Goal: Information Seeking & Learning: Learn about a topic

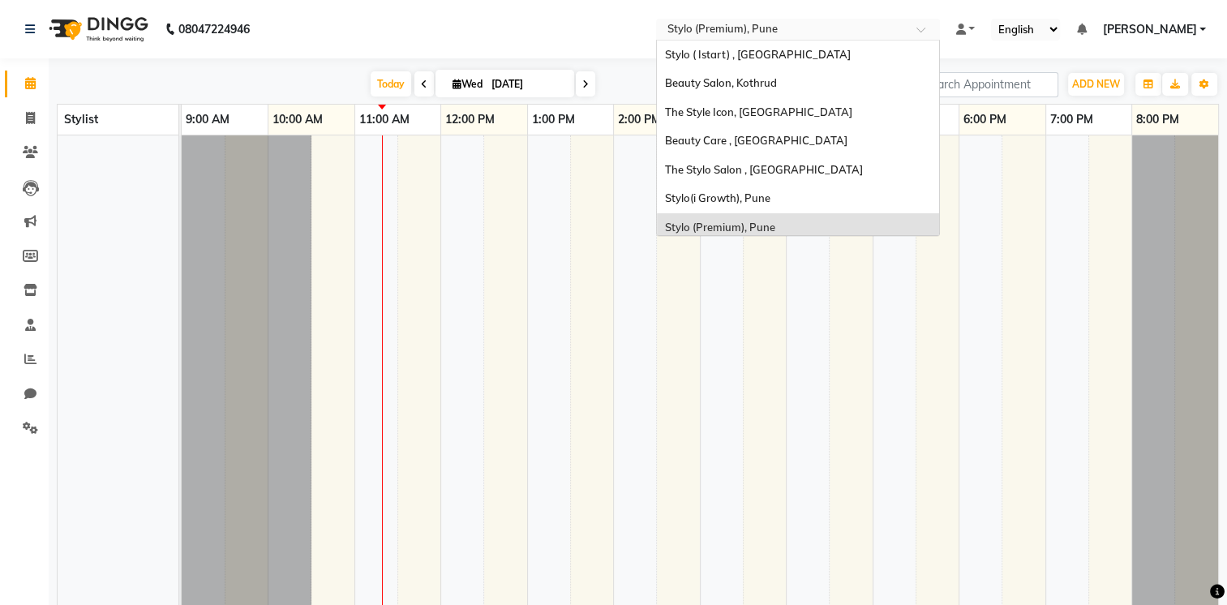
click at [778, 34] on input "text" at bounding box center [781, 31] width 235 height 16
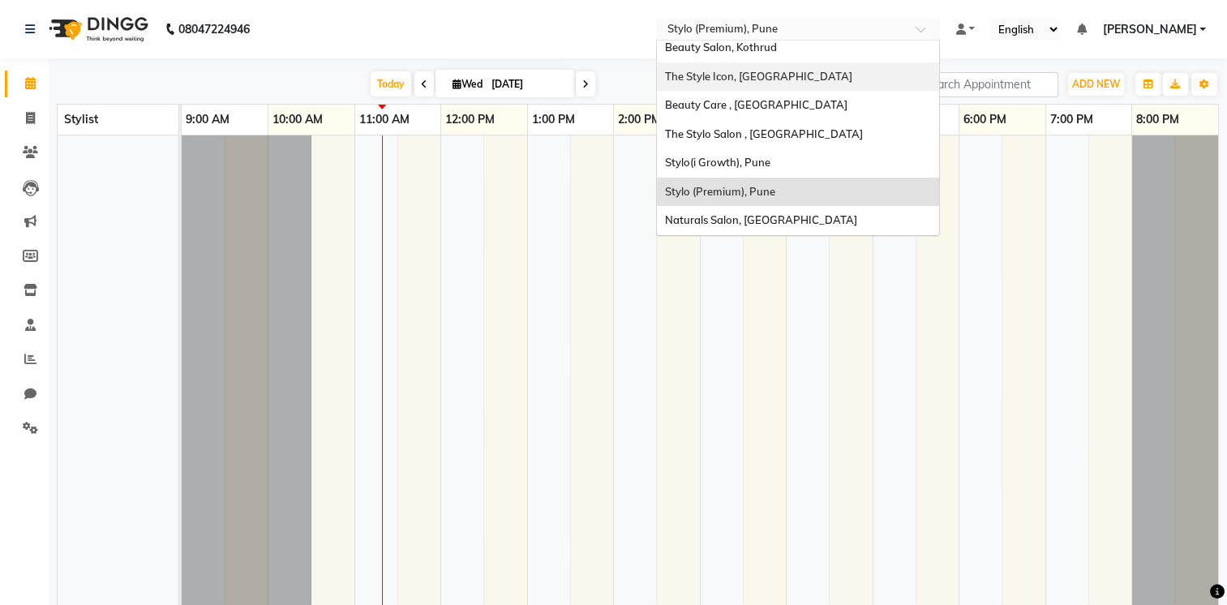
click at [795, 74] on span "The Style Icon, [GEOGRAPHIC_DATA]" at bounding box center [758, 76] width 187 height 13
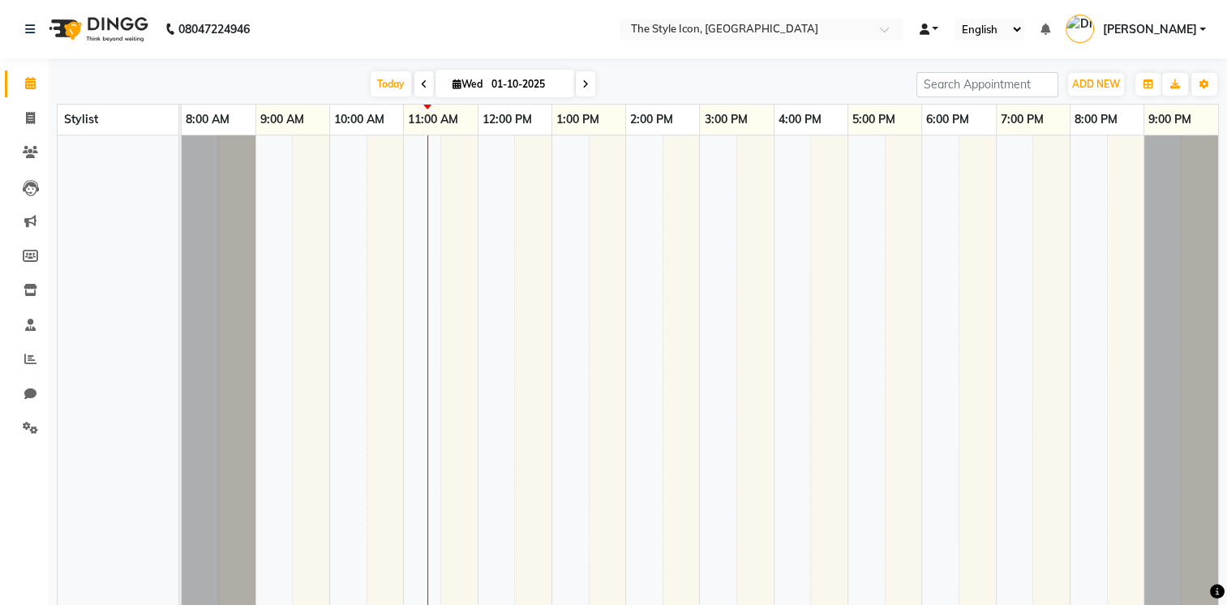
click at [939, 28] on link at bounding box center [928, 29] width 19 height 17
click at [1019, 63] on span "Default Panel" at bounding box center [992, 57] width 66 height 13
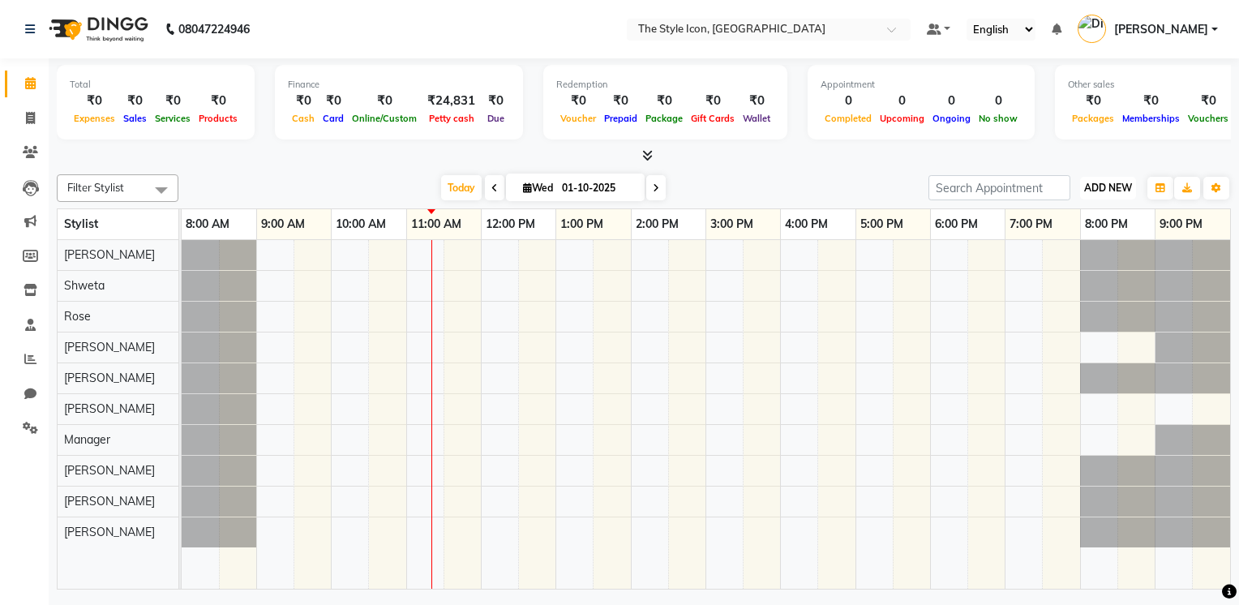
click at [1104, 186] on span "ADD NEW" at bounding box center [1108, 188] width 48 height 12
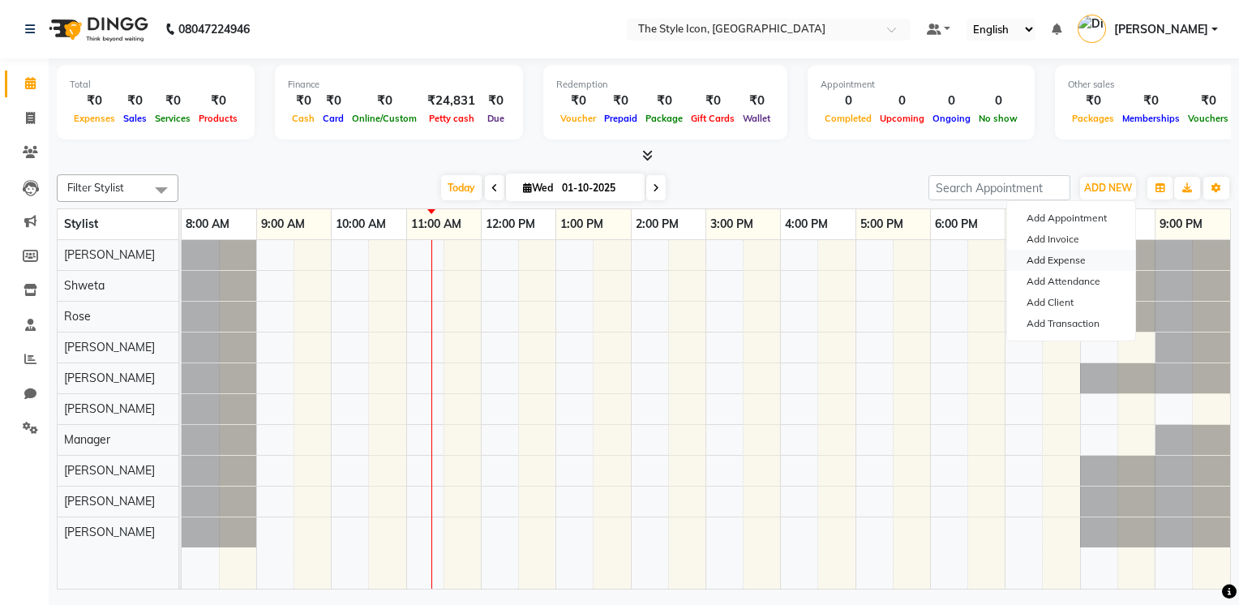
click at [1098, 262] on link "Add Expense" at bounding box center [1071, 260] width 128 height 21
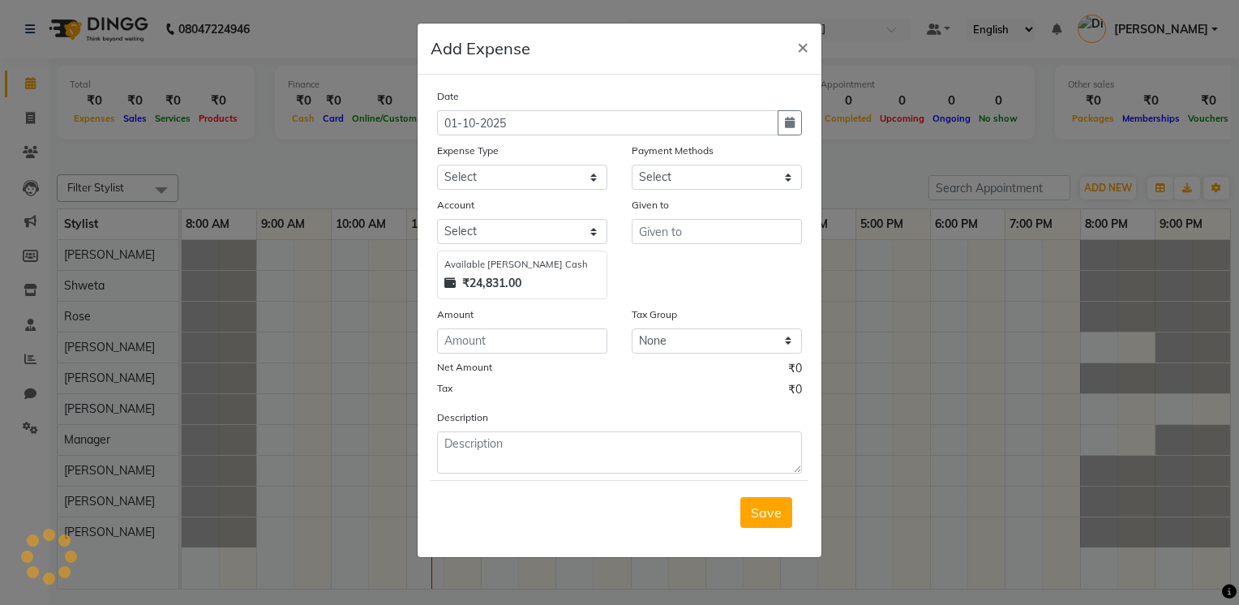
select select "1"
select select "4837"
click at [746, 342] on select "None GST 5% GST 18% Product Tax 5% GST1 cafe gst CGST GST" at bounding box center [717, 340] width 170 height 25
click at [615, 400] on div "Tax ₹0" at bounding box center [619, 391] width 365 height 21
click at [803, 40] on span "×" at bounding box center [802, 46] width 11 height 24
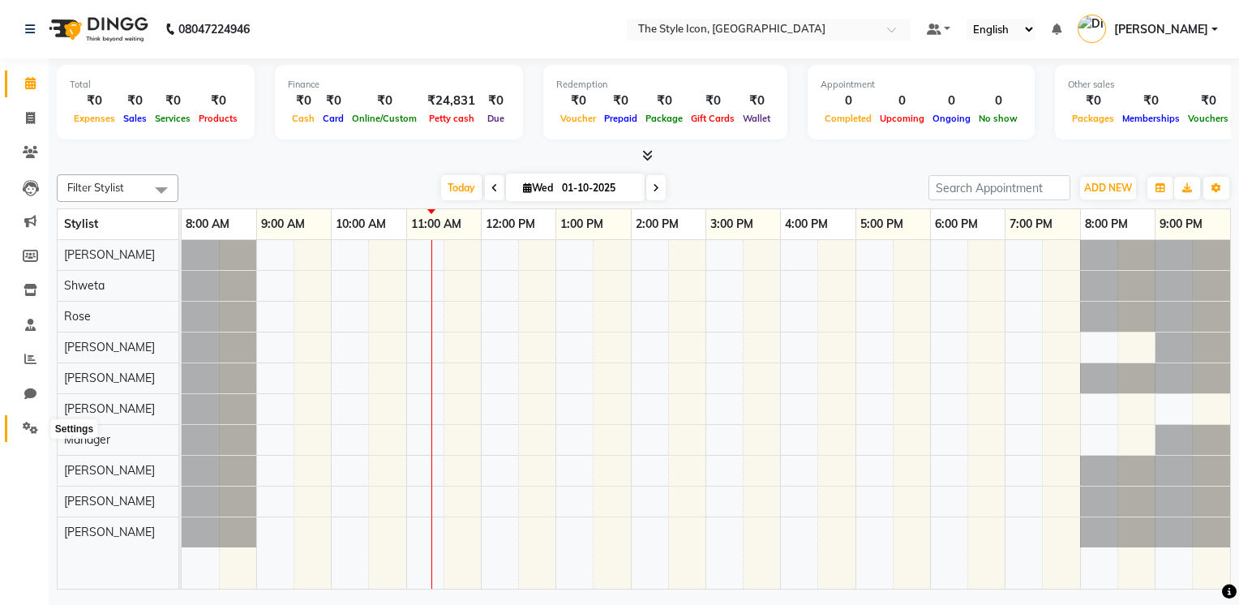
click at [33, 422] on icon at bounding box center [30, 428] width 15 height 12
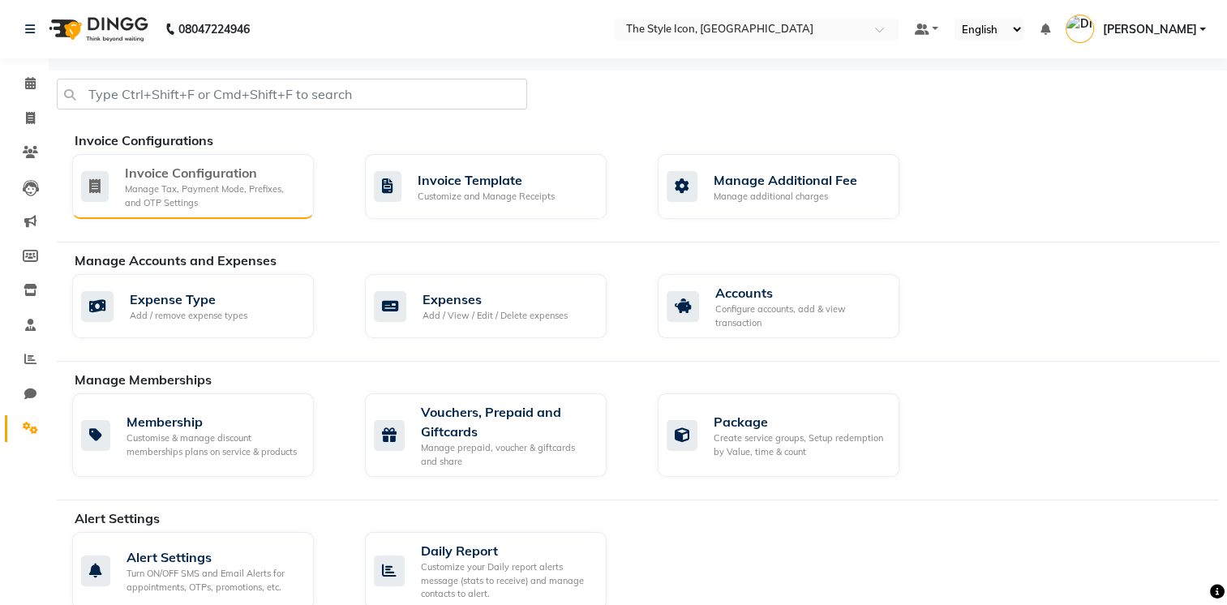
click at [182, 206] on div "Manage Tax, Payment Mode, Prefixes, and OTP Settings" at bounding box center [213, 195] width 176 height 27
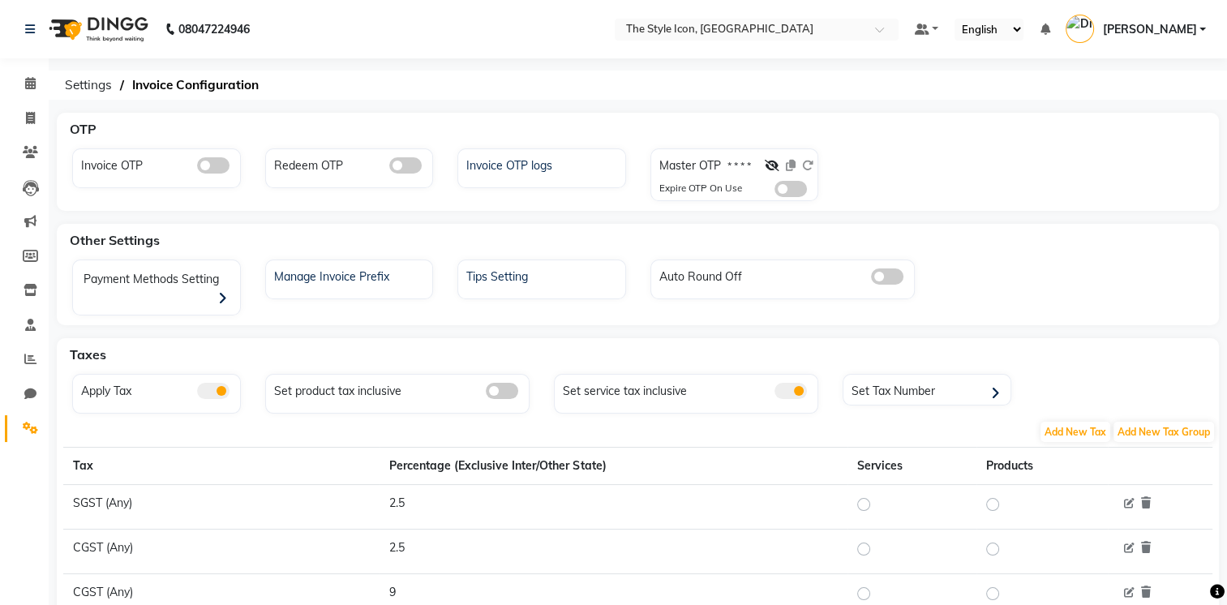
click at [769, 405] on div "Set service tax inclusive" at bounding box center [686, 394] width 264 height 40
click at [21, 422] on span at bounding box center [30, 428] width 28 height 19
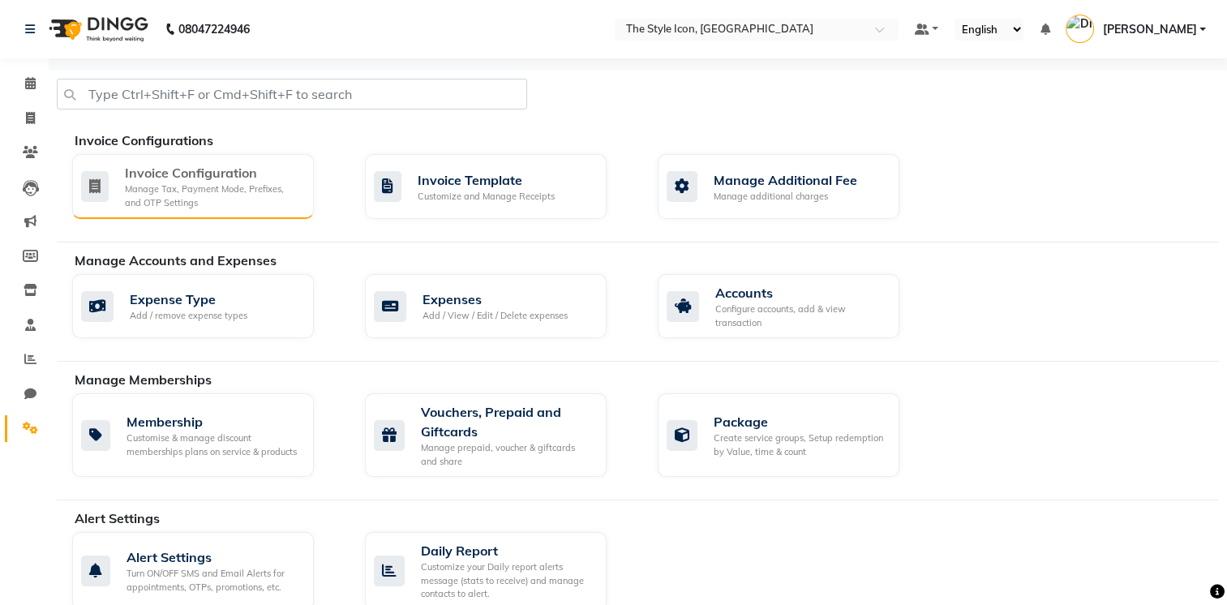
click at [192, 184] on div "Manage Tax, Payment Mode, Prefixes, and OTP Settings" at bounding box center [213, 195] width 176 height 27
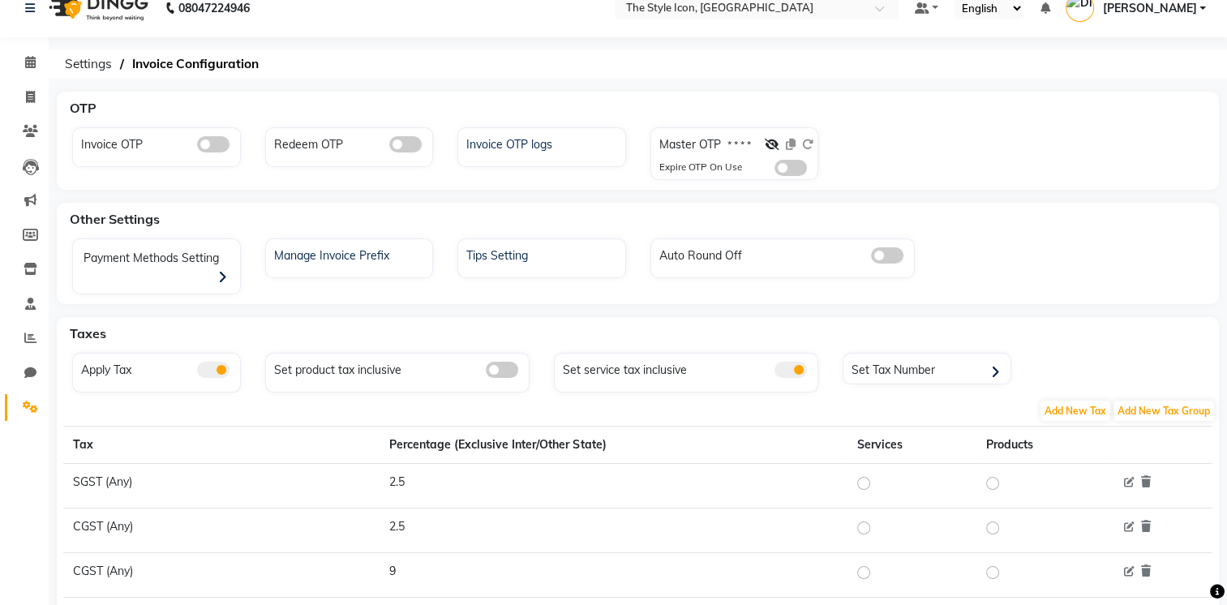
scroll to position [18, 0]
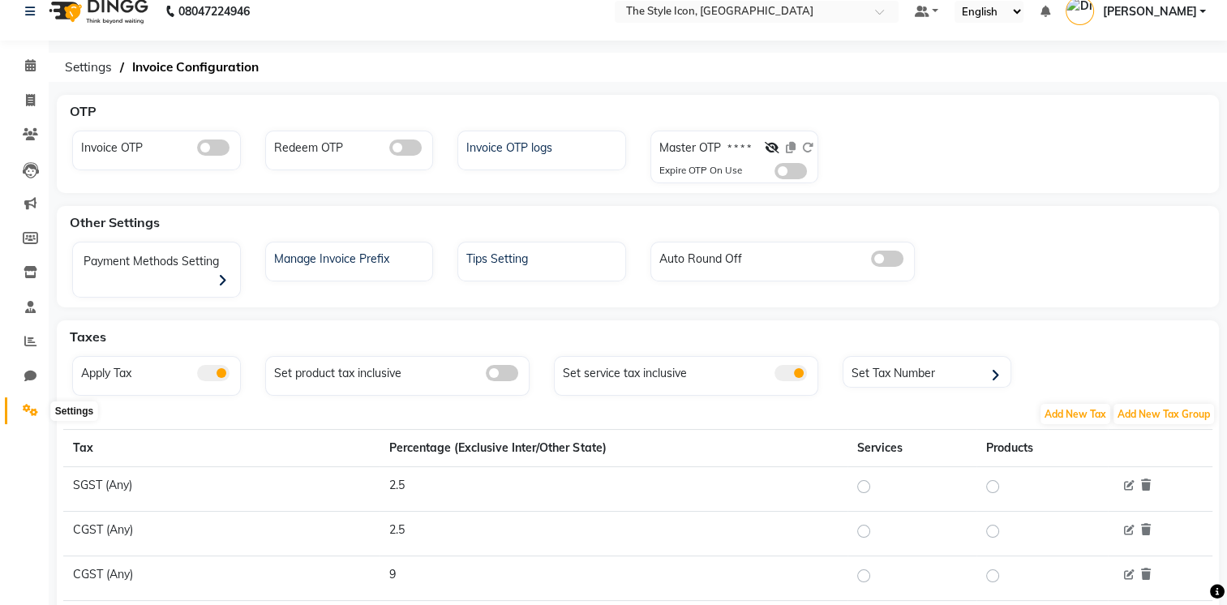
click at [40, 415] on span at bounding box center [30, 410] width 28 height 19
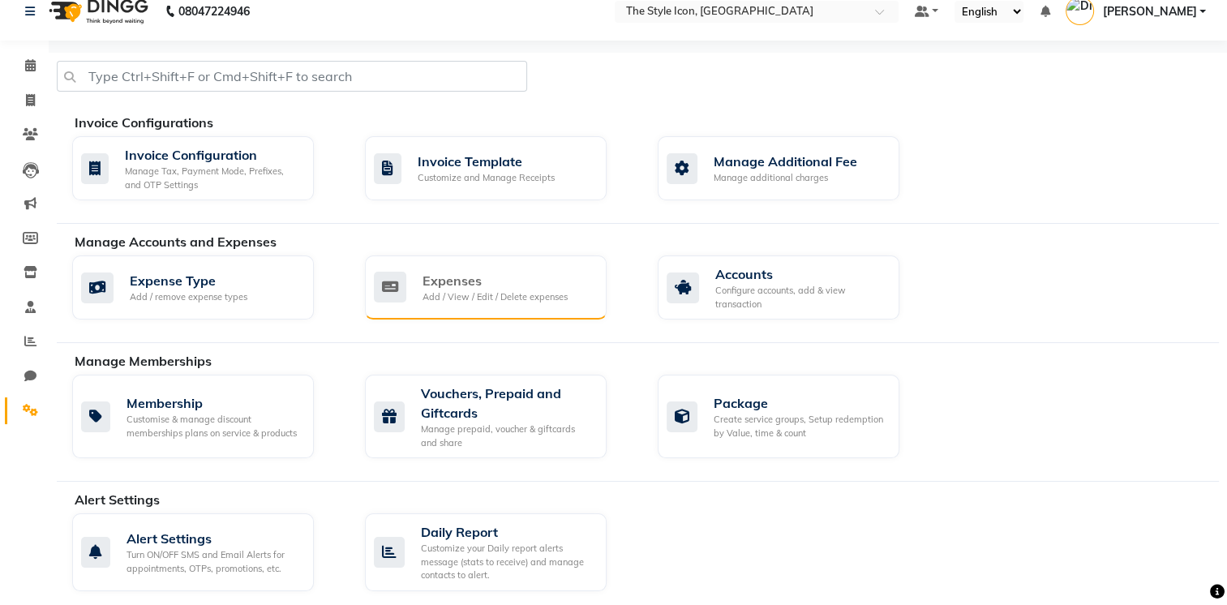
click at [477, 277] on div "Expenses" at bounding box center [494, 280] width 145 height 19
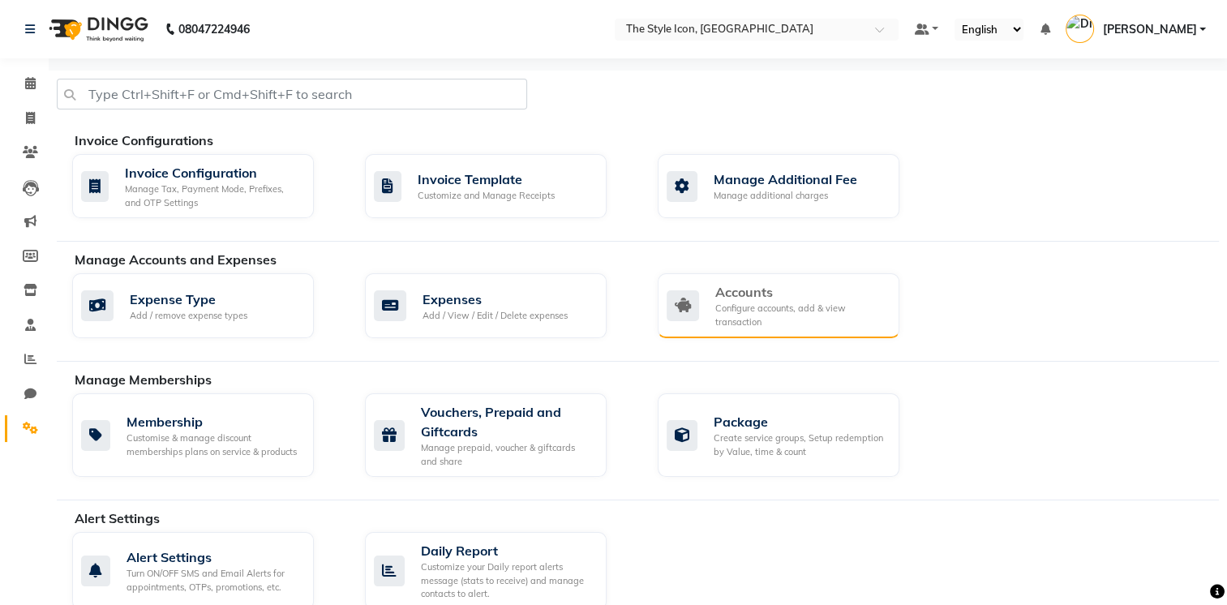
click at [682, 306] on icon at bounding box center [682, 305] width 32 height 31
click at [725, 278] on div "Accounts Configure accounts, add & view transaction" at bounding box center [778, 305] width 242 height 65
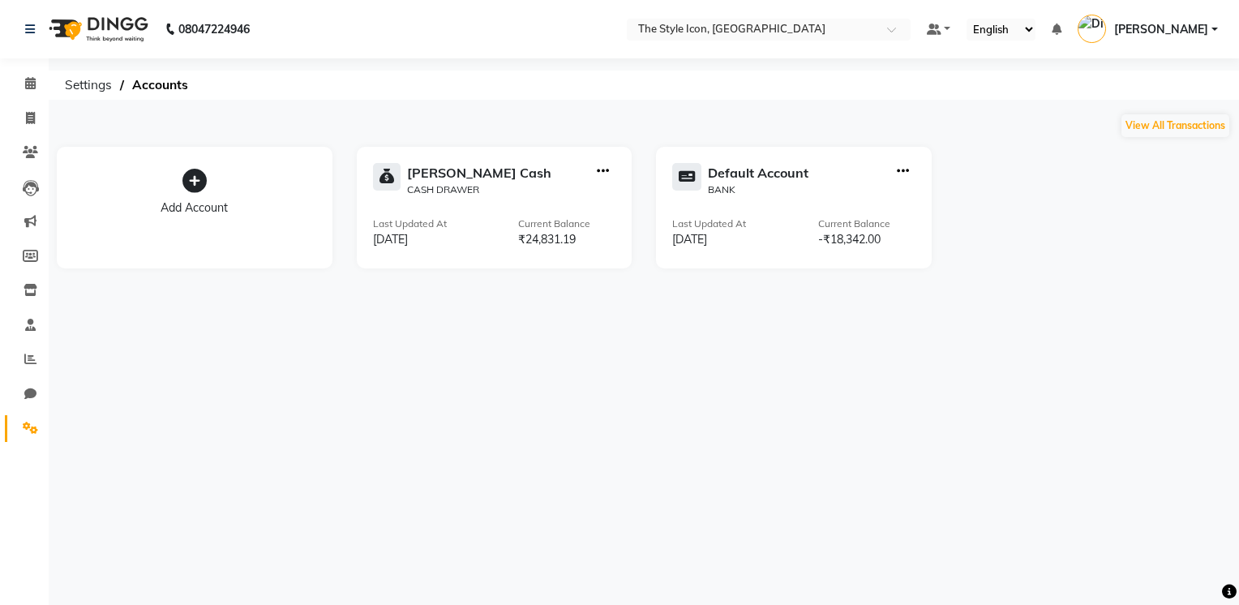
click at [905, 171] on icon "button" at bounding box center [903, 171] width 12 height 1
click at [897, 53] on div "Edit Account" at bounding box center [904, 56] width 86 height 17
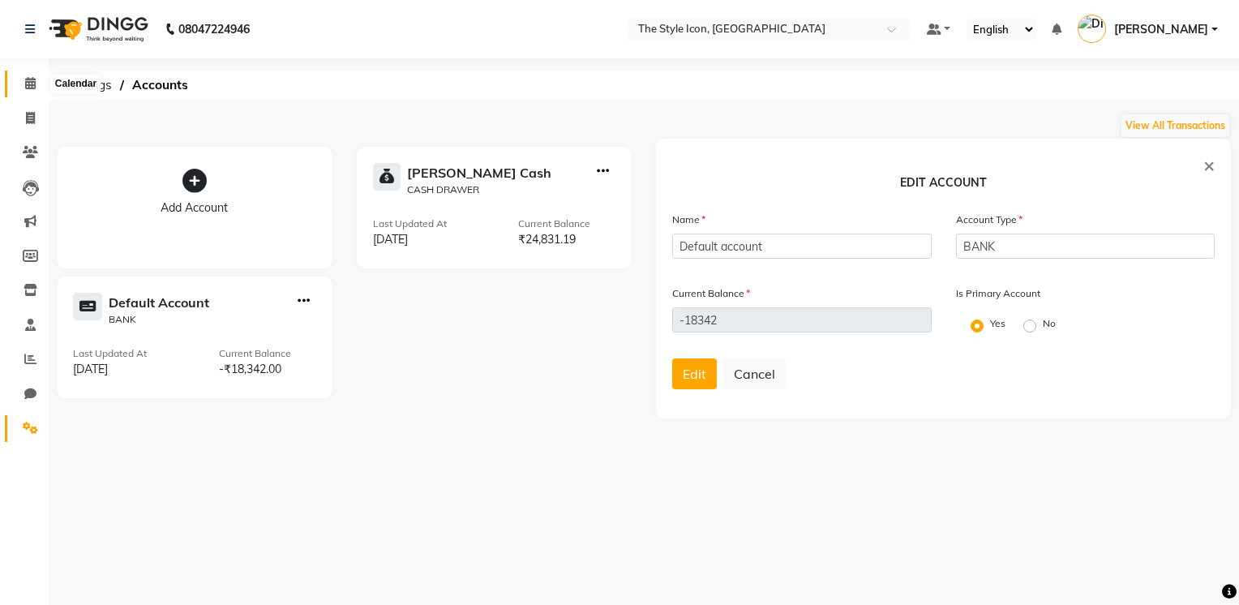
click at [26, 89] on icon at bounding box center [30, 83] width 11 height 12
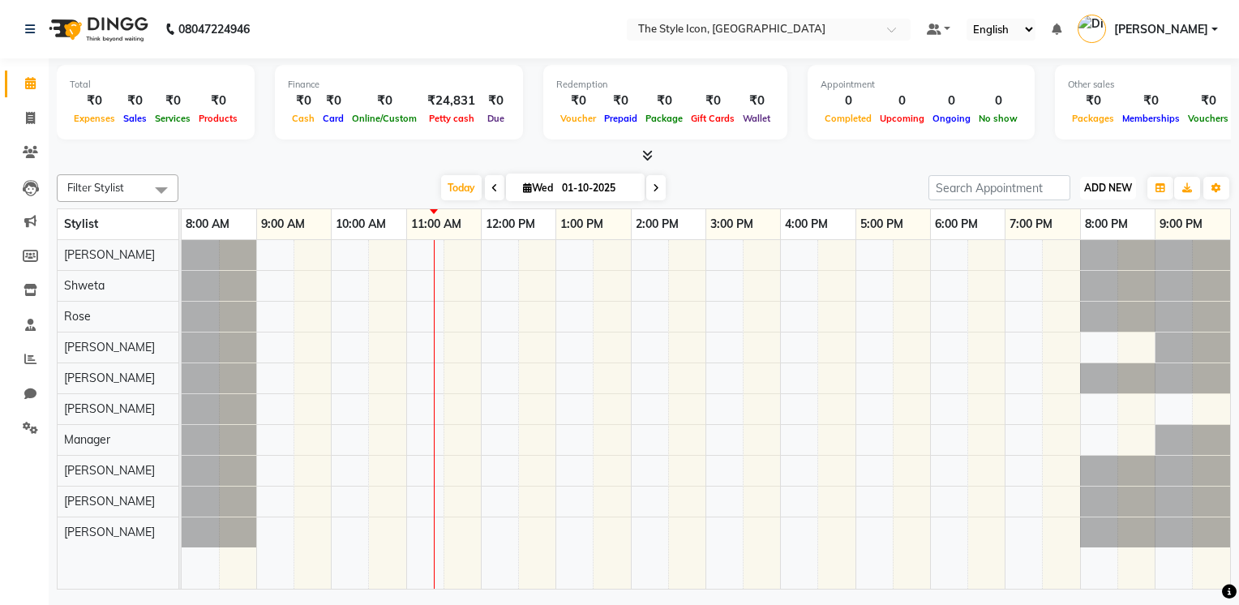
click at [1104, 185] on span "ADD NEW" at bounding box center [1108, 188] width 48 height 12
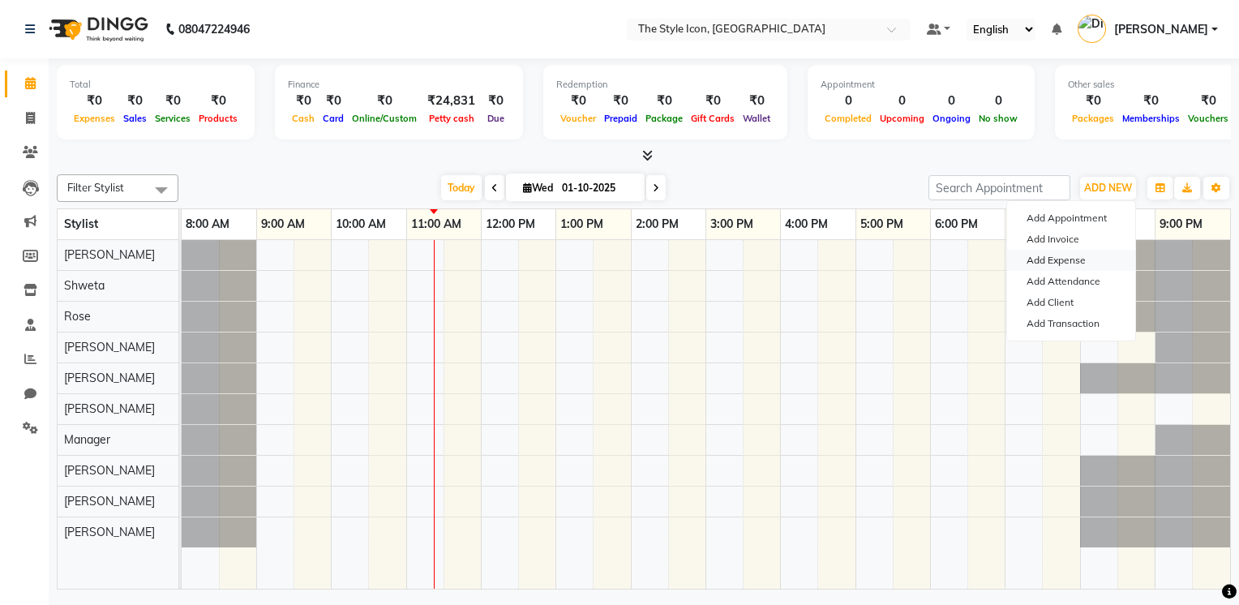
click at [1100, 259] on link "Add Expense" at bounding box center [1071, 260] width 128 height 21
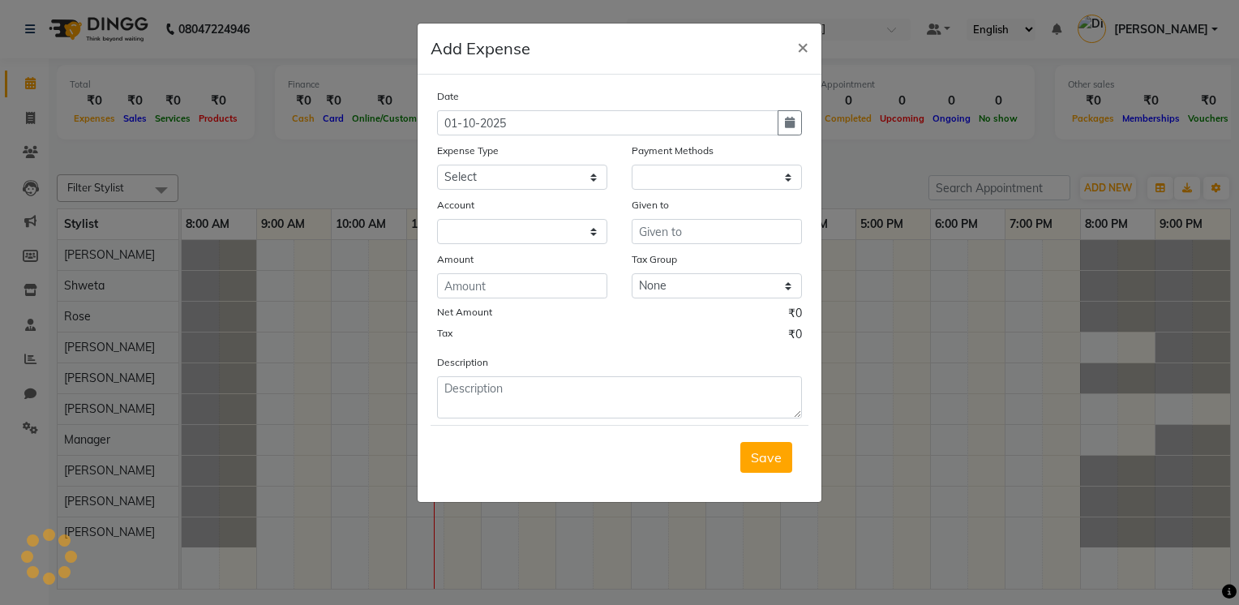
select select "1"
select select "4837"
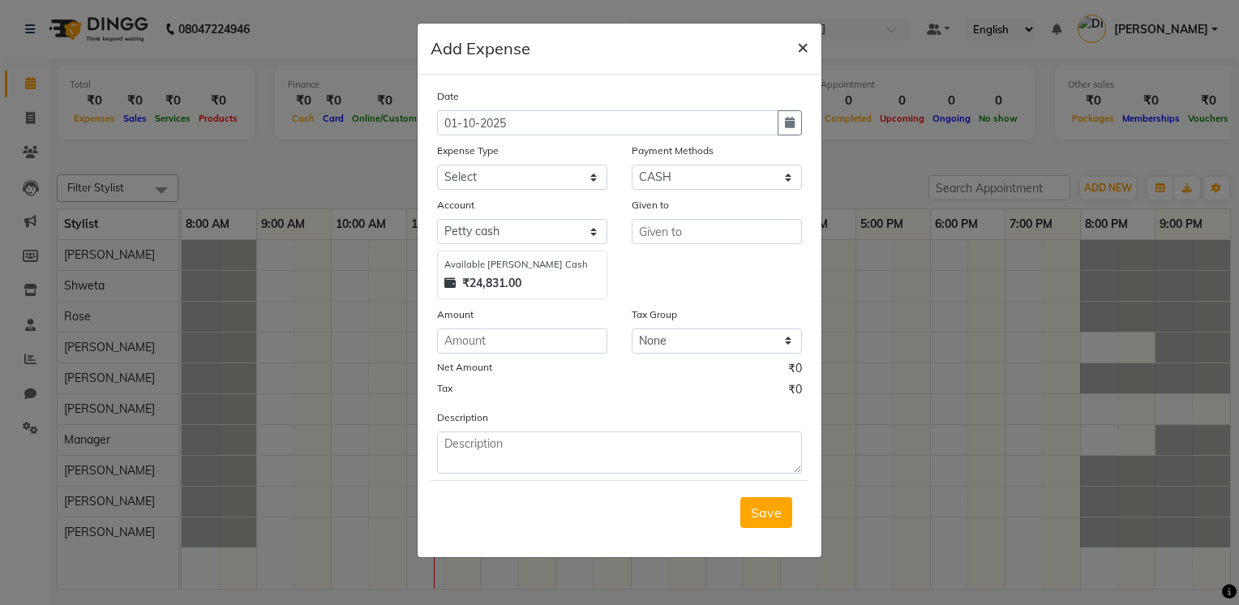
click at [798, 47] on span "×" at bounding box center [802, 46] width 11 height 24
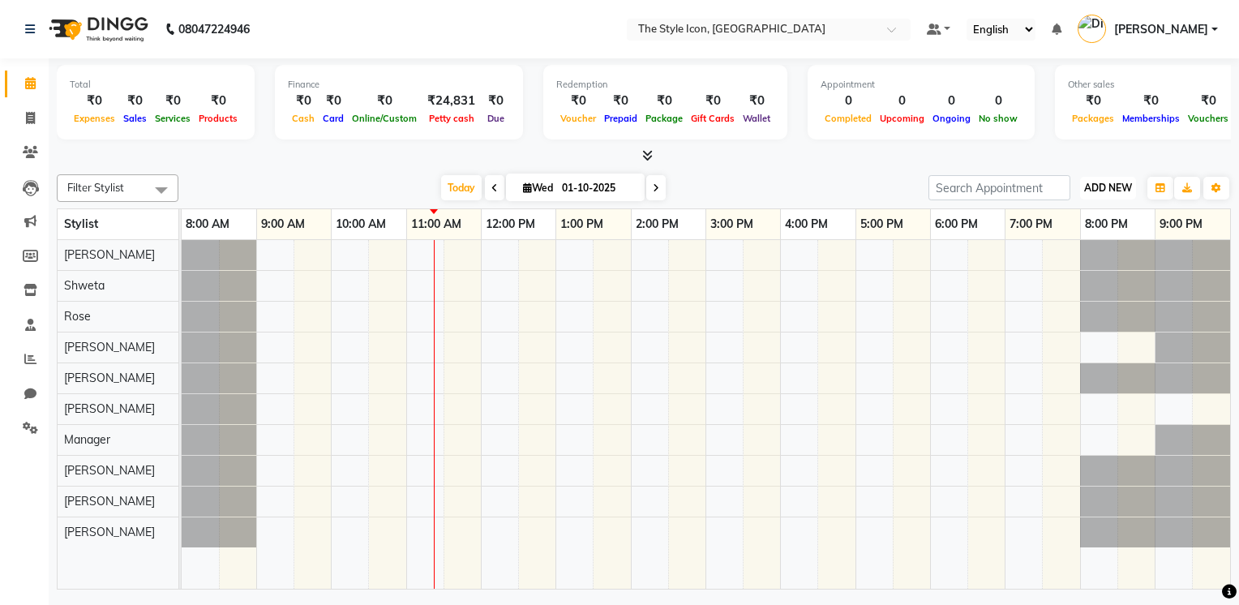
click at [1104, 191] on span "ADD NEW" at bounding box center [1108, 188] width 48 height 12
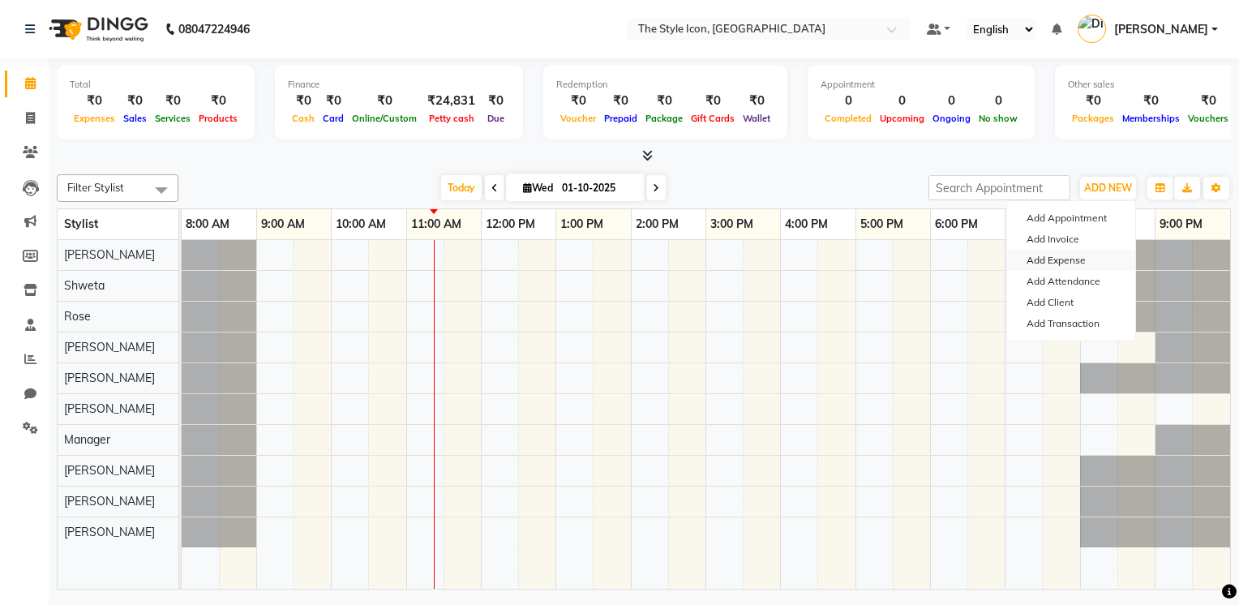
click at [1098, 257] on link "Add Expense" at bounding box center [1071, 260] width 128 height 21
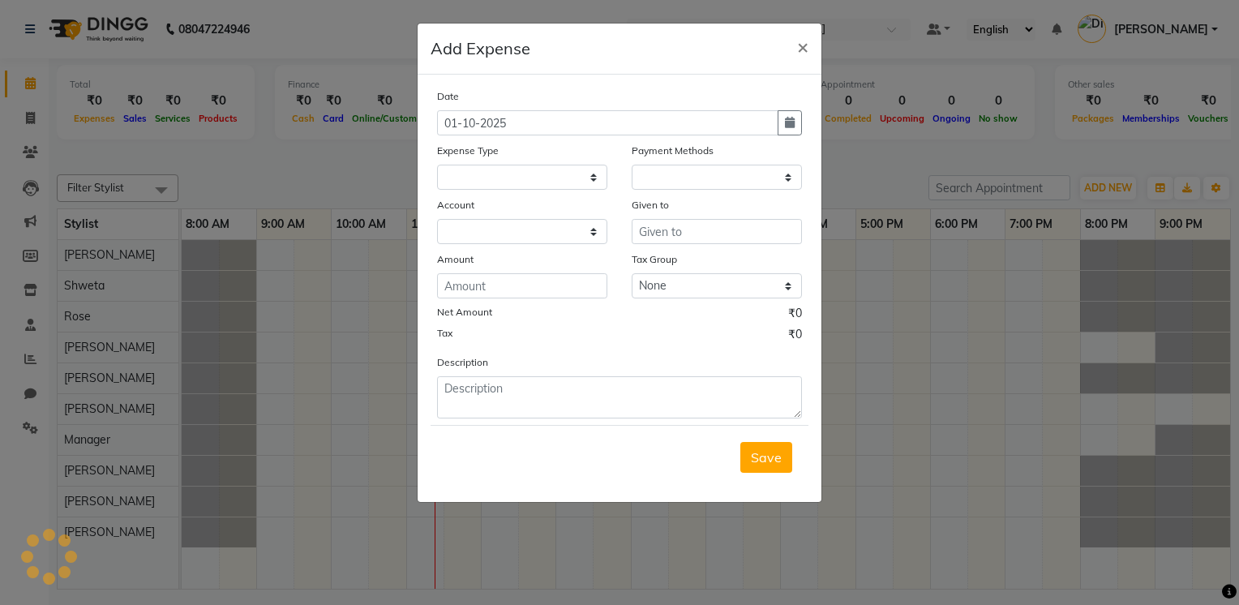
select select "1"
select select "4837"
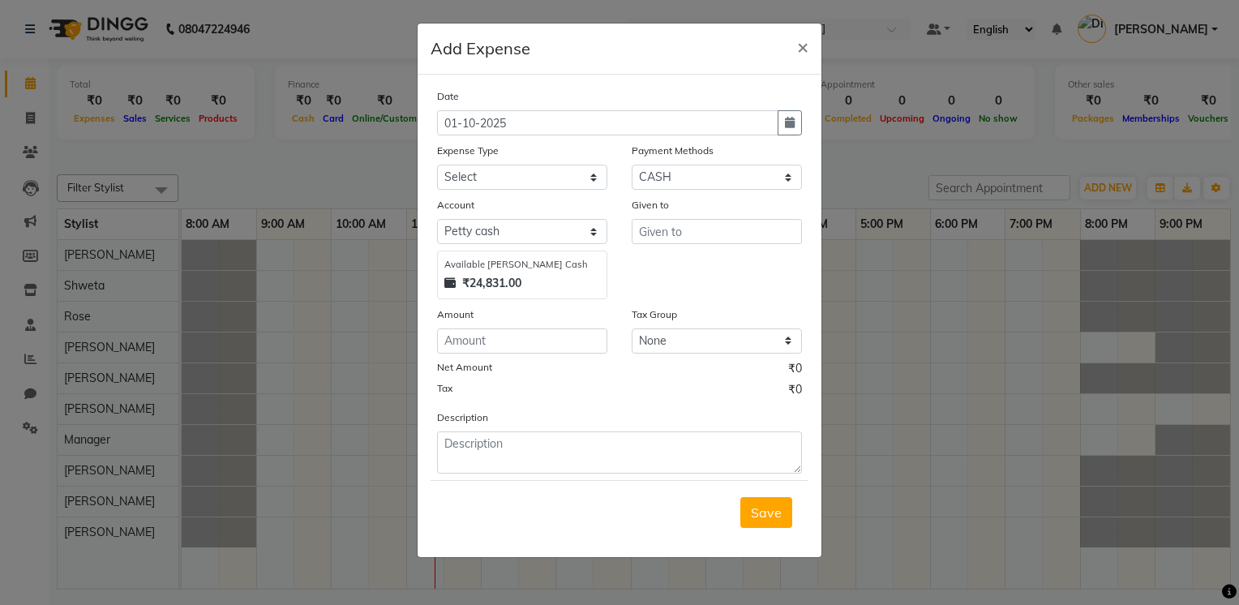
click at [649, 290] on div "Given to" at bounding box center [716, 247] width 195 height 103
click at [661, 136] on div "Date 01-10-2025 Expense Type Select Advance Salary Cash Handover to owner Cash …" at bounding box center [619, 281] width 365 height 386
drag, startPoint x: 709, startPoint y: 361, endPoint x: 713, endPoint y: 353, distance: 8.8
click at [710, 358] on div "Date 01-10-2025 Expense Type Select Advance Salary Cash Handover to owner Cash …" at bounding box center [619, 281] width 365 height 386
click at [713, 352] on select "None GST 5% GST 18% Product Tax 5% GST1 cafe gst CGST GST" at bounding box center [717, 340] width 170 height 25
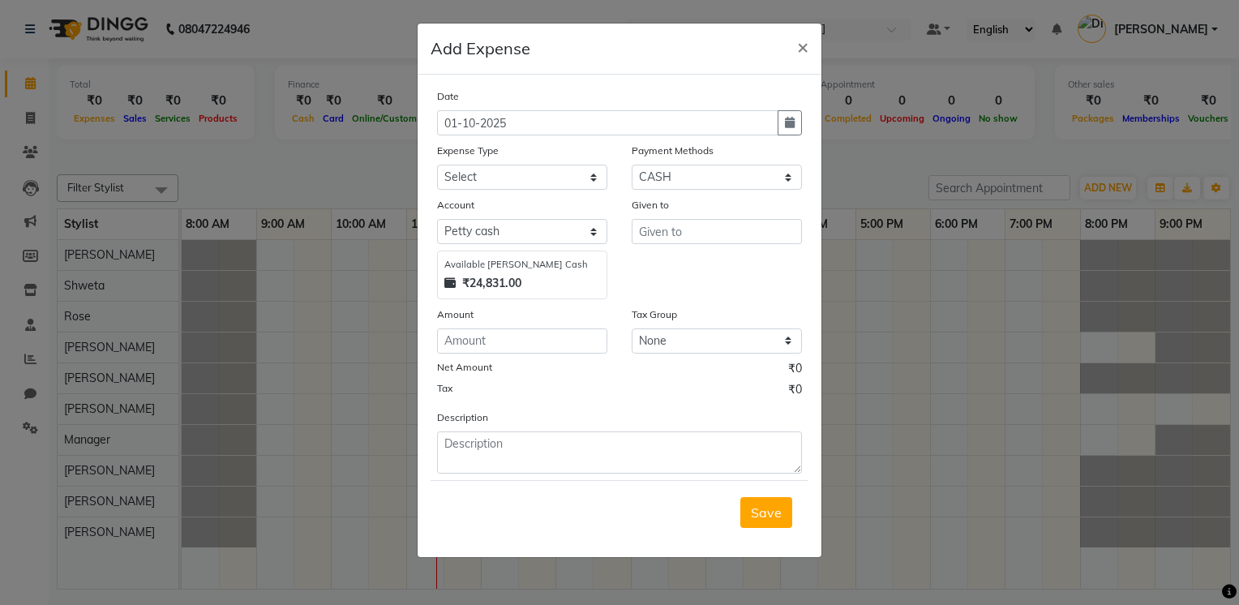
click at [730, 256] on div "Given to" at bounding box center [716, 247] width 195 height 103
click at [799, 45] on span "×" at bounding box center [802, 46] width 11 height 24
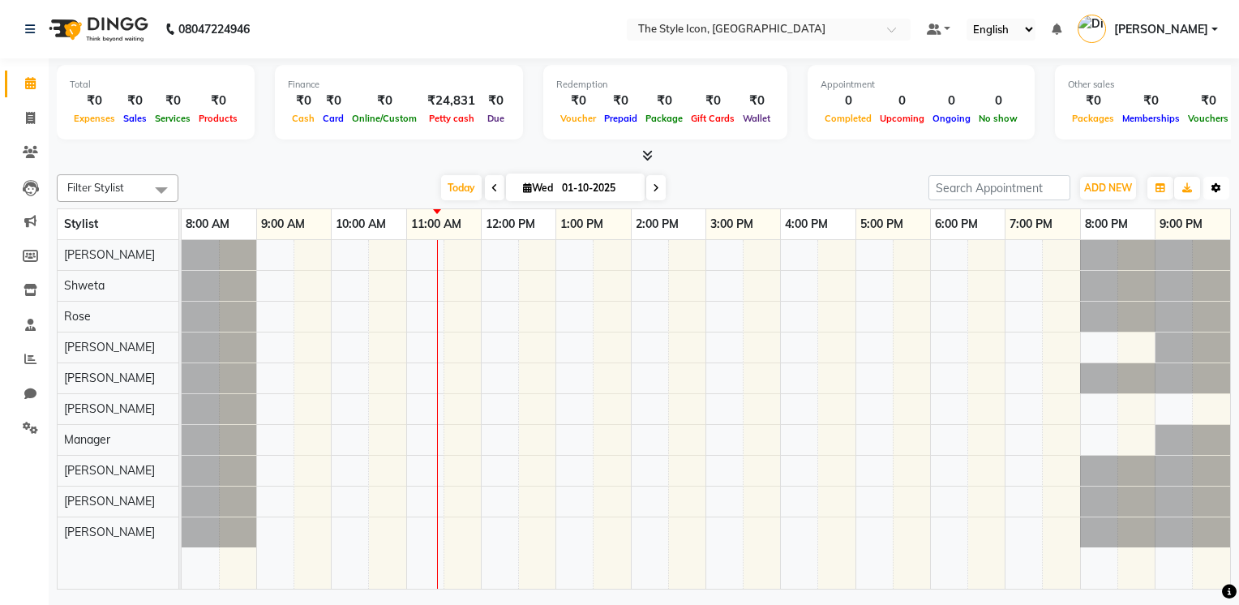
click at [1215, 192] on button "Toggle Dropdown" at bounding box center [1216, 188] width 26 height 23
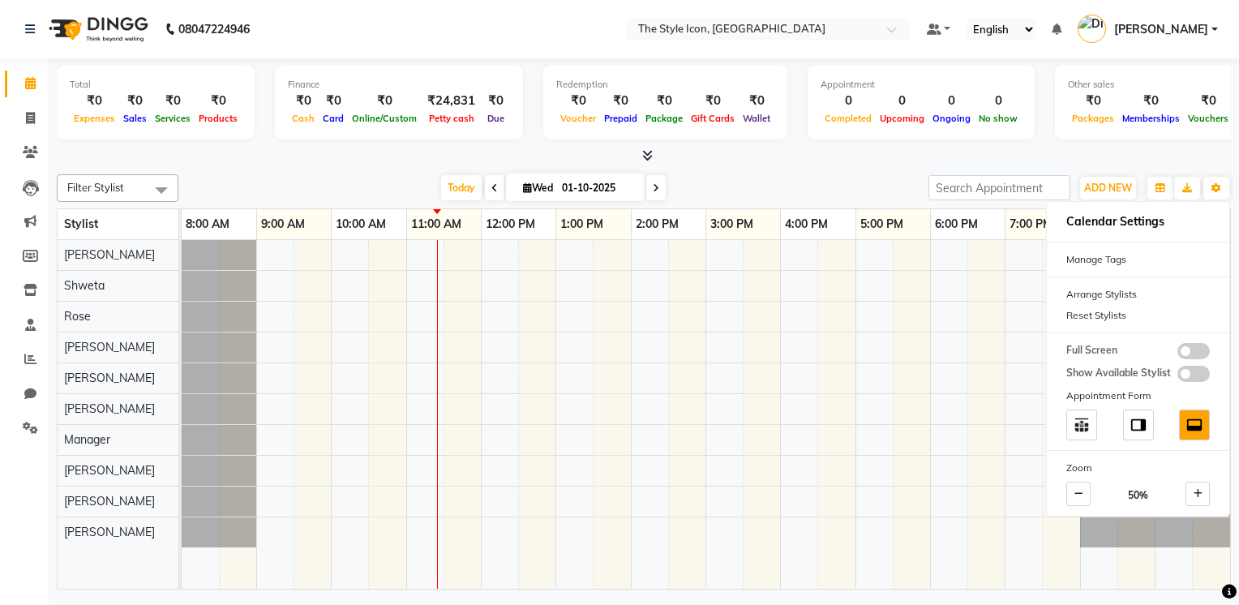
click at [983, 170] on div "Filter Stylist Select All Dani Shweta Rose David M Harshdeep Lokesh Manager Mih…" at bounding box center [644, 379] width 1174 height 422
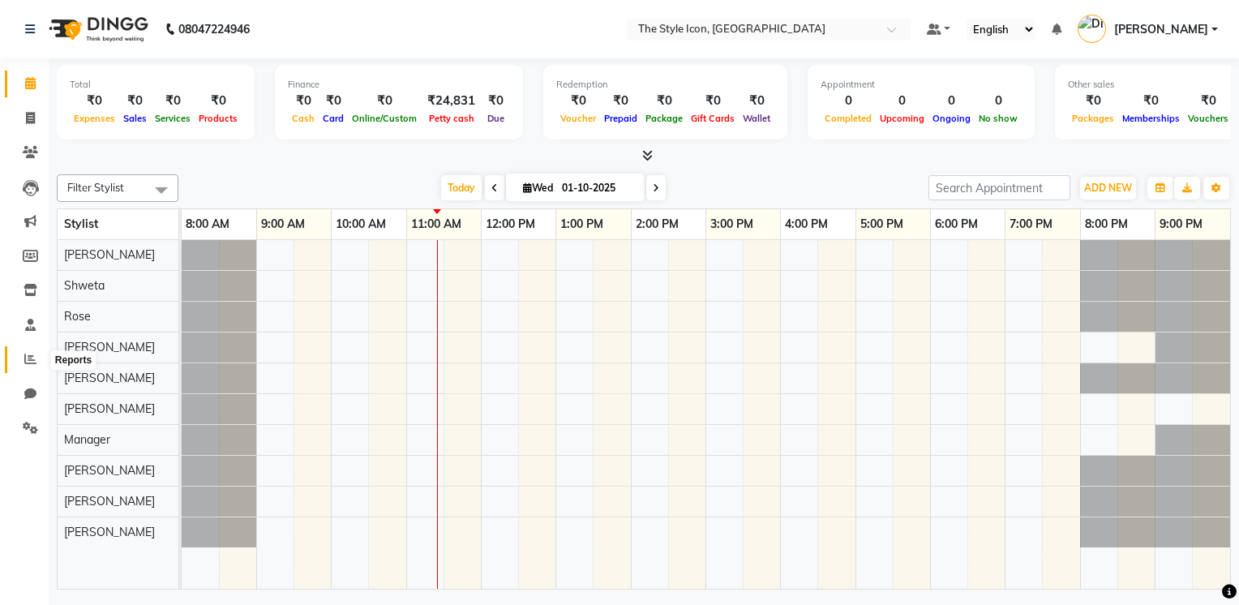
click at [37, 352] on span at bounding box center [30, 359] width 28 height 19
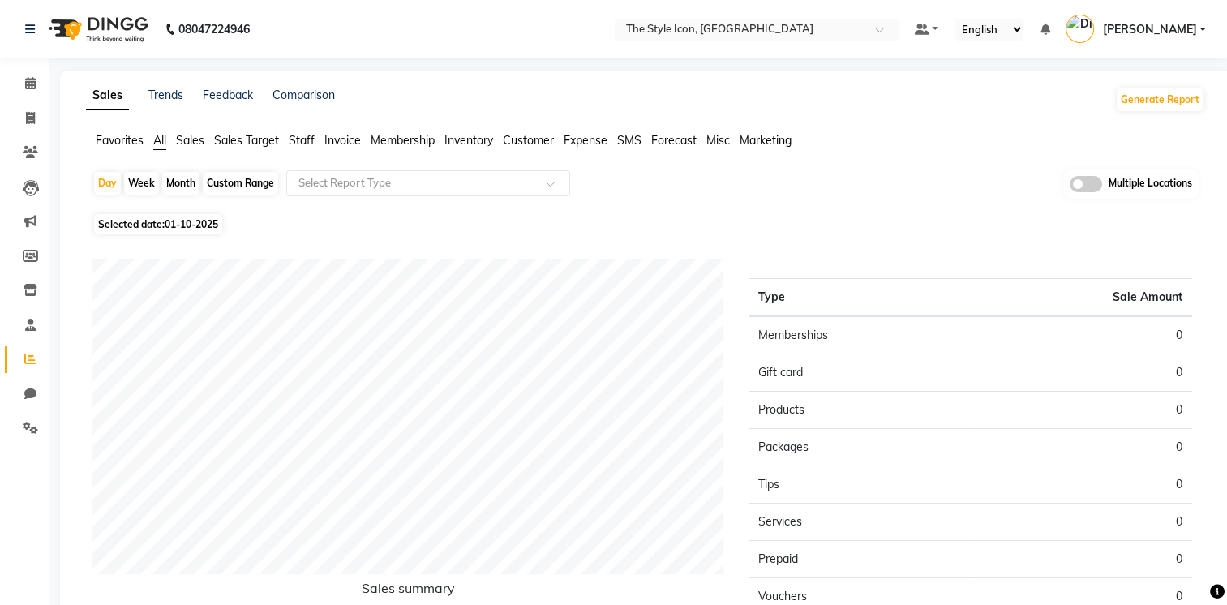
click at [184, 182] on div "Month" at bounding box center [180, 183] width 37 height 23
select select "10"
select select "2025"
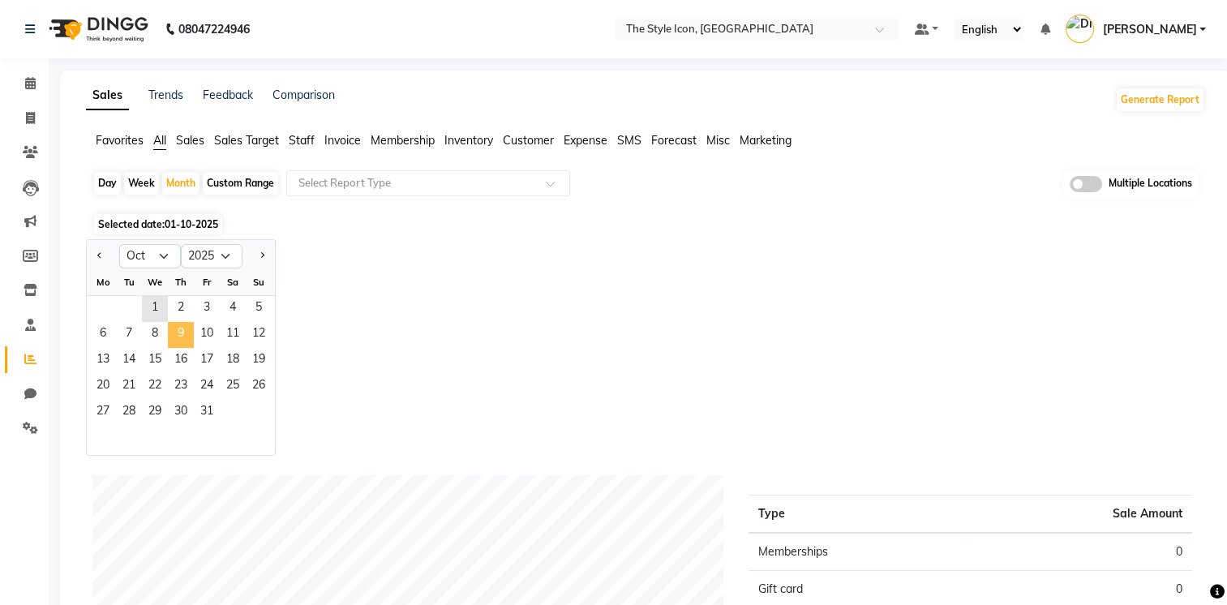
click at [191, 328] on span "9" at bounding box center [181, 335] width 26 height 26
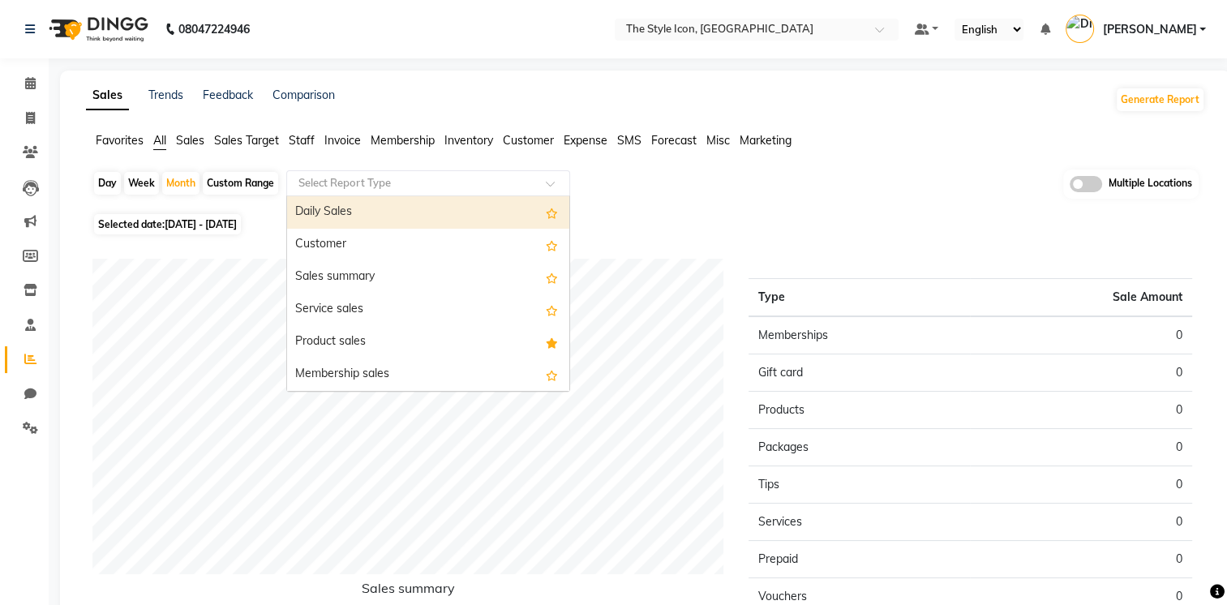
click at [350, 185] on input "text" at bounding box center [411, 183] width 233 height 16
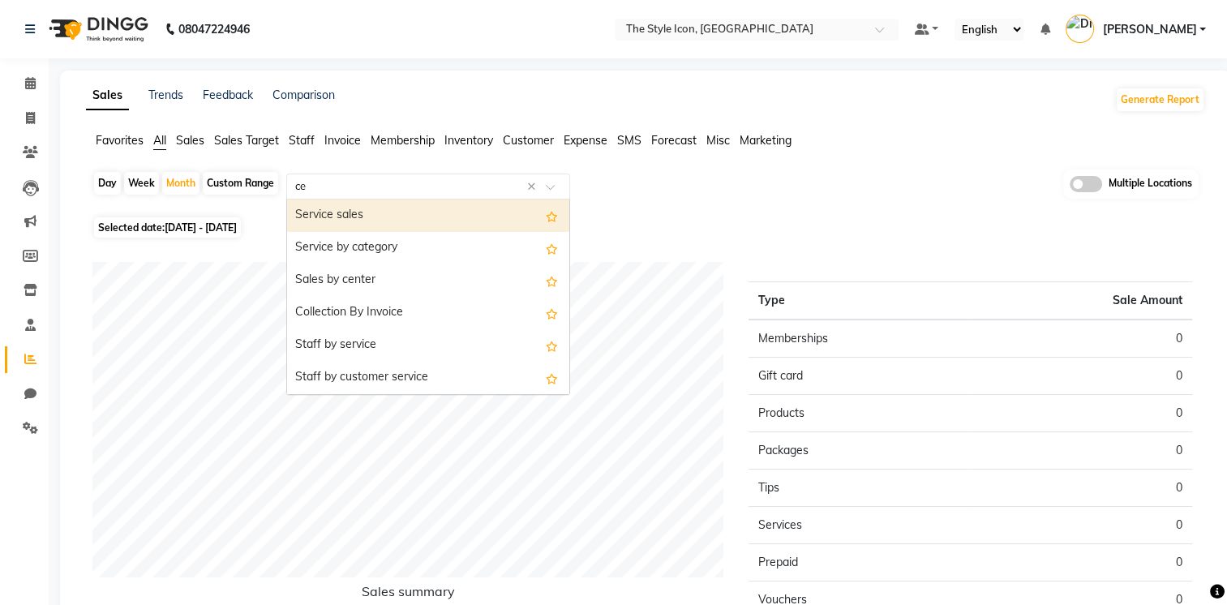
type input "c"
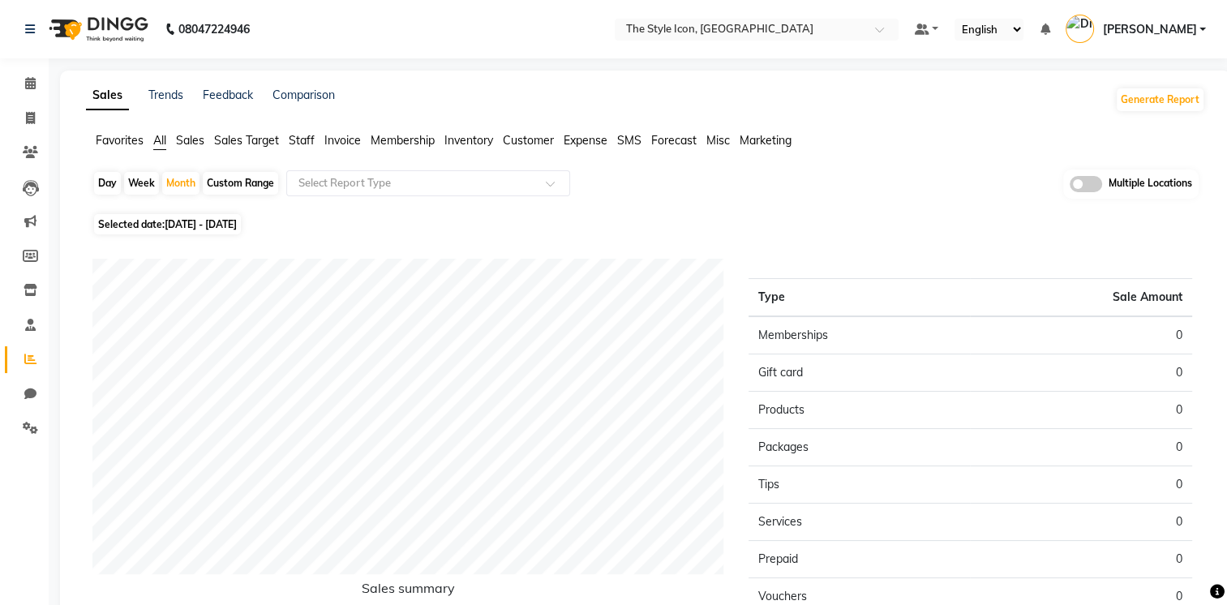
click at [305, 138] on span "Staff" at bounding box center [302, 140] width 26 height 15
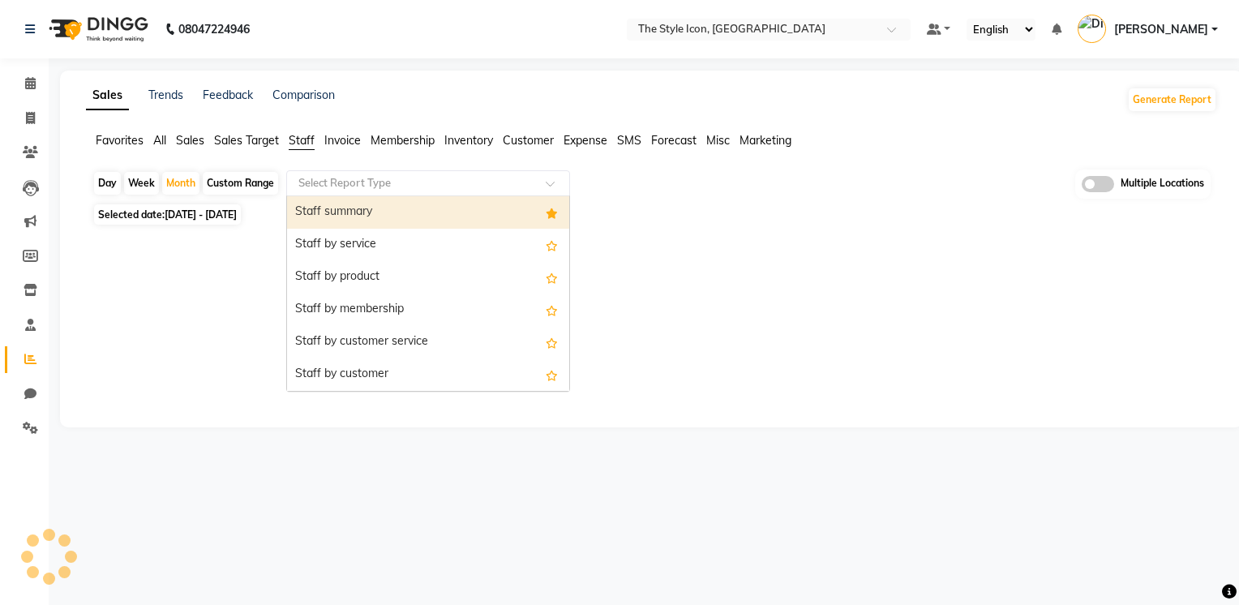
click at [350, 190] on div "Select Report Type" at bounding box center [428, 183] width 284 height 26
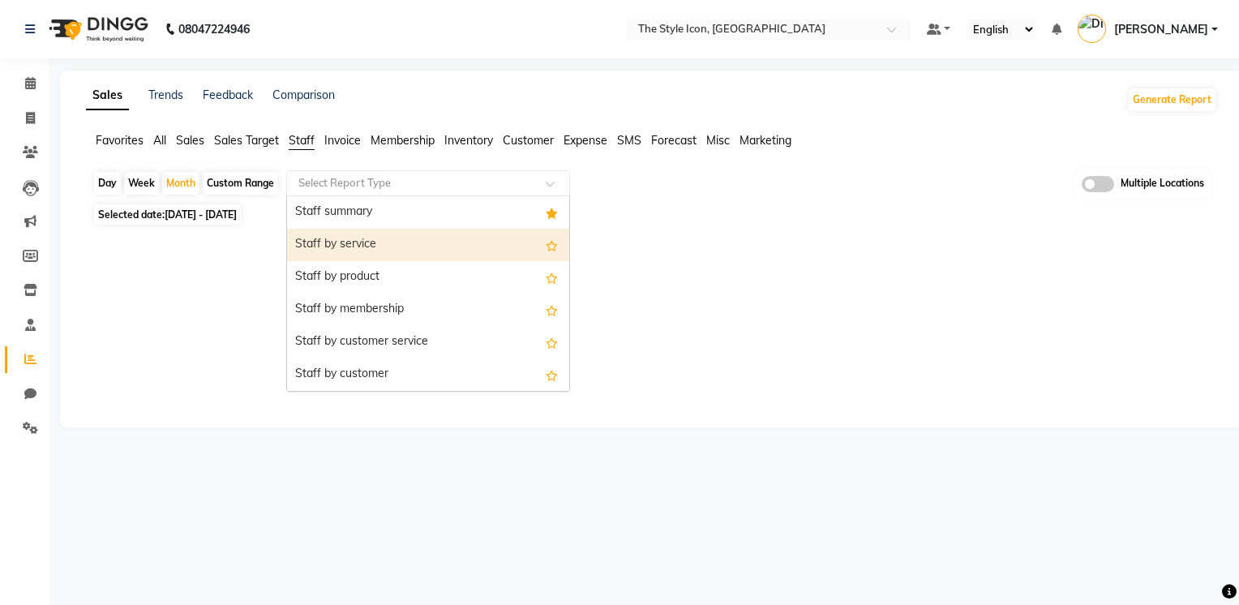
click at [396, 255] on div "Staff by service" at bounding box center [428, 245] width 282 height 32
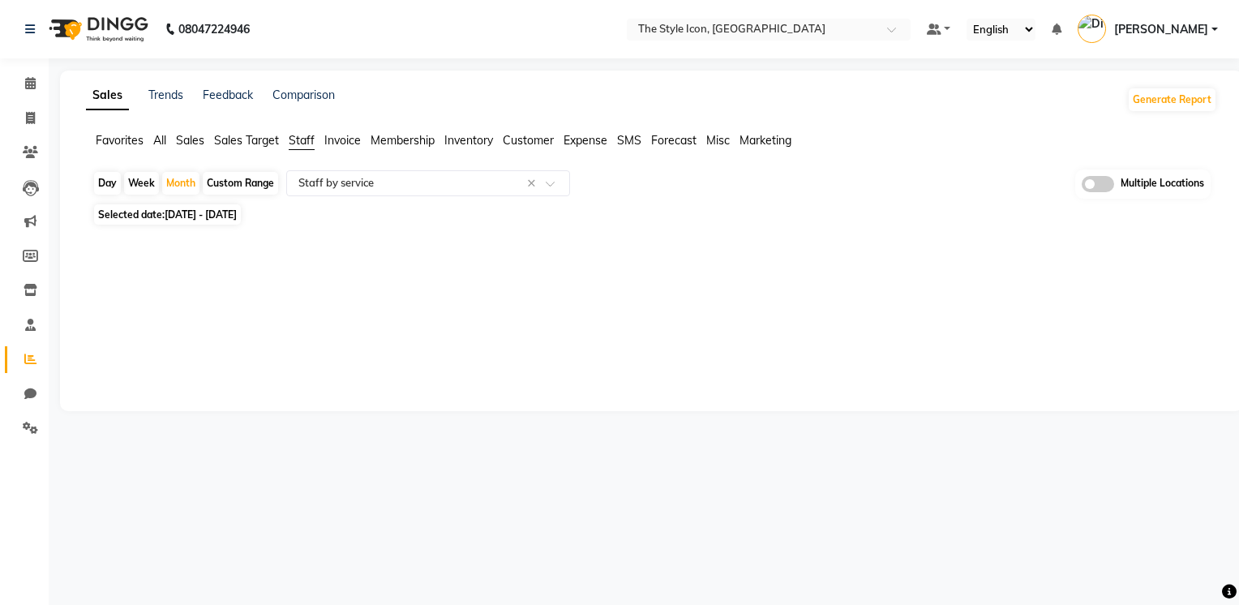
click at [545, 145] on span "Customer" at bounding box center [528, 140] width 51 height 15
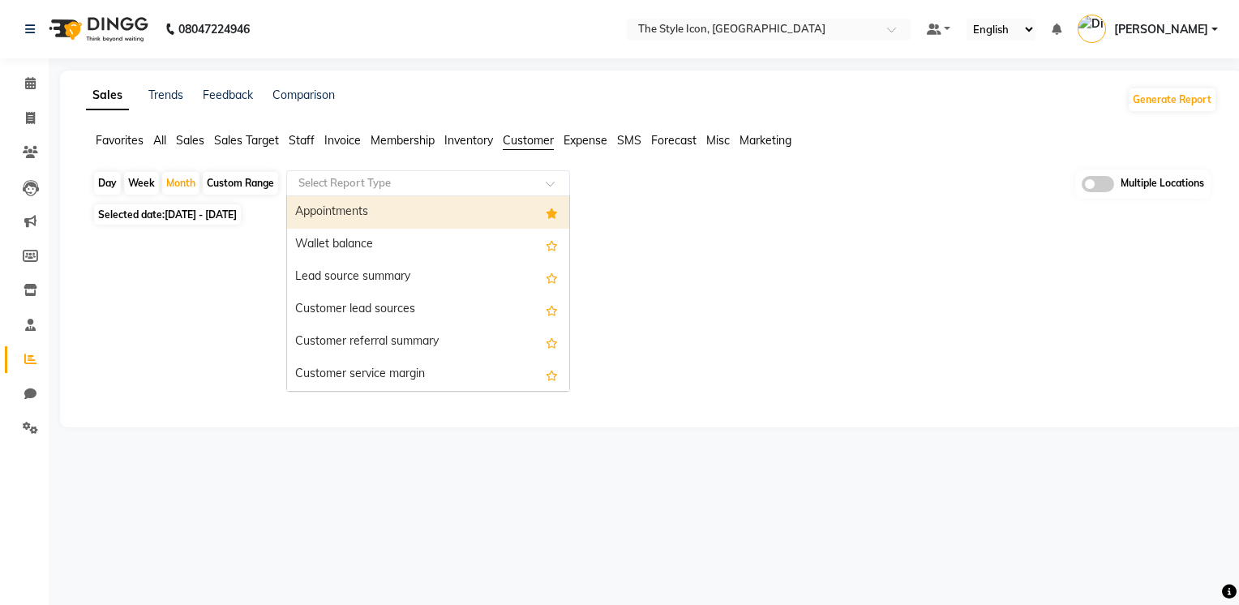
click at [522, 186] on input "text" at bounding box center [411, 183] width 233 height 16
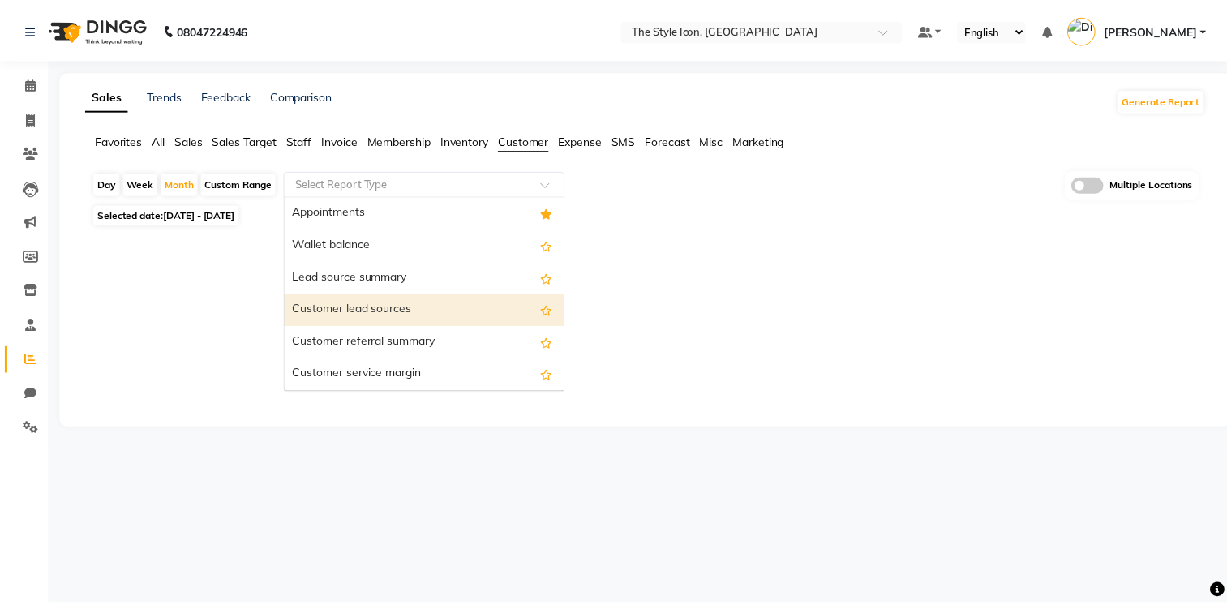
scroll to position [259, 0]
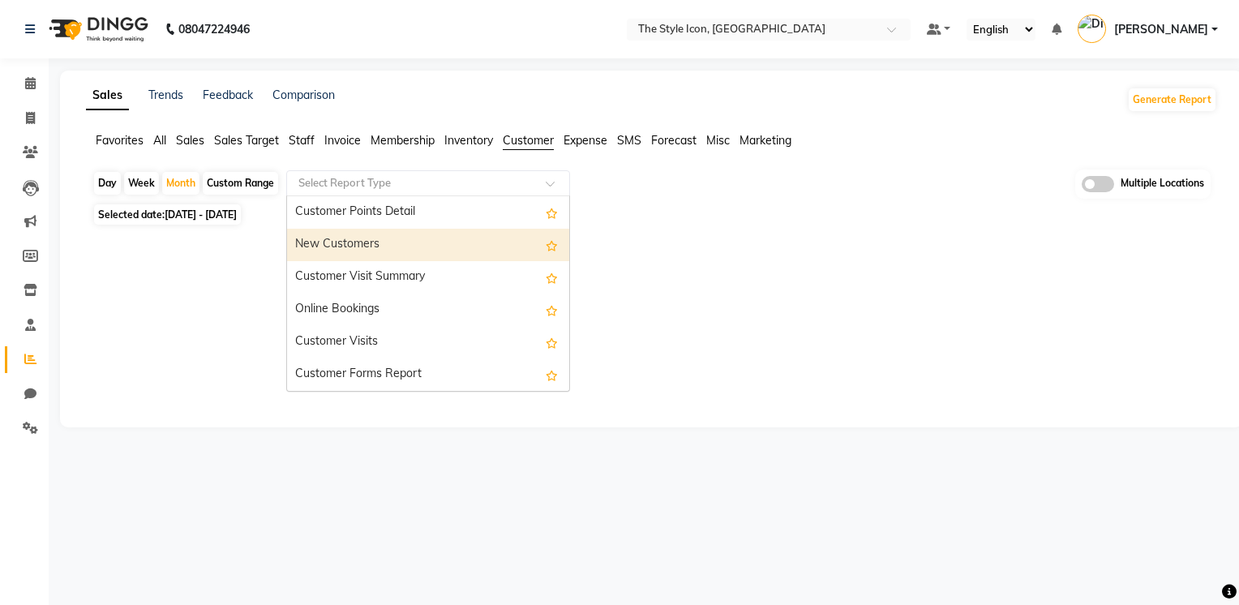
click at [495, 250] on div "New Customers" at bounding box center [428, 245] width 282 height 32
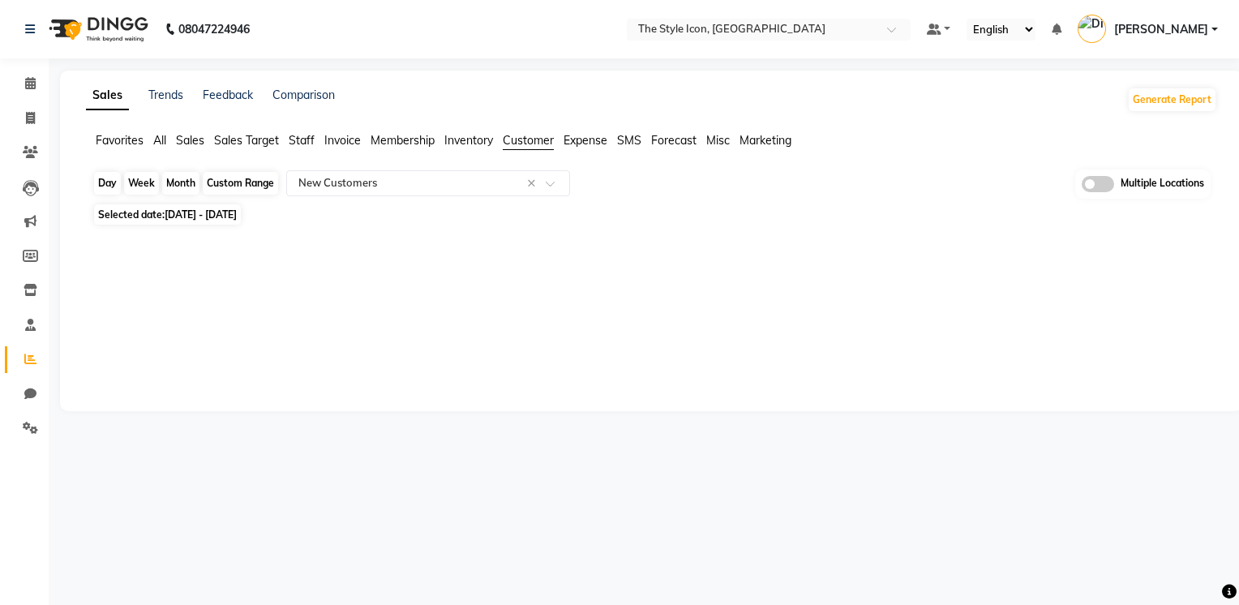
click at [182, 183] on div "Month" at bounding box center [180, 183] width 37 height 23
select select "10"
select select "2025"
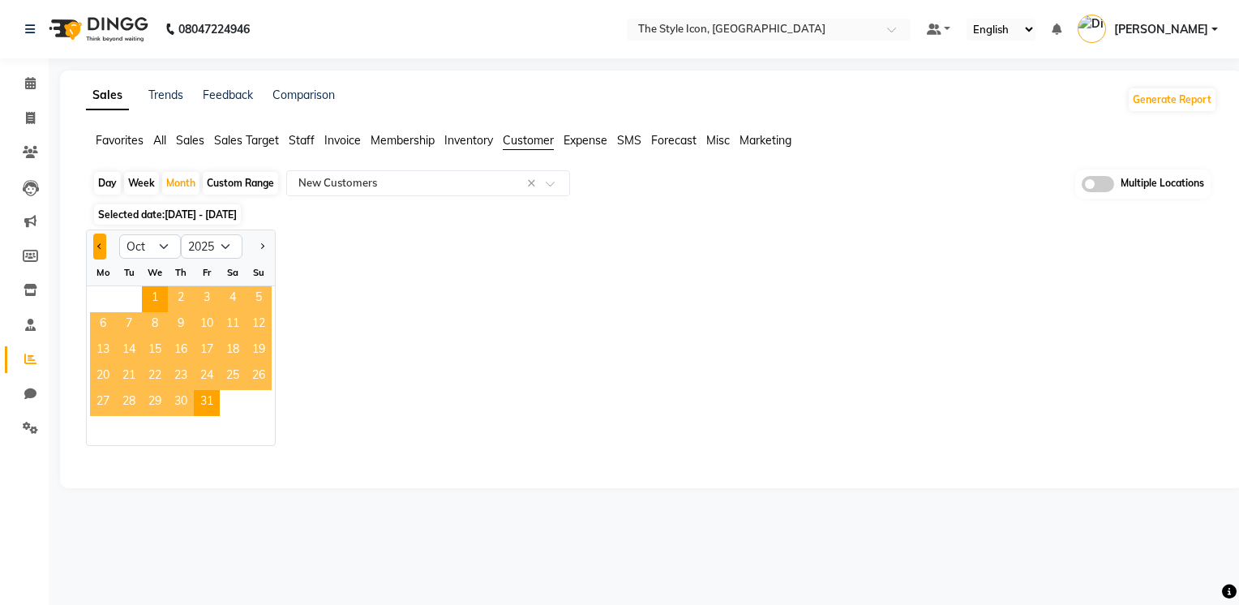
click at [99, 249] on button "Previous month" at bounding box center [99, 246] width 13 height 26
select select "9"
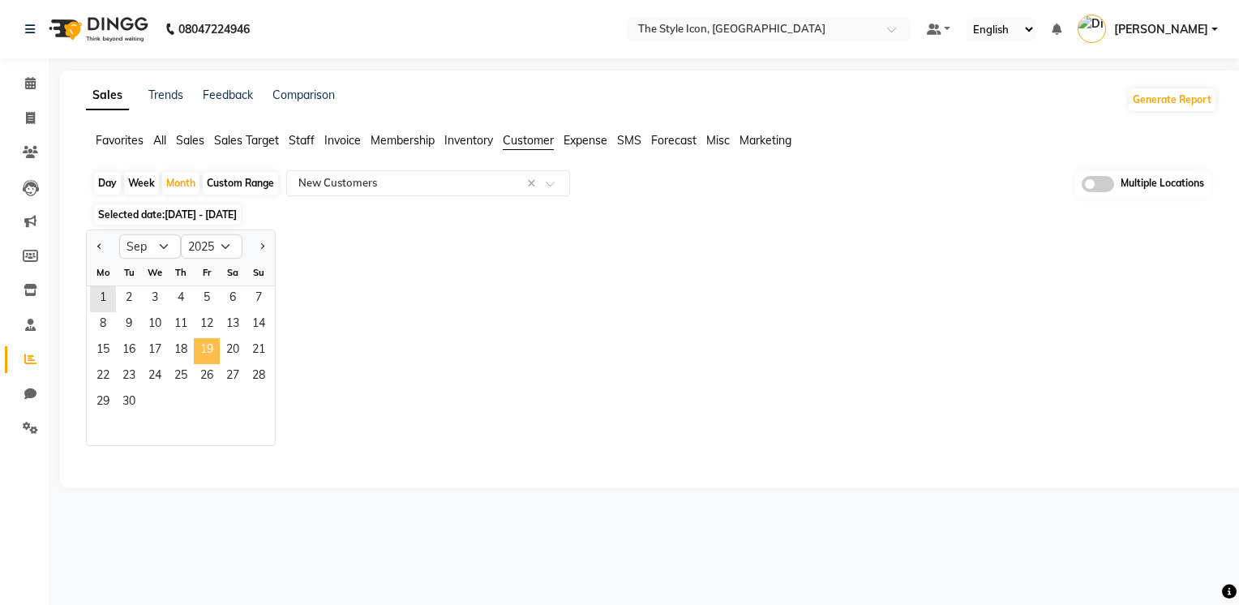
click at [208, 350] on span "19" at bounding box center [207, 351] width 26 height 26
select select "csv"
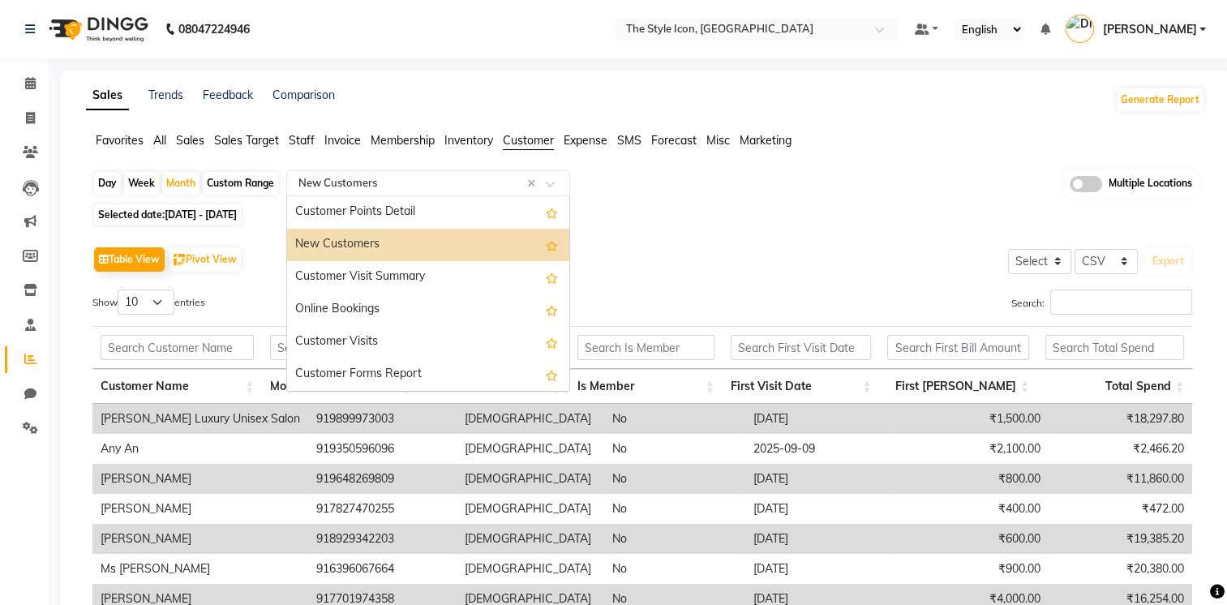
click at [456, 186] on input "text" at bounding box center [411, 183] width 233 height 16
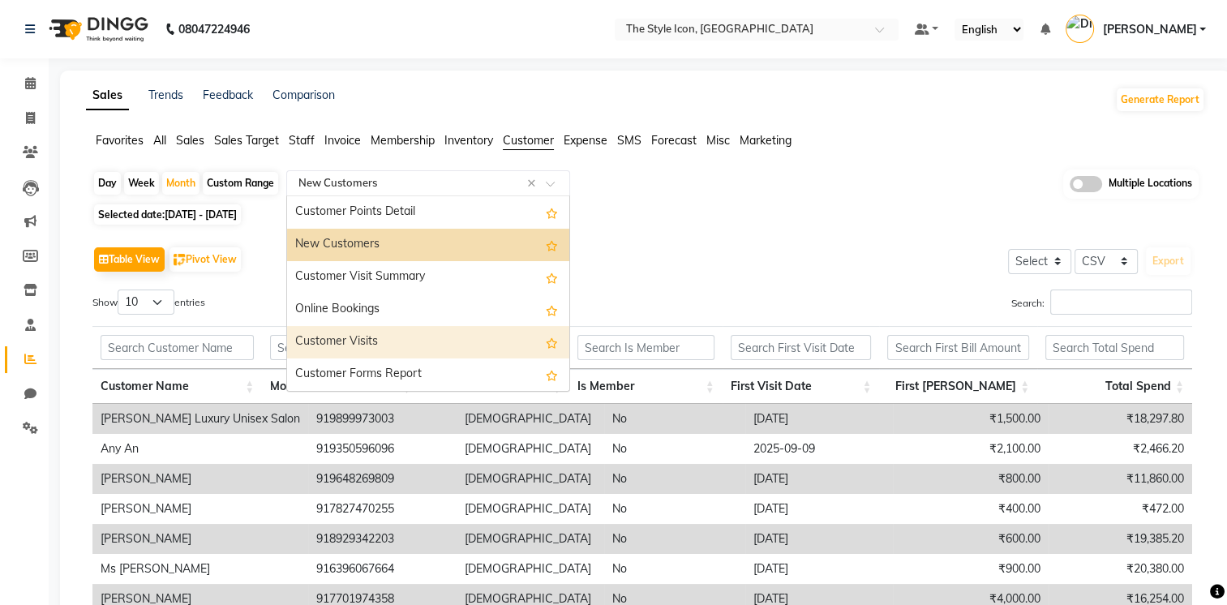
click at [430, 332] on div "Customer Visits" at bounding box center [428, 342] width 282 height 32
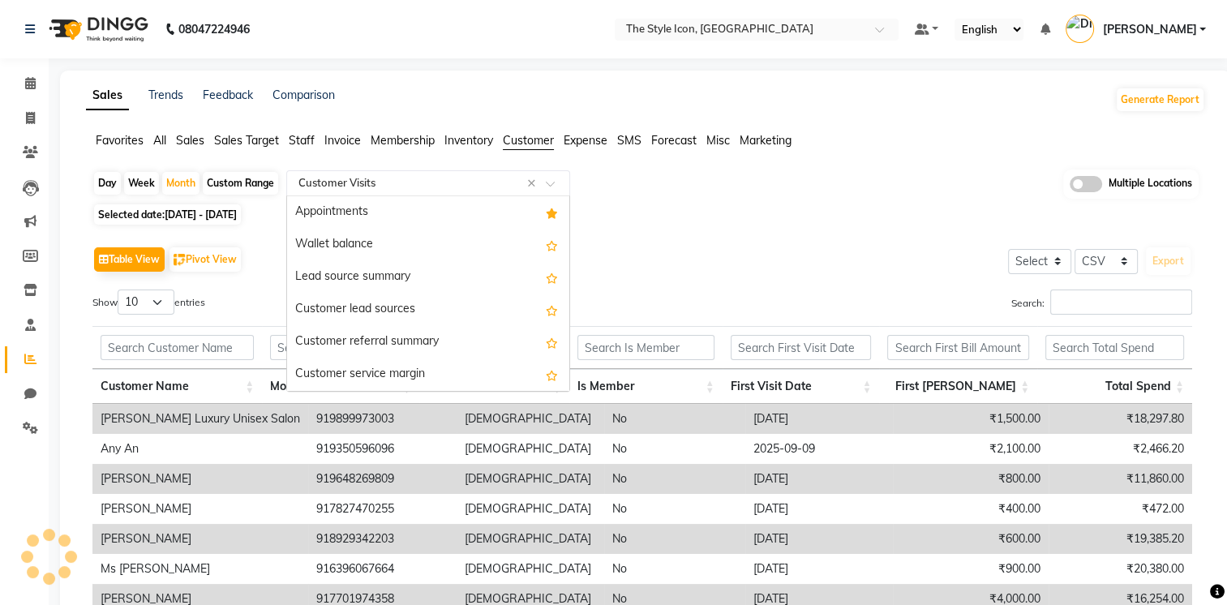
click at [465, 183] on input "text" at bounding box center [411, 183] width 233 height 16
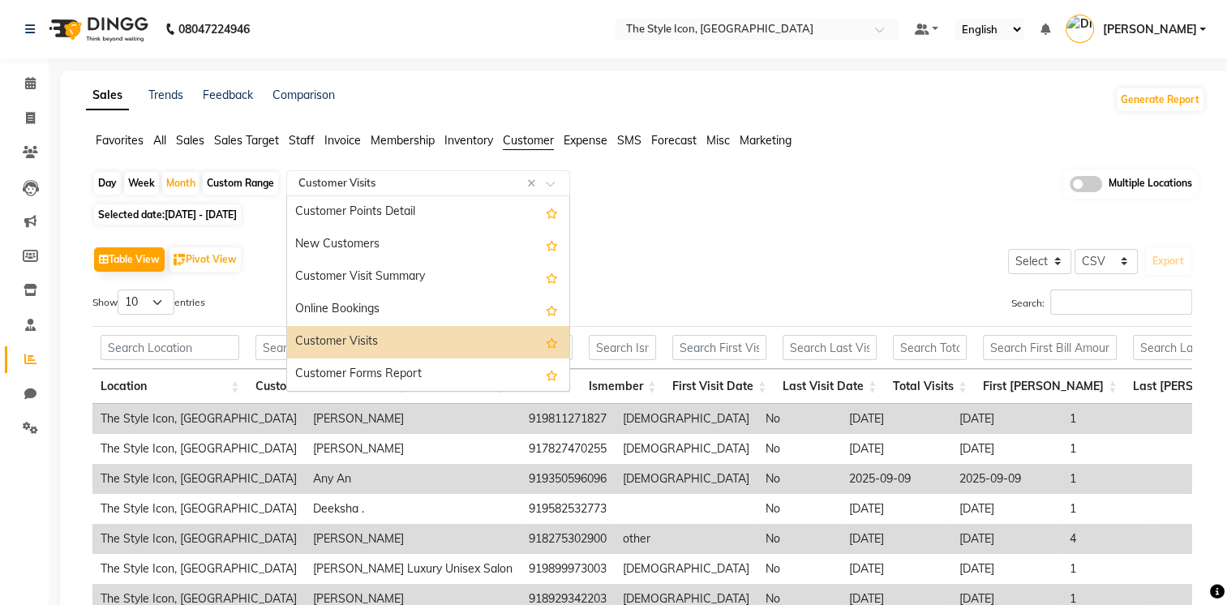
click at [443, 345] on div "Customer Visits" at bounding box center [428, 342] width 282 height 32
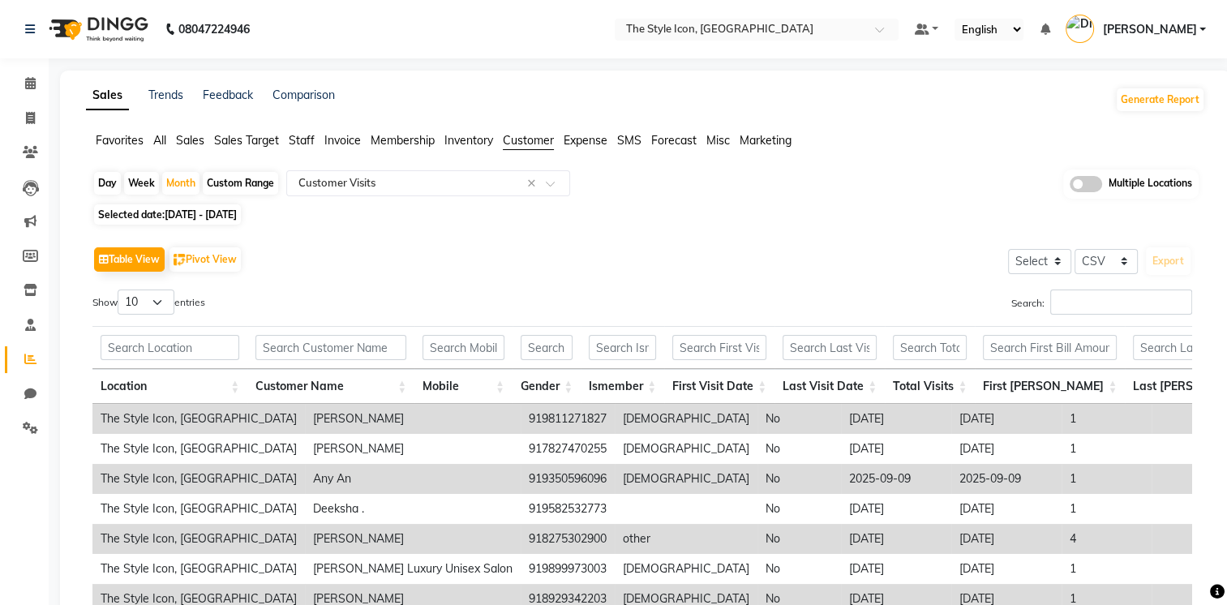
click at [710, 291] on div "Search:" at bounding box center [922, 305] width 537 height 32
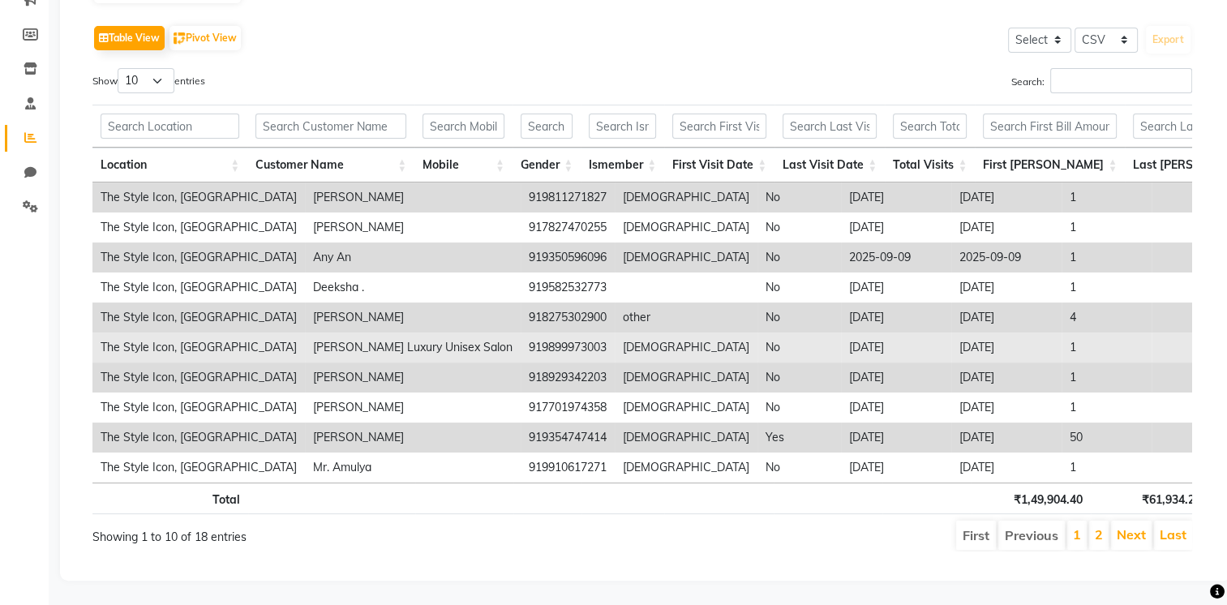
scroll to position [240, 0]
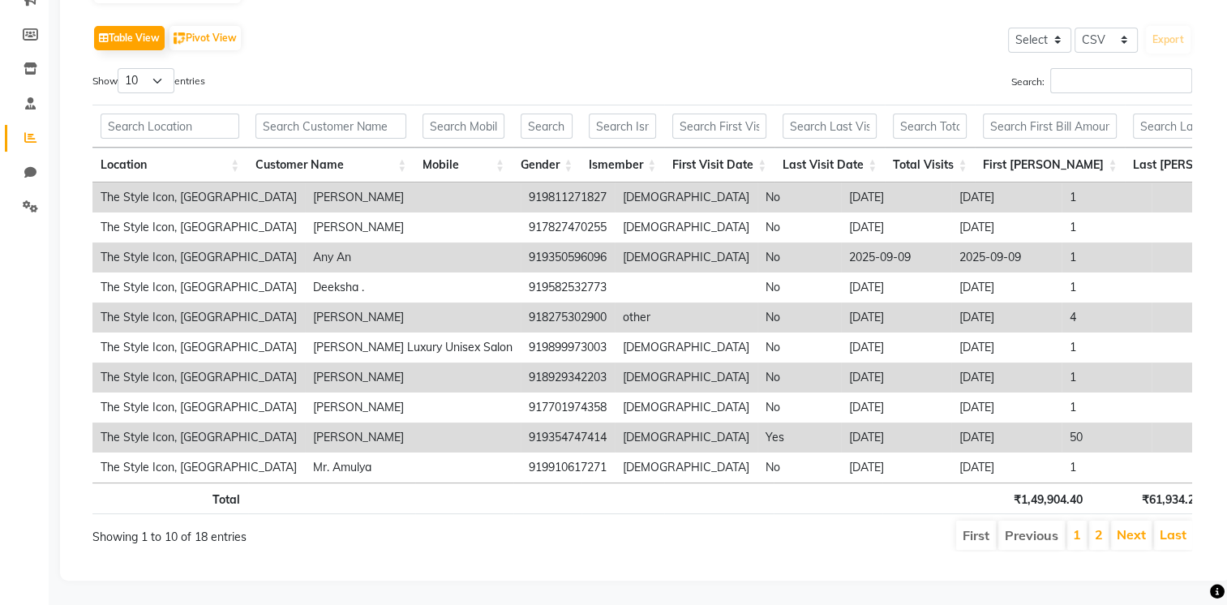
click at [305, 426] on td "Lokesh Tanwar" at bounding box center [413, 437] width 216 height 30
click at [1061, 422] on td "50" at bounding box center [1106, 437] width 90 height 30
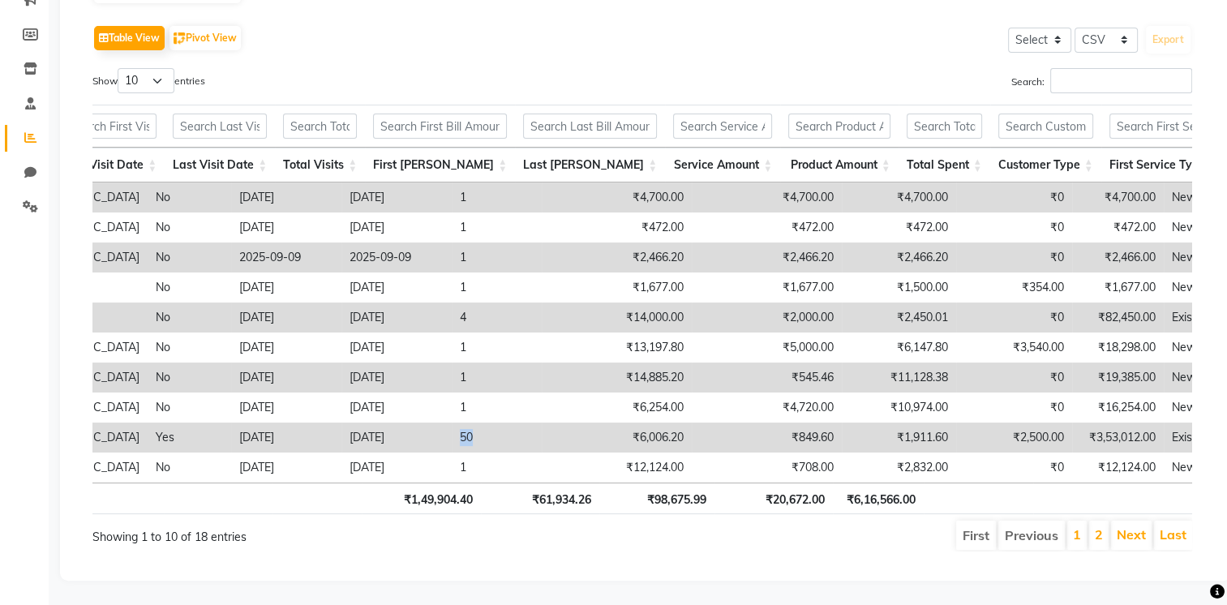
scroll to position [0, 619]
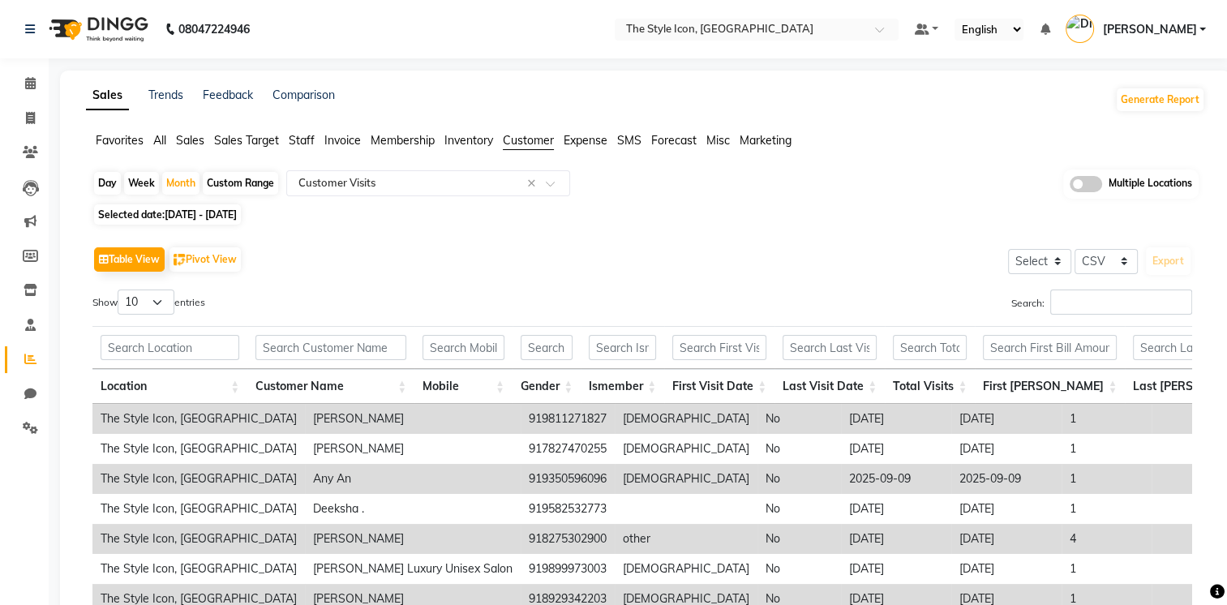
click at [302, 138] on span "Staff" at bounding box center [302, 140] width 26 height 15
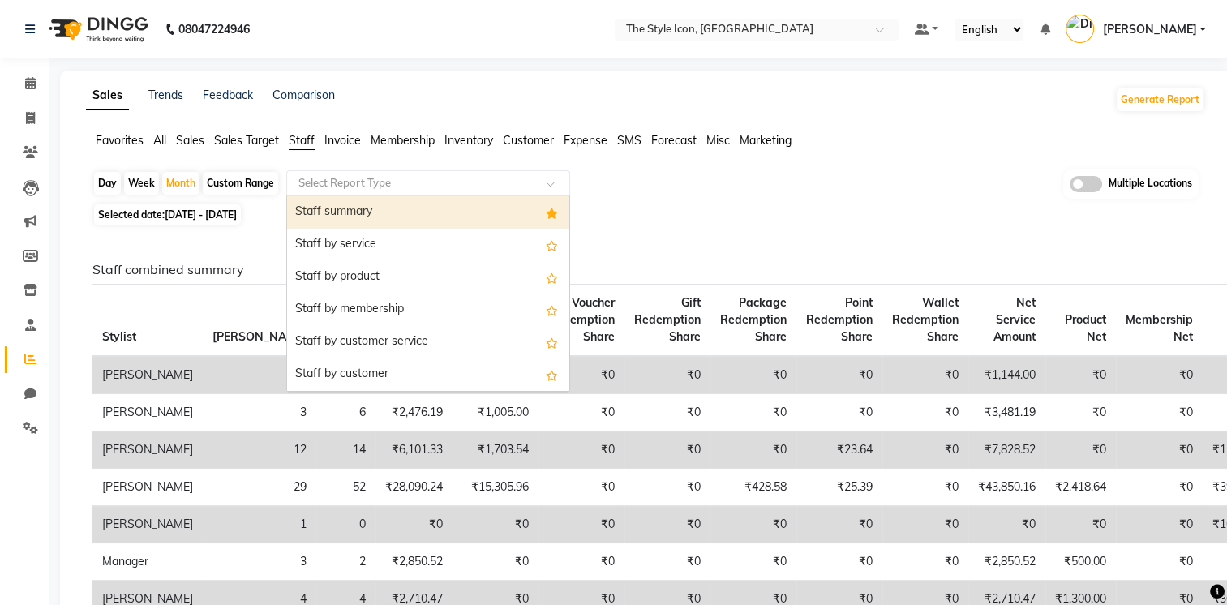
click at [340, 190] on input "text" at bounding box center [411, 183] width 233 height 16
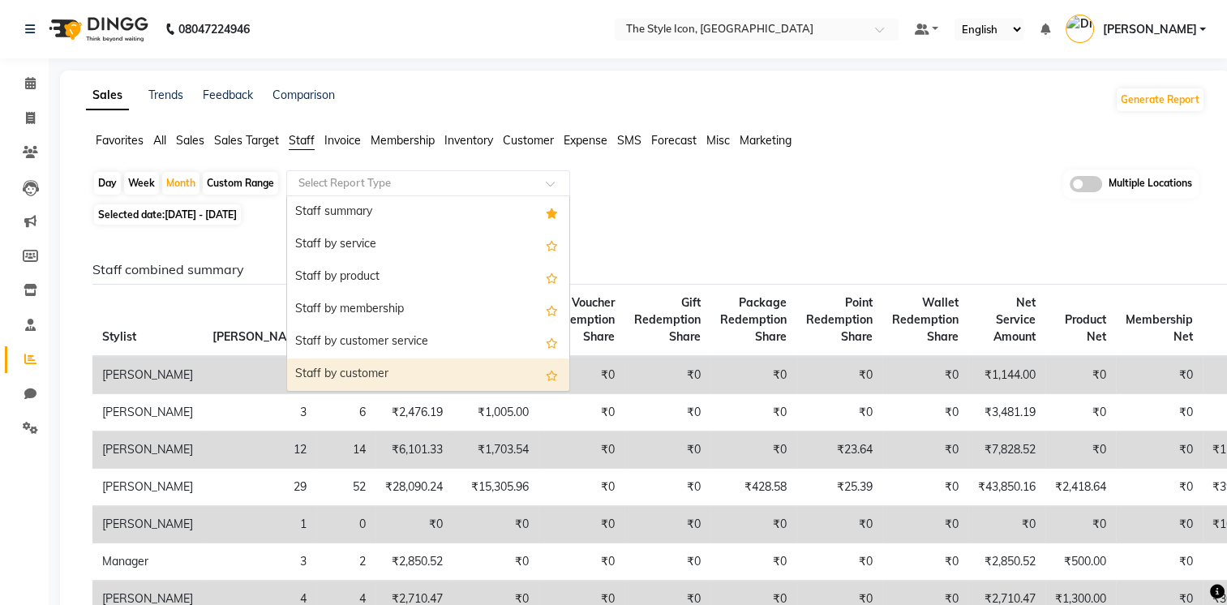
click at [370, 367] on div "Staff by customer" at bounding box center [428, 374] width 282 height 32
select select "csv"
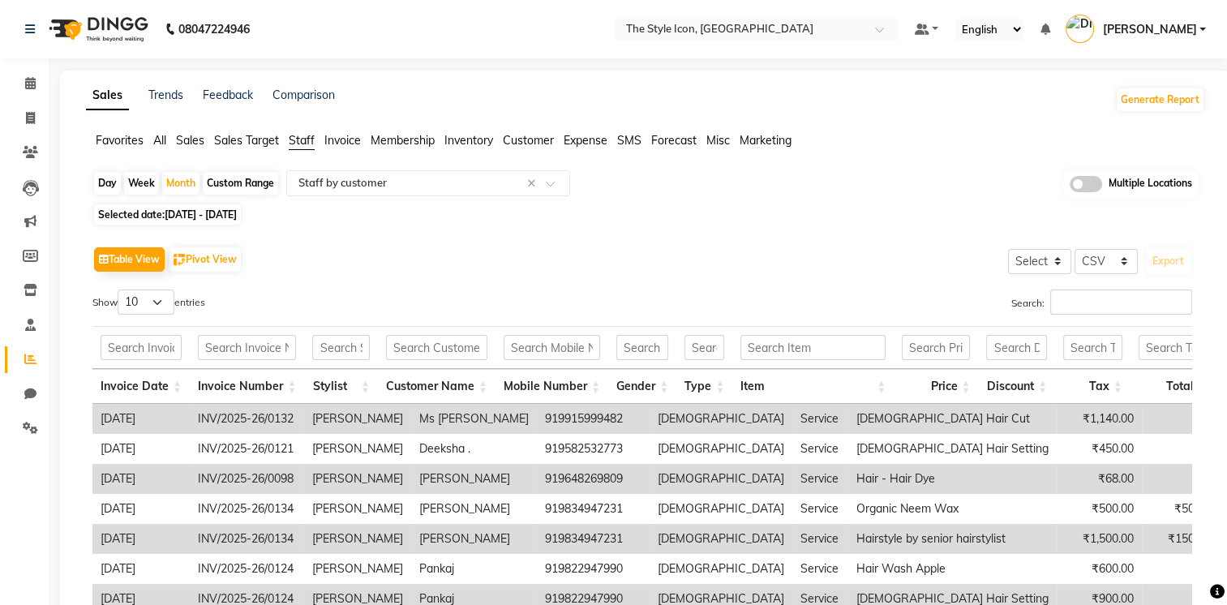
click at [536, 143] on span "Customer" at bounding box center [528, 140] width 51 height 15
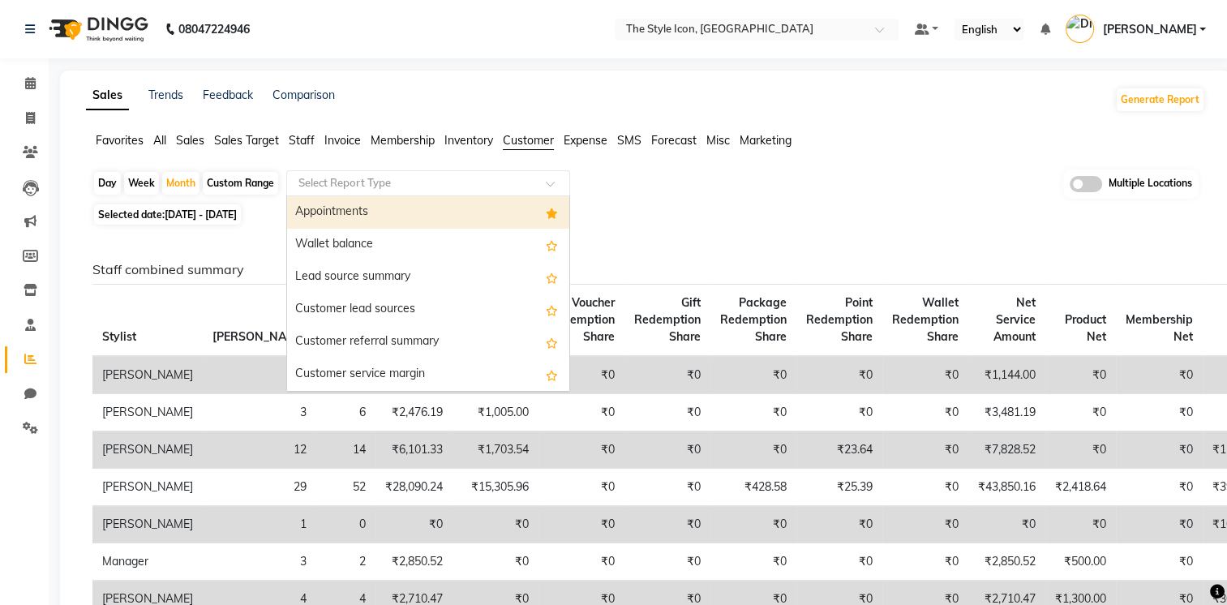
click at [458, 190] on input "text" at bounding box center [411, 183] width 233 height 16
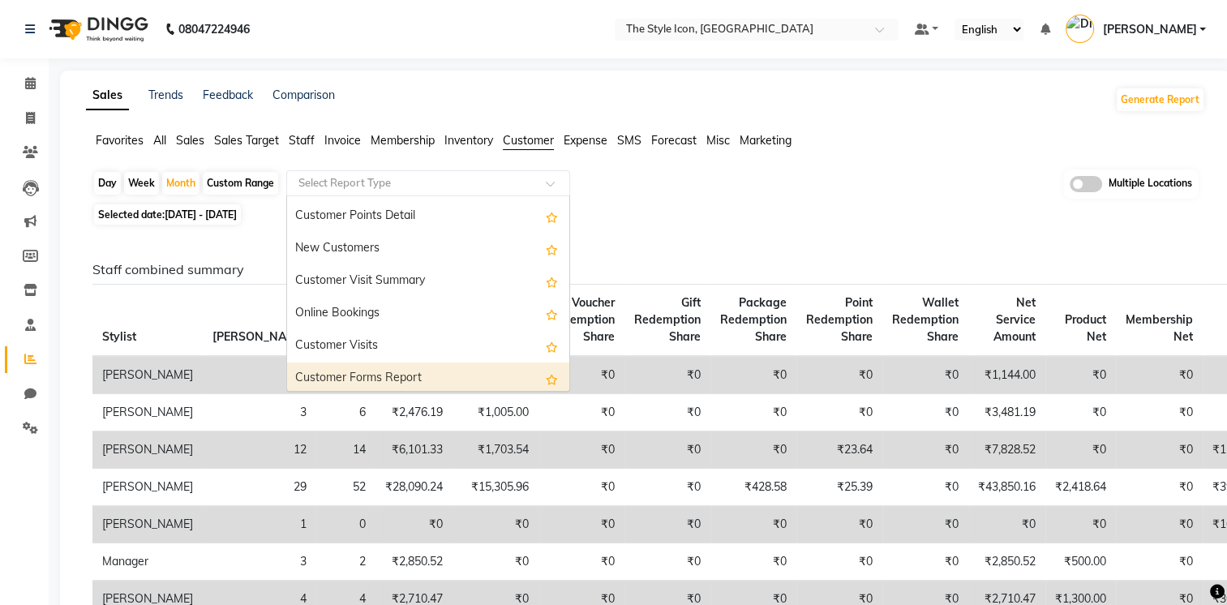
click at [494, 375] on div "Customer Forms Report" at bounding box center [428, 378] width 282 height 32
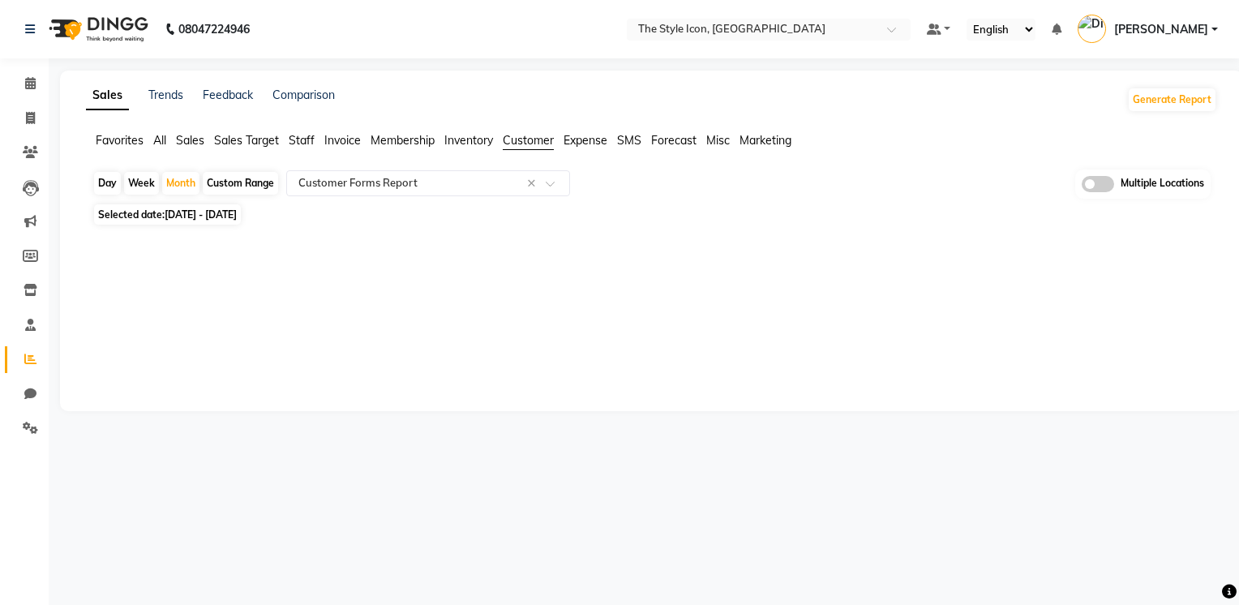
click at [211, 183] on div "Custom Range" at bounding box center [240, 183] width 75 height 23
select select "9"
select select "2025"
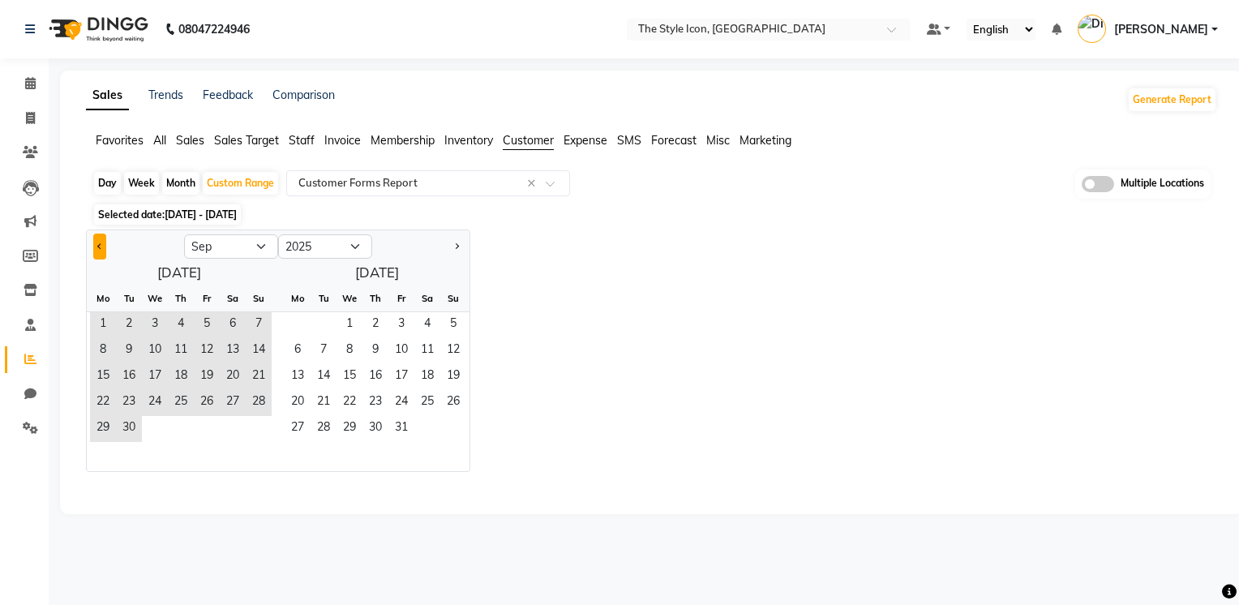
click at [94, 250] on button "Previous month" at bounding box center [99, 246] width 13 height 26
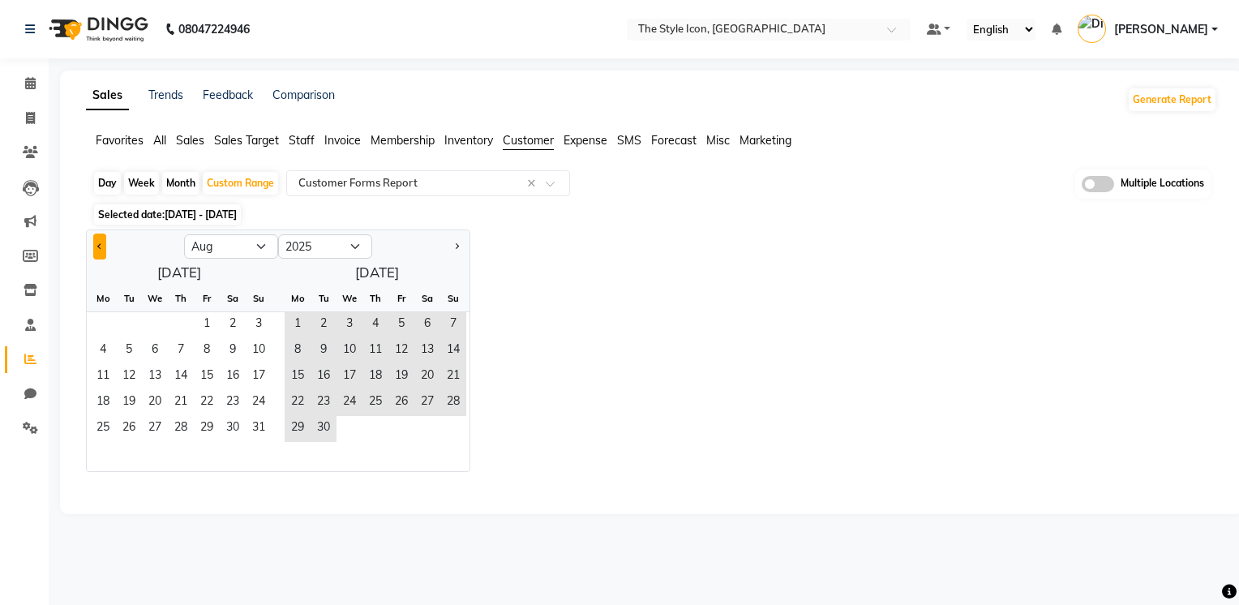
click at [94, 250] on button "Previous month" at bounding box center [99, 246] width 13 height 26
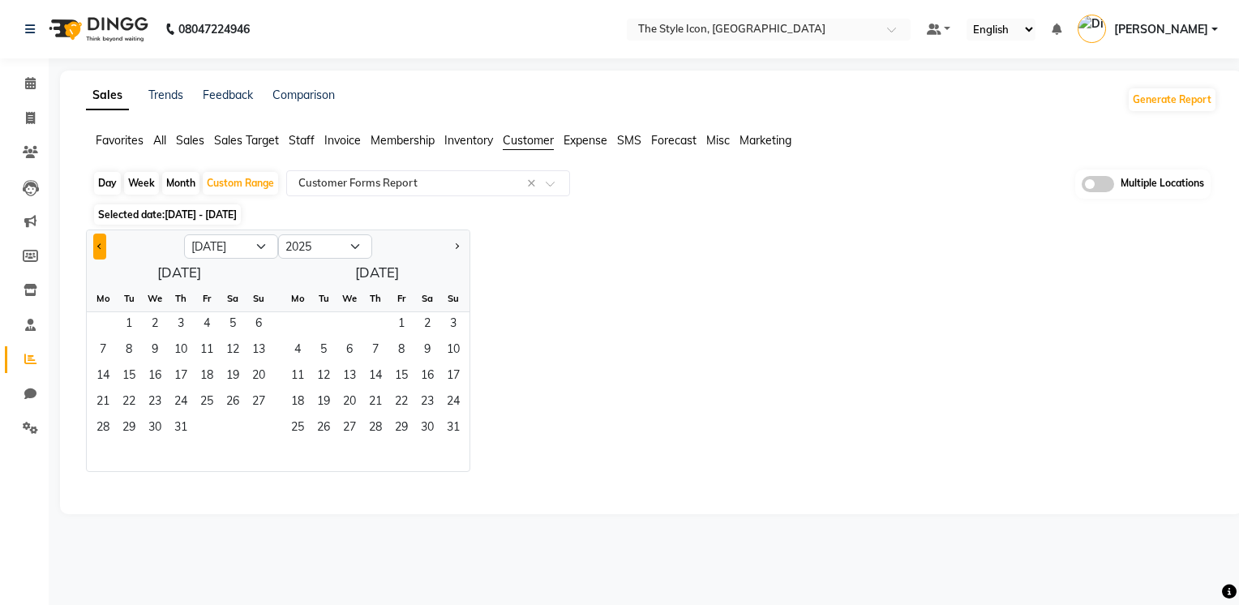
click at [94, 250] on button "Previous month" at bounding box center [99, 246] width 13 height 26
click at [253, 323] on span "1" at bounding box center [259, 325] width 26 height 26
click at [456, 252] on button "Next month" at bounding box center [456, 246] width 13 height 26
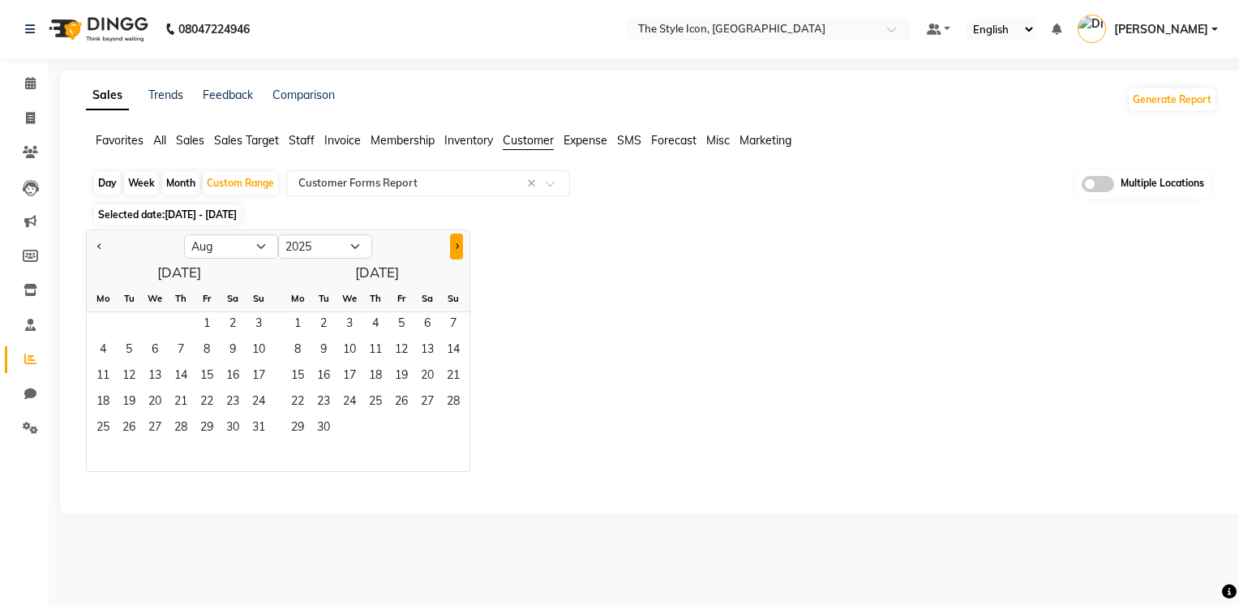
select select "9"
click at [302, 426] on span "27" at bounding box center [298, 429] width 26 height 26
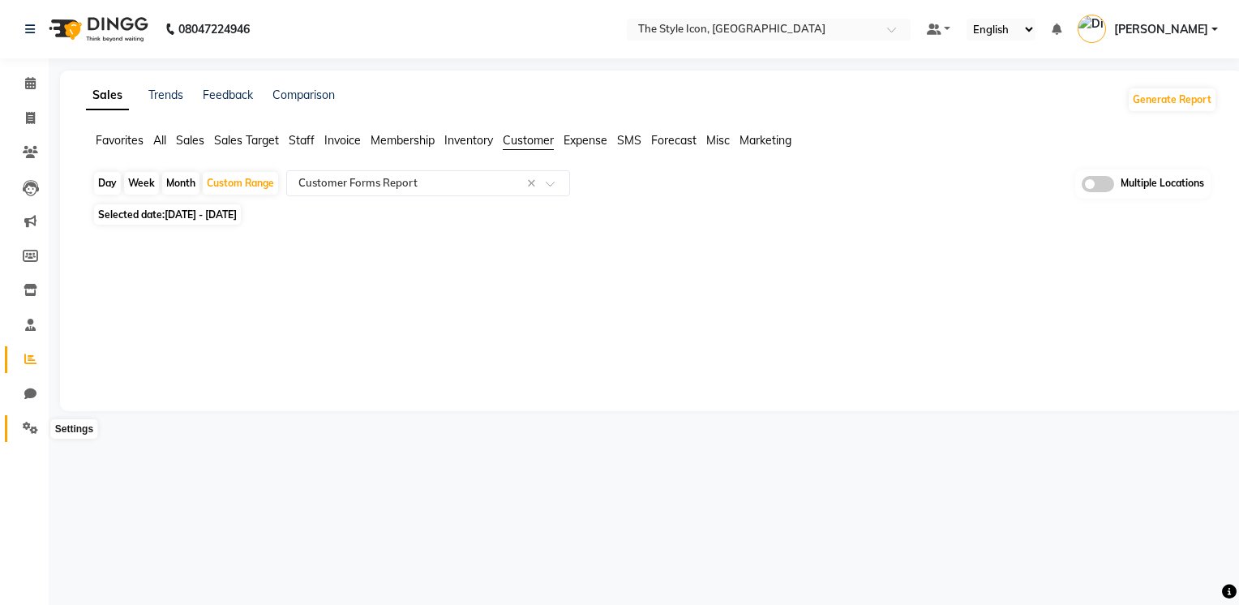
click at [28, 424] on icon at bounding box center [30, 428] width 15 height 12
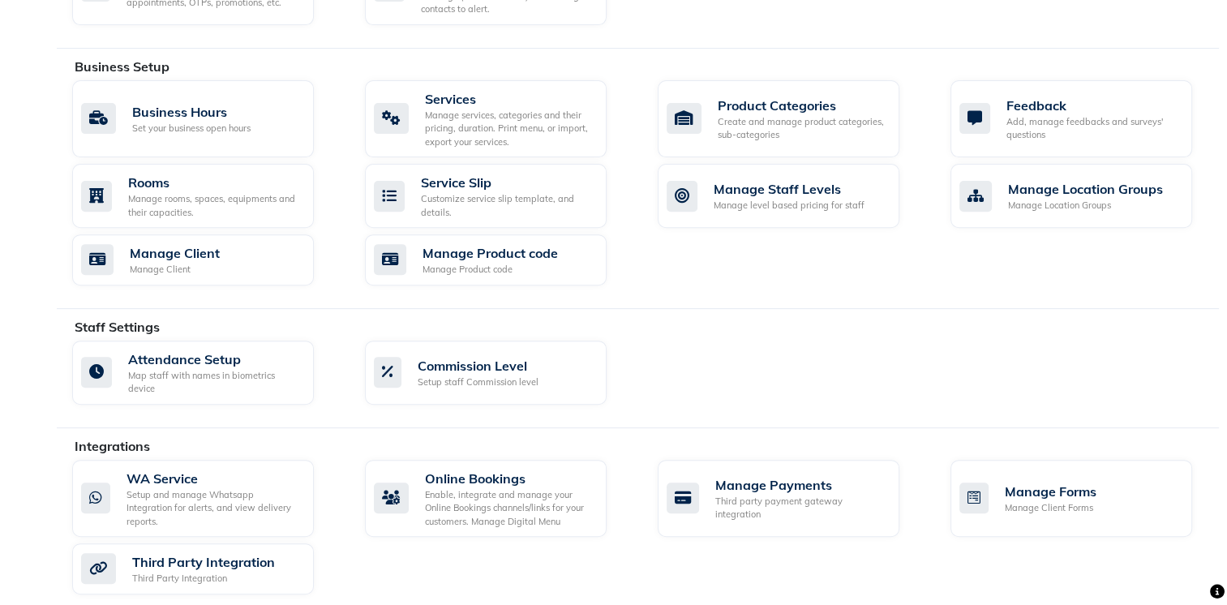
scroll to position [600, 0]
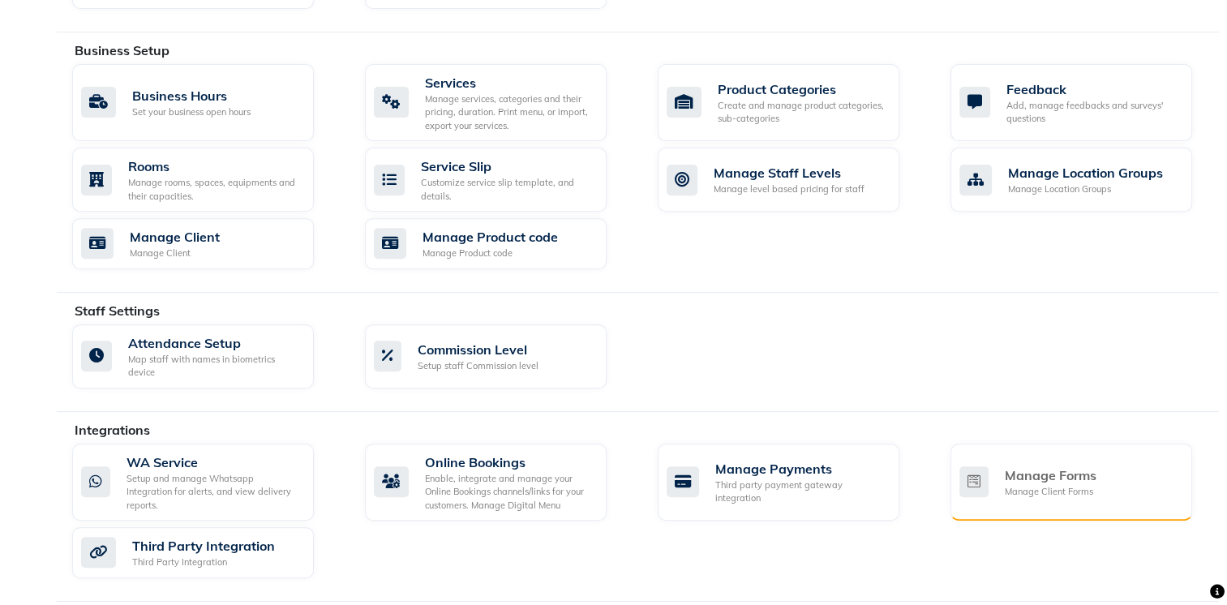
click at [1051, 477] on div "Manage Forms" at bounding box center [1050, 474] width 92 height 19
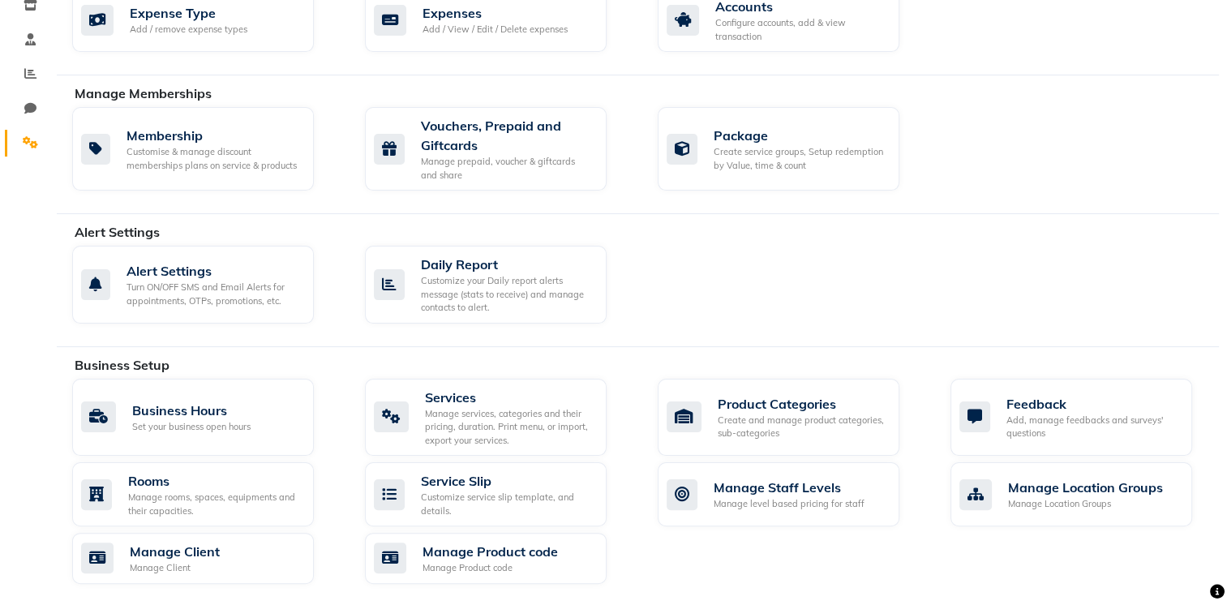
scroll to position [0, 0]
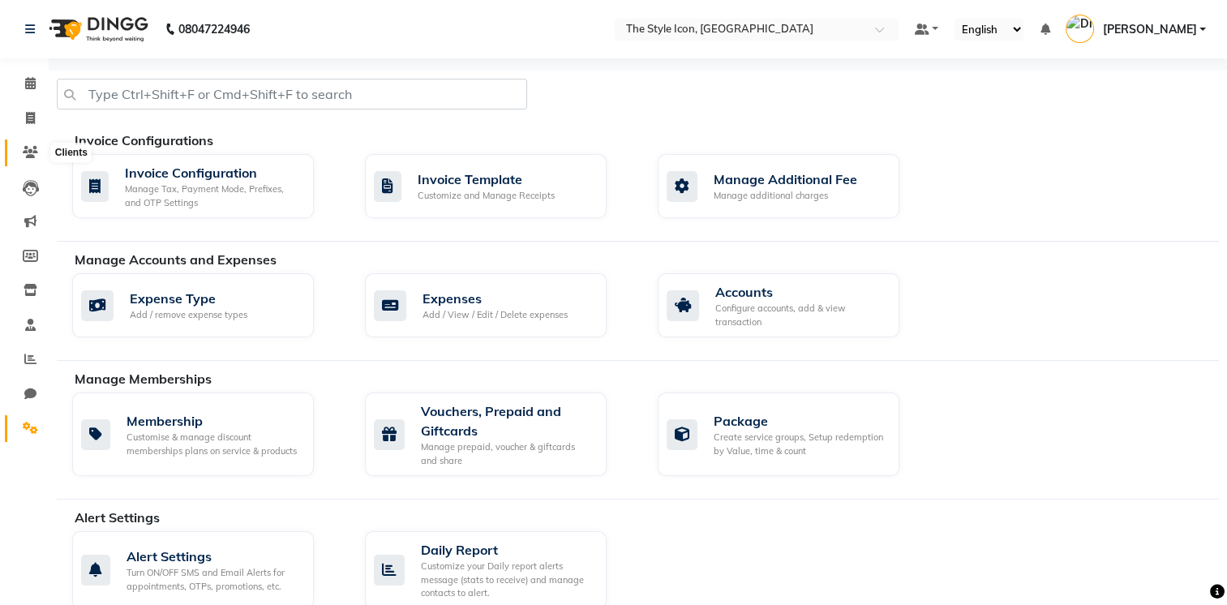
click at [32, 151] on icon at bounding box center [30, 152] width 15 height 12
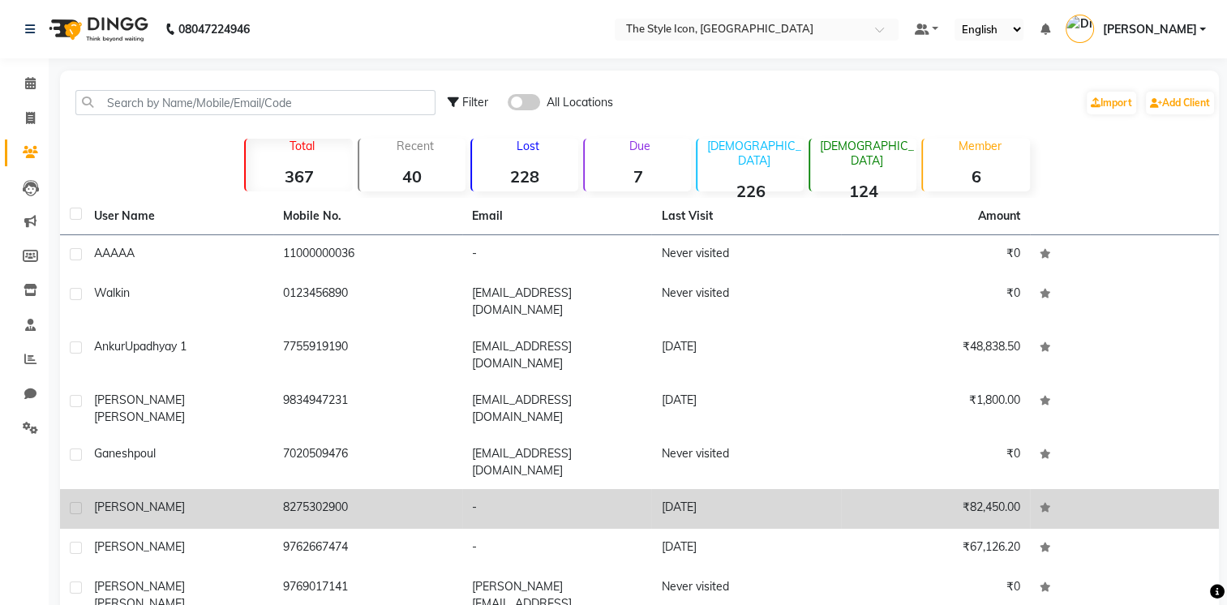
click at [179, 499] on div "[PERSON_NAME]" at bounding box center [178, 507] width 169 height 17
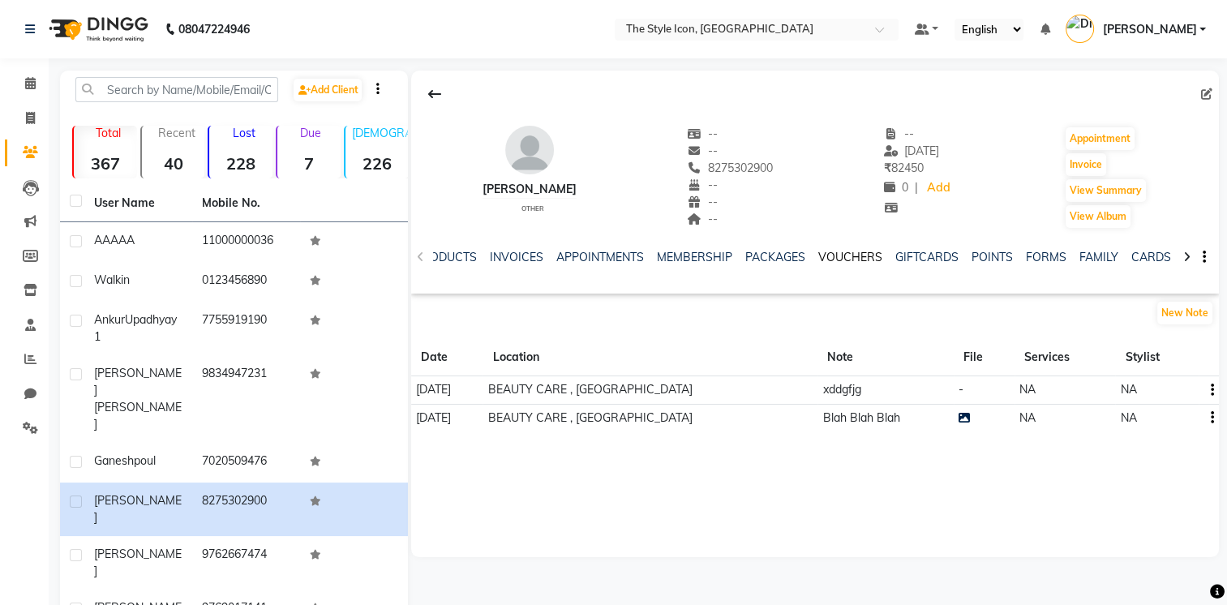
scroll to position [0, 227]
click at [1039, 258] on link "FORMS" at bounding box center [1045, 257] width 41 height 15
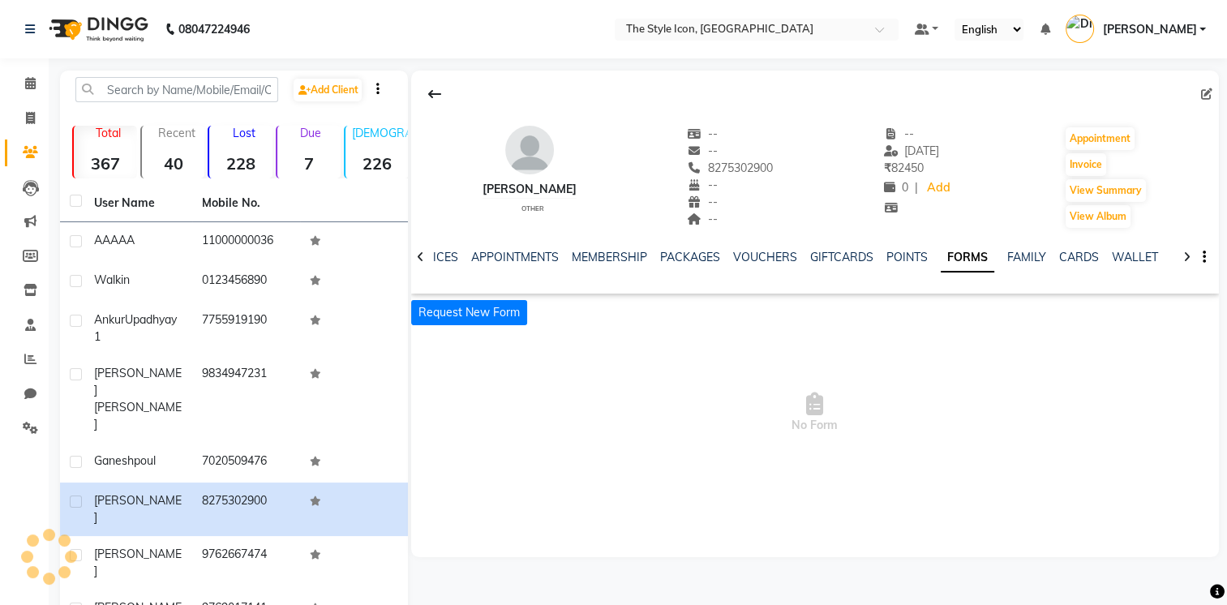
scroll to position [0, 152]
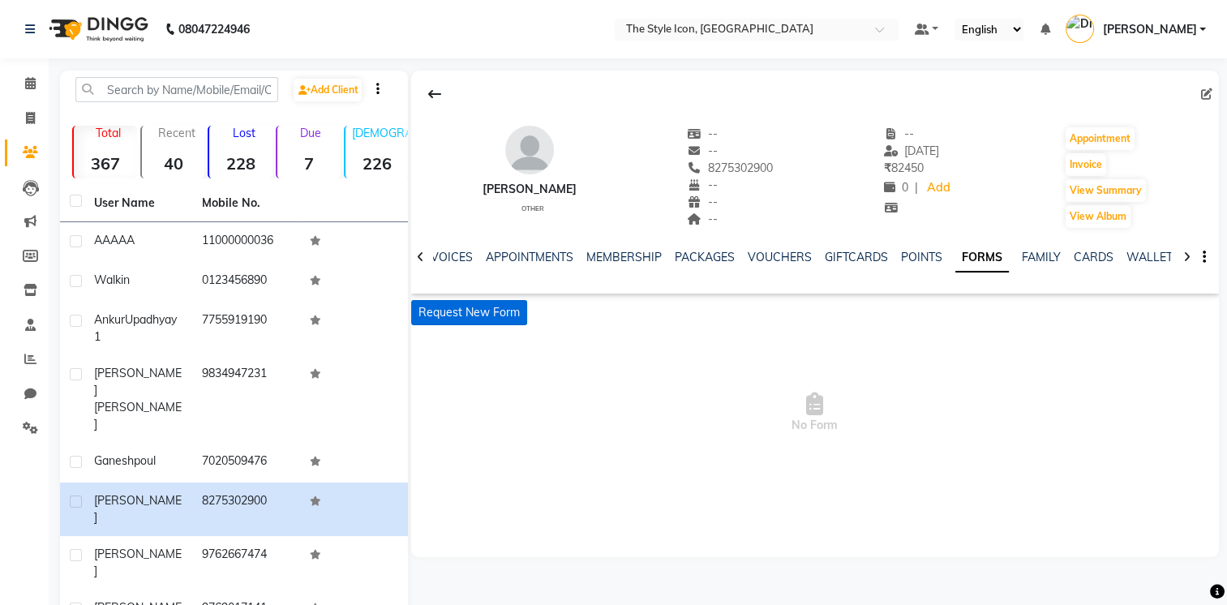
click at [484, 323] on button "Request New Form" at bounding box center [469, 312] width 116 height 25
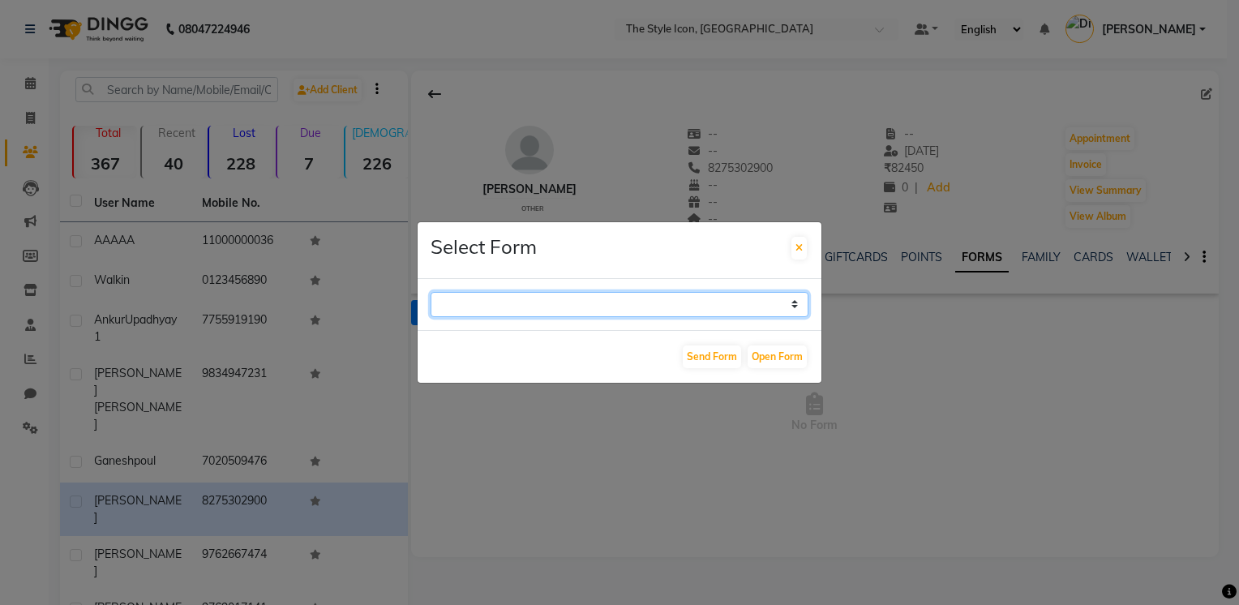
click at [516, 303] on select "Hair Color Consent Form Bridal Booking Wedding Form New Consent form- QA Event …" at bounding box center [619, 304] width 378 height 25
select select "269"
click at [430, 292] on select "Hair Color Consent Form Bridal Booking Wedding Form New Consent form- QA Event …" at bounding box center [619, 304] width 378 height 25
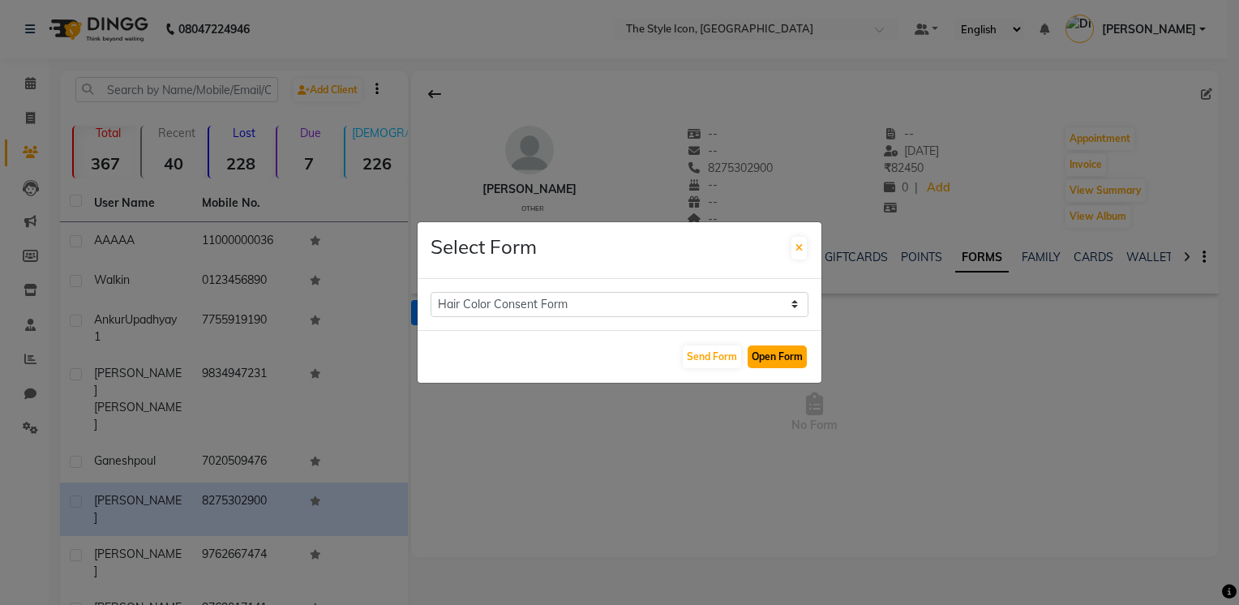
click at [756, 355] on button "Open Form" at bounding box center [776, 356] width 59 height 23
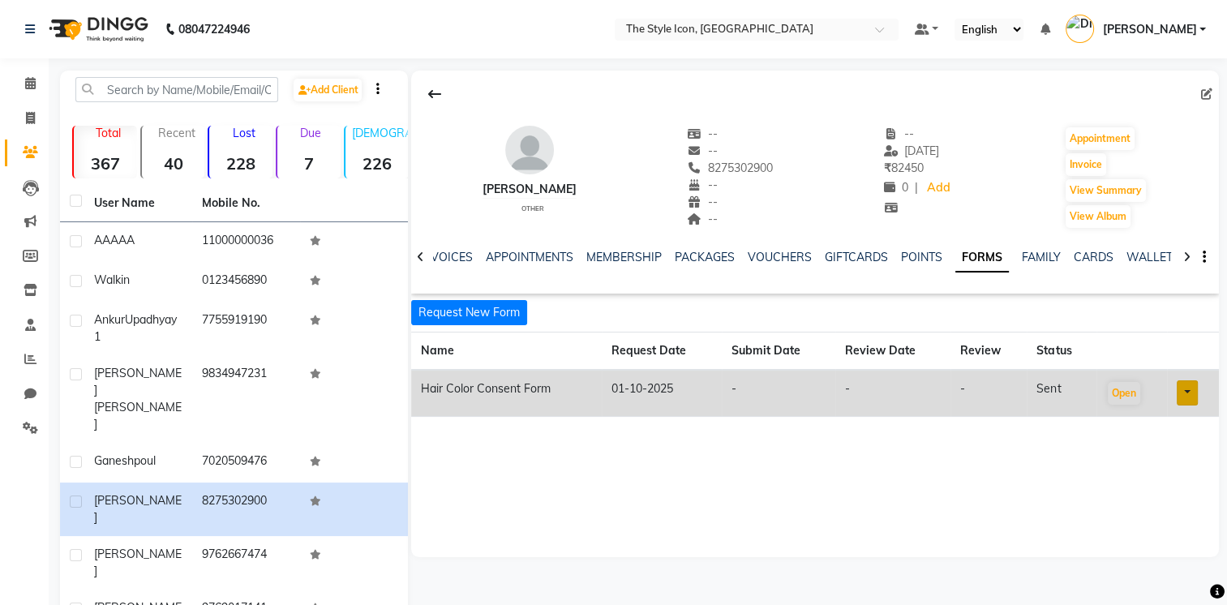
scroll to position [0, 144]
click at [1052, 261] on link "FAMILY" at bounding box center [1049, 257] width 39 height 15
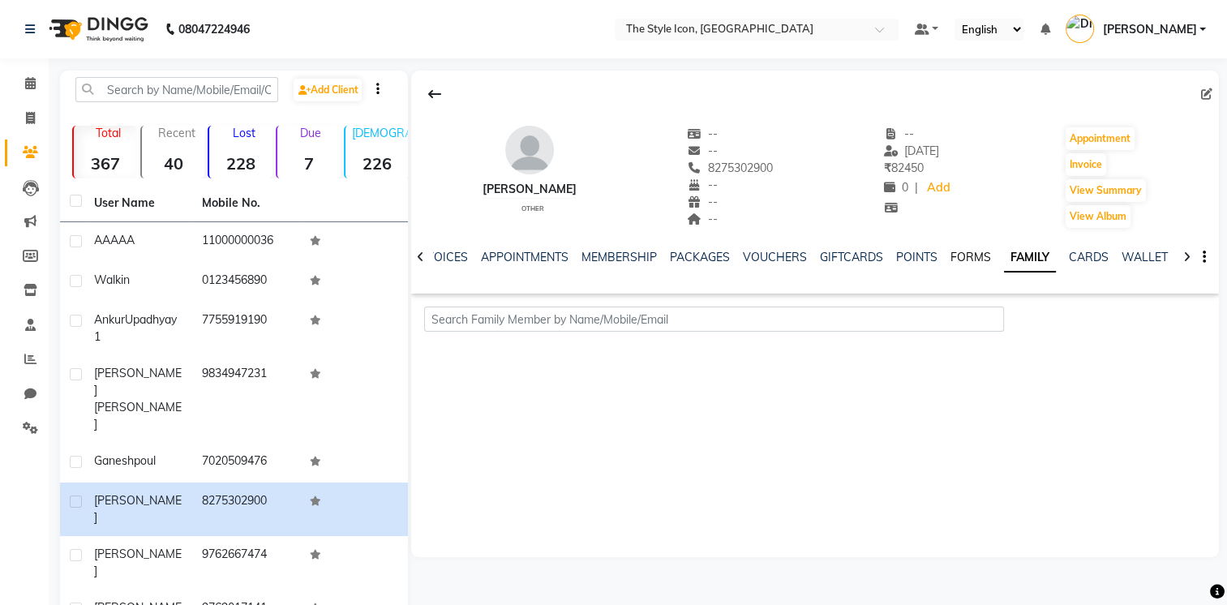
scroll to position [0, 139]
click at [964, 251] on link "FORMS" at bounding box center [975, 257] width 41 height 15
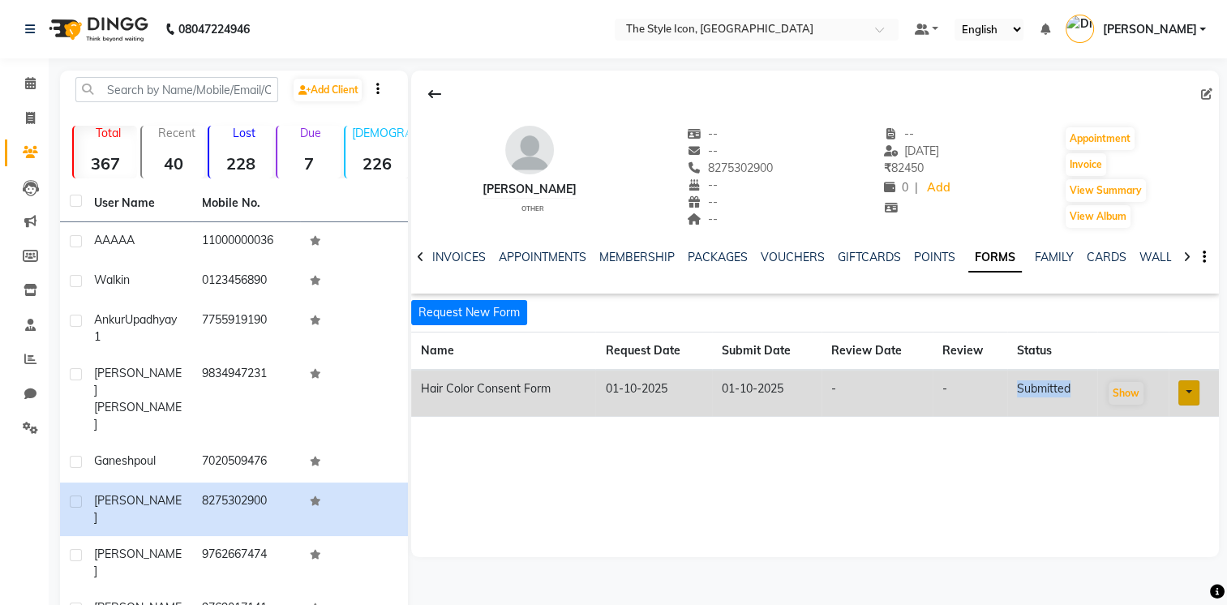
drag, startPoint x: 1015, startPoint y: 399, endPoint x: 1067, endPoint y: 395, distance: 52.0
click at [1067, 395] on td "submitted" at bounding box center [1052, 393] width 90 height 47
click at [1090, 342] on th "Status" at bounding box center [1052, 351] width 90 height 38
click at [429, 98] on icon at bounding box center [434, 94] width 13 height 13
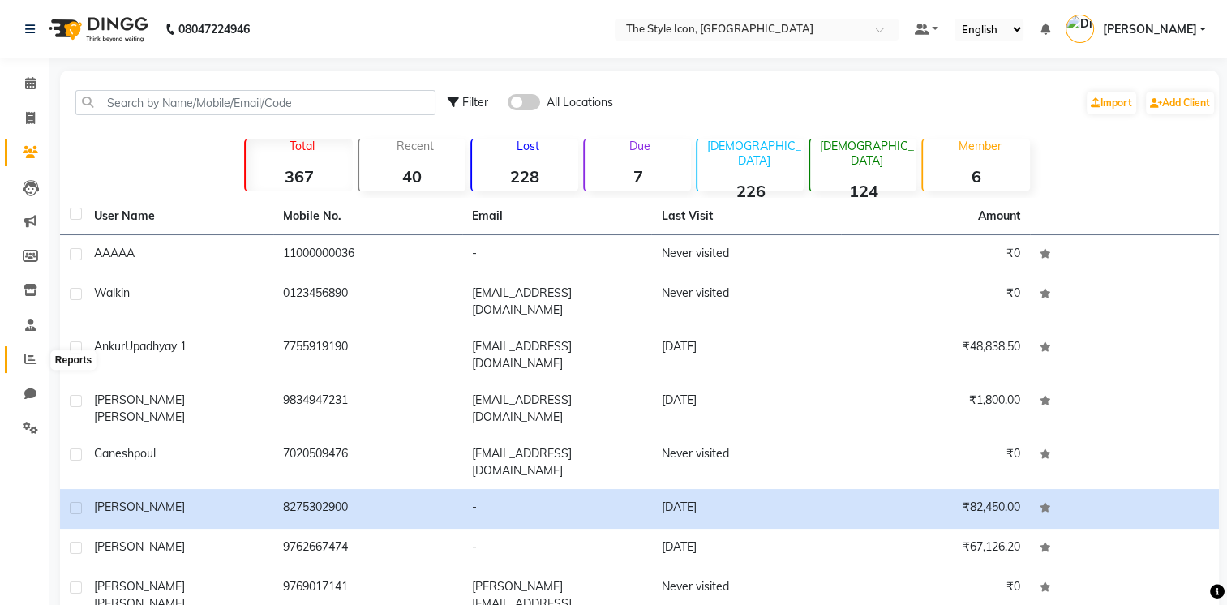
click at [31, 360] on icon at bounding box center [30, 359] width 12 height 12
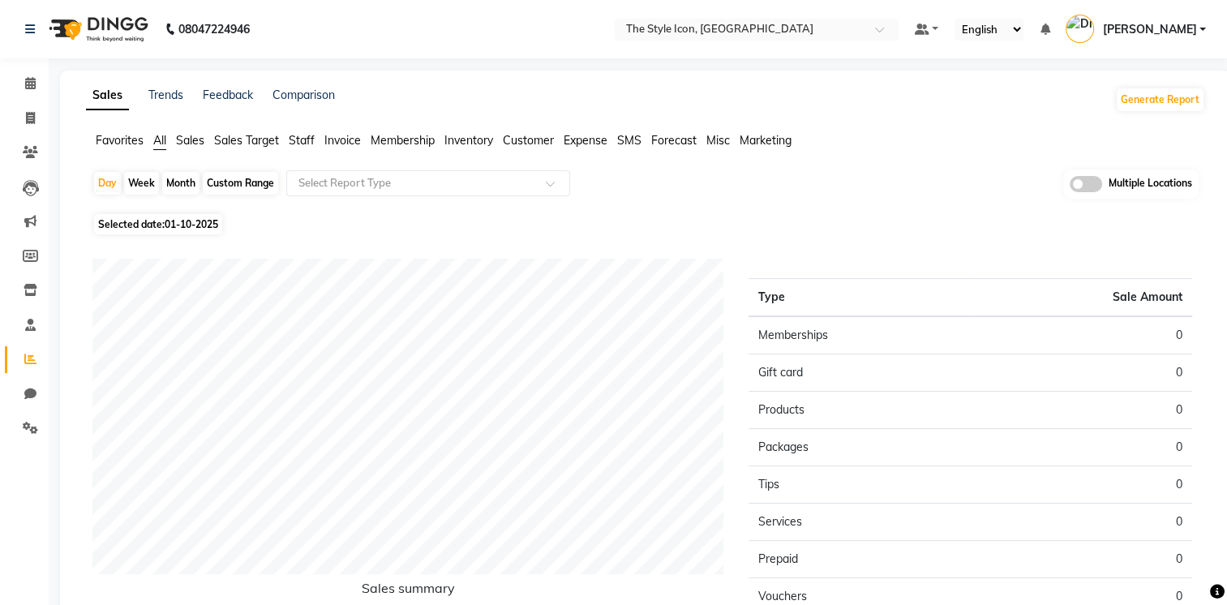
click at [525, 138] on span "Customer" at bounding box center [528, 140] width 51 height 15
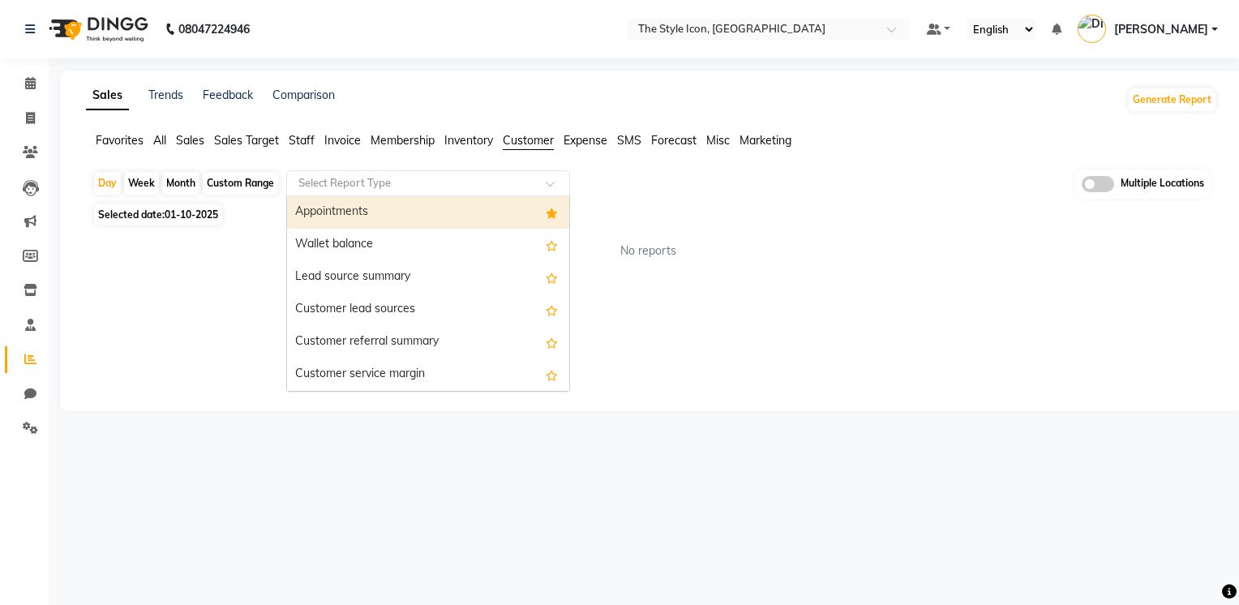
click at [526, 180] on input "text" at bounding box center [411, 183] width 233 height 16
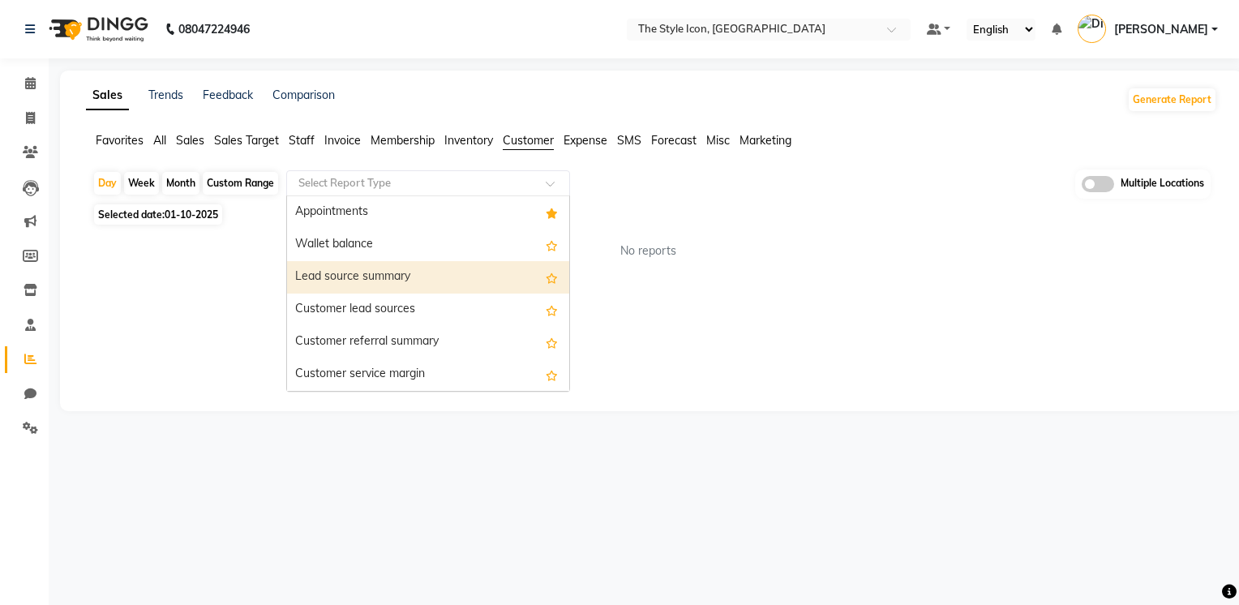
click at [519, 268] on div "Lead source summary" at bounding box center [428, 277] width 282 height 32
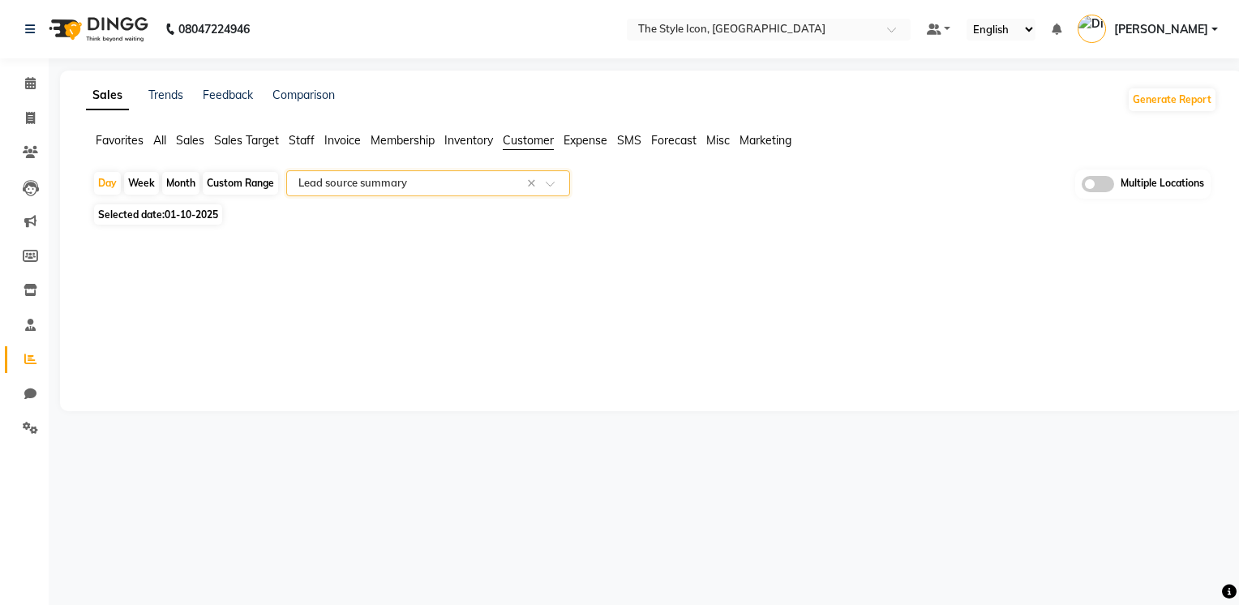
click at [188, 179] on div "Month" at bounding box center [180, 183] width 37 height 23
select select "10"
select select "2025"
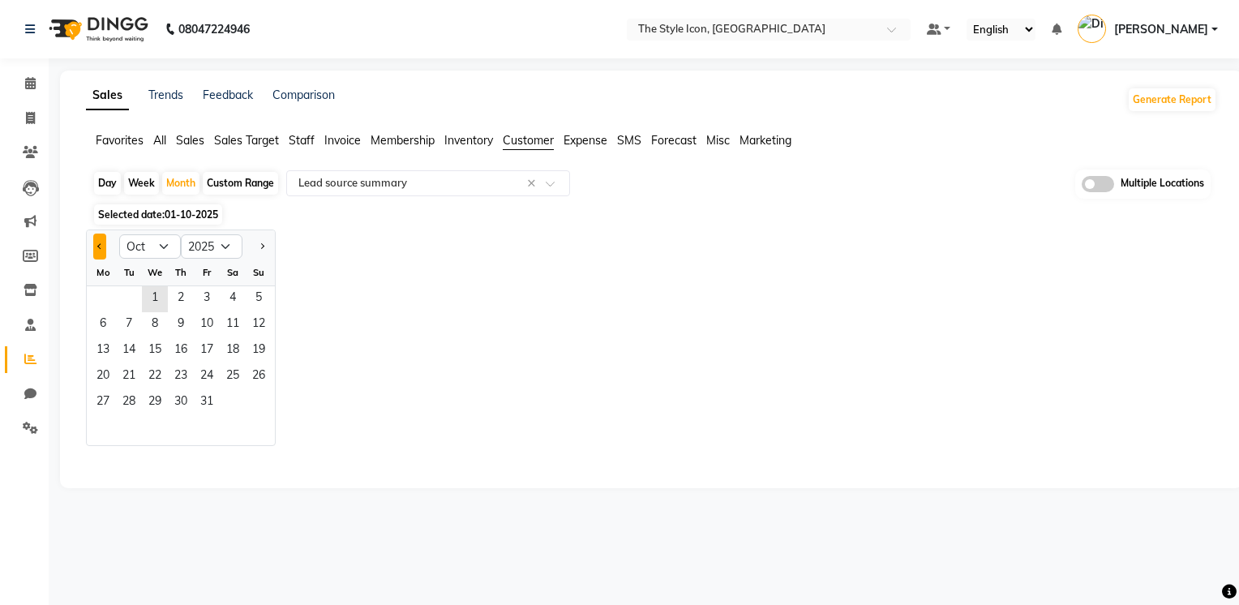
click at [95, 233] on button "Previous month" at bounding box center [99, 246] width 13 height 26
select select "9"
click at [139, 315] on span "9" at bounding box center [129, 325] width 26 height 26
select select "csv"
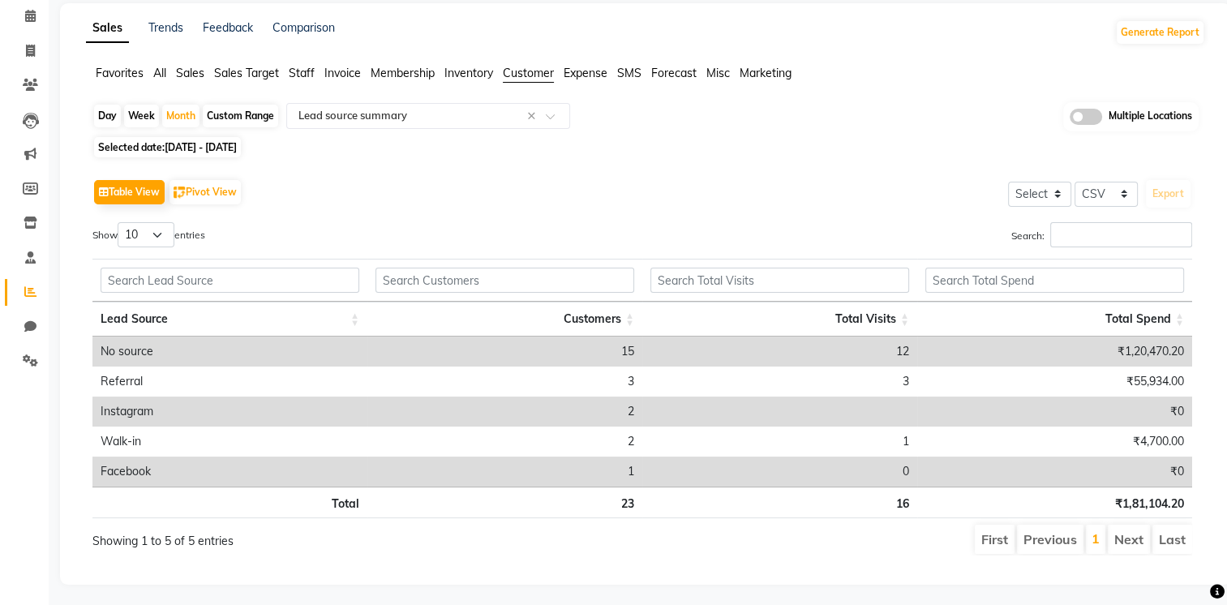
scroll to position [68, 0]
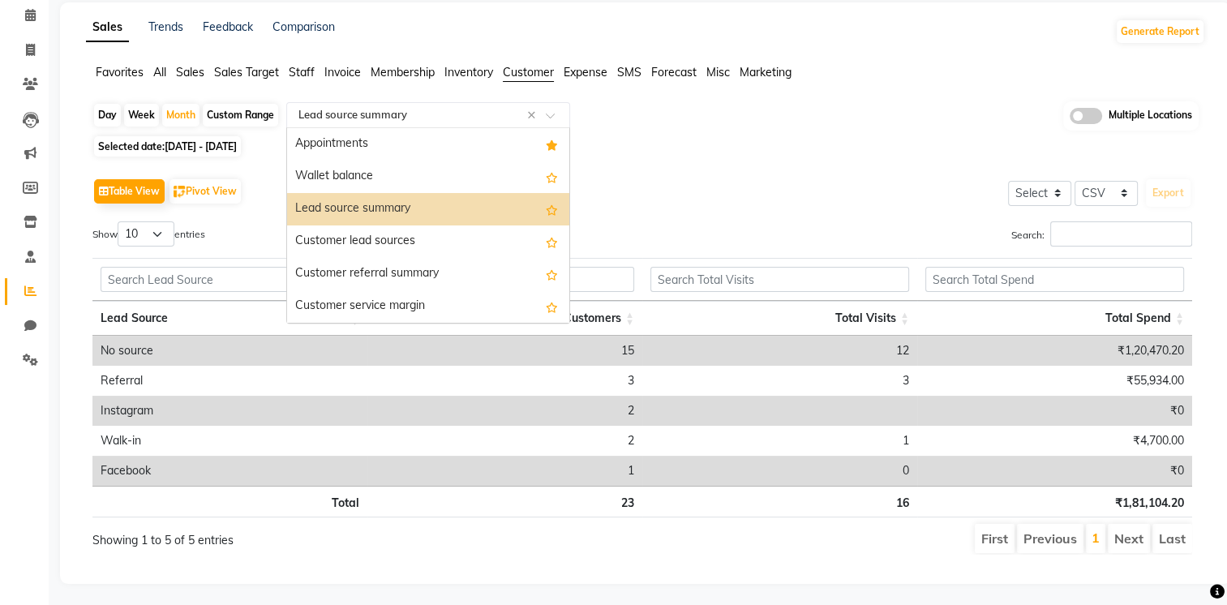
click at [366, 112] on input "text" at bounding box center [411, 115] width 233 height 16
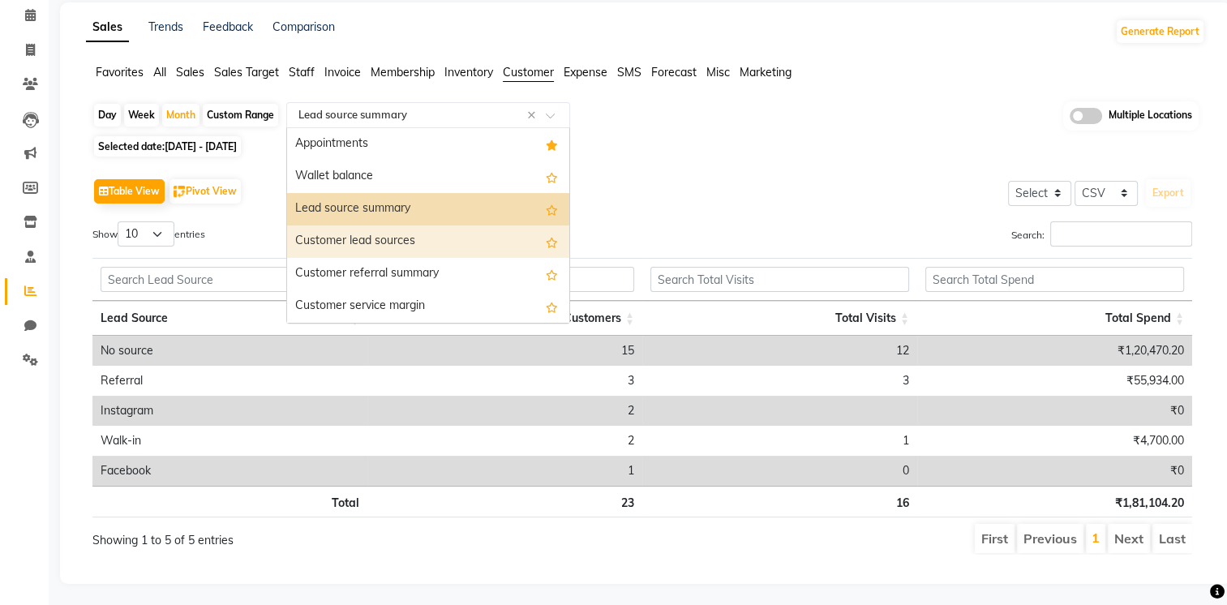
click at [405, 242] on div "Customer lead sources" at bounding box center [428, 241] width 282 height 32
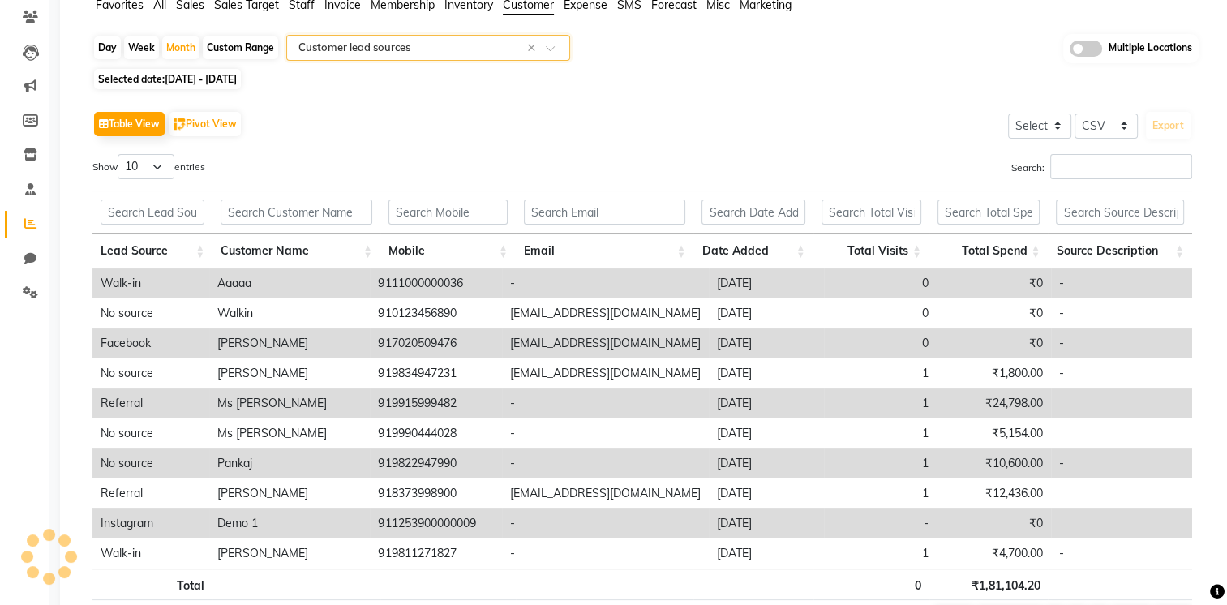
scroll to position [136, 0]
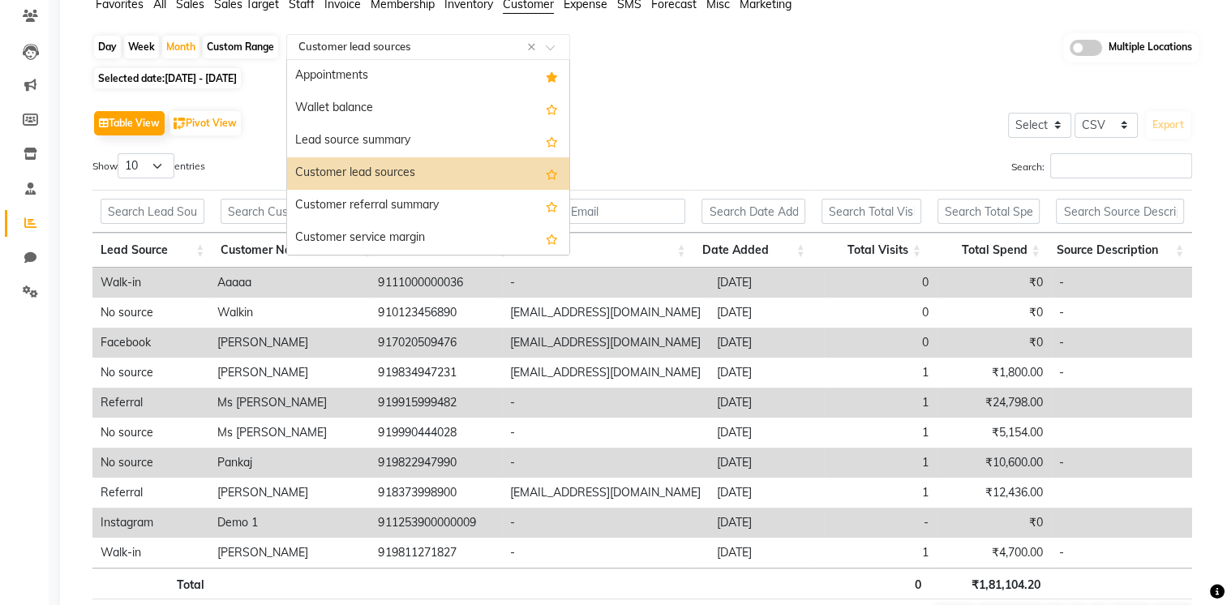
click at [477, 45] on input "text" at bounding box center [411, 47] width 233 height 16
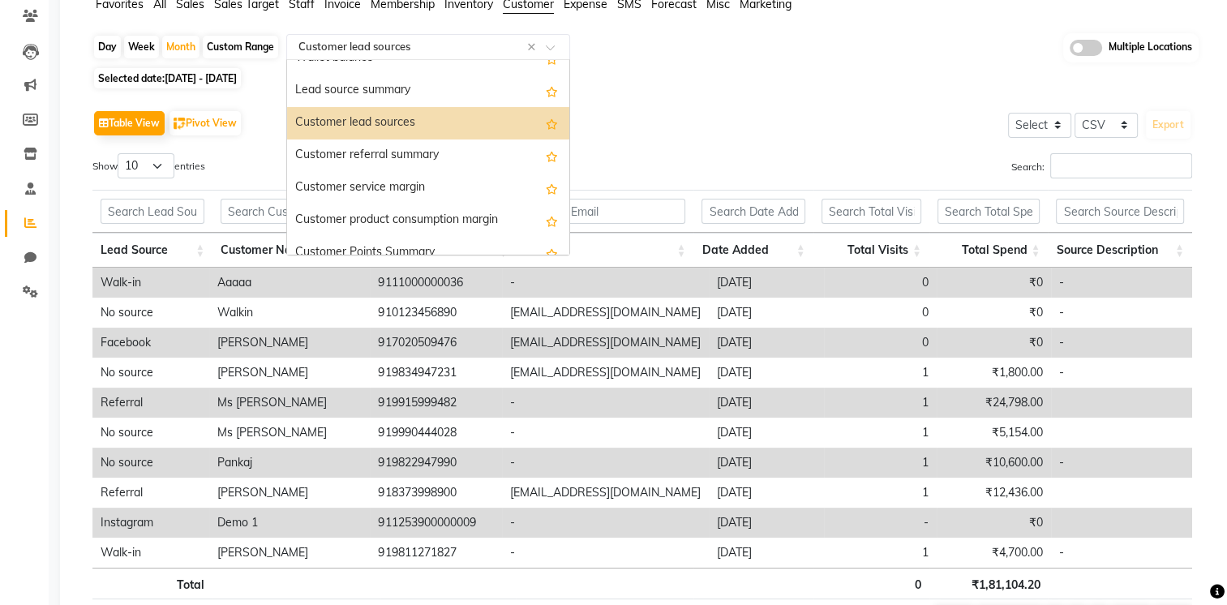
scroll to position [51, 0]
click at [467, 160] on div "Customer referral summary" at bounding box center [428, 155] width 282 height 32
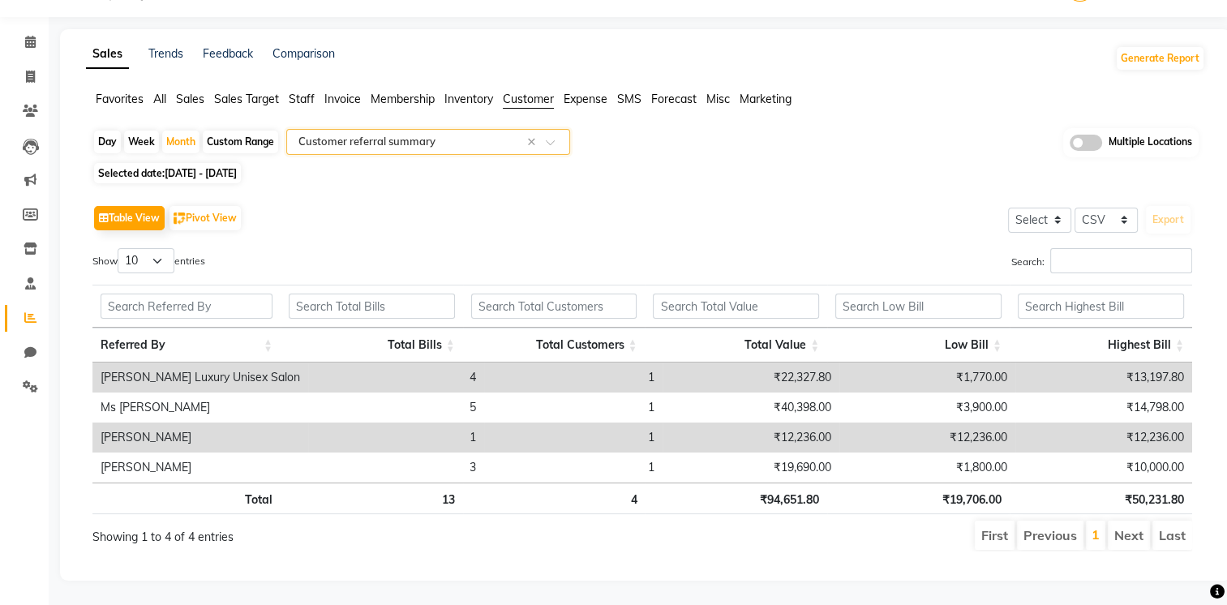
scroll to position [0, 0]
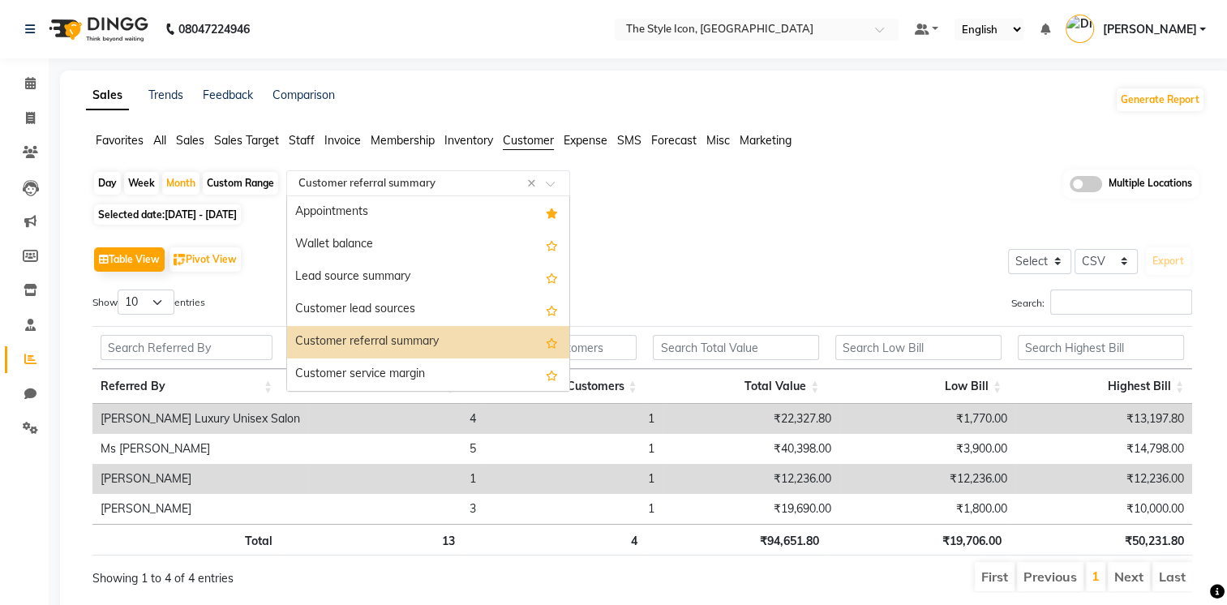
click at [469, 180] on input "text" at bounding box center [411, 183] width 233 height 16
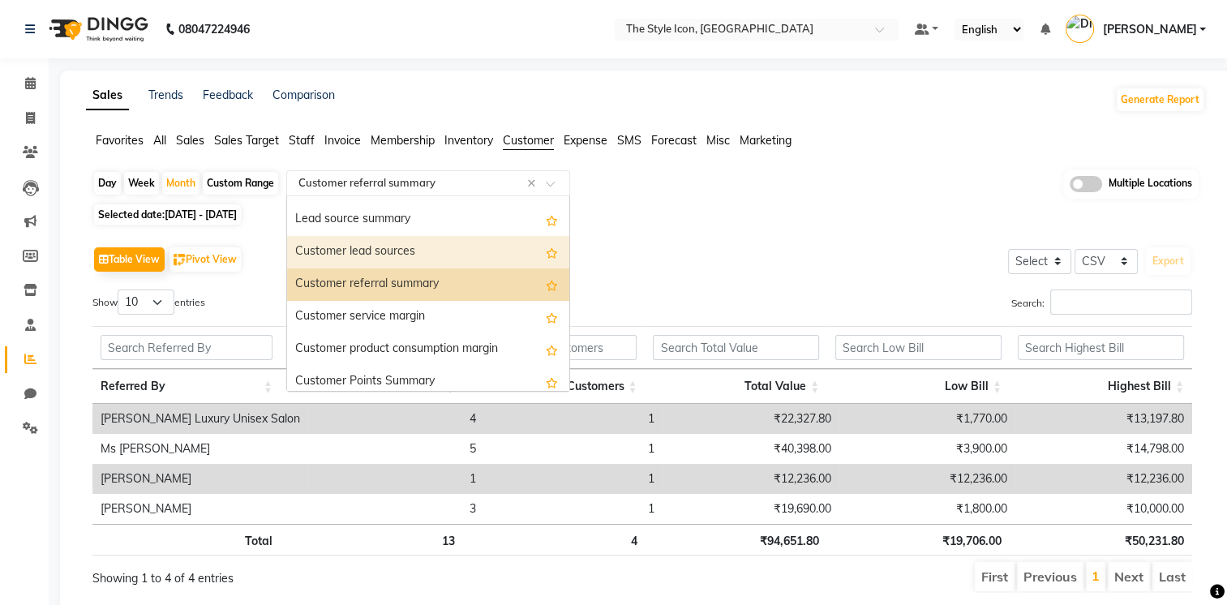
scroll to position [87, 0]
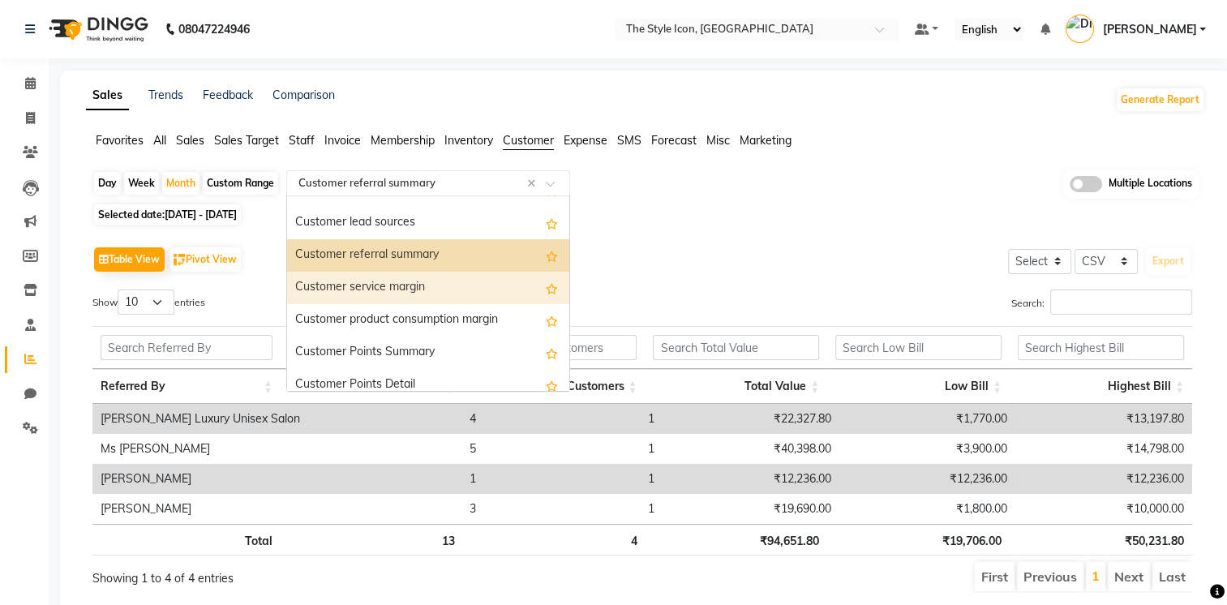
click at [466, 288] on div "Customer service margin" at bounding box center [428, 288] width 282 height 32
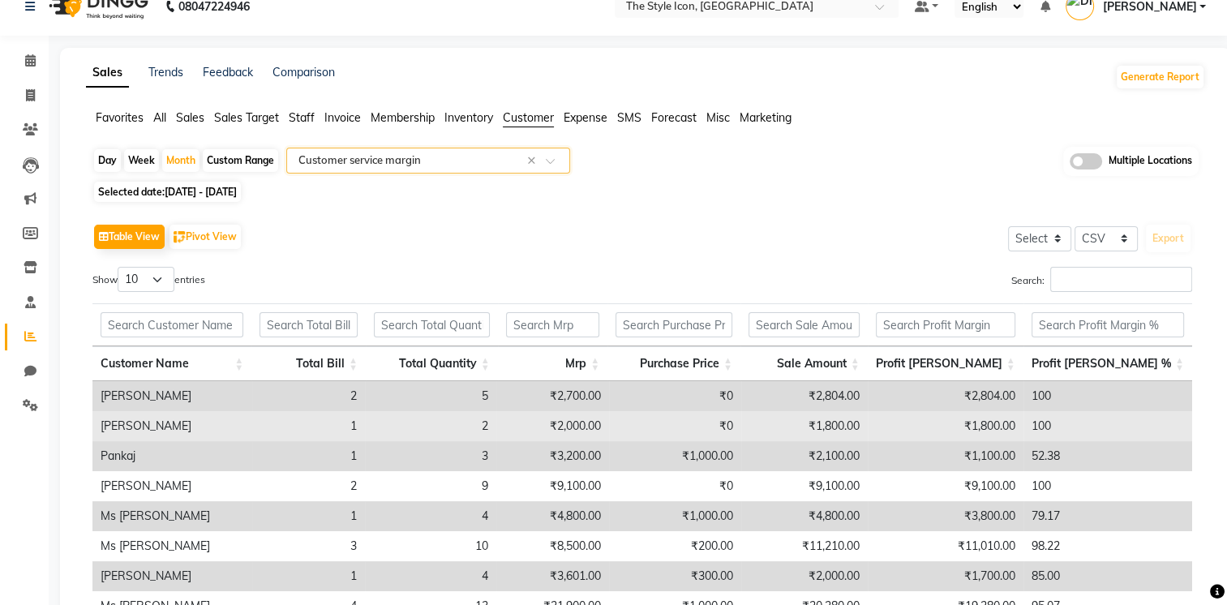
scroll to position [25, 0]
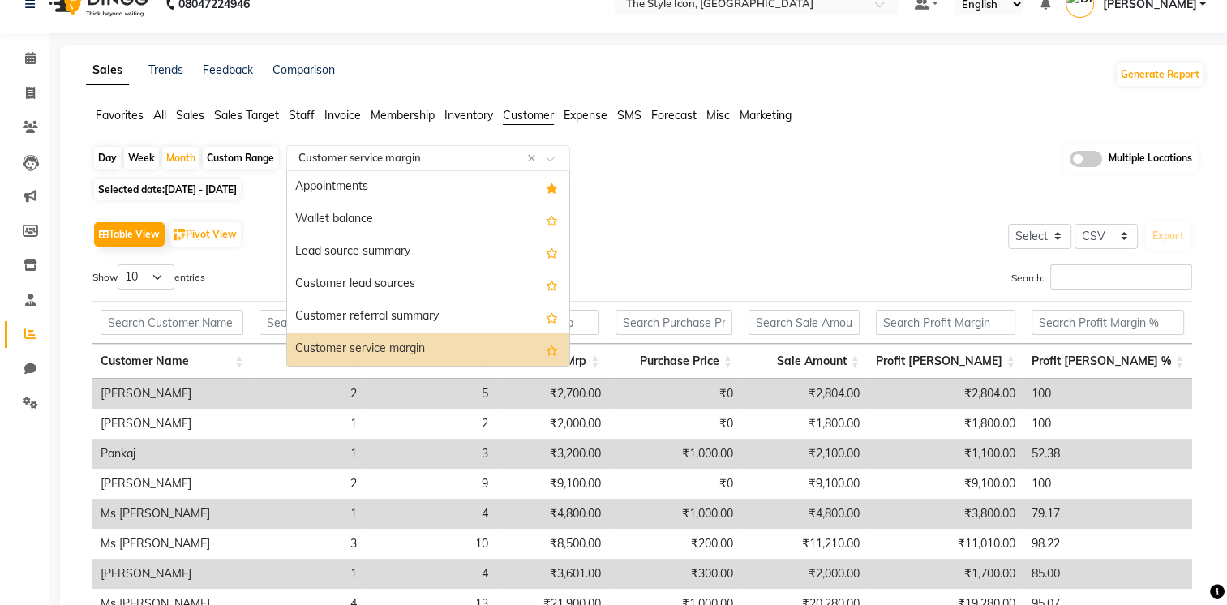
click at [457, 164] on input "text" at bounding box center [411, 158] width 233 height 16
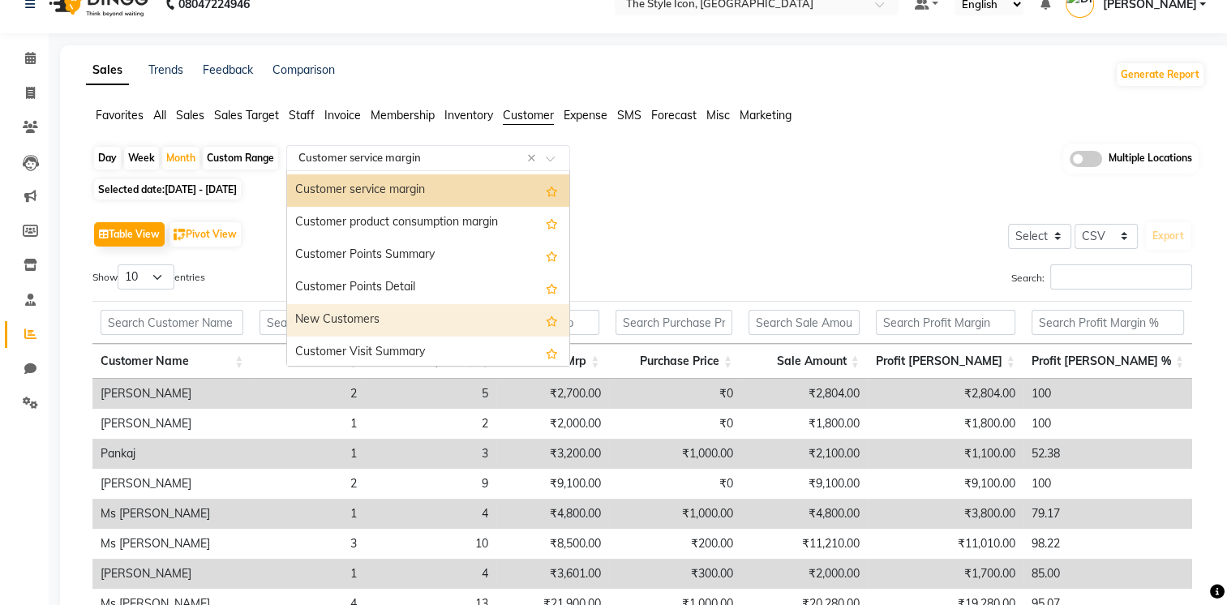
scroll to position [161, 0]
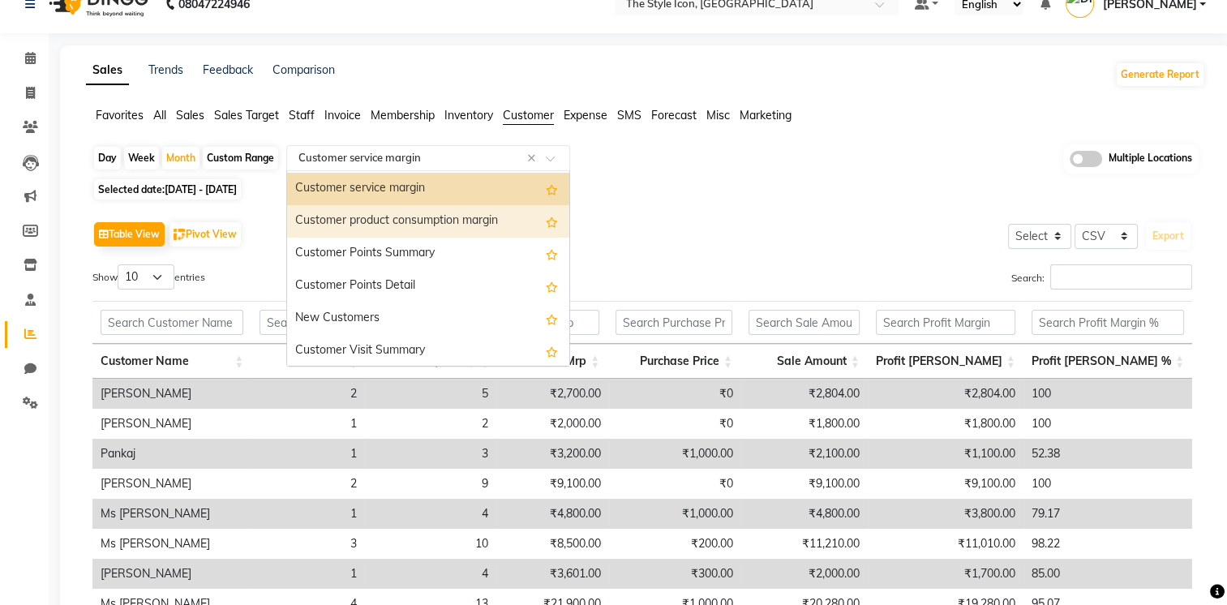
click at [464, 219] on div "Customer product consumption margin" at bounding box center [428, 221] width 282 height 32
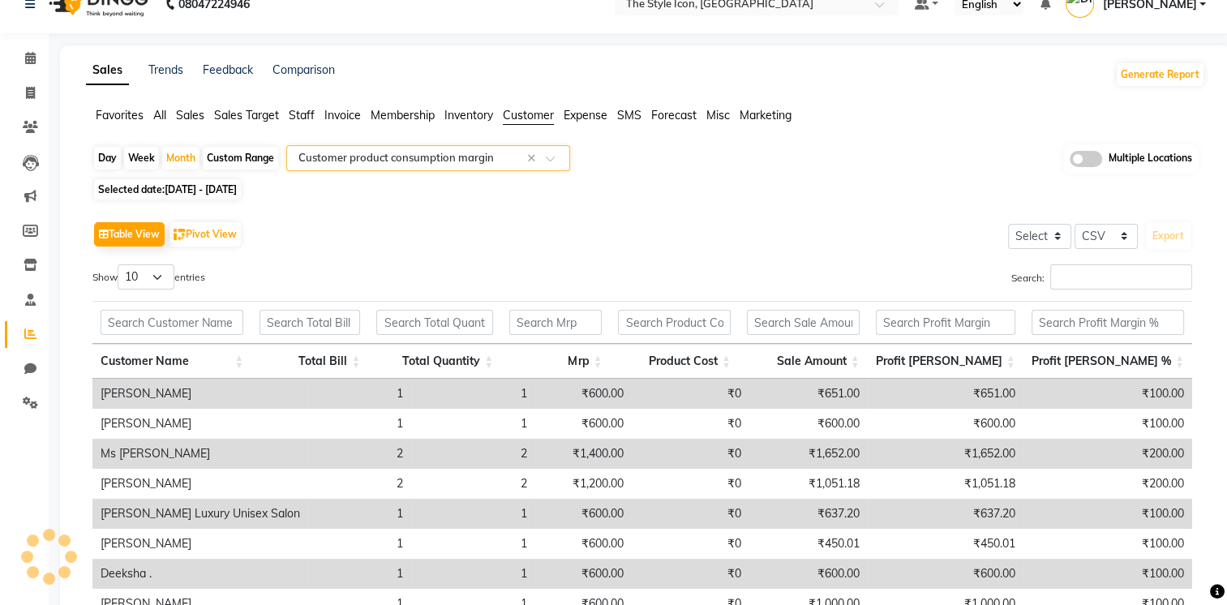
scroll to position [0, 0]
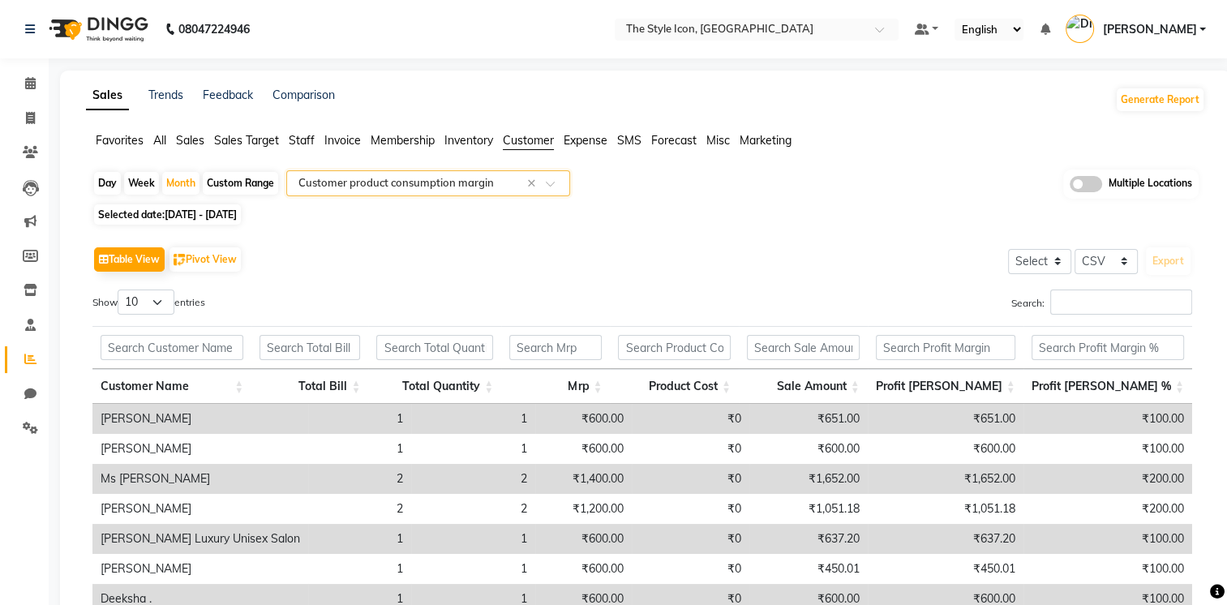
click at [474, 180] on input "text" at bounding box center [411, 183] width 233 height 16
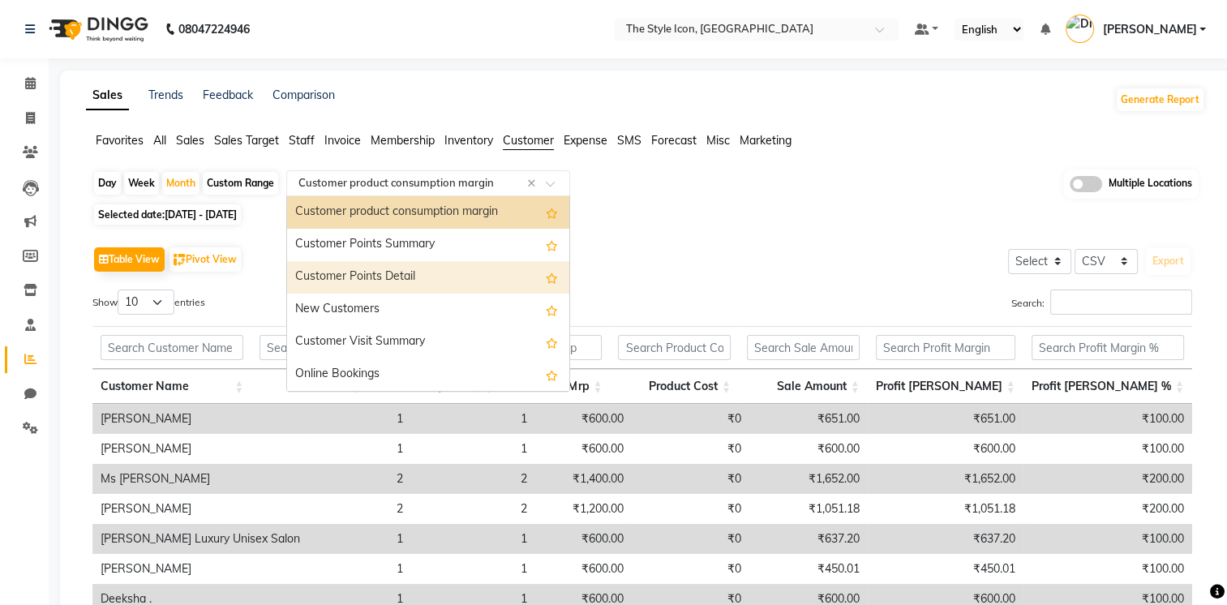
scroll to position [259, 0]
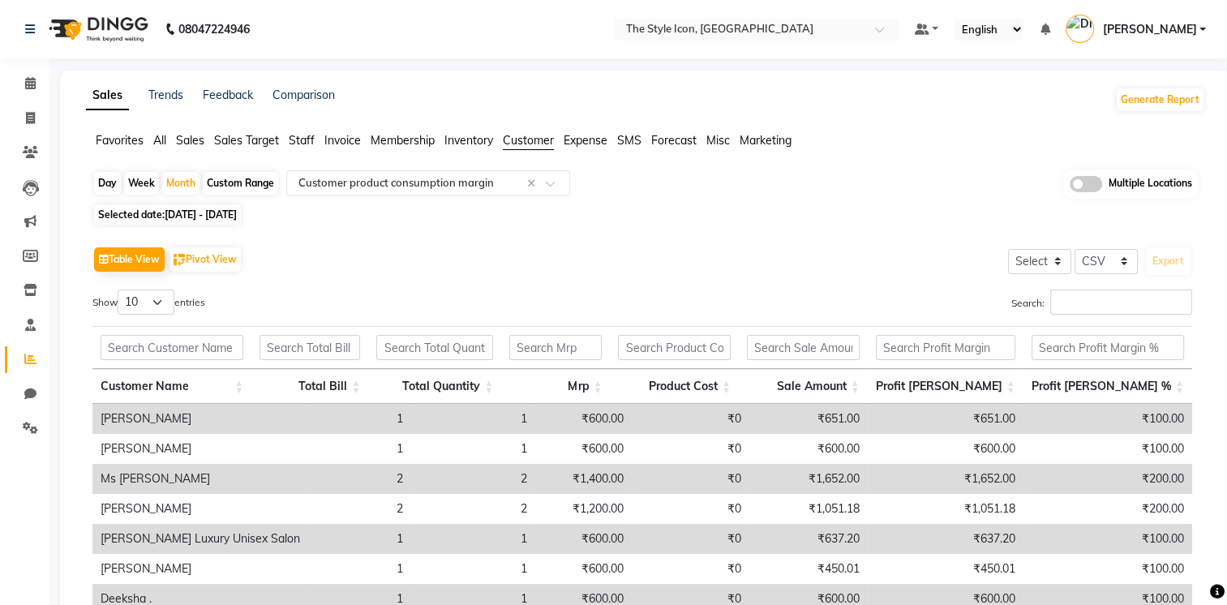
click at [604, 277] on div "Table View Pivot View Select Select CSV PDF Export Show 10 25 50 100 entries Se…" at bounding box center [641, 477] width 1099 height 470
click at [717, 139] on span "Misc" at bounding box center [718, 140] width 24 height 15
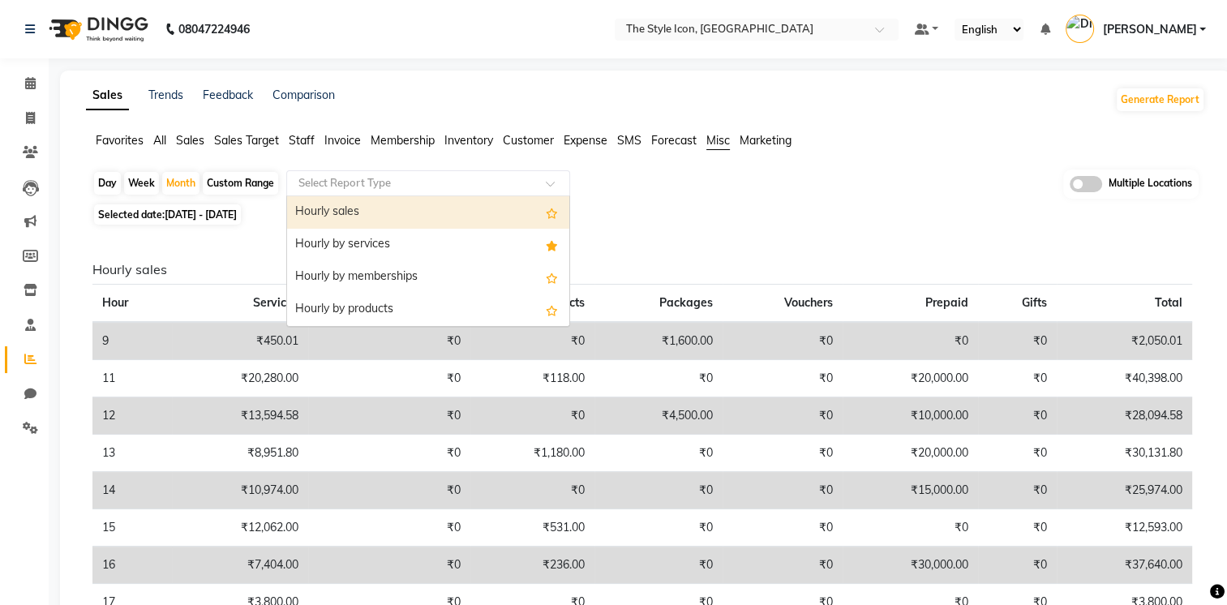
click at [472, 187] on input "text" at bounding box center [411, 183] width 233 height 16
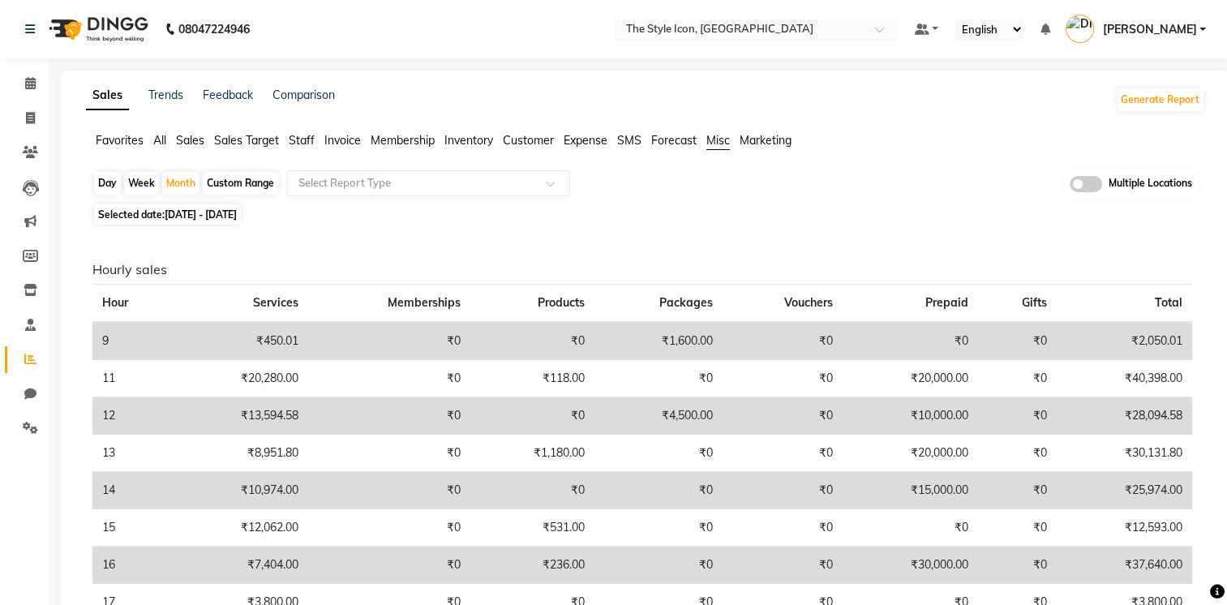
click at [604, 223] on div "Day Week Month Custom Range Select Report Type Multiple Locations Selected date…" at bounding box center [645, 473] width 1119 height 609
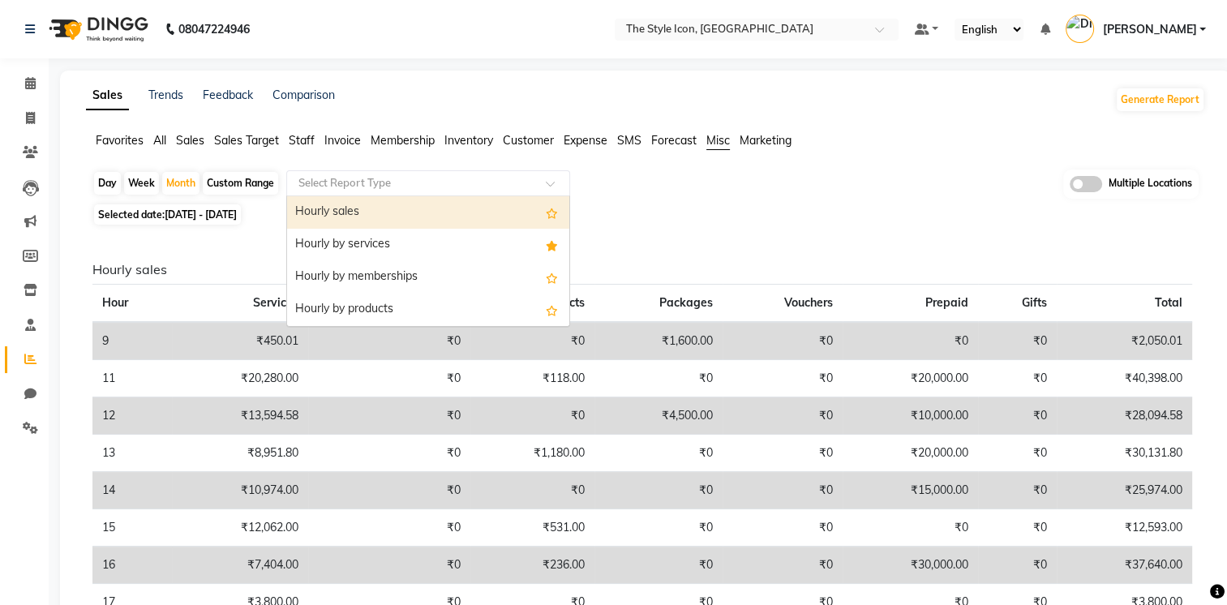
click at [428, 183] on input "text" at bounding box center [411, 183] width 233 height 16
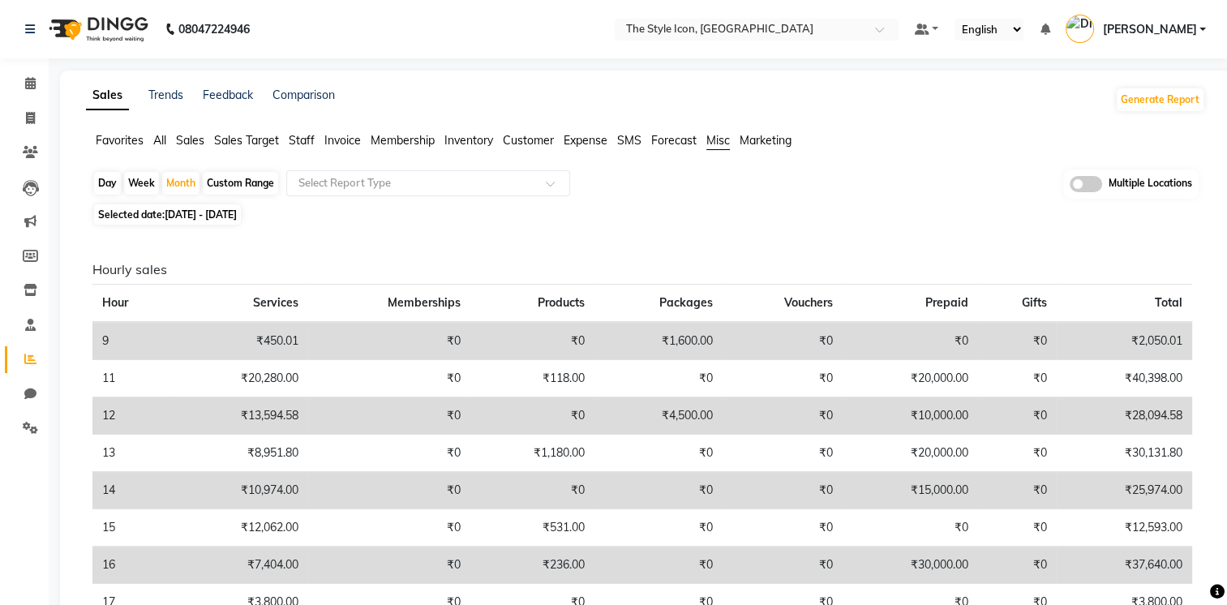
click at [632, 237] on div "Hourly sales Hour Services Memberships Products Packages Vouchers Prepaid Gifts…" at bounding box center [641, 503] width 1125 height 549
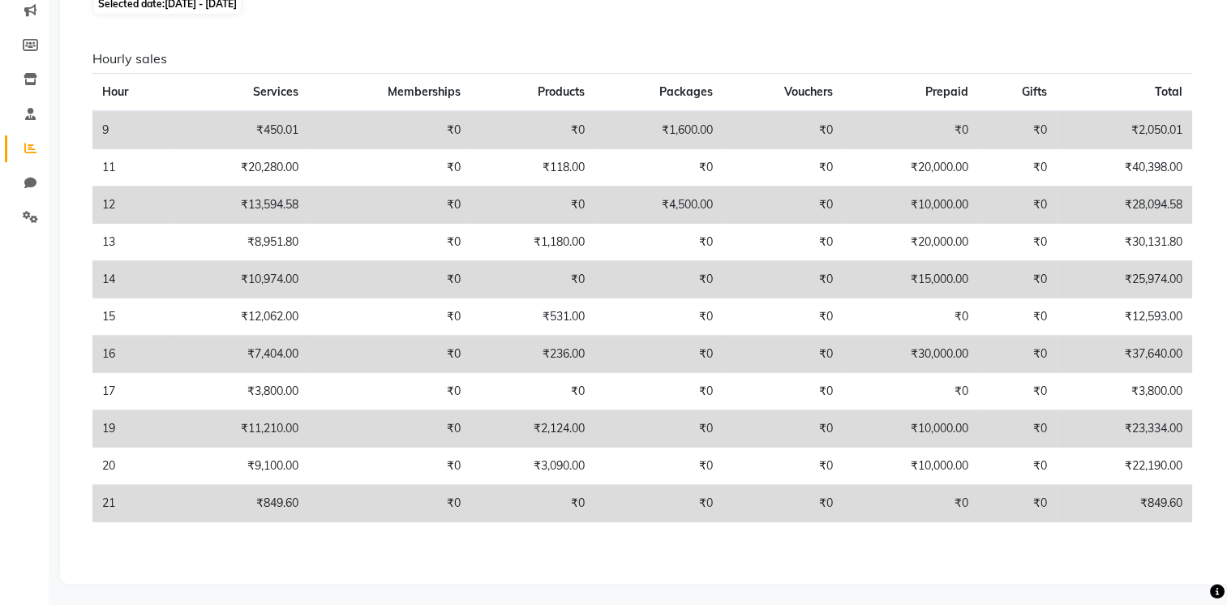
scroll to position [0, 0]
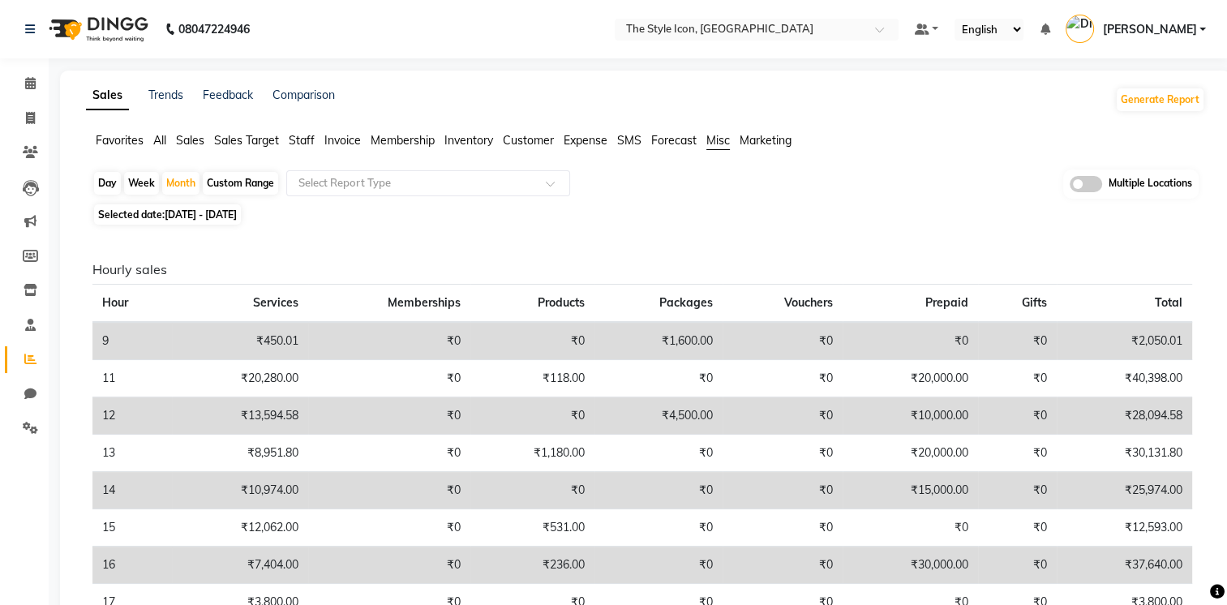
click at [104, 182] on div "Day" at bounding box center [107, 183] width 27 height 23
select select "9"
select select "2025"
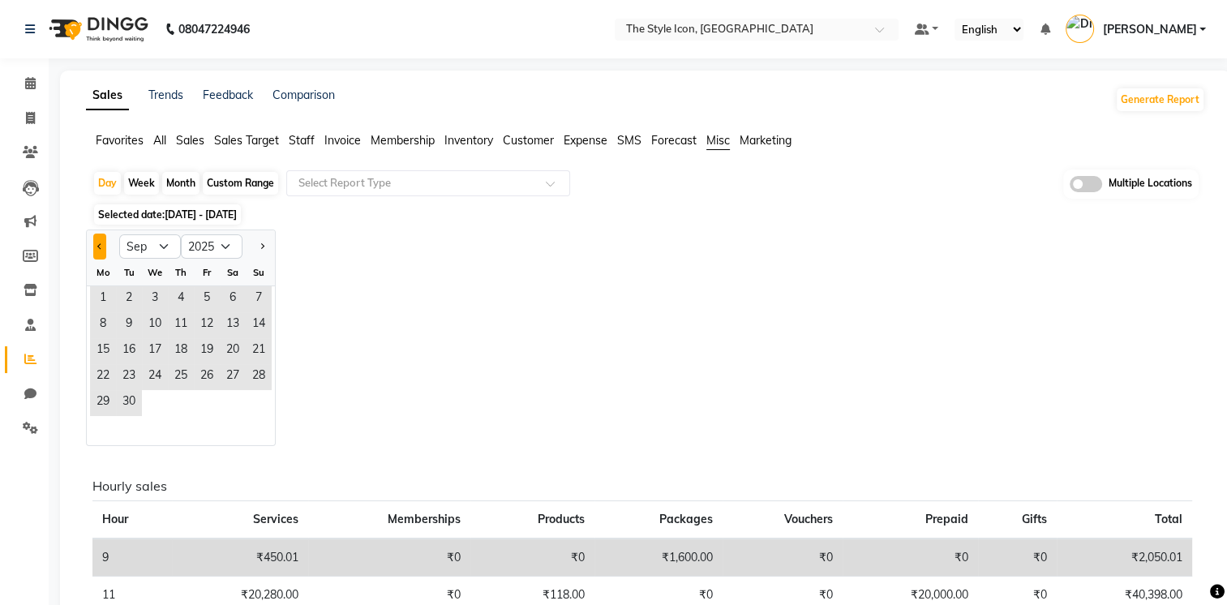
drag, startPoint x: 88, startPoint y: 244, endPoint x: 96, endPoint y: 245, distance: 8.1
click at [96, 245] on div at bounding box center [103, 246] width 32 height 26
click at [97, 245] on span "Previous month" at bounding box center [100, 245] width 6 height 6
select select "8"
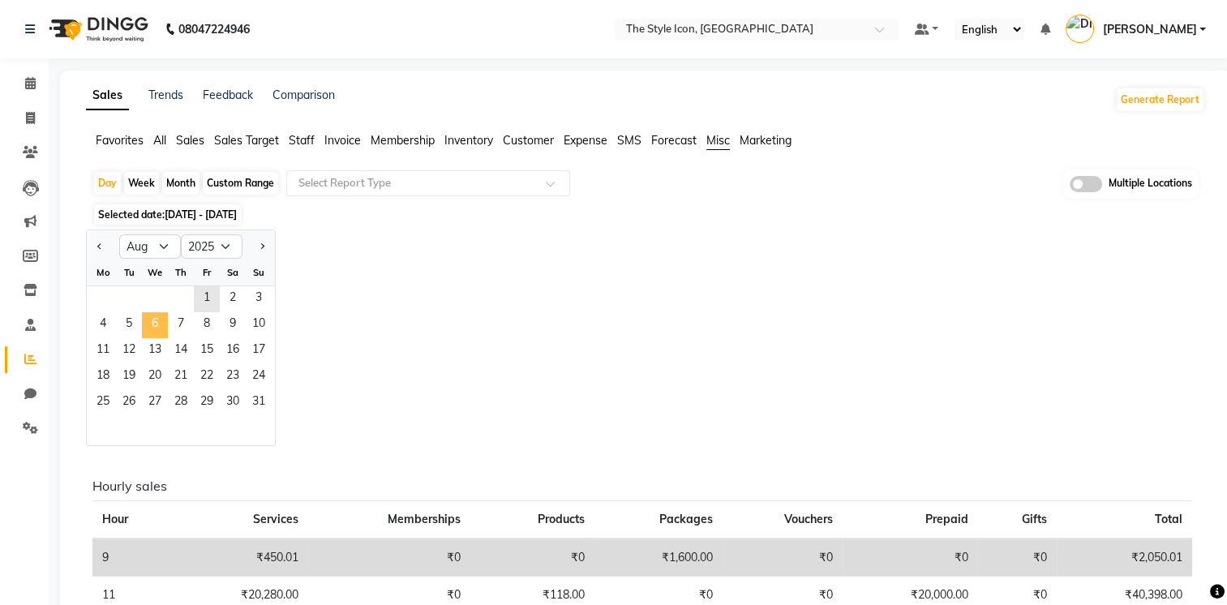
click at [159, 329] on span "6" at bounding box center [155, 325] width 26 height 26
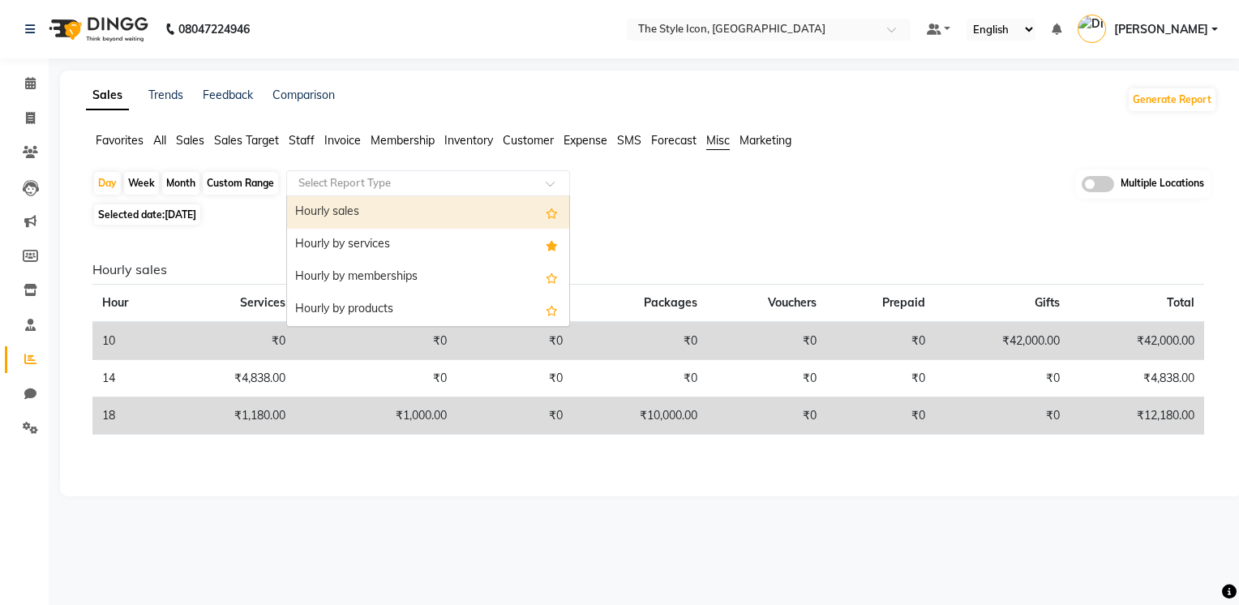
click at [394, 183] on input "text" at bounding box center [411, 183] width 233 height 16
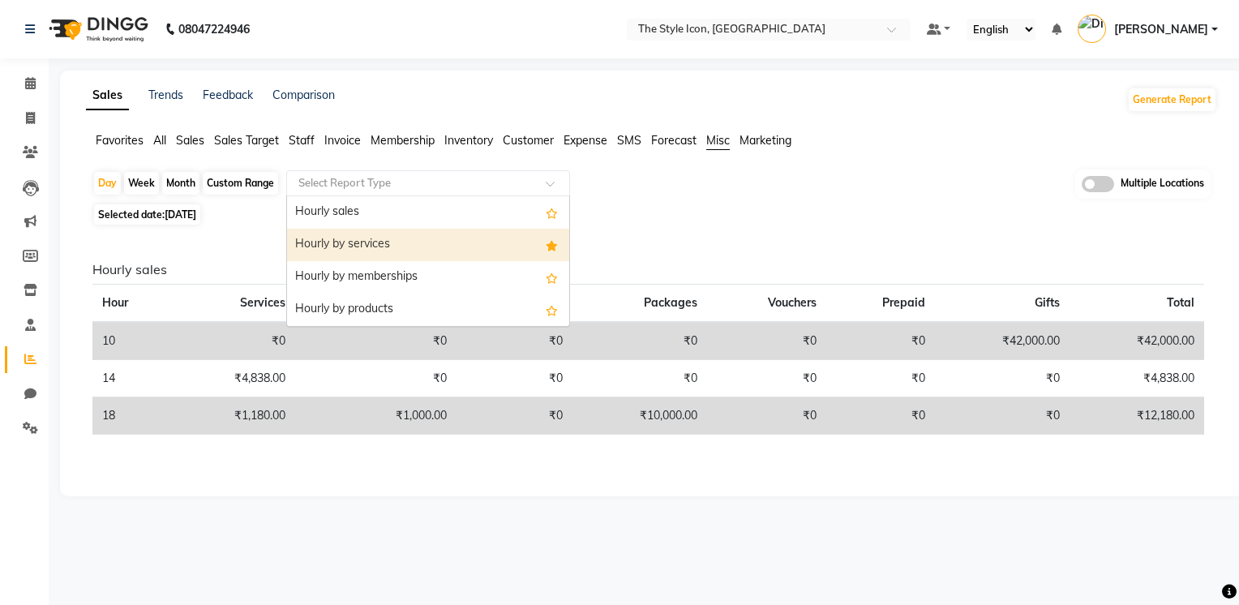
click at [412, 248] on div "Hourly by services" at bounding box center [428, 245] width 282 height 32
select select "csv"
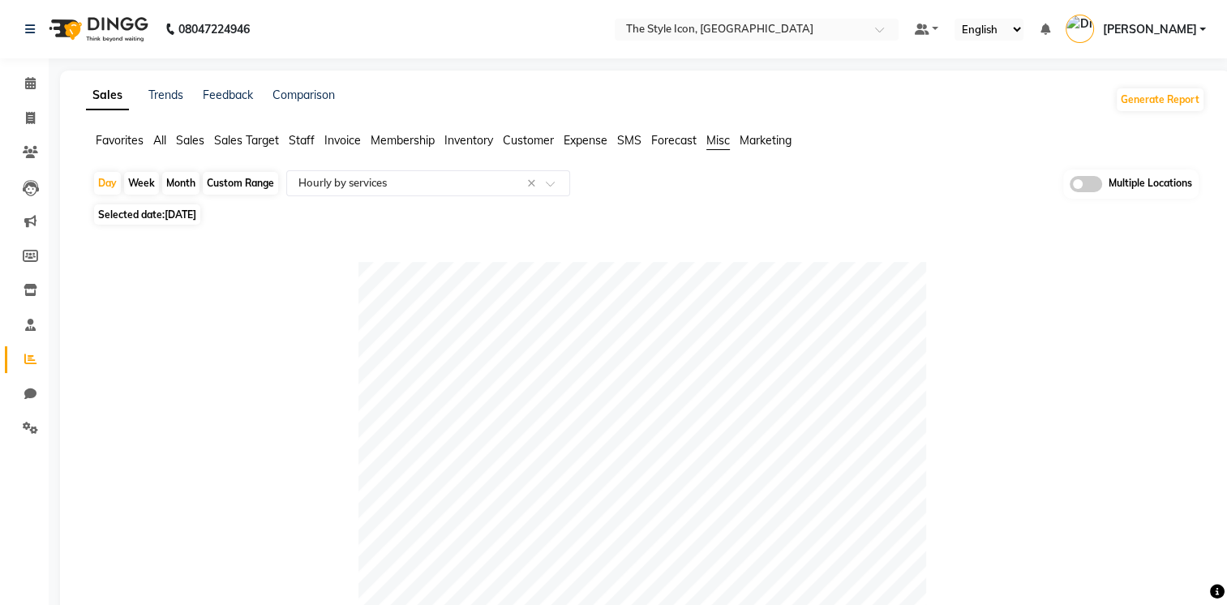
click at [148, 182] on div "Week" at bounding box center [141, 183] width 35 height 23
select select "8"
select select "2025"
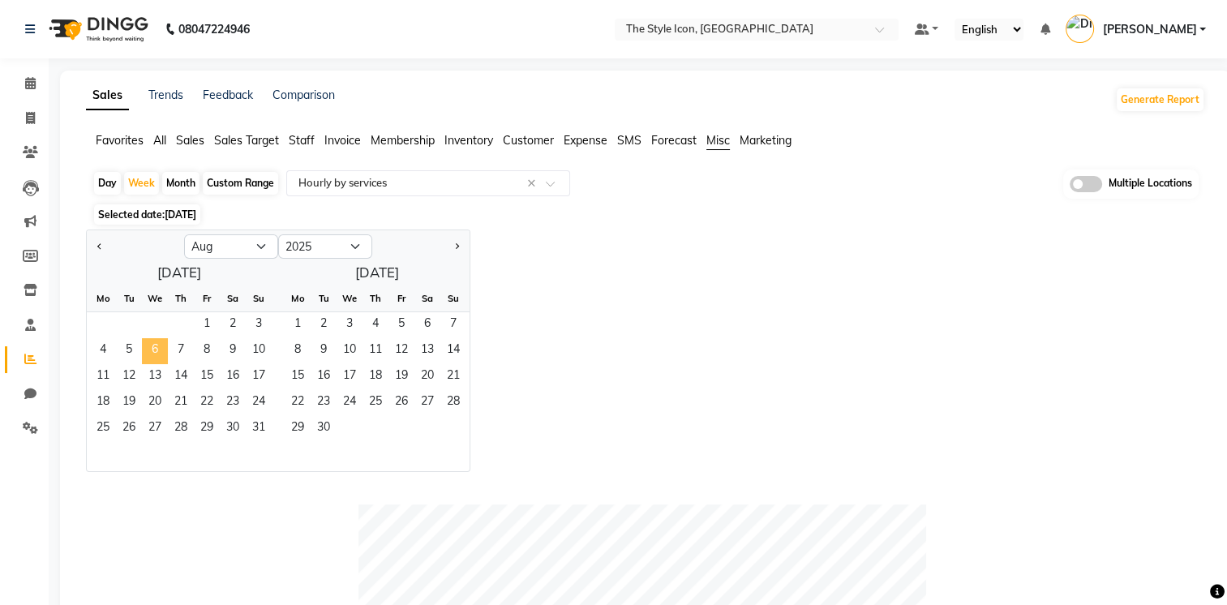
click at [145, 362] on span "6" at bounding box center [155, 351] width 26 height 26
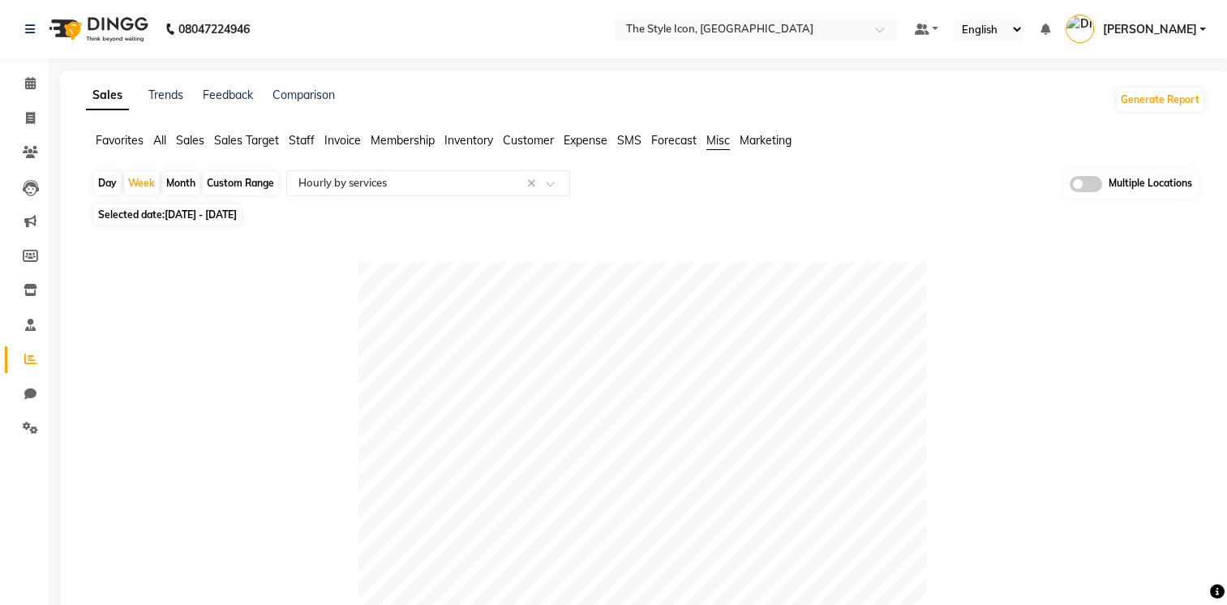
click at [174, 185] on div "Month" at bounding box center [180, 183] width 37 height 23
select select "8"
select select "2025"
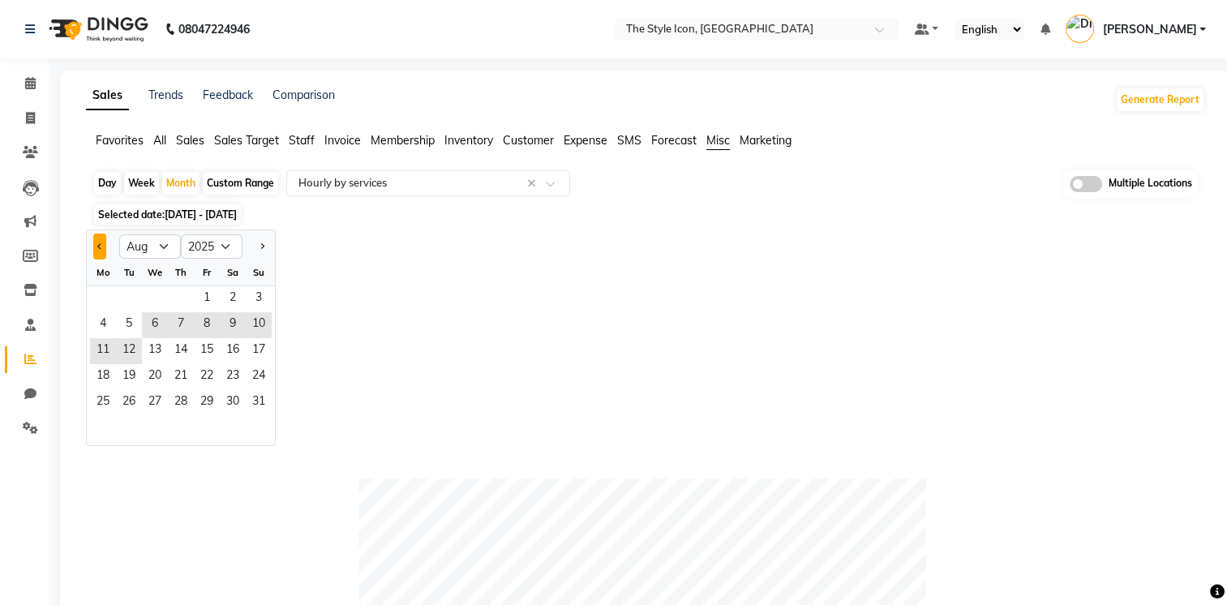
click at [101, 240] on button "Previous month" at bounding box center [99, 246] width 13 height 26
select select "7"
click at [156, 329] on span "9" at bounding box center [155, 325] width 26 height 26
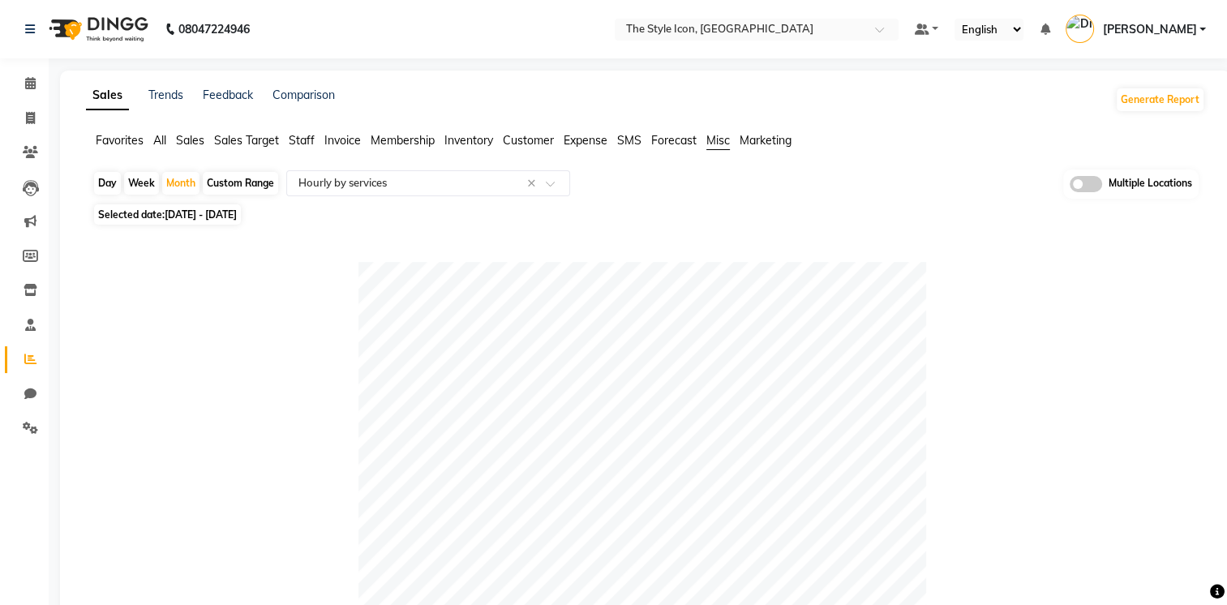
click at [117, 186] on div "Day" at bounding box center [107, 183] width 27 height 23
select select "7"
select select "2025"
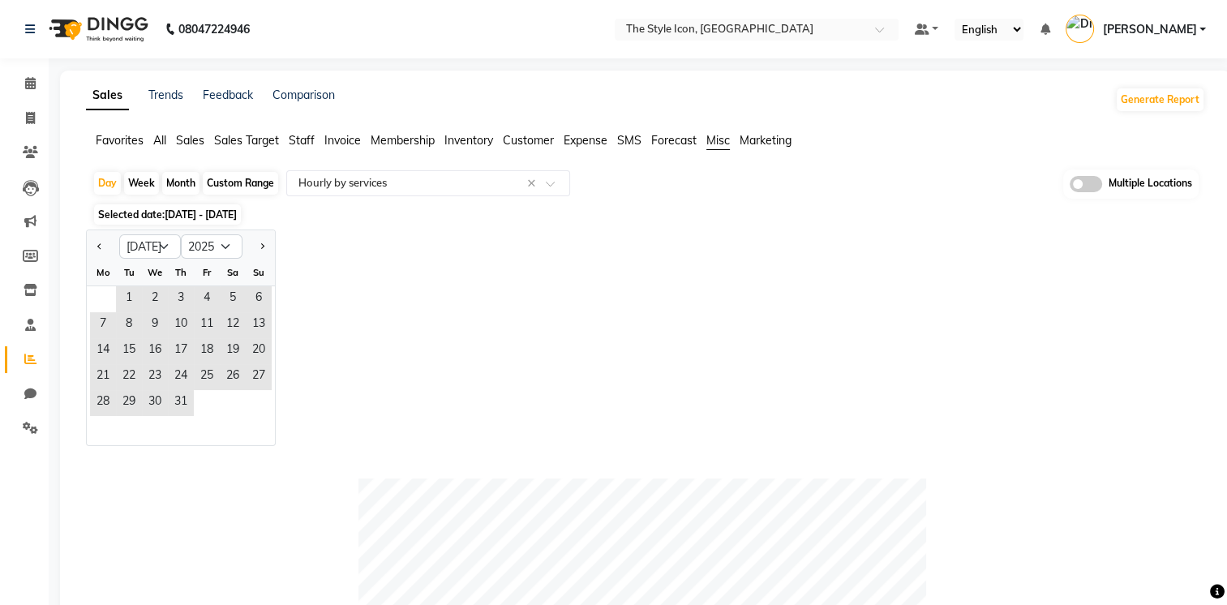
click at [365, 267] on div "Jan Feb Mar Apr May Jun Jul Aug Sep Oct Nov Dec 2015 2016 2017 2018 2019 2020 2…" at bounding box center [645, 337] width 1119 height 216
click at [683, 143] on span "Forecast" at bounding box center [673, 140] width 45 height 15
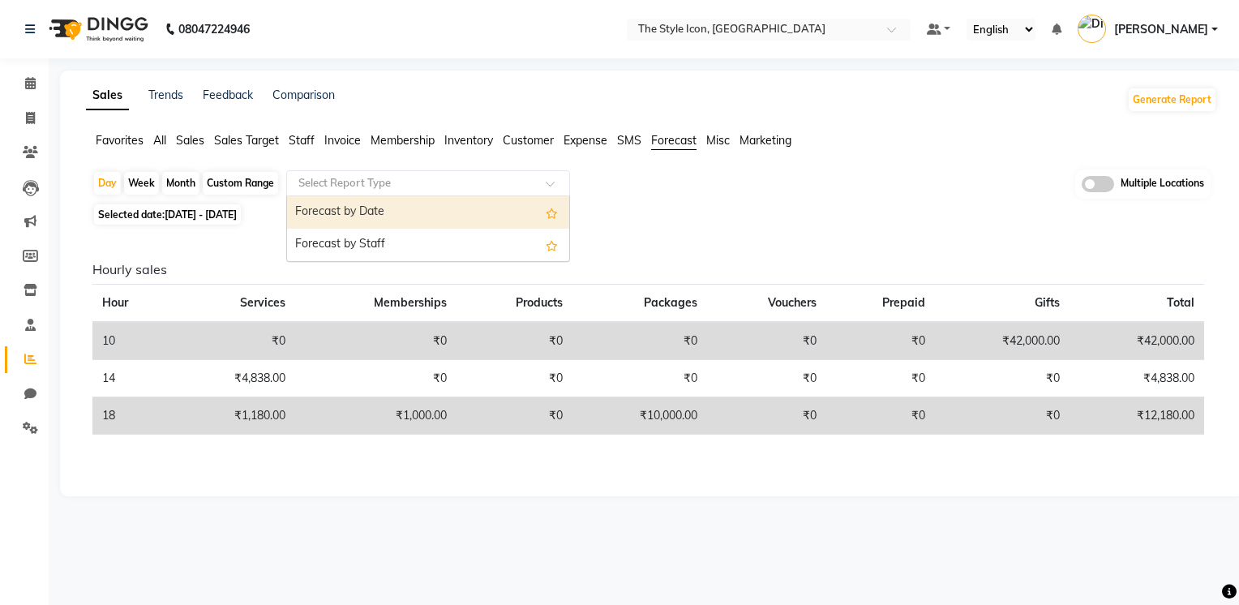
click at [506, 193] on div "Select Report Type" at bounding box center [428, 183] width 284 height 26
click at [486, 212] on div "Forecast by Date" at bounding box center [428, 212] width 282 height 32
select select "csv"
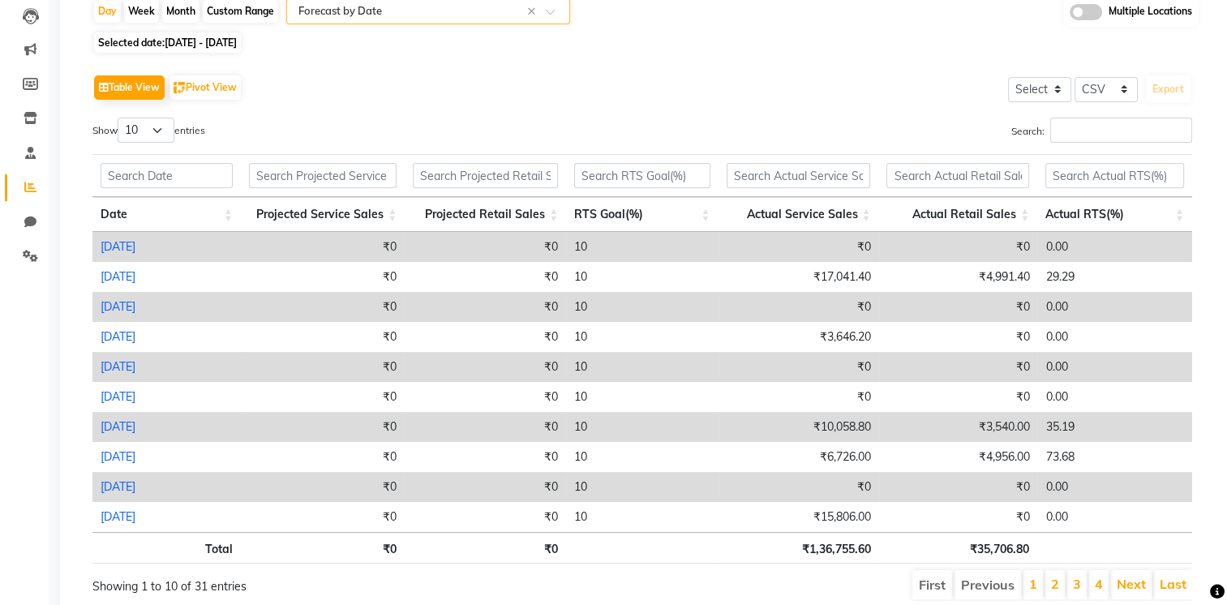
scroll to position [117, 0]
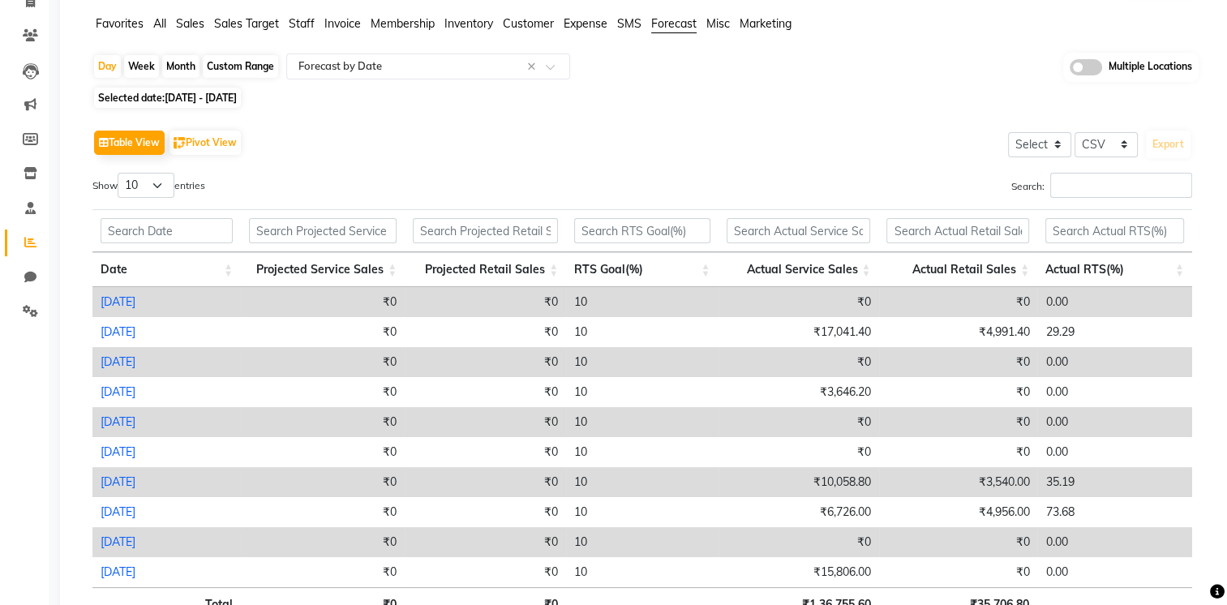
click at [173, 63] on div "Month" at bounding box center [180, 66] width 37 height 23
select select "7"
select select "2025"
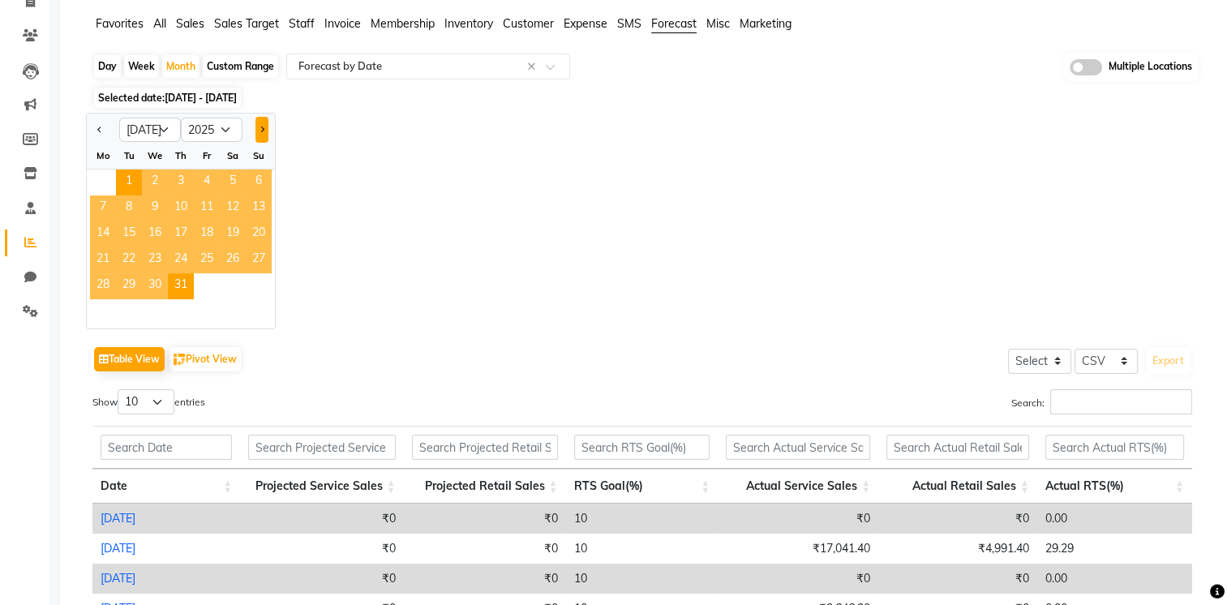
click at [259, 125] on button "Next month" at bounding box center [261, 130] width 13 height 26
select select "8"
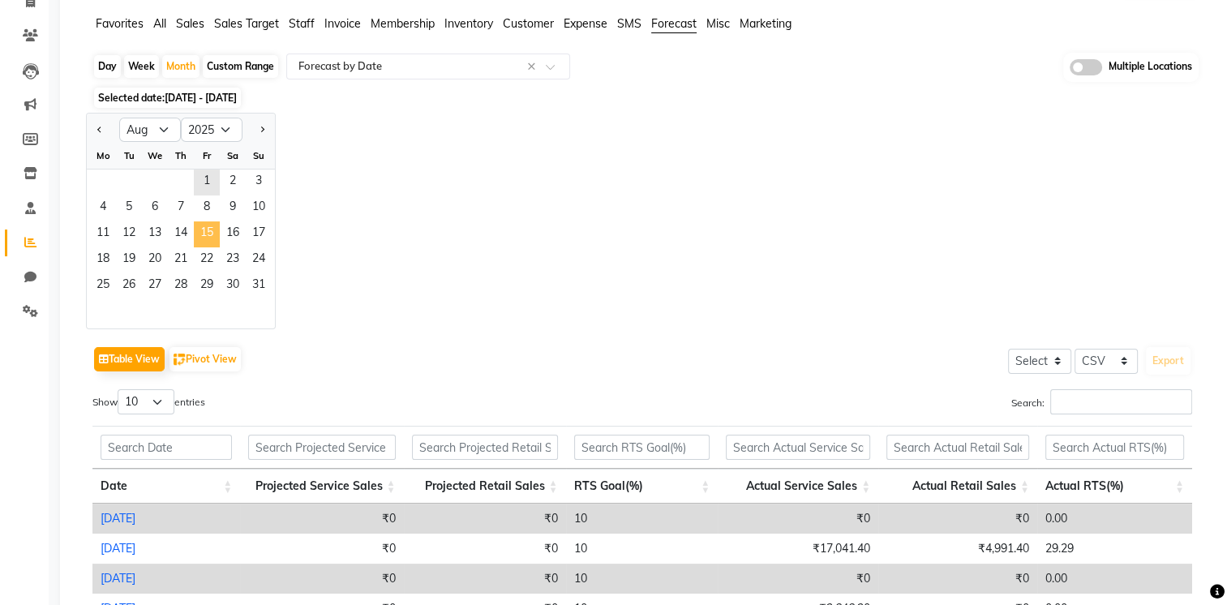
click at [214, 221] on span "15" at bounding box center [207, 234] width 26 height 26
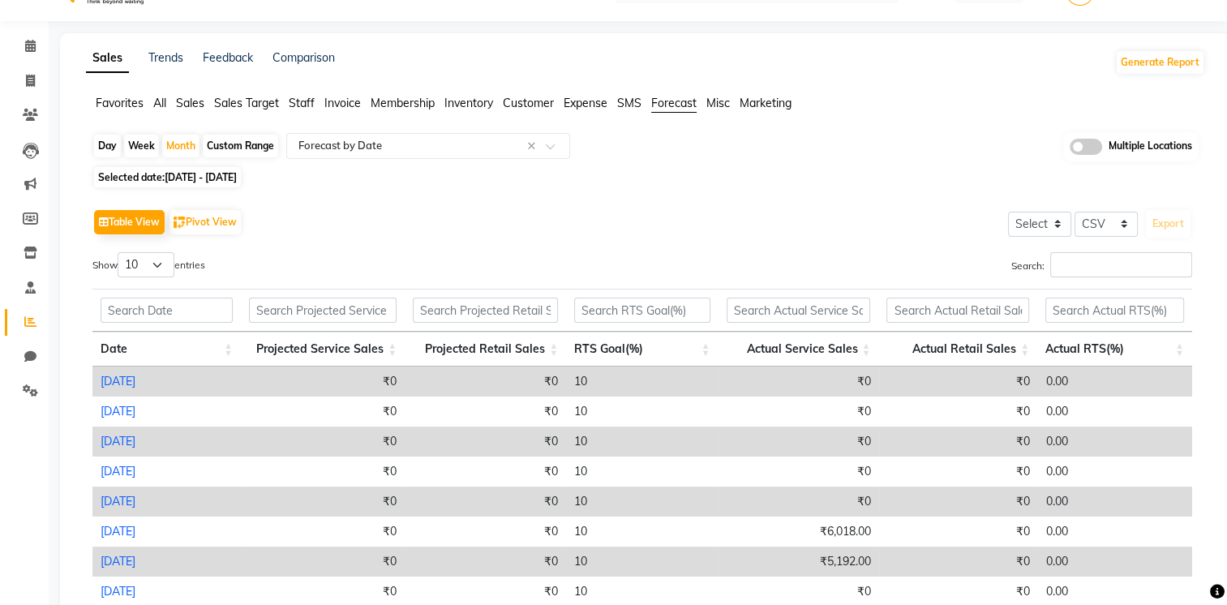
scroll to position [0, 0]
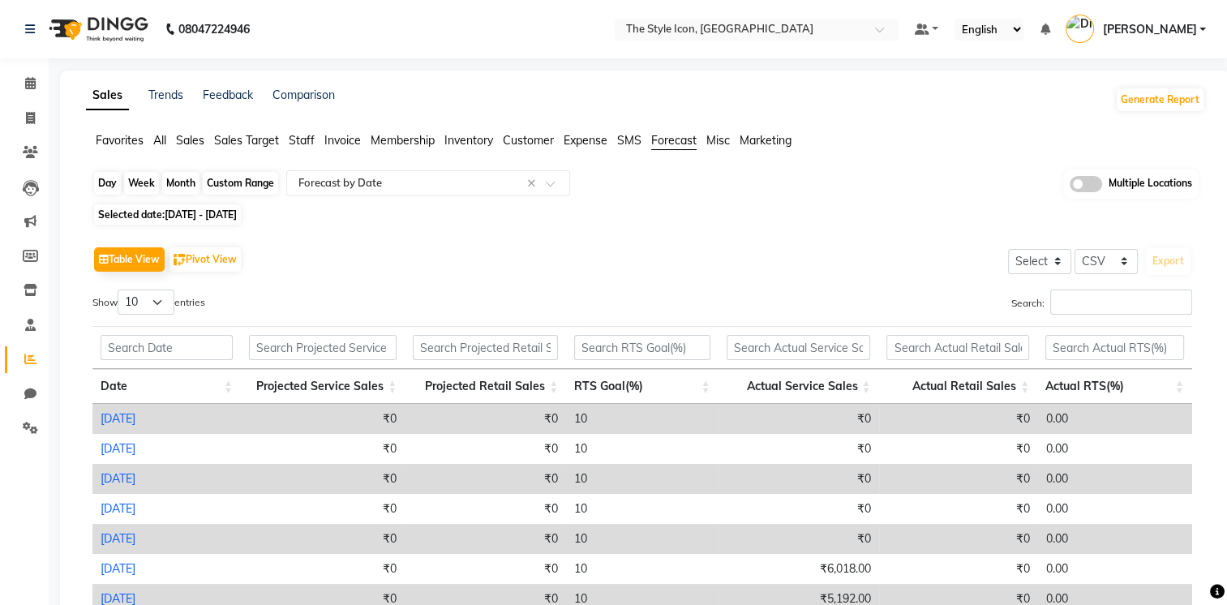
click at [185, 190] on div "Month" at bounding box center [180, 183] width 37 height 23
select select "8"
select select "2025"
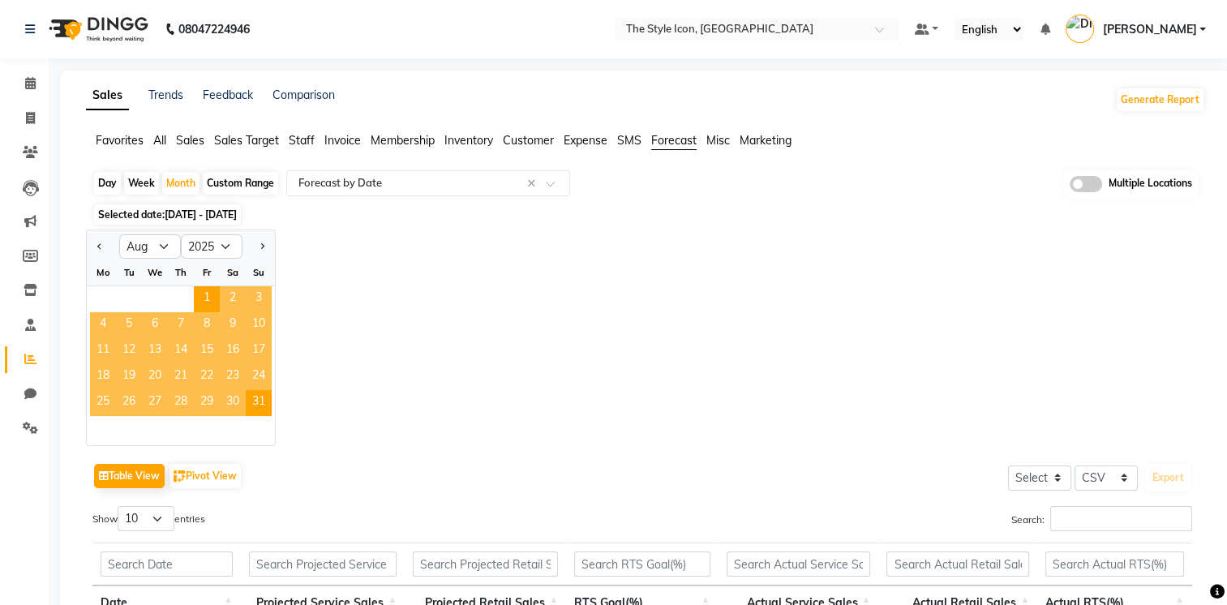
click at [364, 310] on div "Jan Feb Mar Apr May Jun Jul Aug Sep Oct Nov Dec 2015 2016 2017 2018 2019 2020 2…" at bounding box center [645, 337] width 1119 height 216
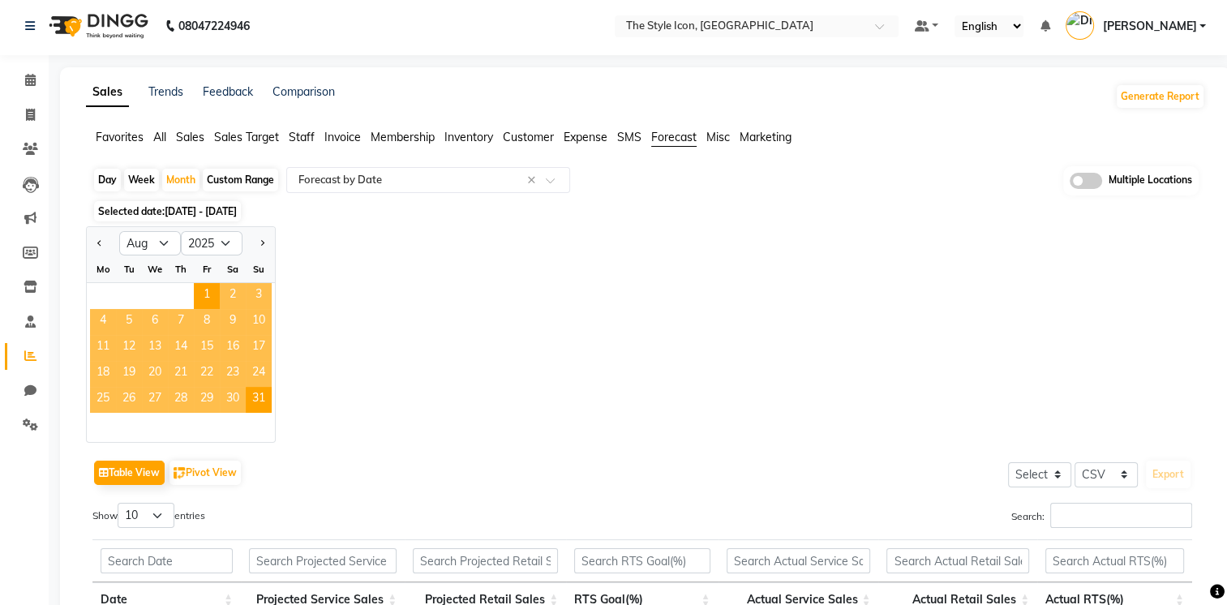
click at [364, 310] on div "Jan Feb Mar Apr May Jun Jul Aug Sep Oct Nov Dec 2015 2016 2017 2018 2019 2020 2…" at bounding box center [645, 334] width 1119 height 216
click at [493, 310] on div "Jan Feb Mar Apr May Jun Jul Aug Sep Oct Nov Dec 2015 2016 2017 2018 2019 2020 2…" at bounding box center [645, 334] width 1119 height 216
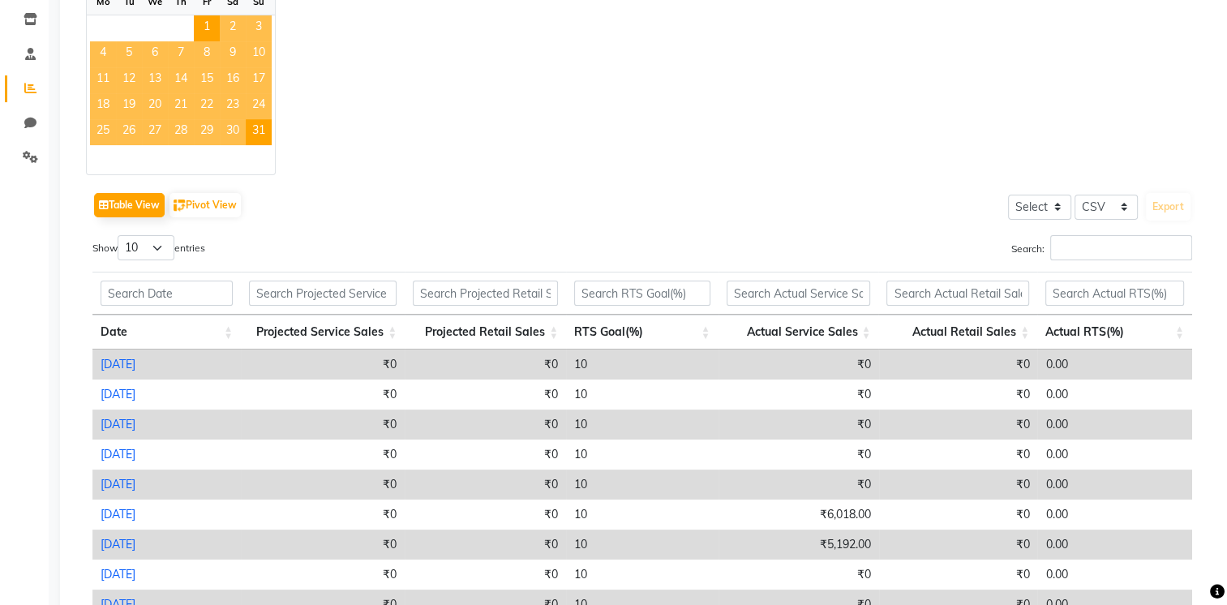
scroll to position [447, 0]
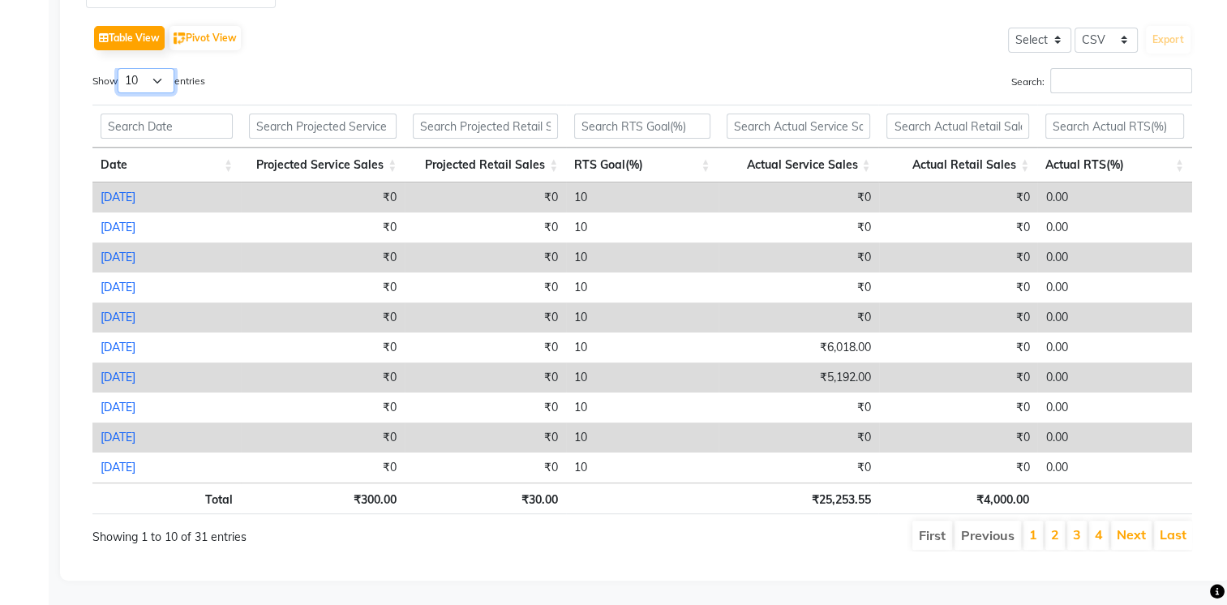
drag, startPoint x: 139, startPoint y: 72, endPoint x: 149, endPoint y: 83, distance: 14.3
click at [139, 72] on select "10 25 50 100" at bounding box center [146, 80] width 57 height 25
select select "100"
click at [120, 68] on select "10 25 50 100" at bounding box center [146, 80] width 57 height 25
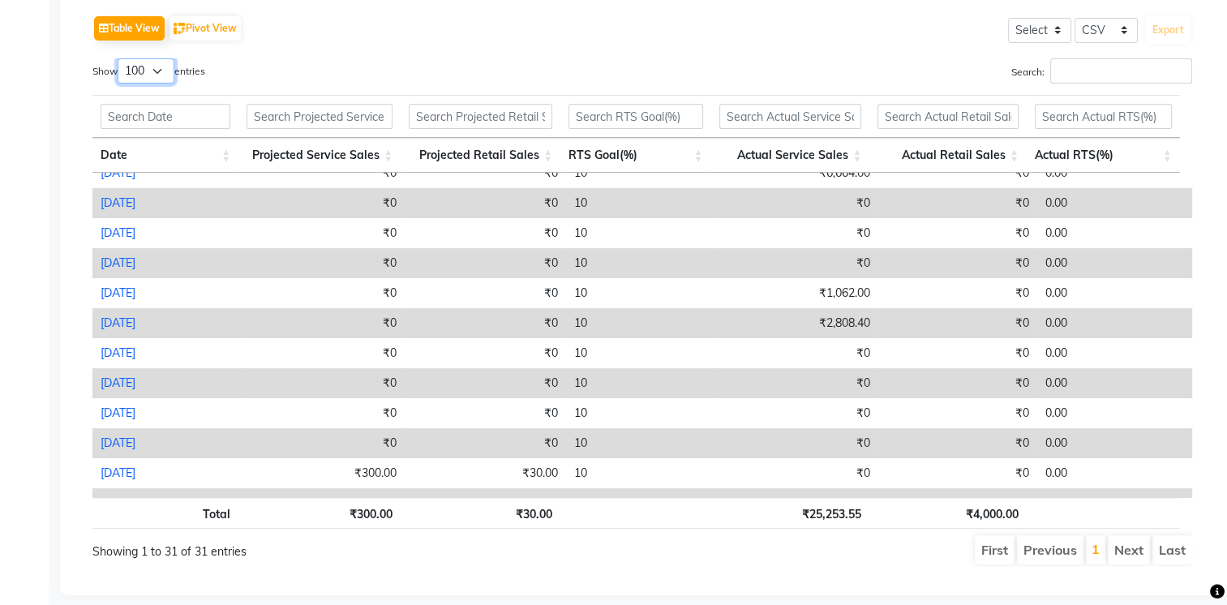
scroll to position [0, 0]
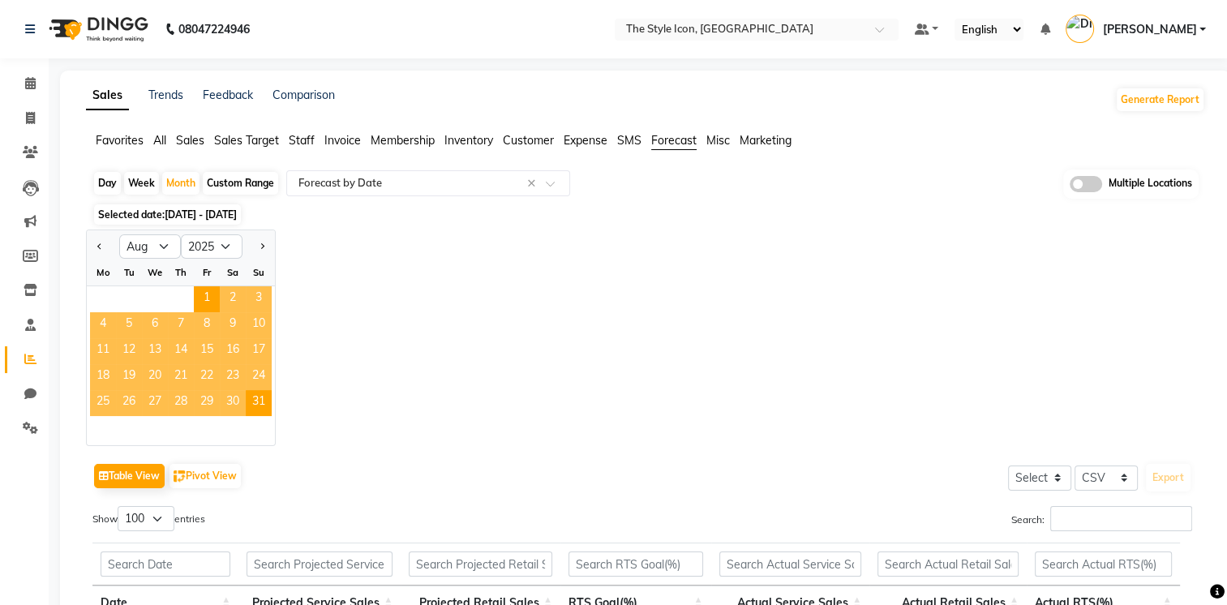
click at [759, 42] on nav "08047224946 Select Location × The Style Icon, South Delhi Default Panel My Pane…" at bounding box center [613, 29] width 1227 height 58
click at [794, 32] on input "text" at bounding box center [740, 31] width 235 height 16
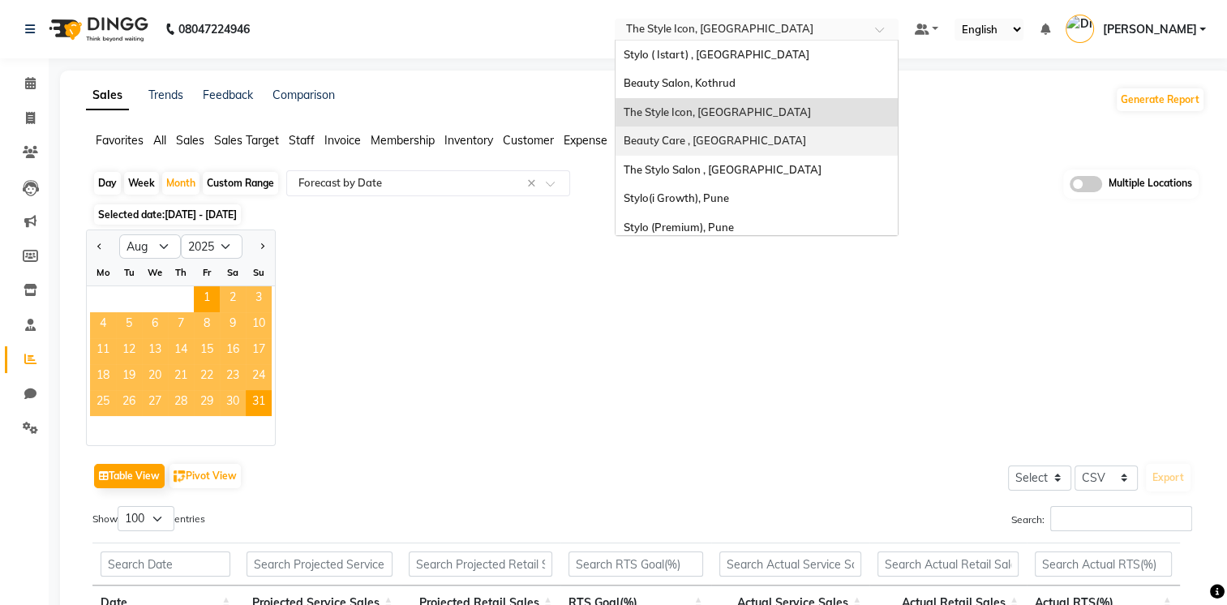
click at [795, 144] on span "Beauty Care , [GEOGRAPHIC_DATA]" at bounding box center [714, 140] width 182 height 13
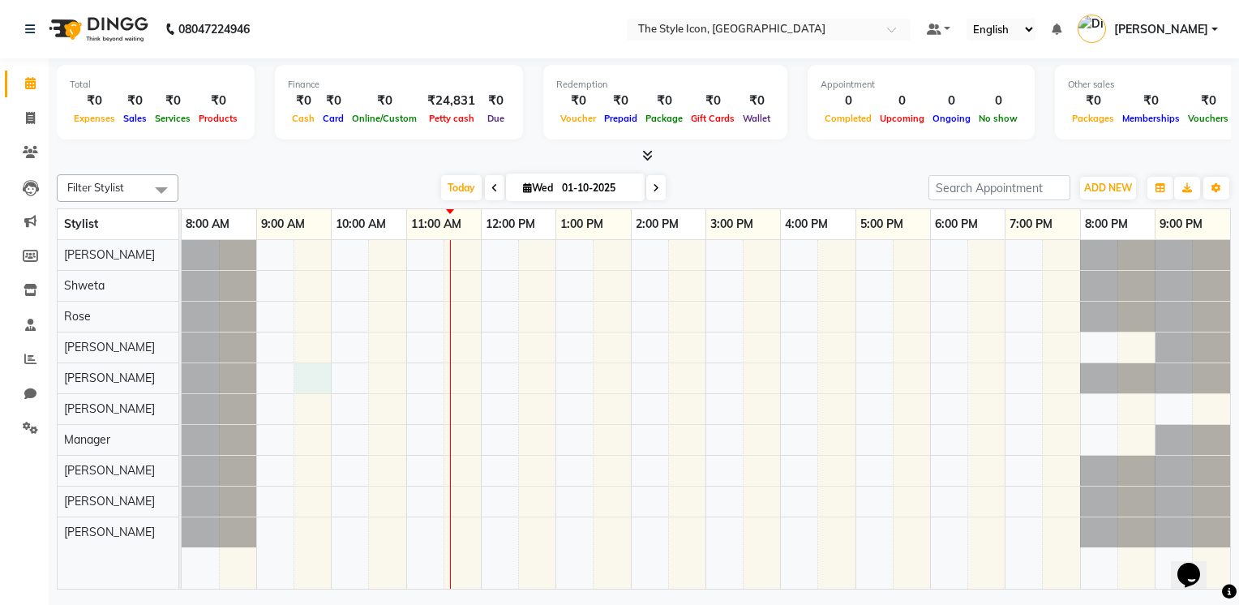
click at [319, 370] on div at bounding box center [706, 414] width 1048 height 349
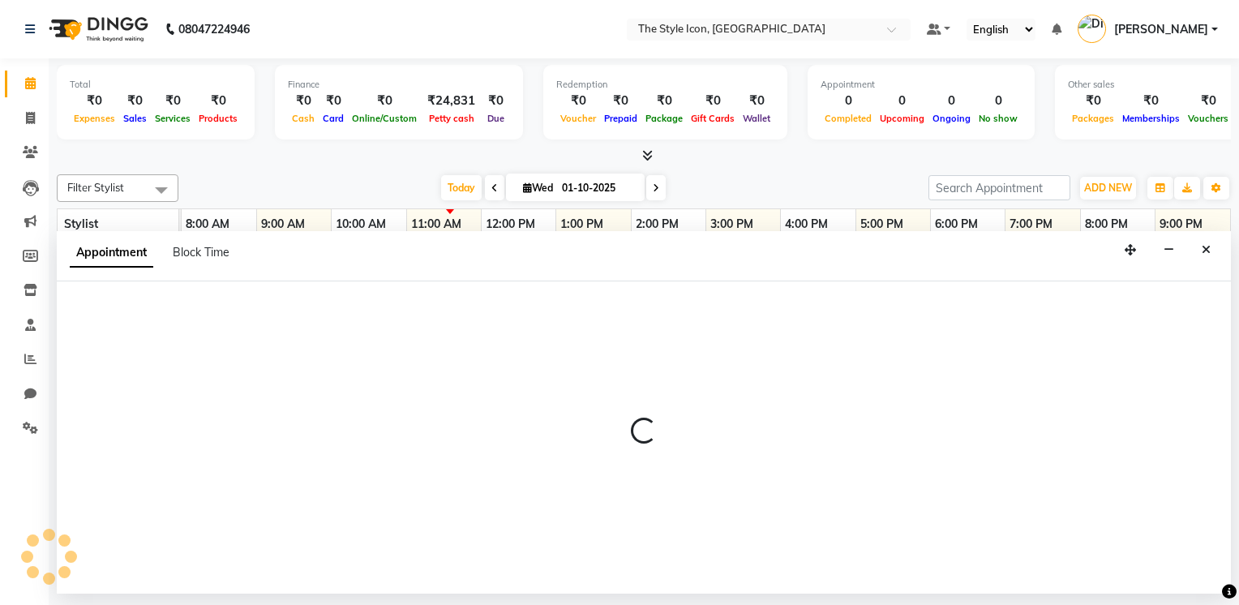
select select "41170"
select select "tentative"
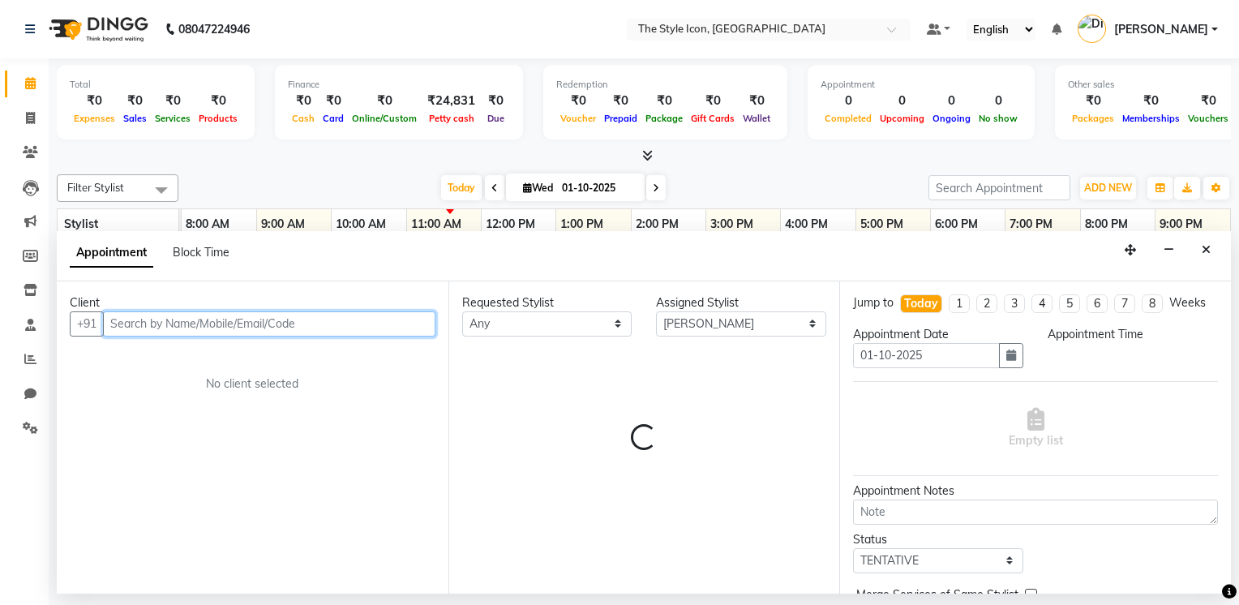
select select "570"
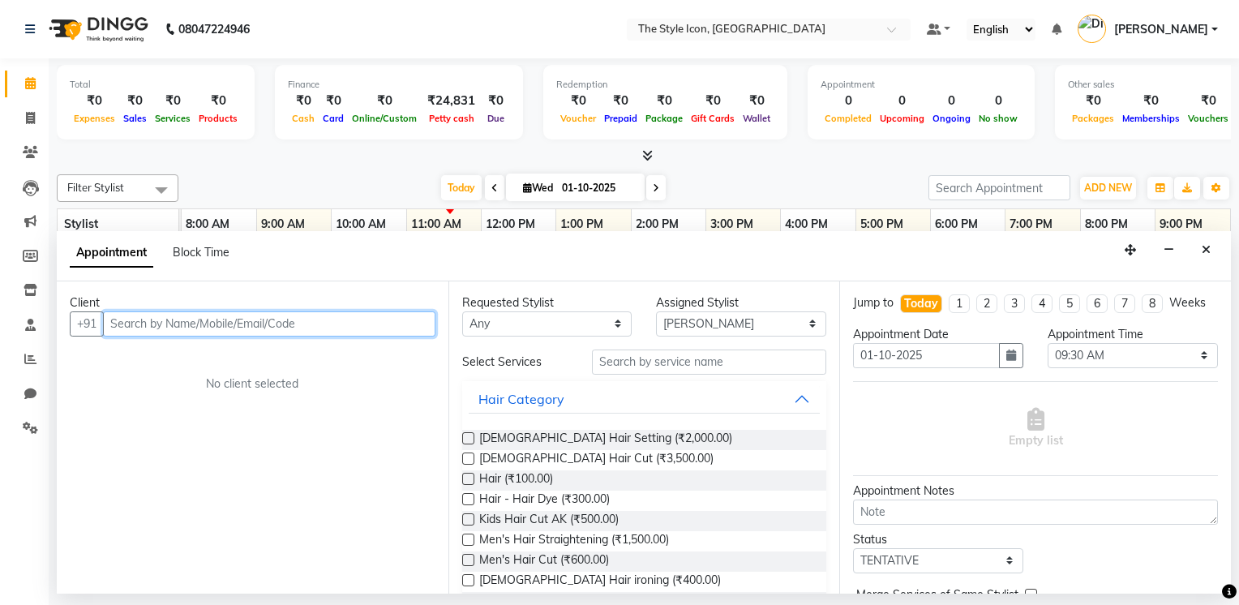
click at [295, 330] on input "text" at bounding box center [269, 323] width 332 height 25
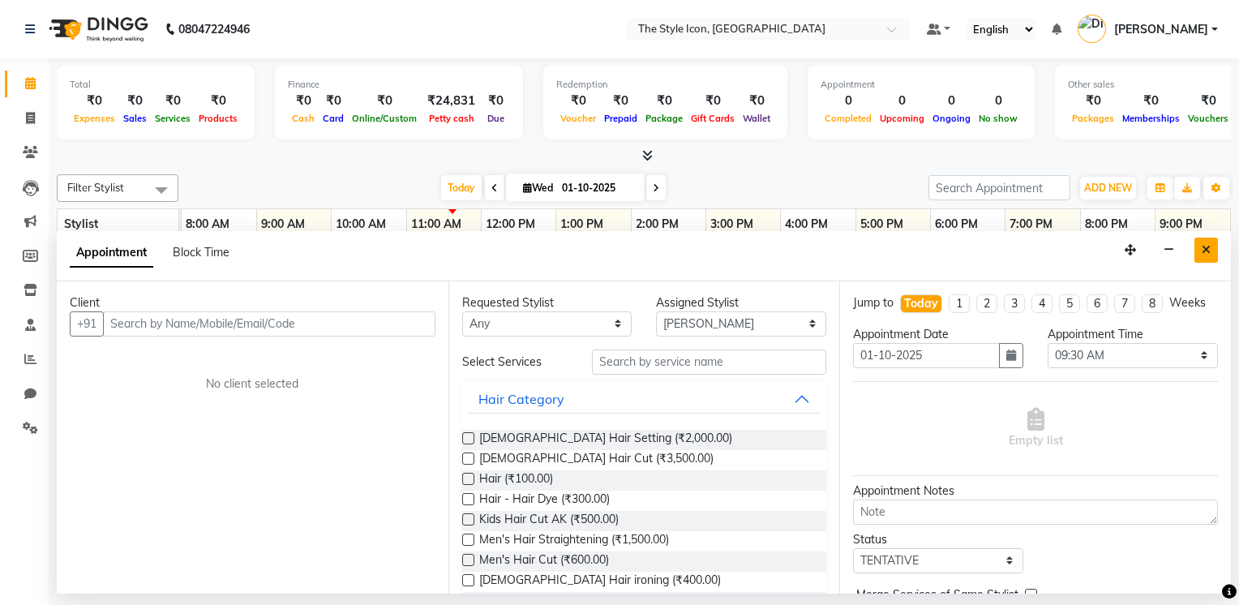
click at [1211, 247] on button "Close" at bounding box center [1206, 250] width 24 height 25
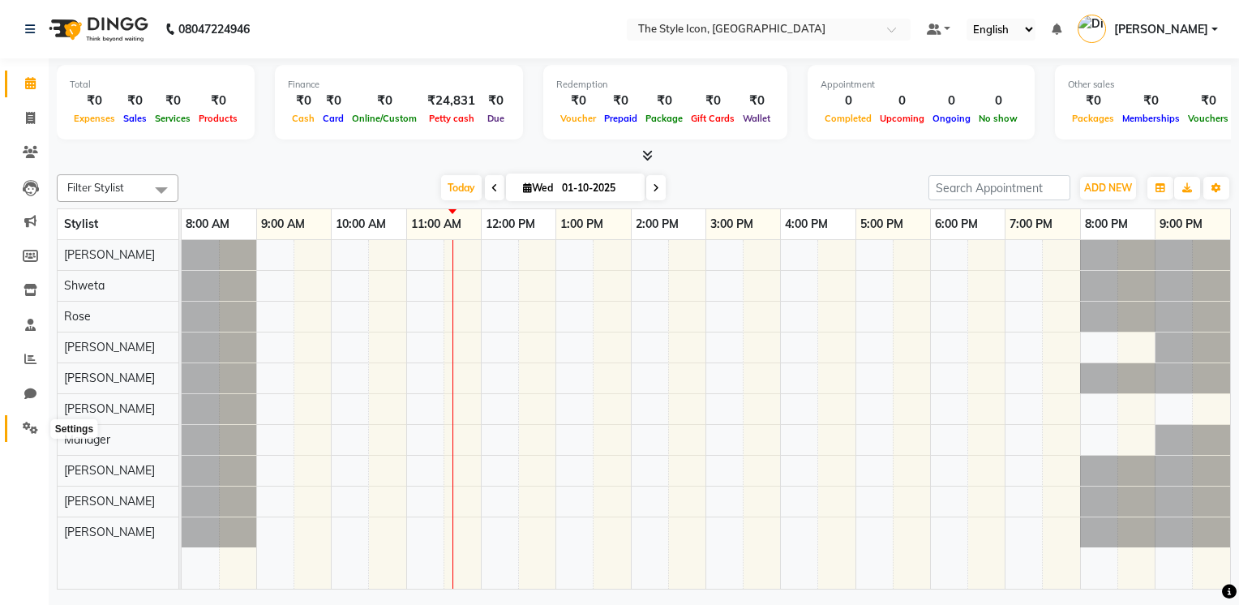
click at [29, 434] on icon at bounding box center [30, 428] width 15 height 12
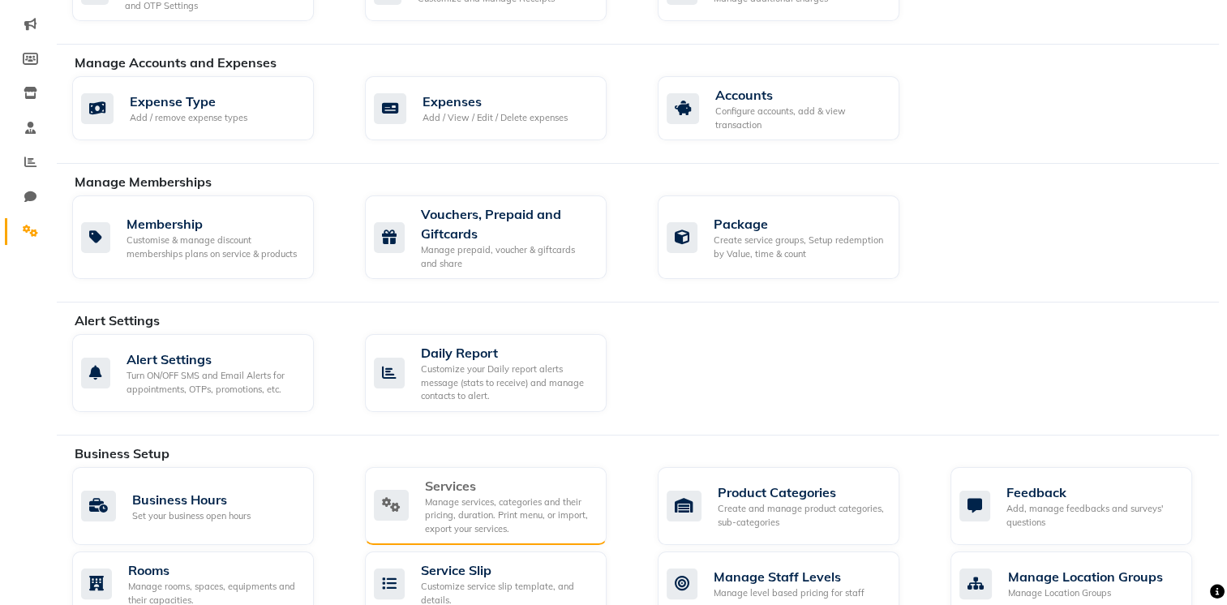
scroll to position [201, 0]
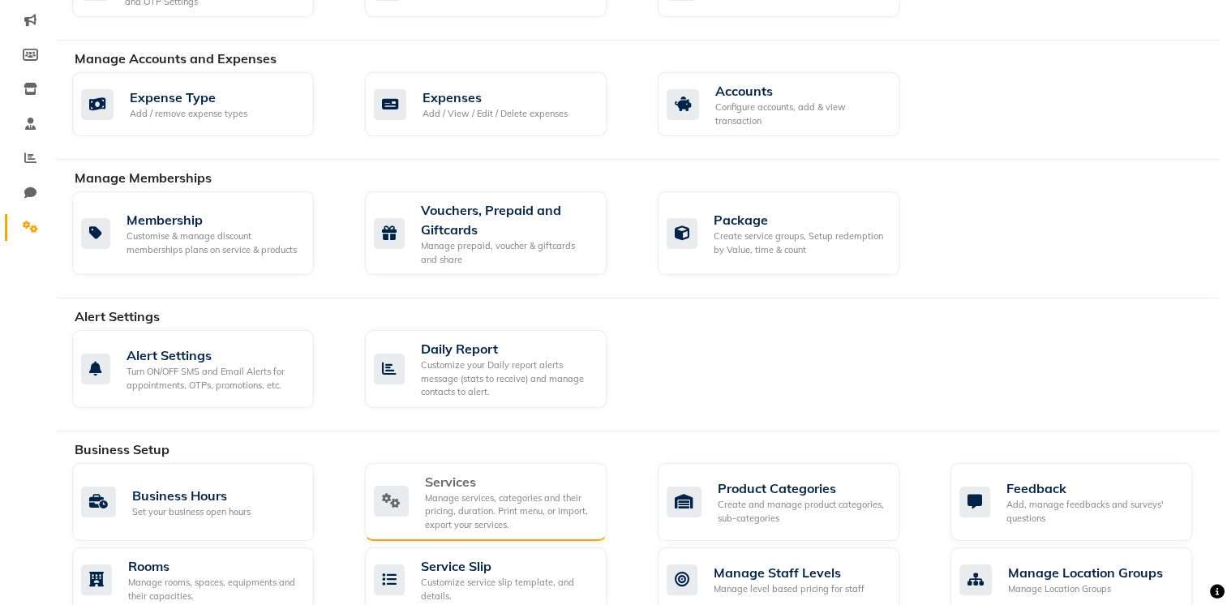
click at [532, 492] on div "Manage services, categories and their pricing, duration. Print menu, or import,…" at bounding box center [509, 511] width 169 height 41
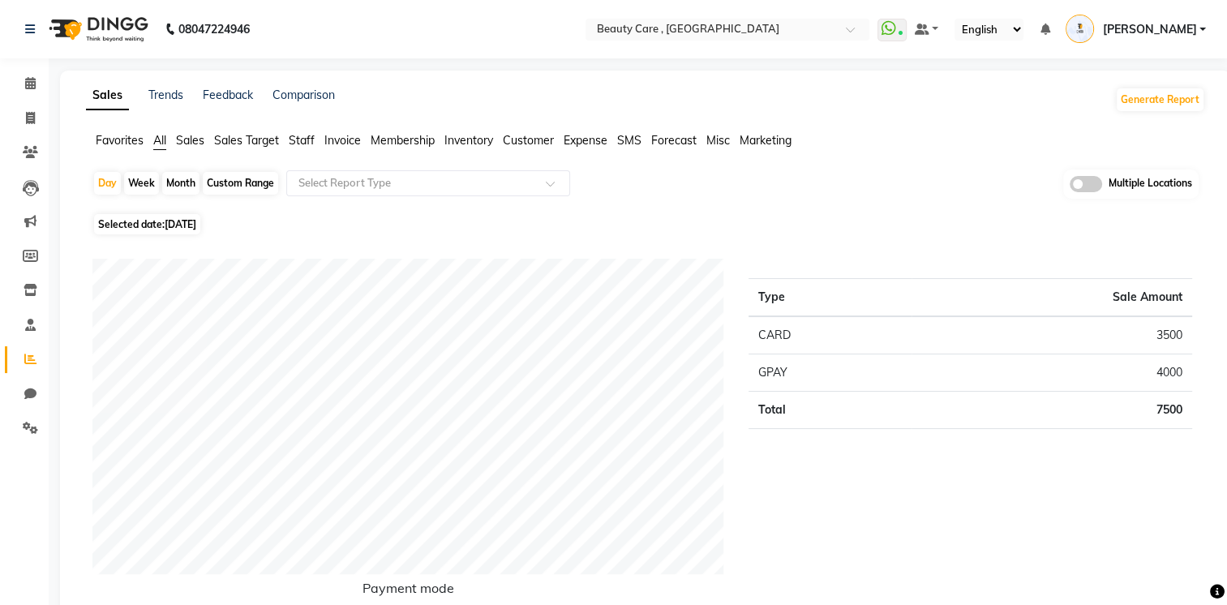
click at [187, 178] on div "Month" at bounding box center [180, 183] width 37 height 23
select select "10"
select select "2025"
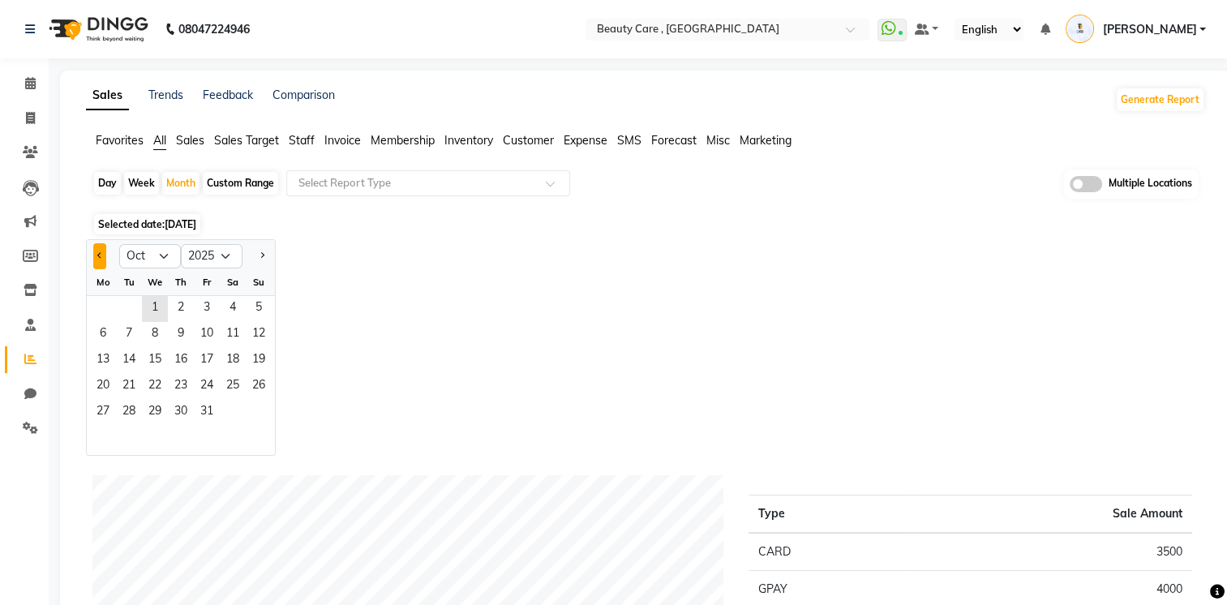
click at [99, 257] on span "Previous month" at bounding box center [100, 255] width 6 height 6
select select "9"
click at [186, 363] on span "18" at bounding box center [181, 361] width 26 height 26
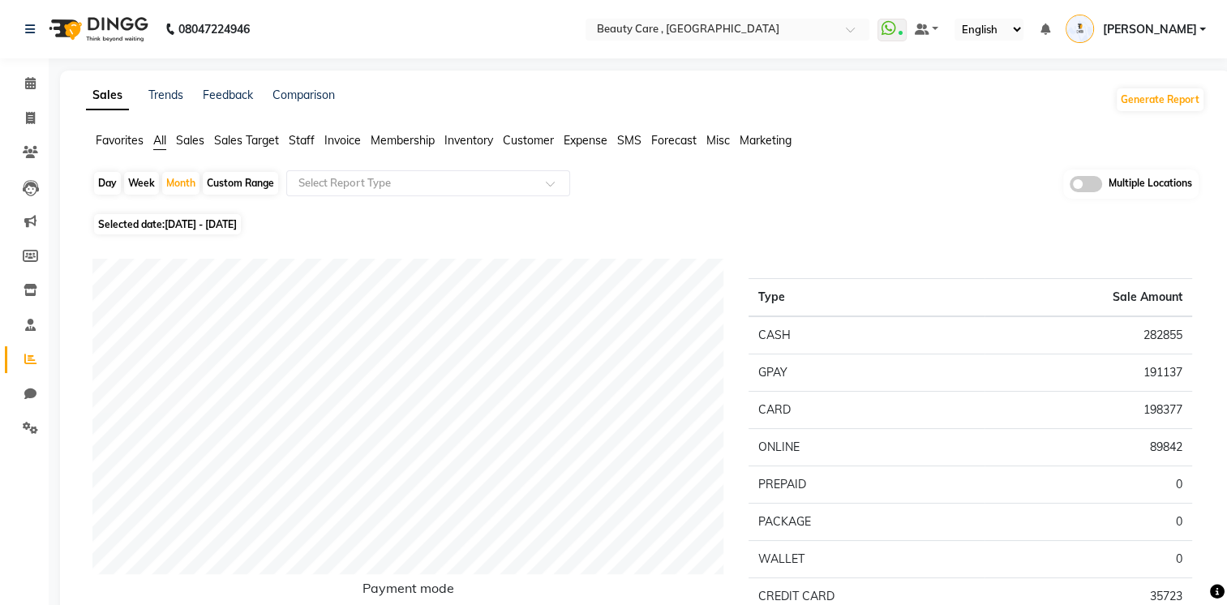
click at [690, 141] on span "Forecast" at bounding box center [673, 140] width 45 height 15
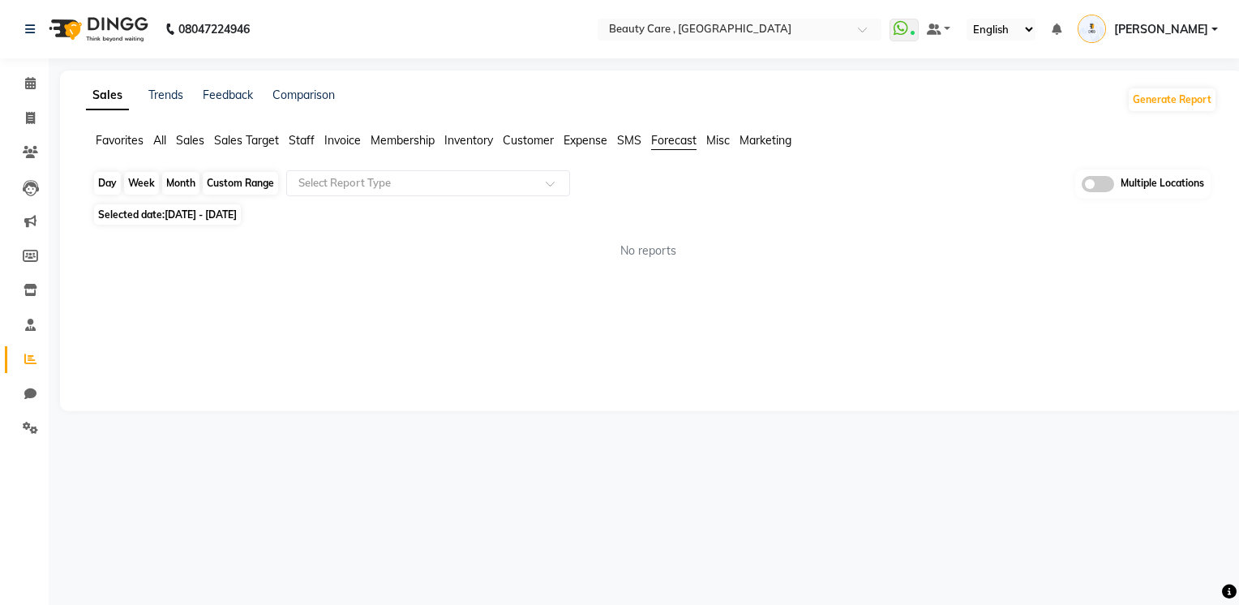
click at [181, 186] on div "Month" at bounding box center [180, 183] width 37 height 23
select select "9"
select select "2025"
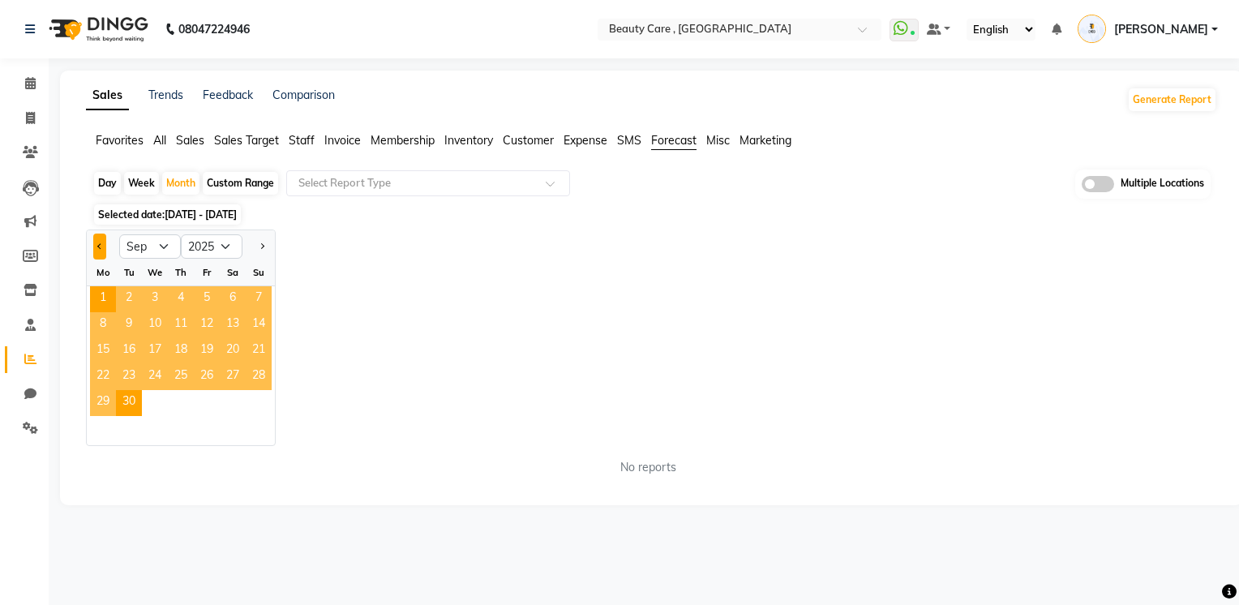
click at [96, 242] on button "Previous month" at bounding box center [99, 246] width 13 height 26
select select "8"
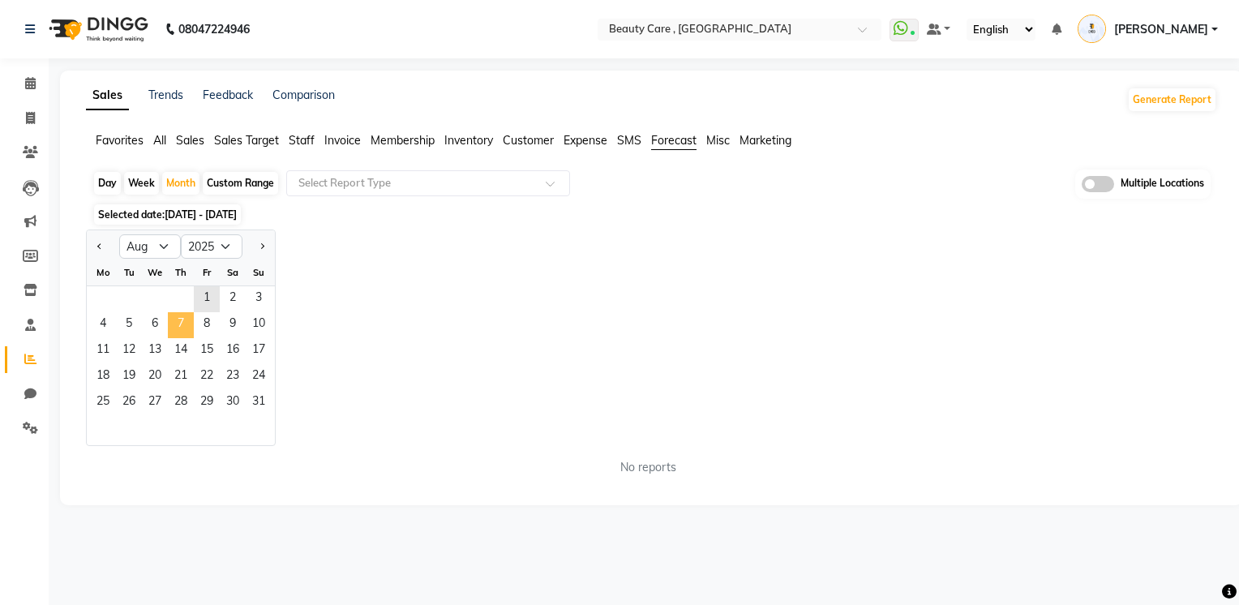
click at [182, 325] on span "7" at bounding box center [181, 325] width 26 height 26
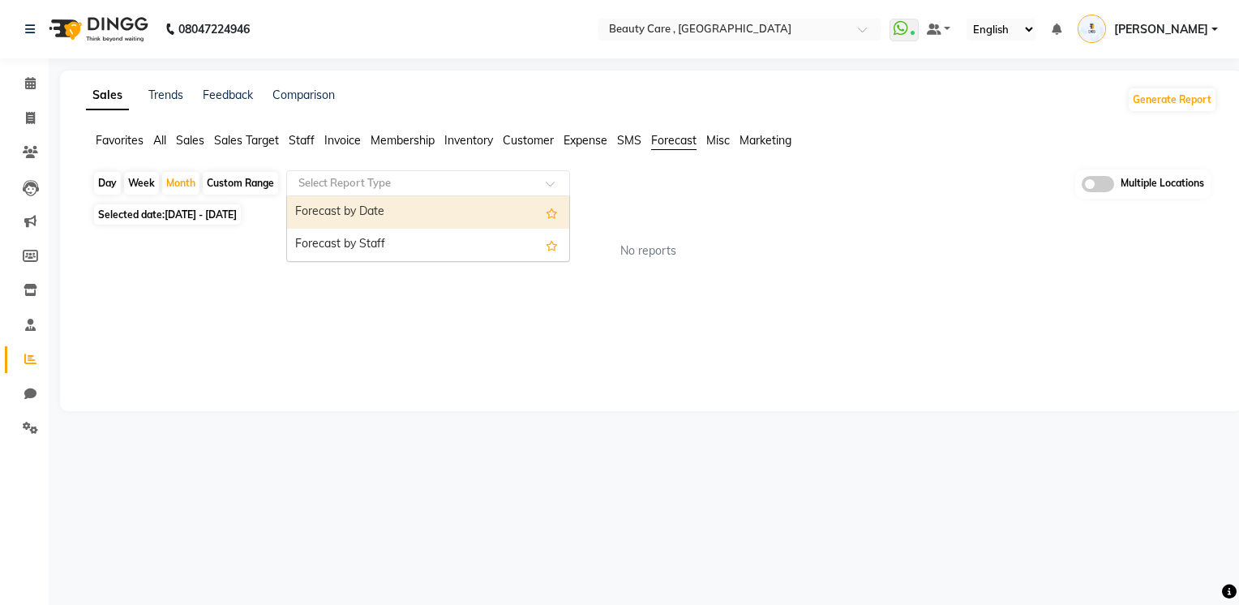
click at [525, 179] on input "text" at bounding box center [411, 183] width 233 height 16
click at [521, 212] on div "Forecast by Date" at bounding box center [428, 212] width 282 height 32
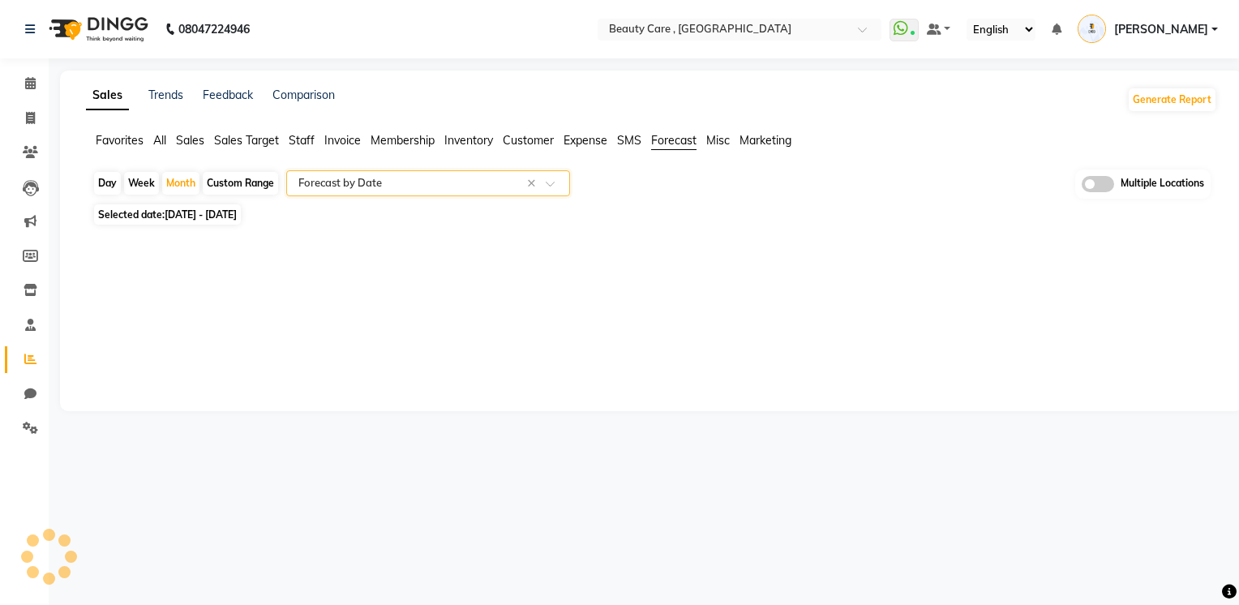
select select "csv"
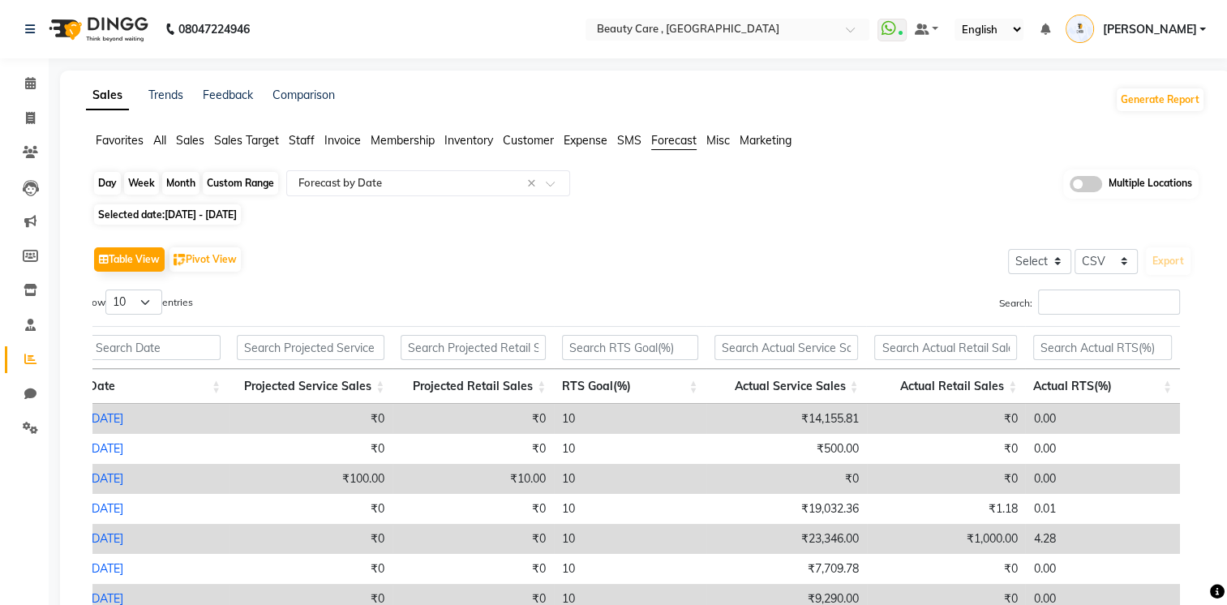
click at [185, 183] on div "Month" at bounding box center [180, 183] width 37 height 23
select select "8"
select select "2025"
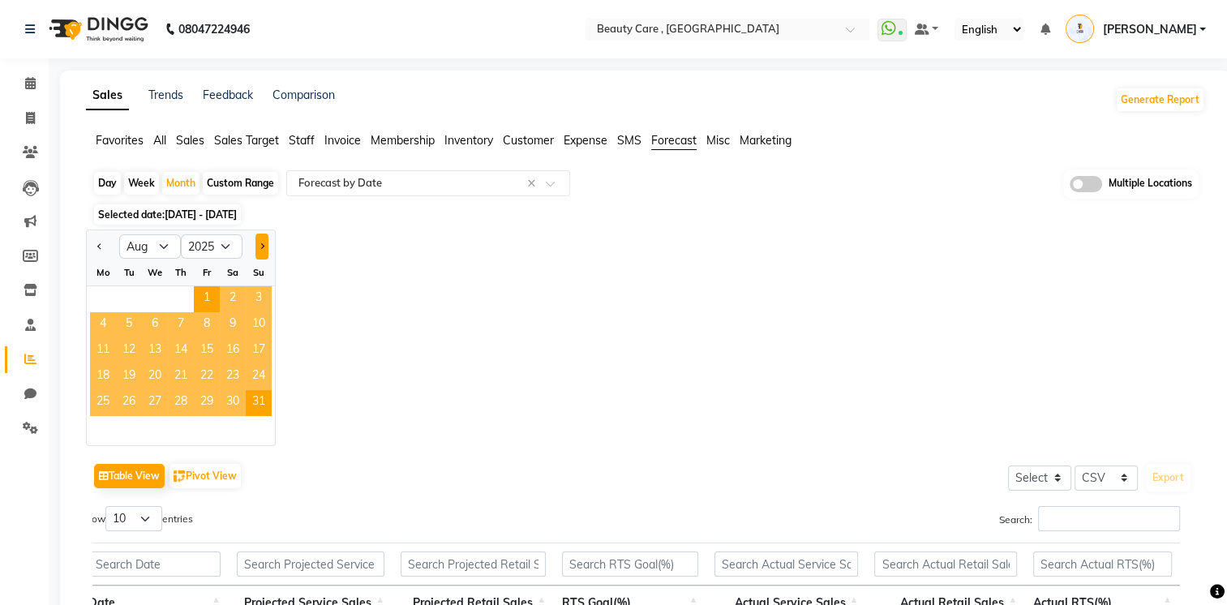
click at [259, 245] on span "Next month" at bounding box center [262, 245] width 6 height 6
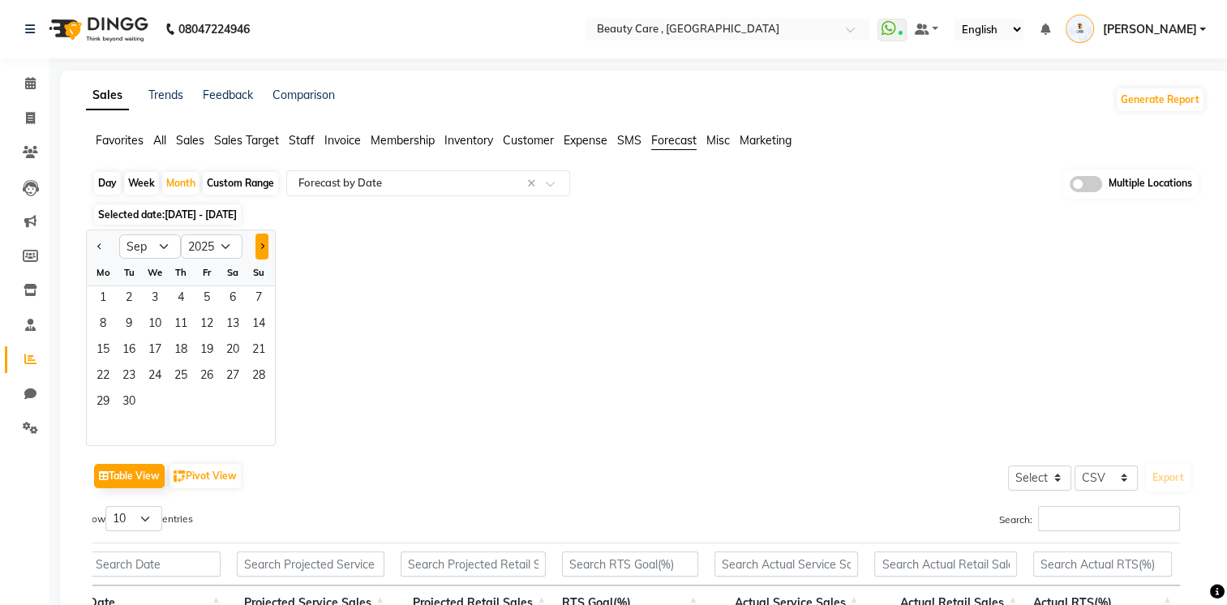
click at [259, 245] on span "Next month" at bounding box center [262, 245] width 6 height 6
select select "10"
click at [220, 356] on span "18" at bounding box center [233, 351] width 26 height 26
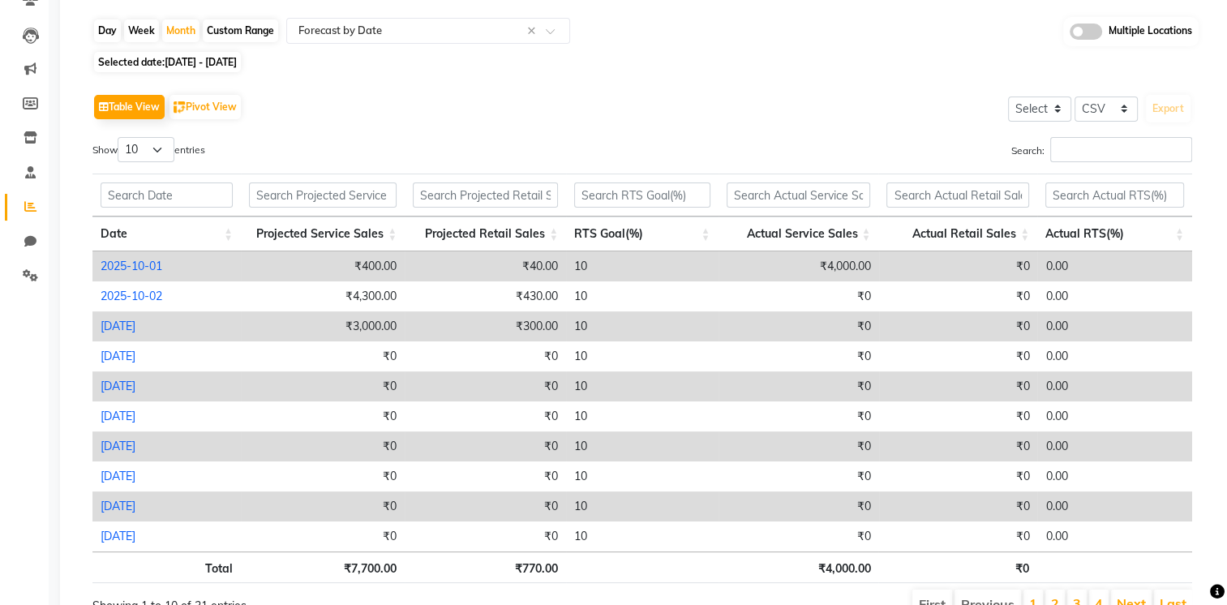
scroll to position [152, 0]
drag, startPoint x: 808, startPoint y: 271, endPoint x: 876, endPoint y: 272, distance: 67.3
click at [876, 272] on td "₹4,000.00" at bounding box center [798, 266] width 161 height 30
select select "csv"
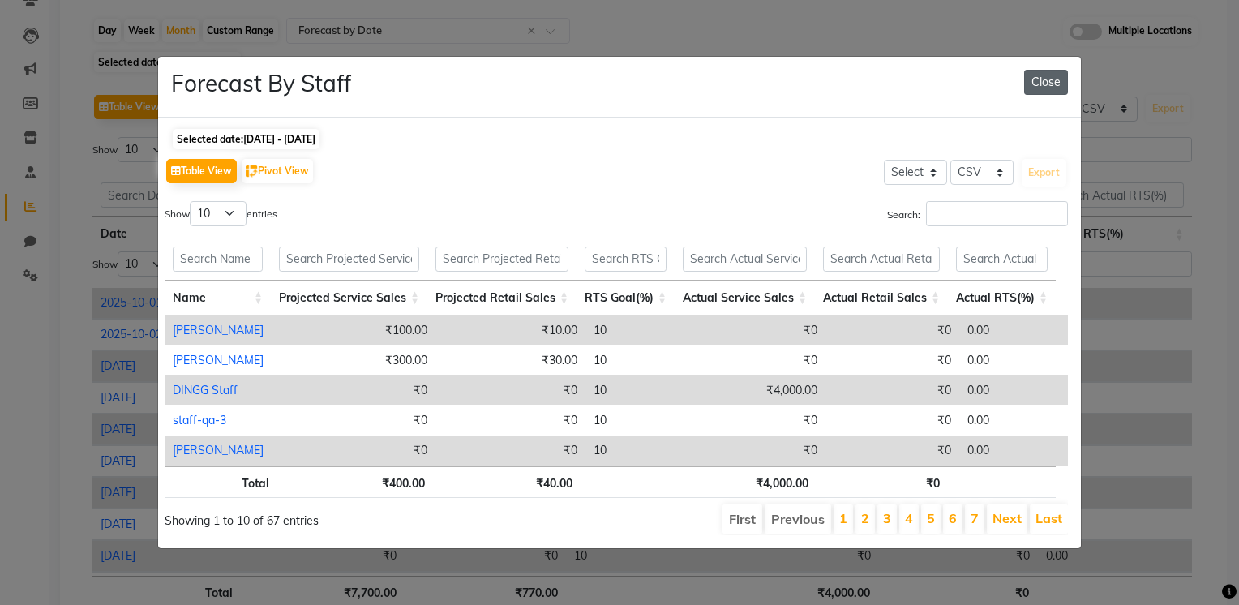
click at [1048, 72] on button "Close" at bounding box center [1046, 82] width 44 height 25
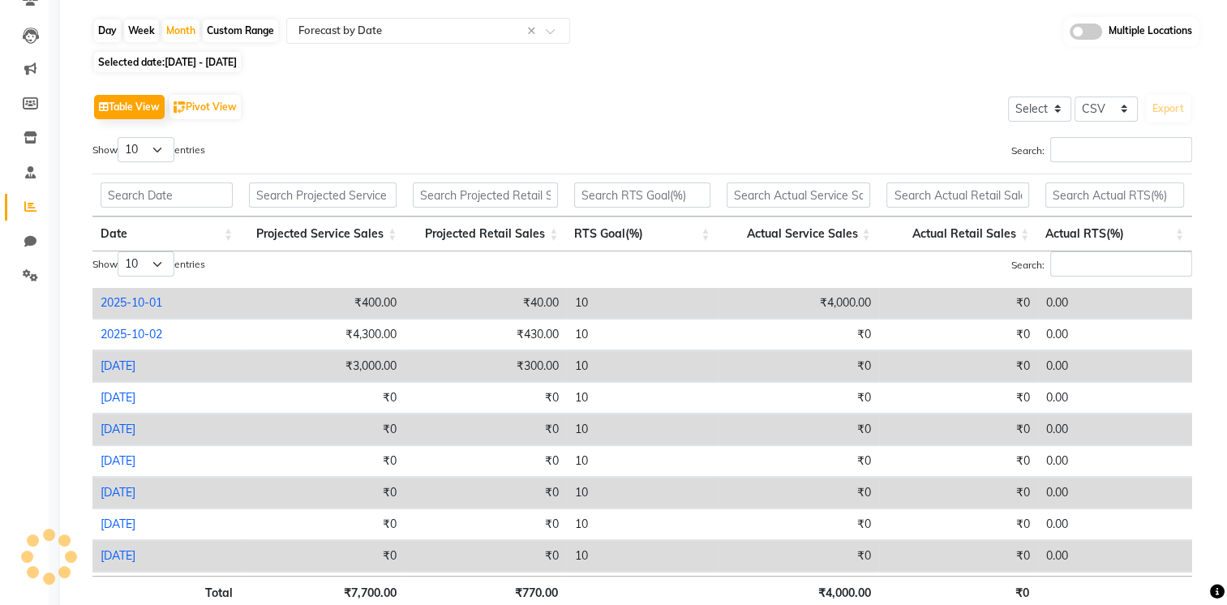
click at [151, 304] on link "2025-10-01" at bounding box center [132, 302] width 62 height 15
select select "csv"
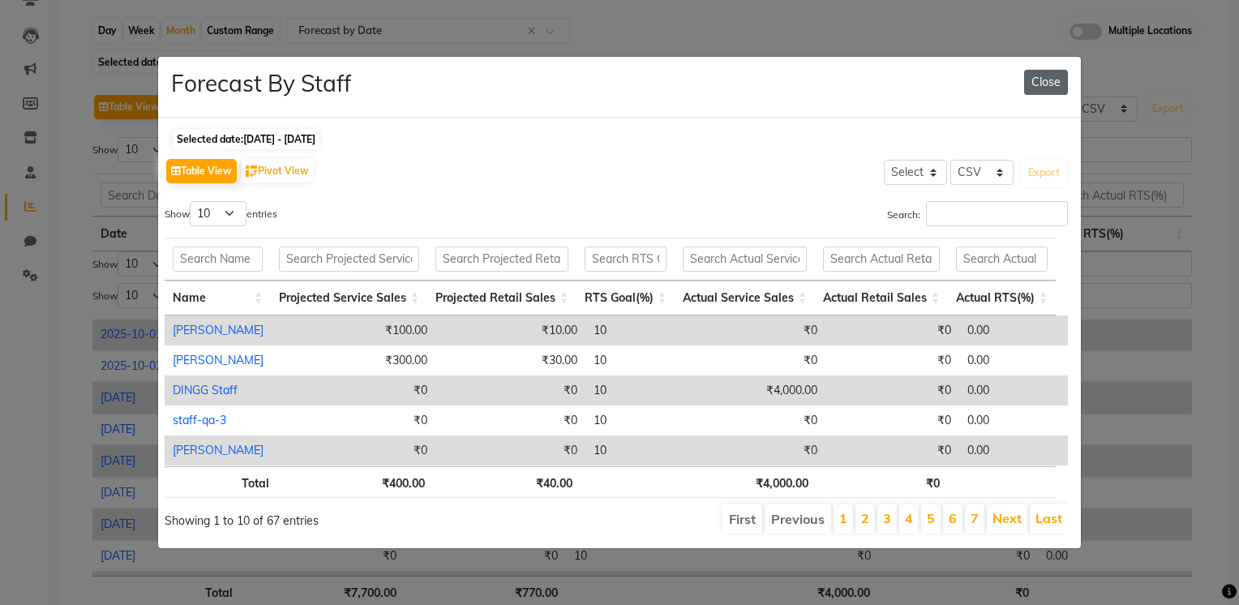
click at [1046, 71] on button "Close" at bounding box center [1046, 82] width 44 height 25
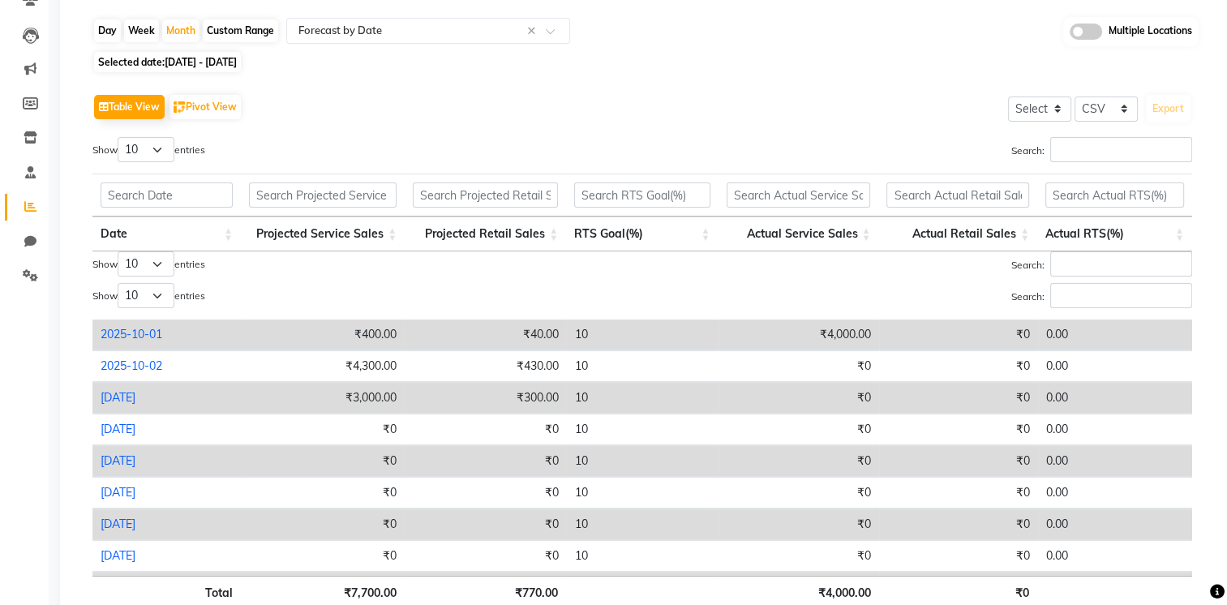
scroll to position [0, 0]
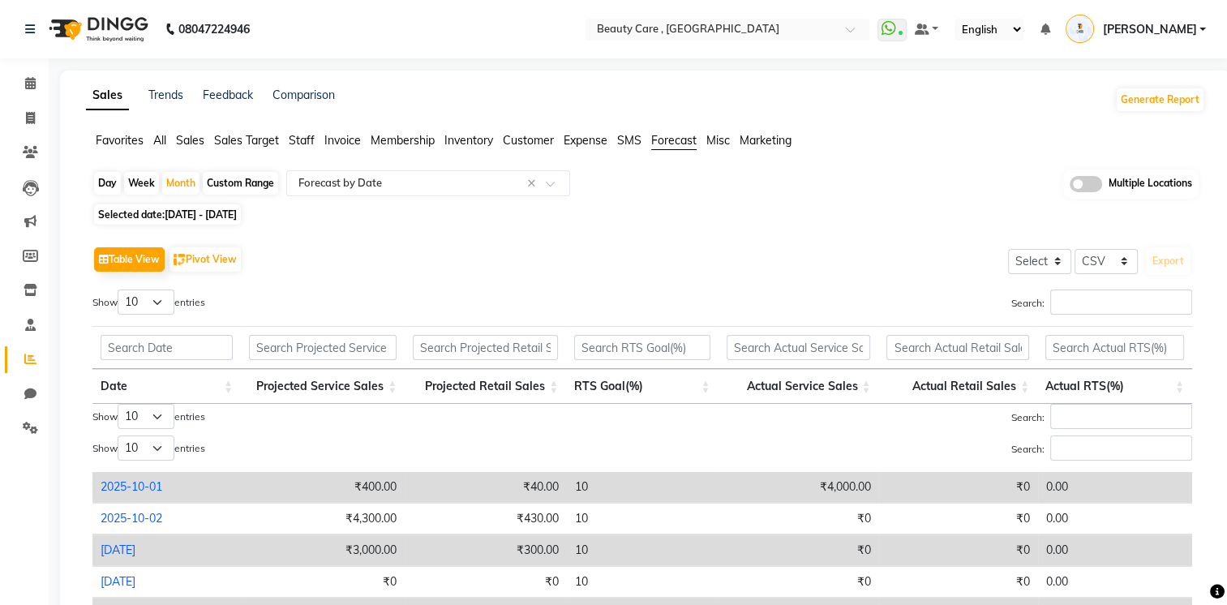
click at [224, 181] on div "Custom Range" at bounding box center [240, 183] width 75 height 23
select select "10"
select select "2025"
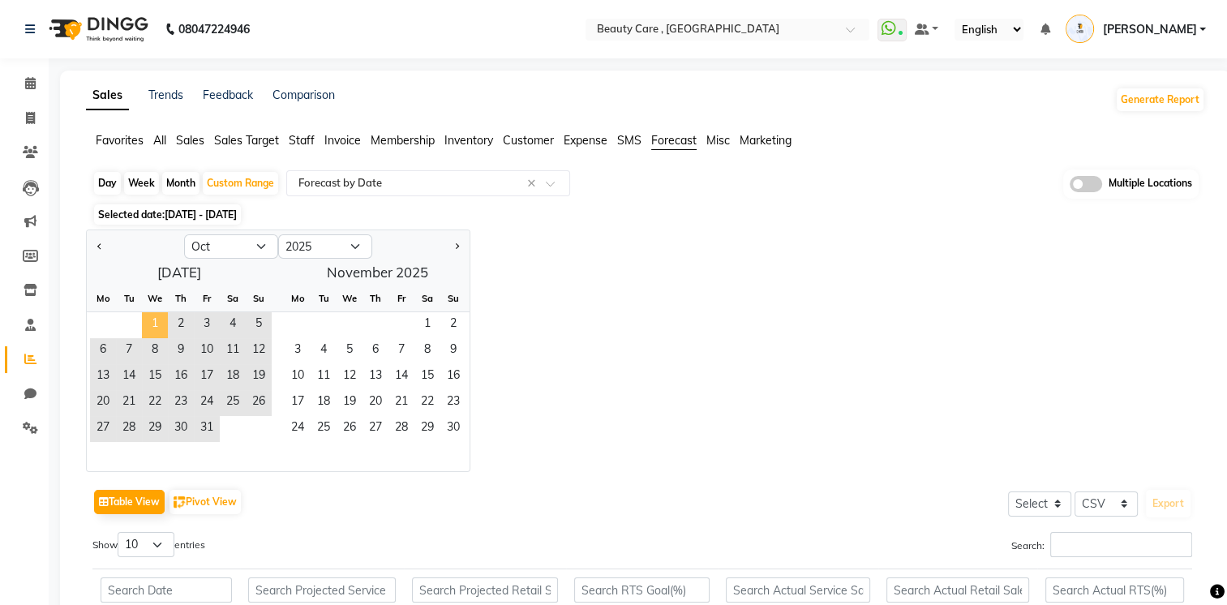
click at [156, 316] on span "1" at bounding box center [155, 325] width 26 height 26
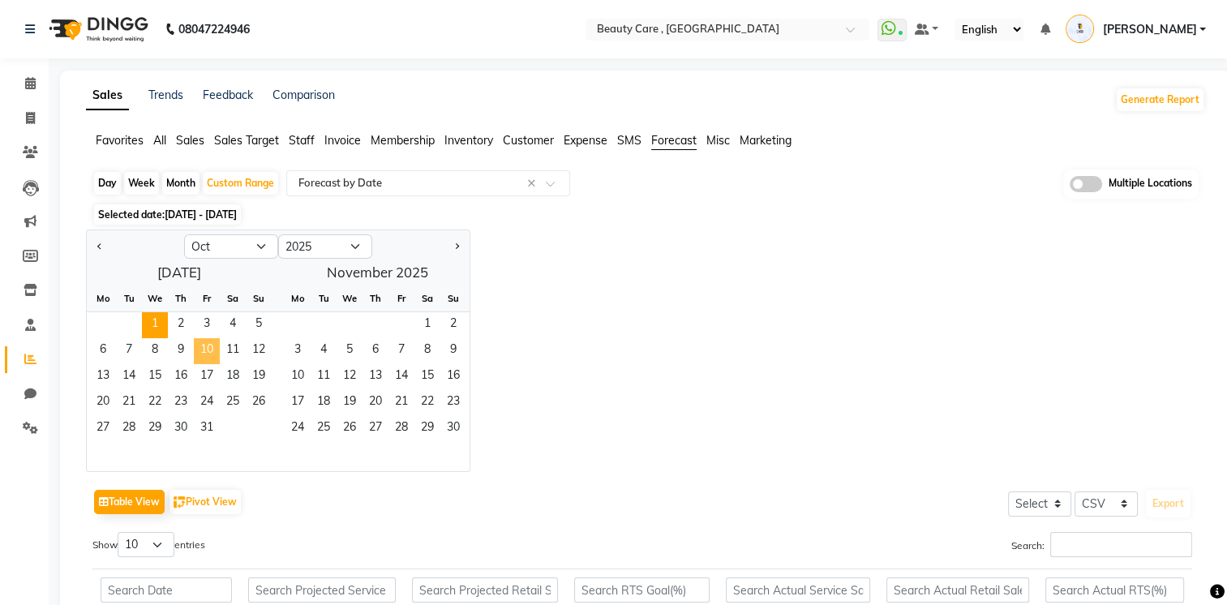
click at [211, 340] on span "10" at bounding box center [207, 351] width 26 height 26
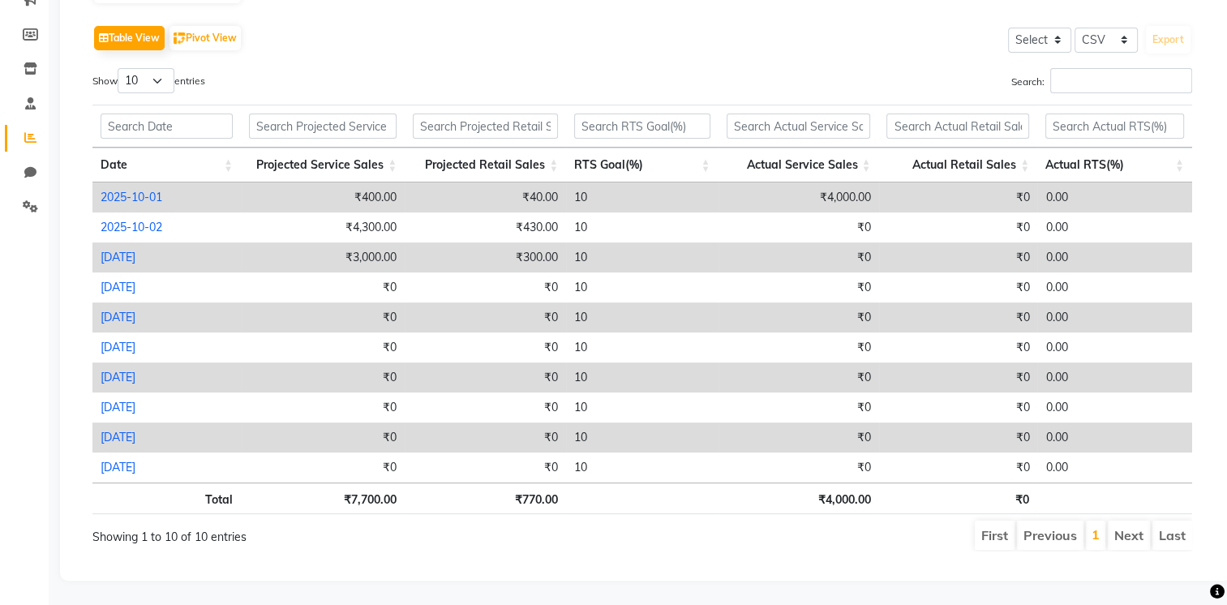
scroll to position [231, 0]
drag, startPoint x: 326, startPoint y: 183, endPoint x: 396, endPoint y: 190, distance: 70.0
click at [396, 190] on td "₹400.00" at bounding box center [323, 197] width 164 height 30
select select "csv"
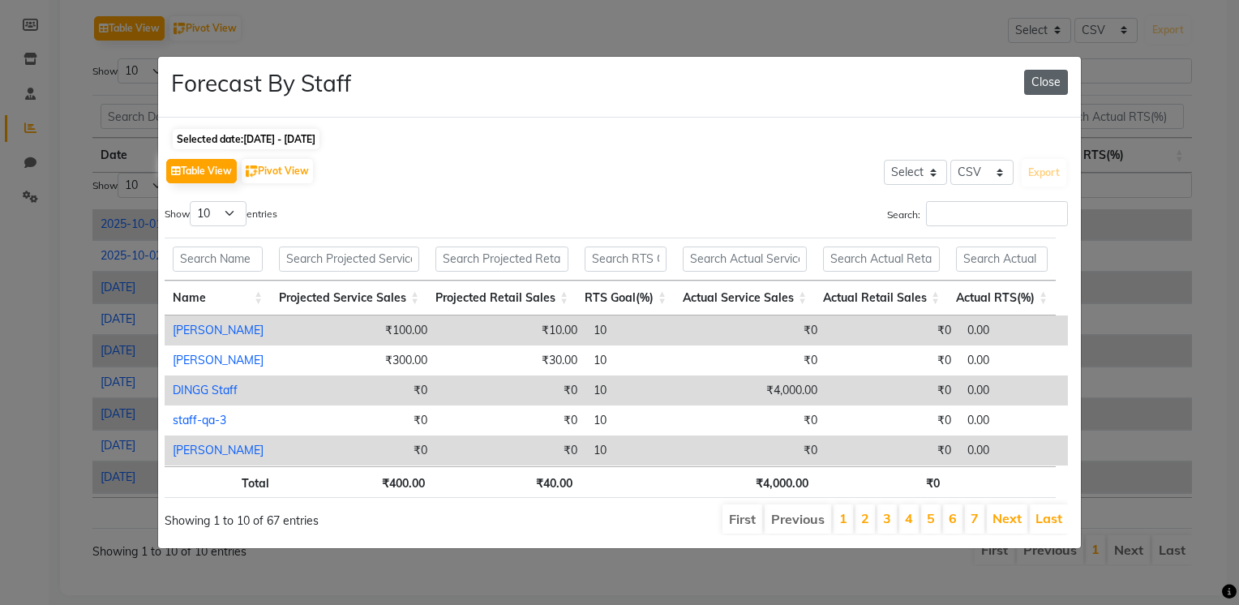
click at [1028, 77] on button "Close" at bounding box center [1046, 82] width 44 height 25
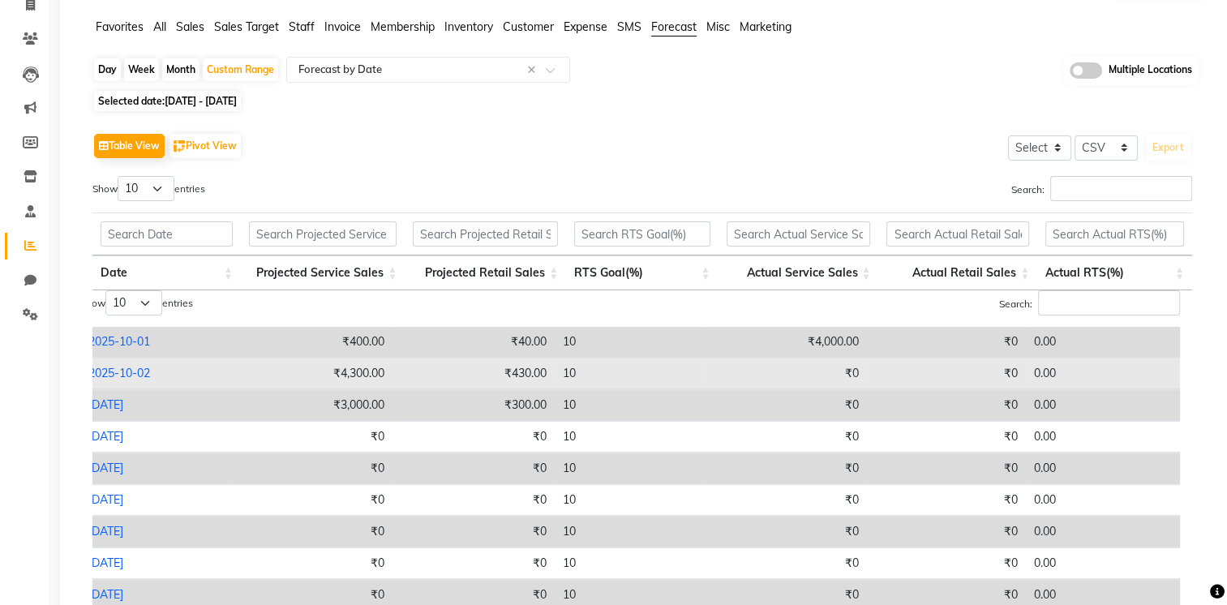
scroll to position [128, 0]
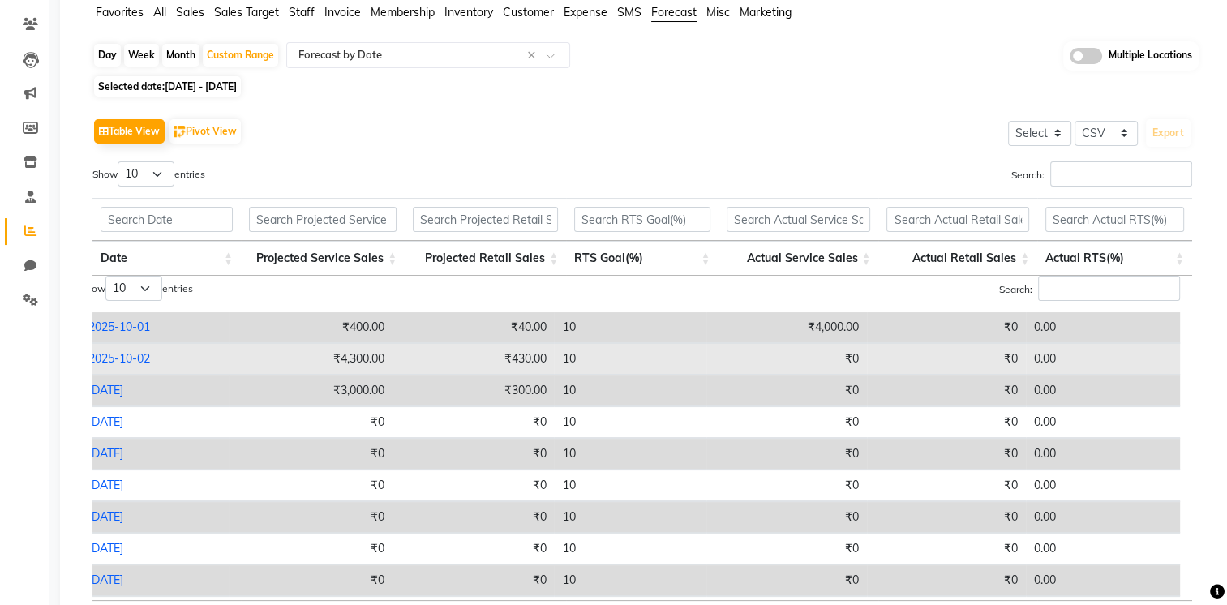
click at [148, 353] on link "2025-10-02" at bounding box center [119, 358] width 62 height 15
select select "csv"
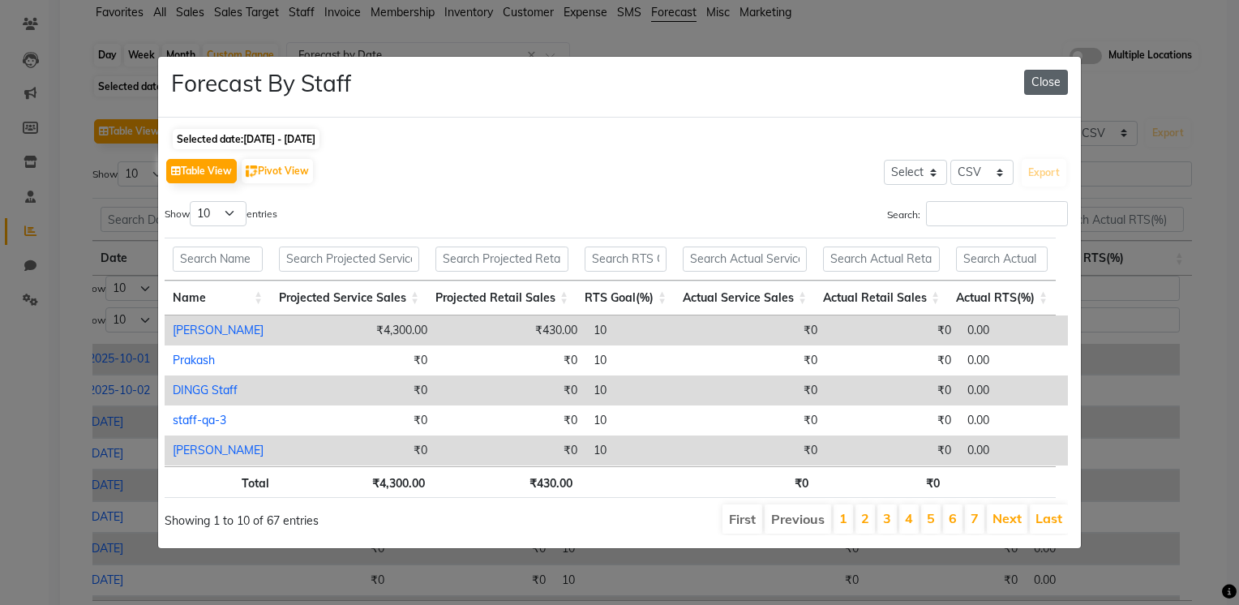
click at [1055, 75] on button "Close" at bounding box center [1046, 82] width 44 height 25
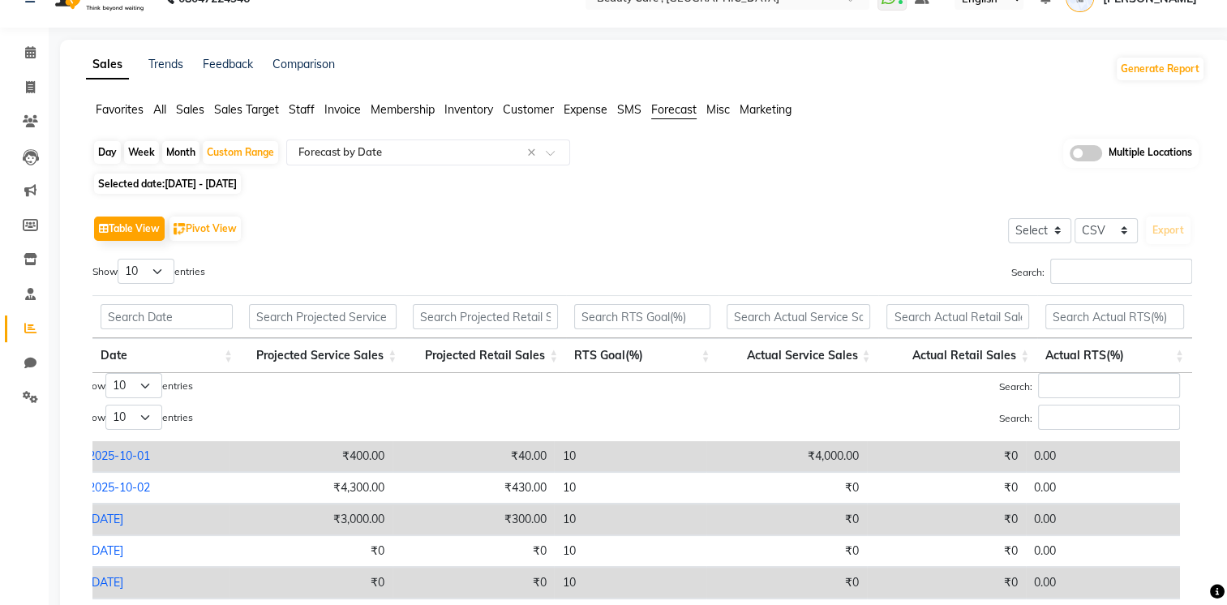
scroll to position [29, 0]
click at [513, 166] on div "Day Week Month Custom Range Select Report Type × Forecast by Date × Multiple Lo…" at bounding box center [645, 155] width 1106 height 30
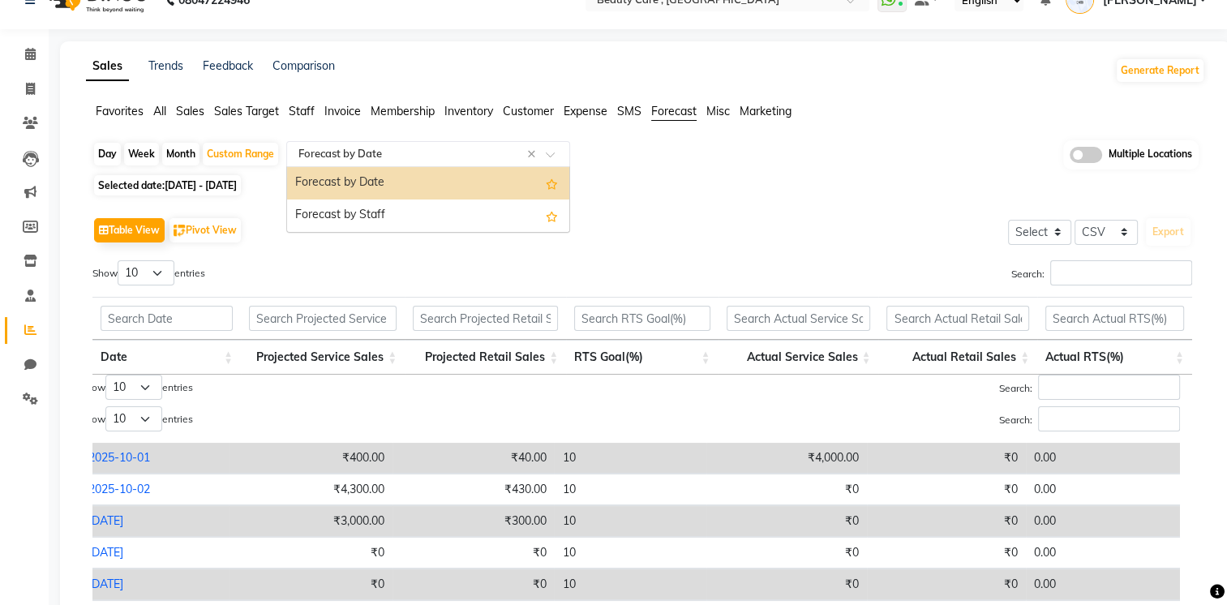
click at [498, 161] on input "text" at bounding box center [411, 154] width 233 height 16
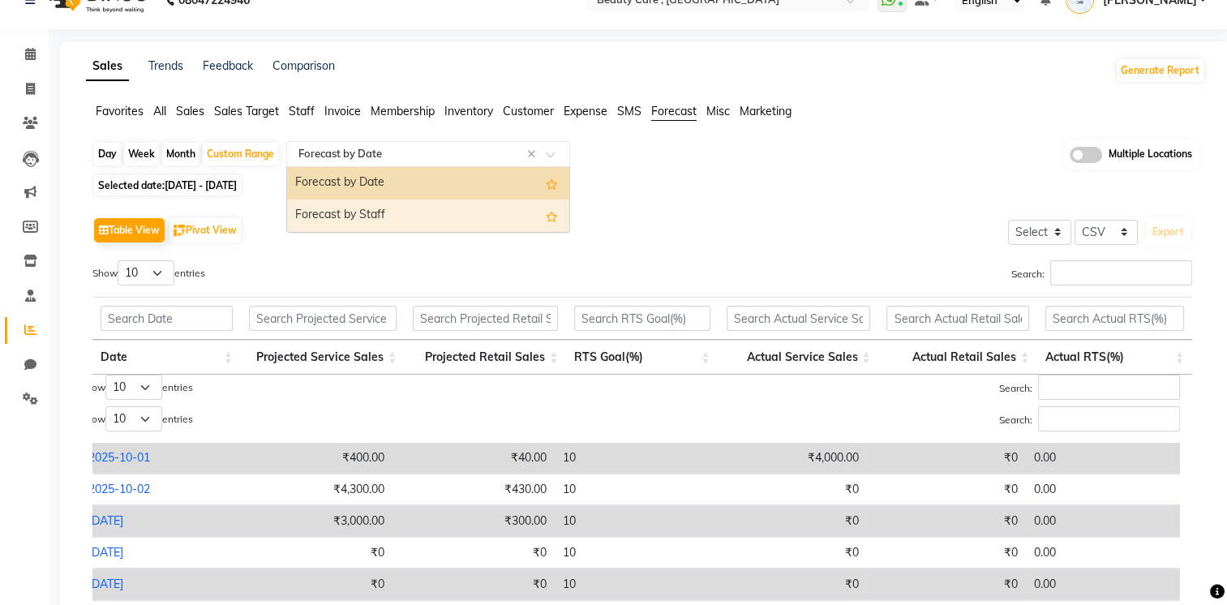
click at [492, 212] on div "Forecast by Staff" at bounding box center [428, 215] width 282 height 32
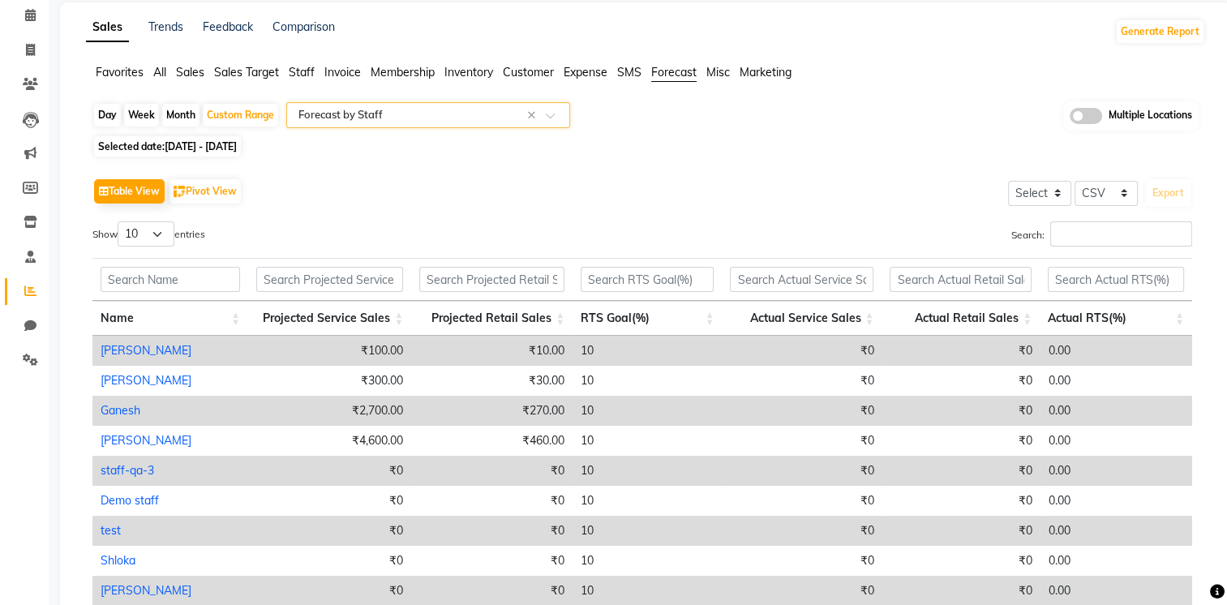
scroll to position [94, 0]
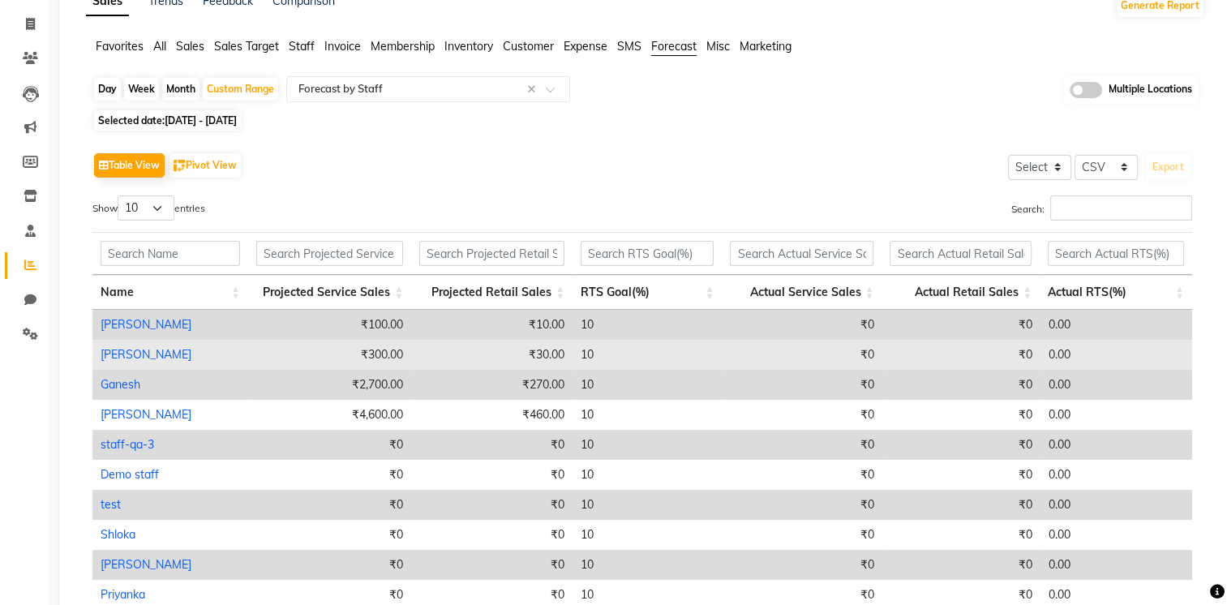
click at [113, 359] on link "[PERSON_NAME]" at bounding box center [146, 354] width 91 height 15
select select "csv"
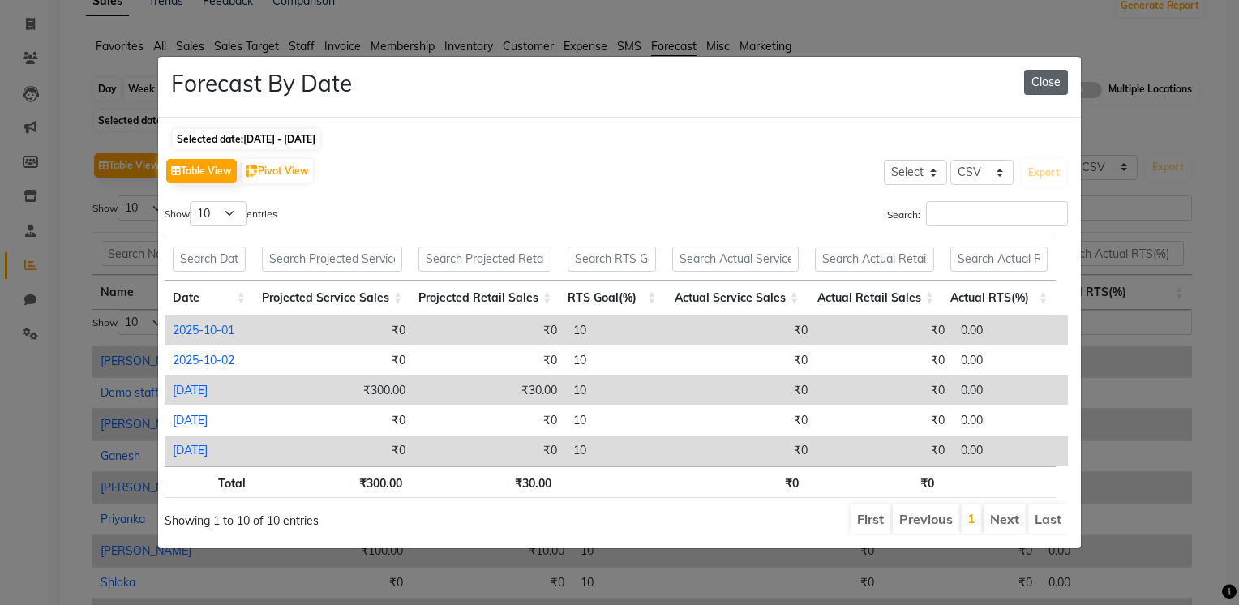
click at [1046, 79] on button "Close" at bounding box center [1046, 82] width 44 height 25
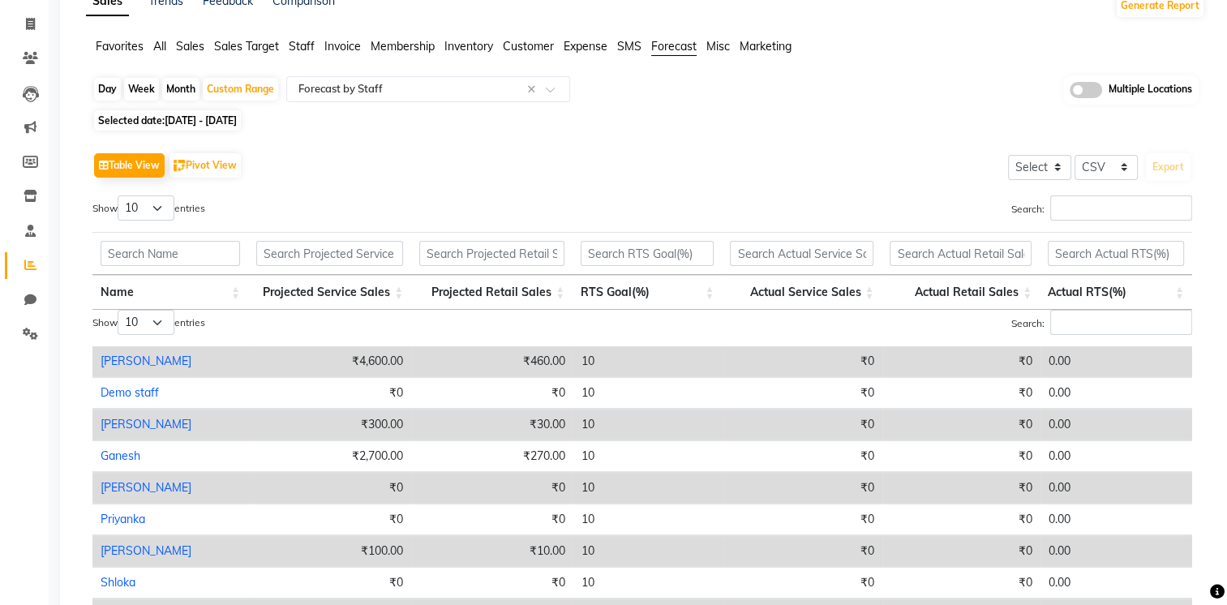
click at [722, 46] on span "Misc" at bounding box center [718, 46] width 24 height 15
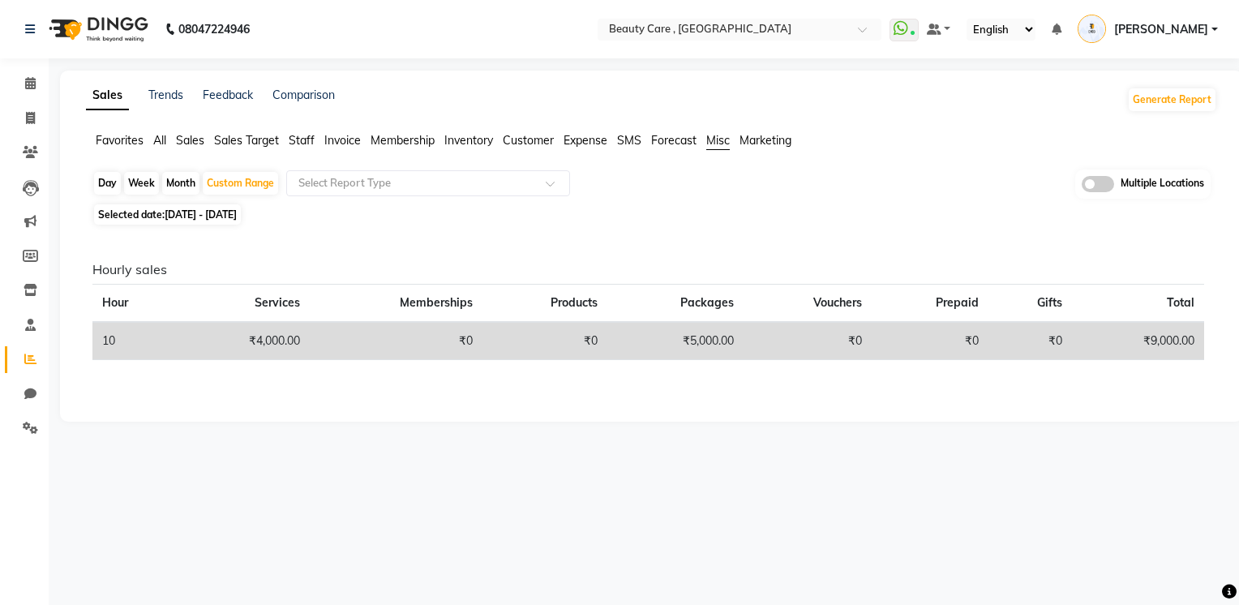
click at [125, 145] on span "Favorites" at bounding box center [120, 140] width 48 height 15
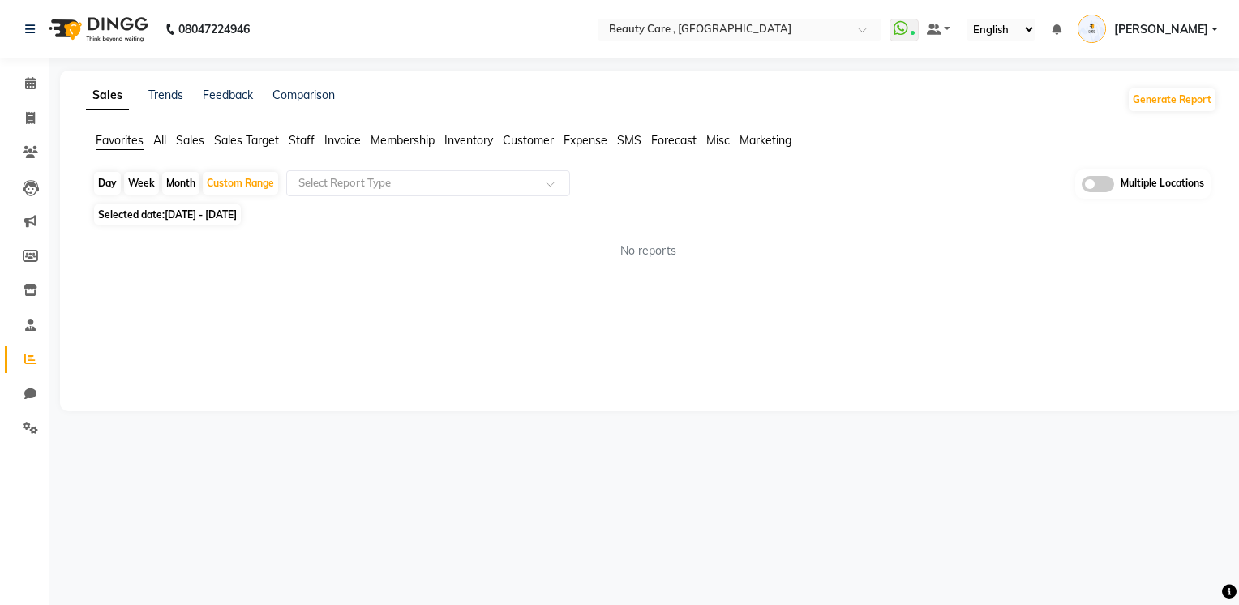
click at [781, 134] on span "Marketing" at bounding box center [765, 140] width 52 height 15
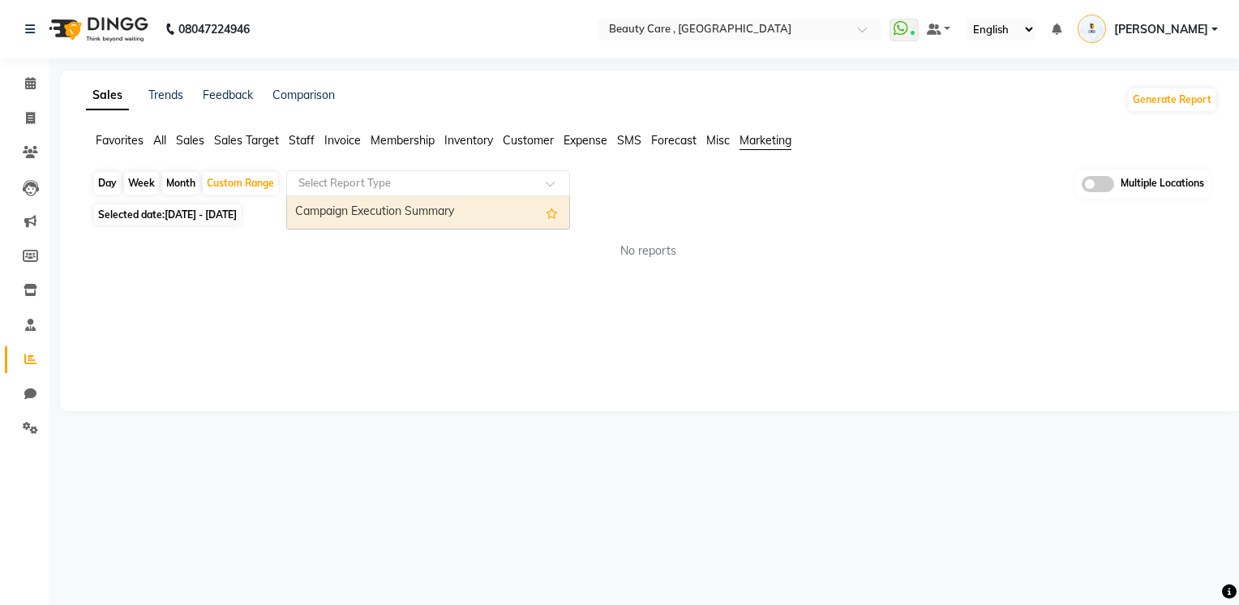
click at [543, 175] on div at bounding box center [428, 183] width 282 height 16
click at [525, 216] on div "Campaign Execution Summary" at bounding box center [428, 212] width 282 height 32
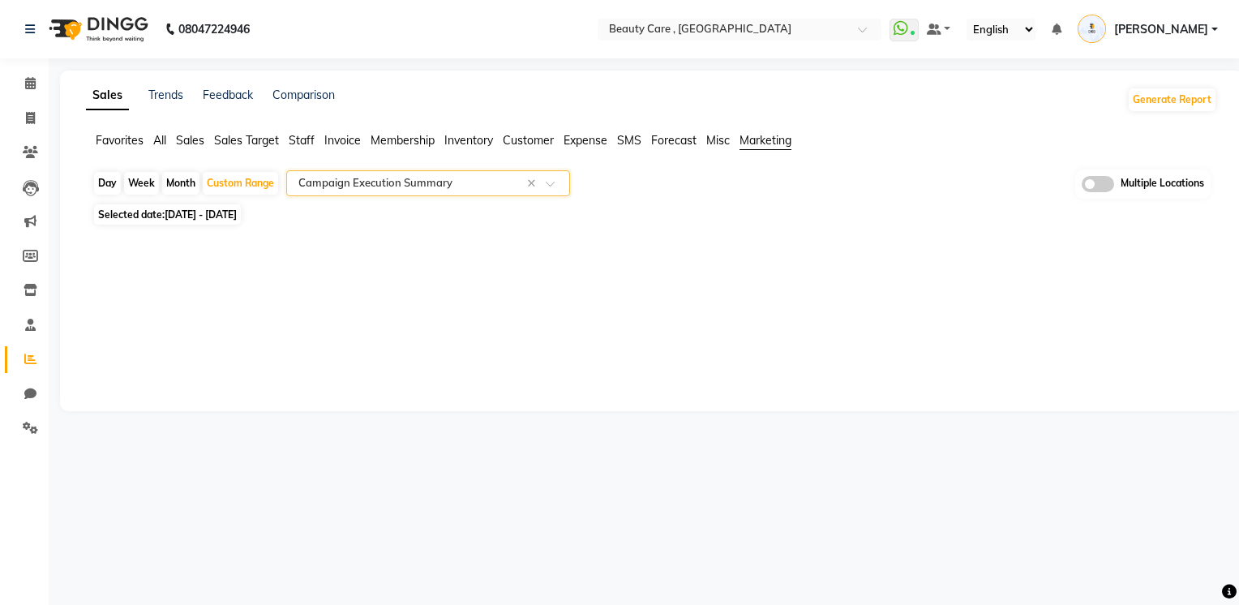
click at [176, 187] on div "Month" at bounding box center [180, 183] width 37 height 23
select select "10"
select select "2025"
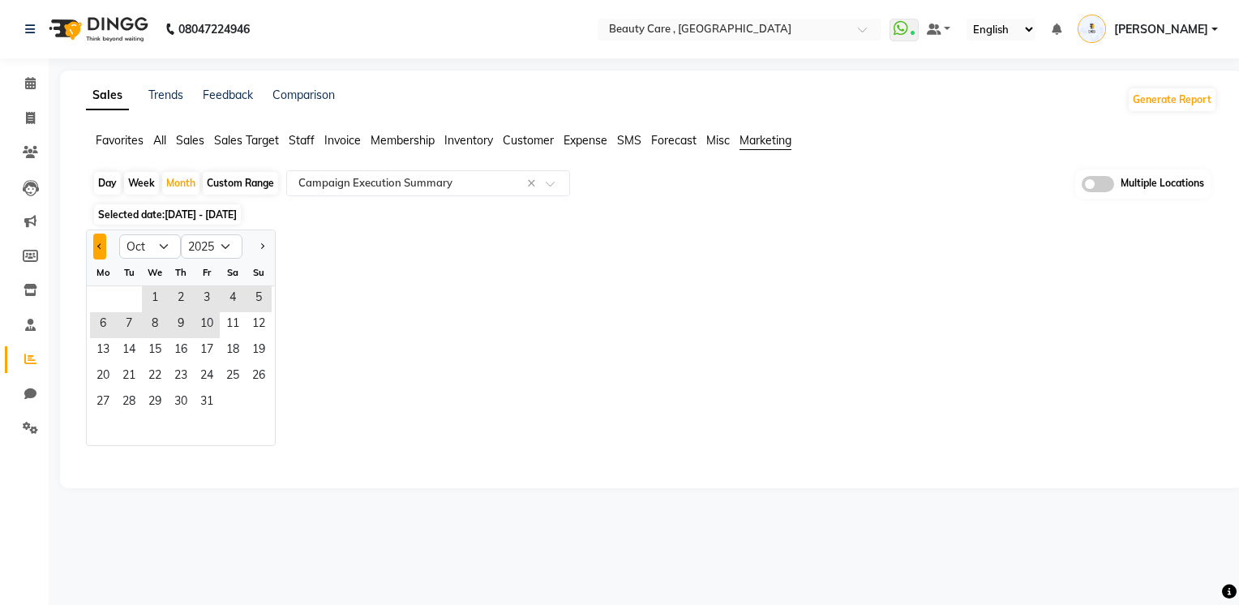
click at [94, 255] on button "Previous month" at bounding box center [99, 246] width 13 height 26
select select "9"
click at [152, 319] on span "10" at bounding box center [155, 325] width 26 height 26
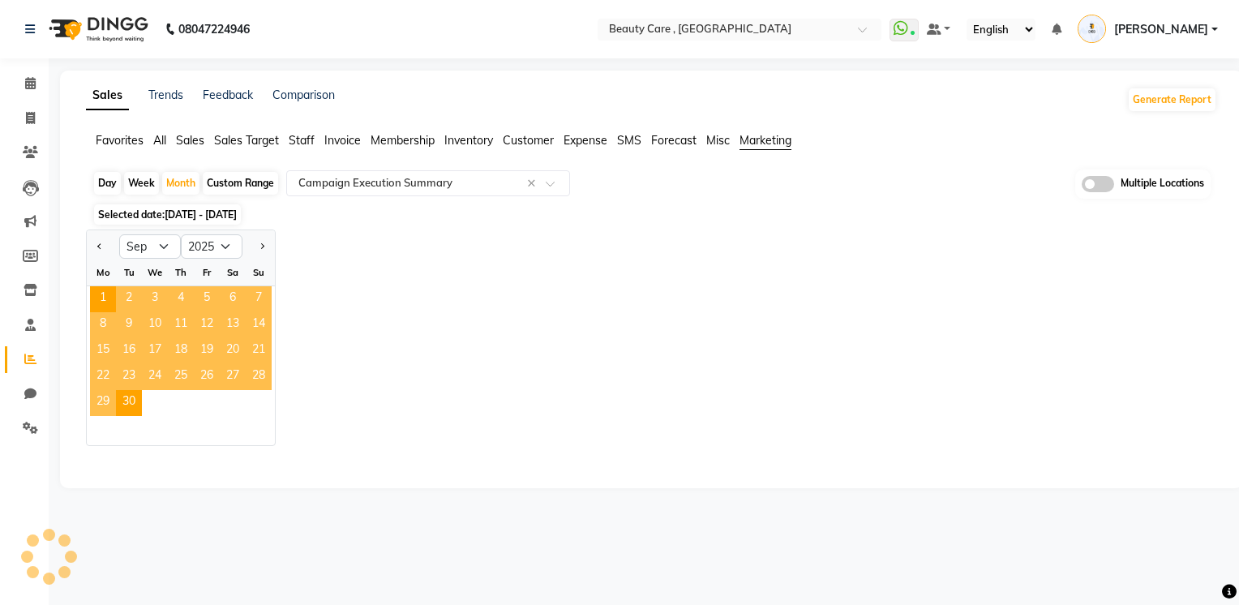
select select "csv"
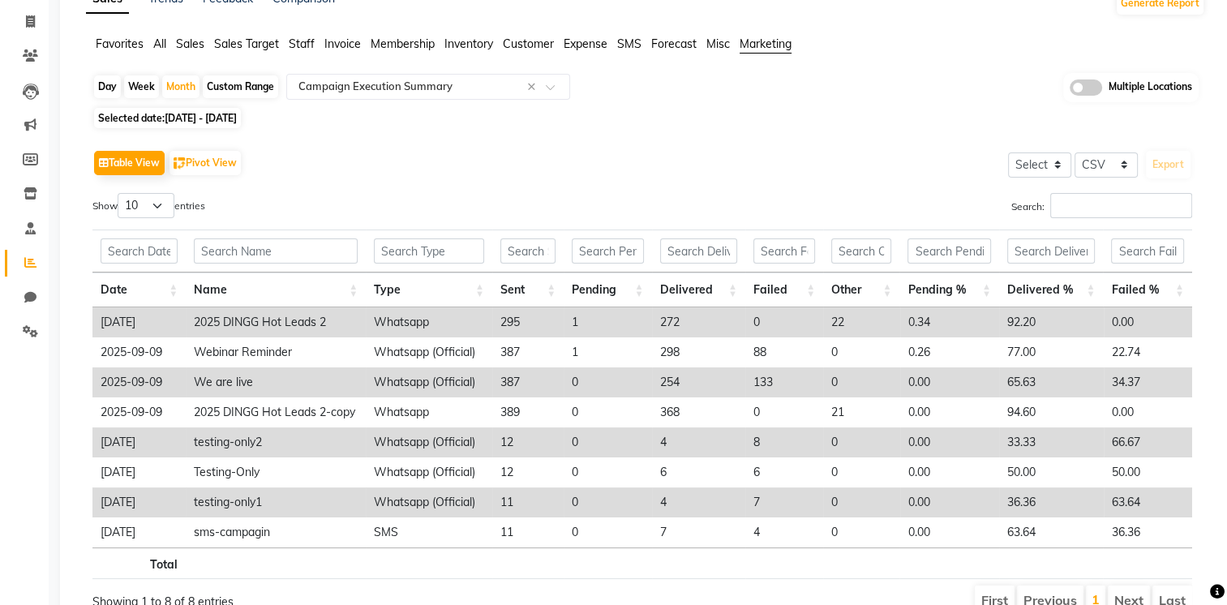
scroll to position [97, 0]
click at [1073, 83] on span at bounding box center [1085, 87] width 32 height 16
click at [1069, 89] on input "checkbox" at bounding box center [1069, 89] width 0 height 0
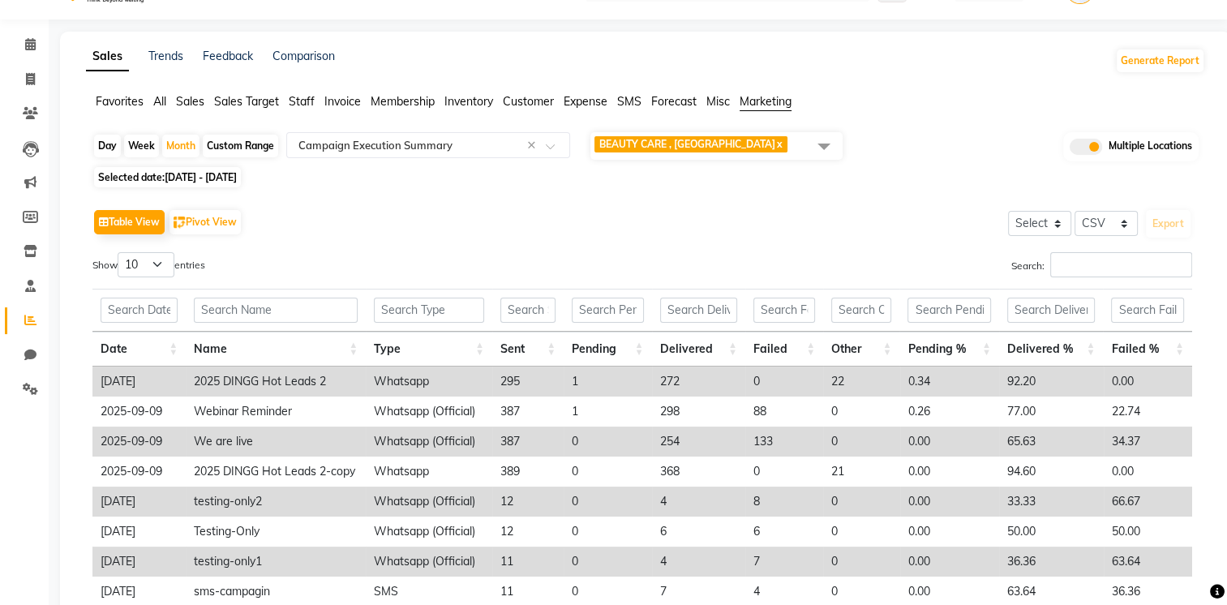
scroll to position [34, 0]
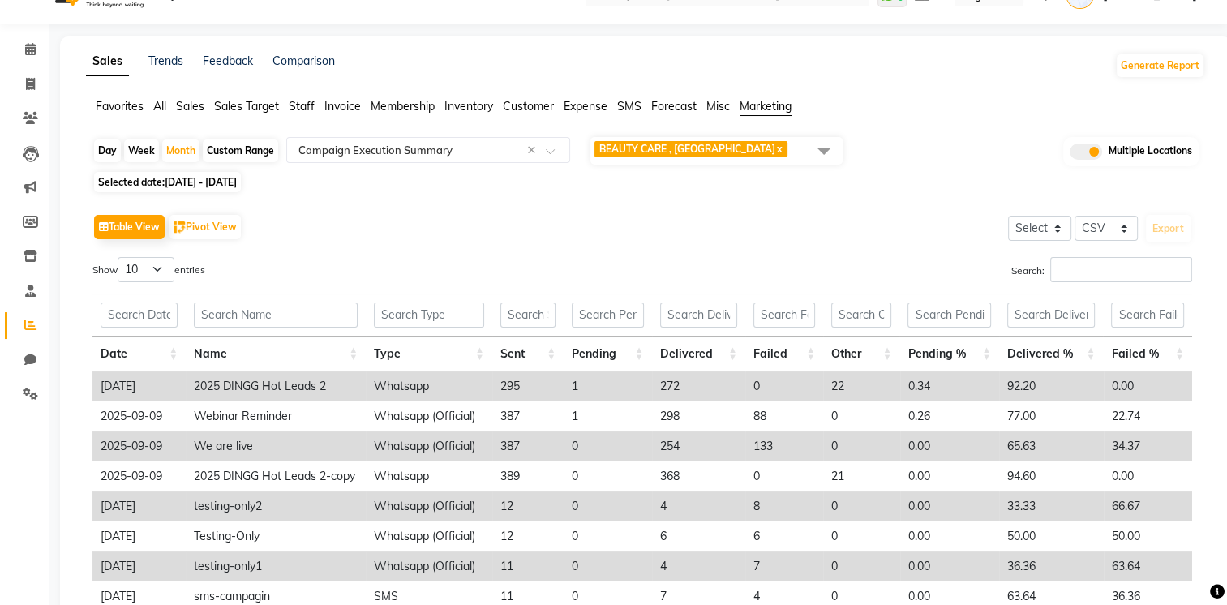
click at [786, 169] on div "Day Week Month Custom Range Select Report Type × Campaign Execution Summary × B…" at bounding box center [645, 414] width 1119 height 558
click at [799, 157] on span "BEAUTY CARE , Kandivali East x" at bounding box center [716, 151] width 252 height 28
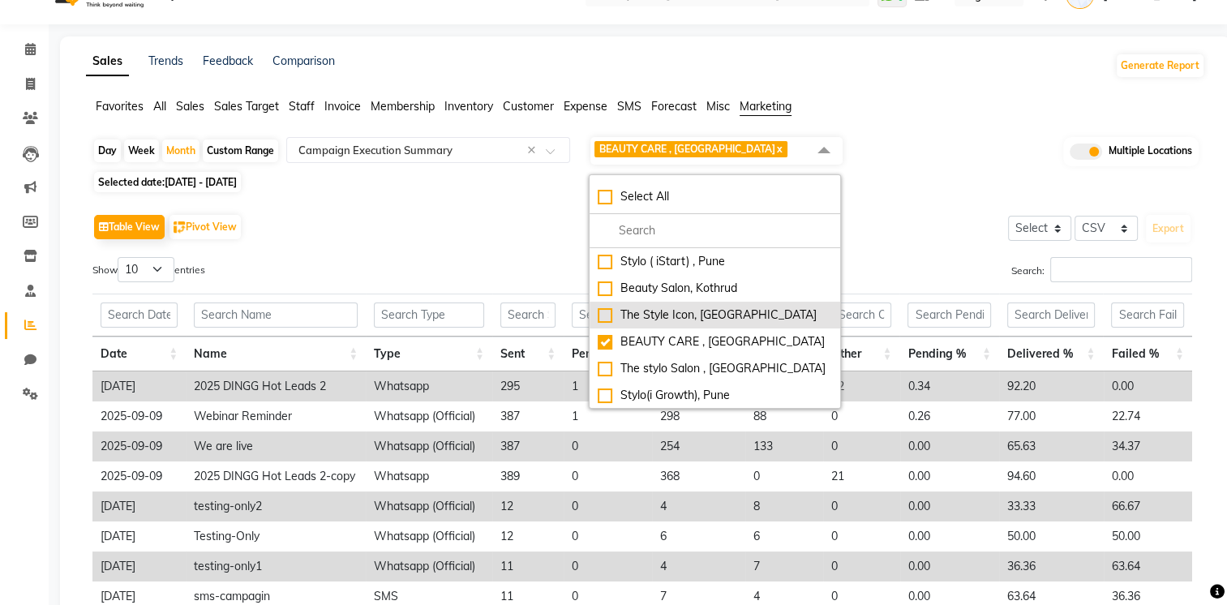
click at [736, 326] on li "The Style Icon, South Delhi" at bounding box center [714, 315] width 250 height 27
checkbox input "true"
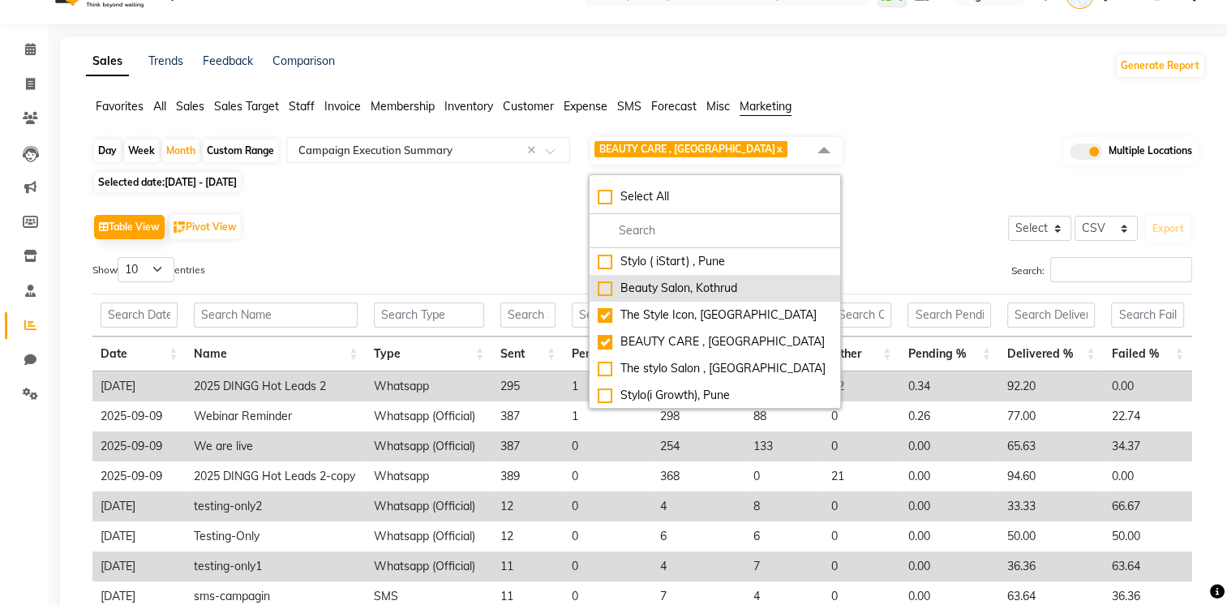
scroll to position [0, 0]
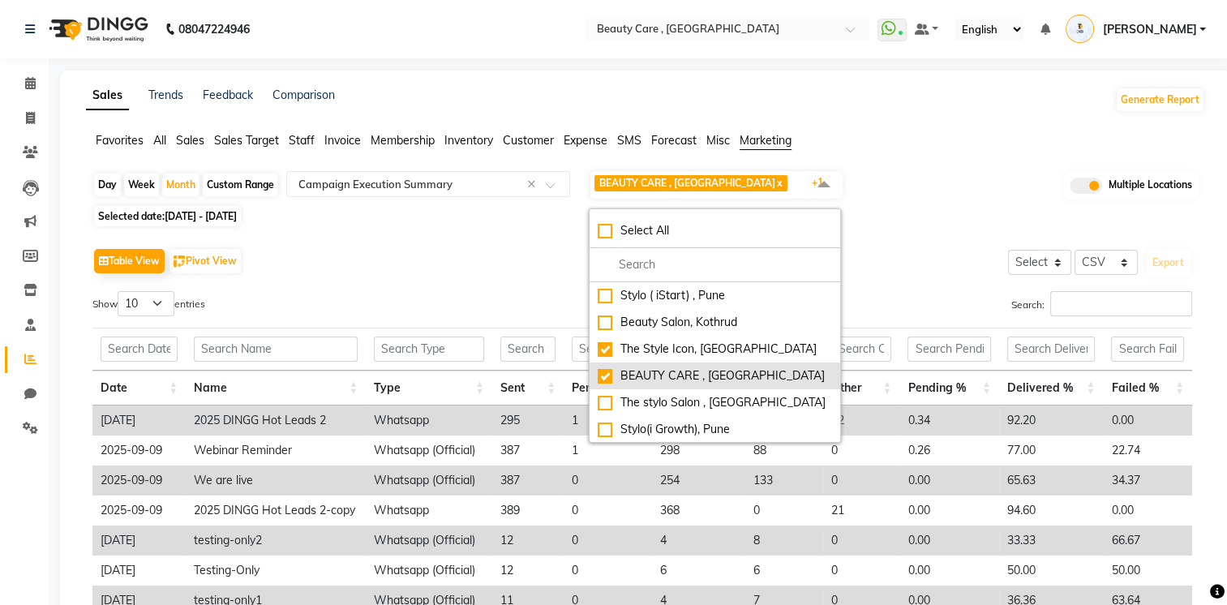
click at [736, 371] on div "BEAUTY CARE , [GEOGRAPHIC_DATA]" at bounding box center [714, 375] width 234 height 17
checkbox input "false"
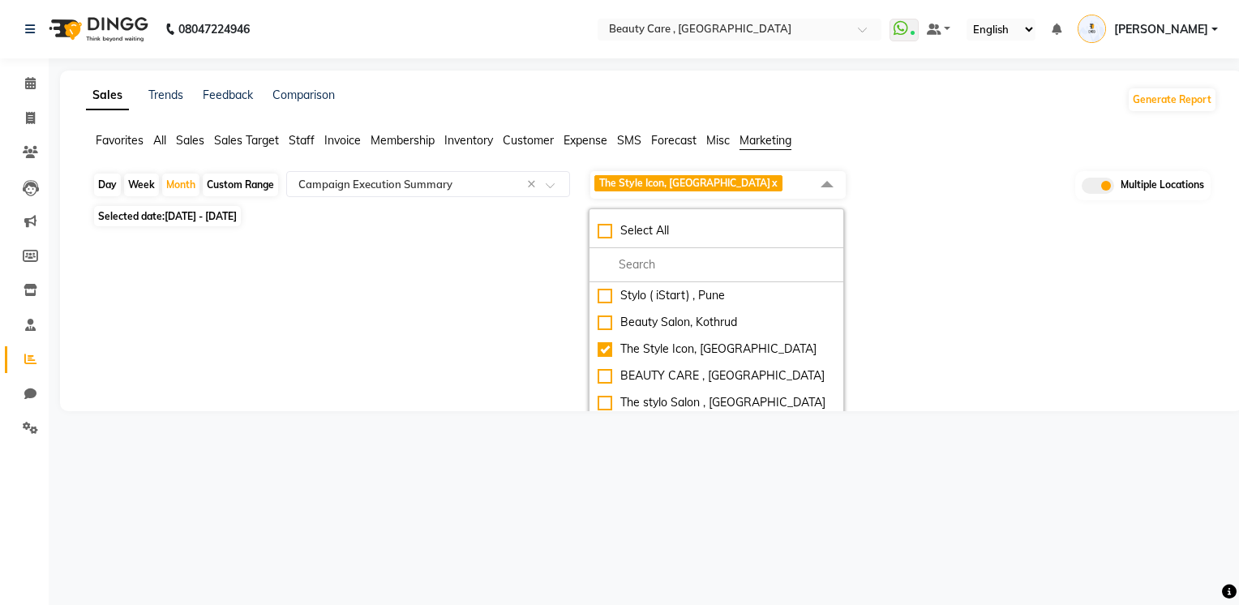
click at [525, 314] on div "Sales Trends Feedback Comparison Generate Report Favorites All Sales Sales Targ…" at bounding box center [651, 241] width 1183 height 340
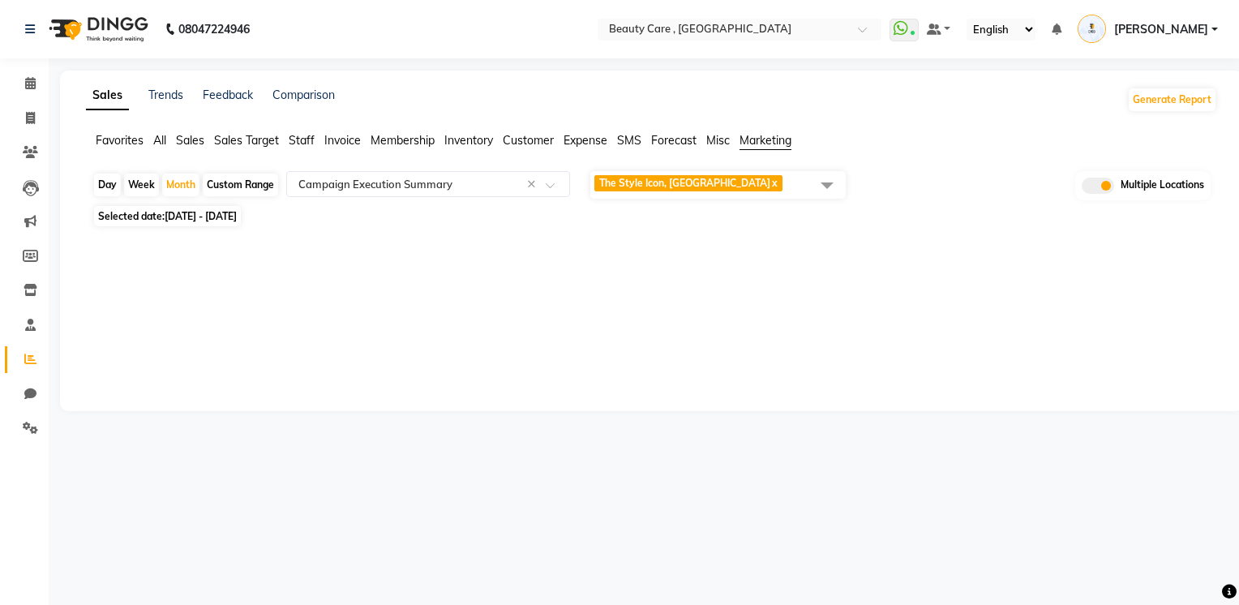
click at [773, 189] on span "The Style Icon, South Delhi x" at bounding box center [717, 185] width 255 height 28
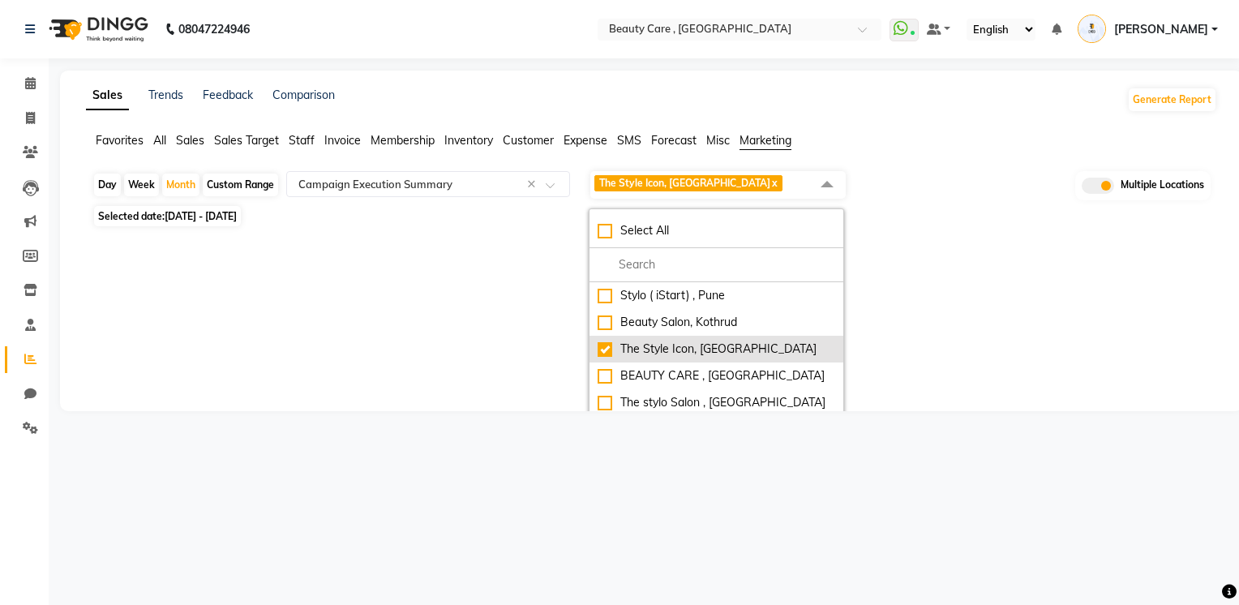
click at [752, 344] on div "The Style Icon, South Delhi" at bounding box center [716, 348] width 238 height 17
checkbox input "false"
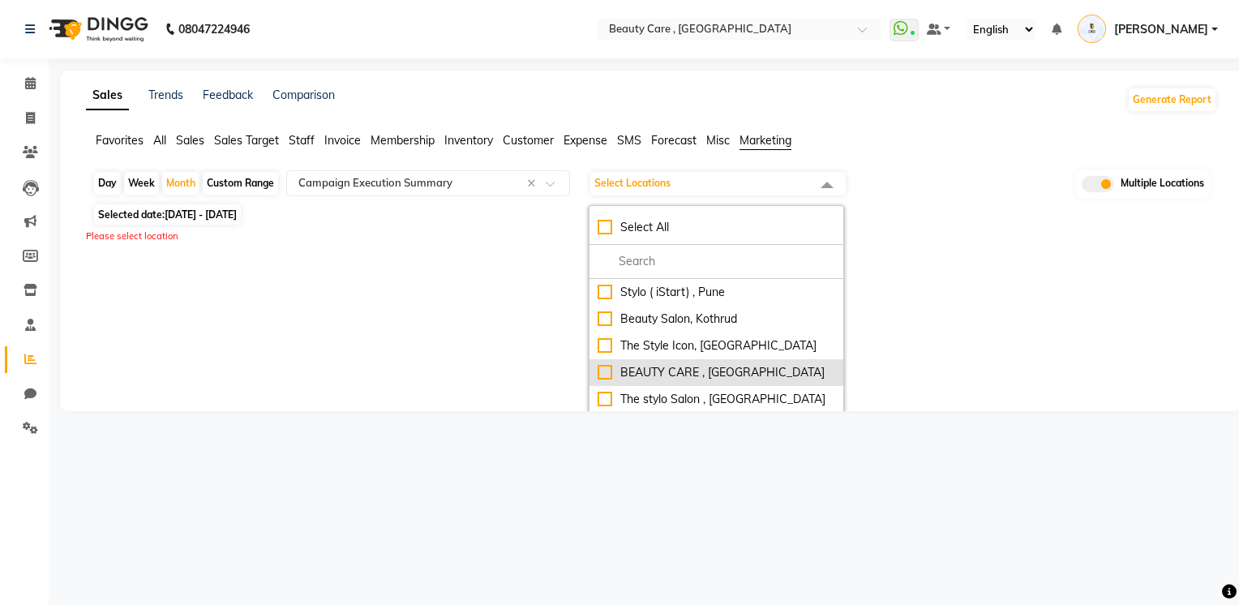
click at [752, 378] on div "BEAUTY CARE , [GEOGRAPHIC_DATA]" at bounding box center [716, 372] width 238 height 17
checkbox input "true"
select select "csv"
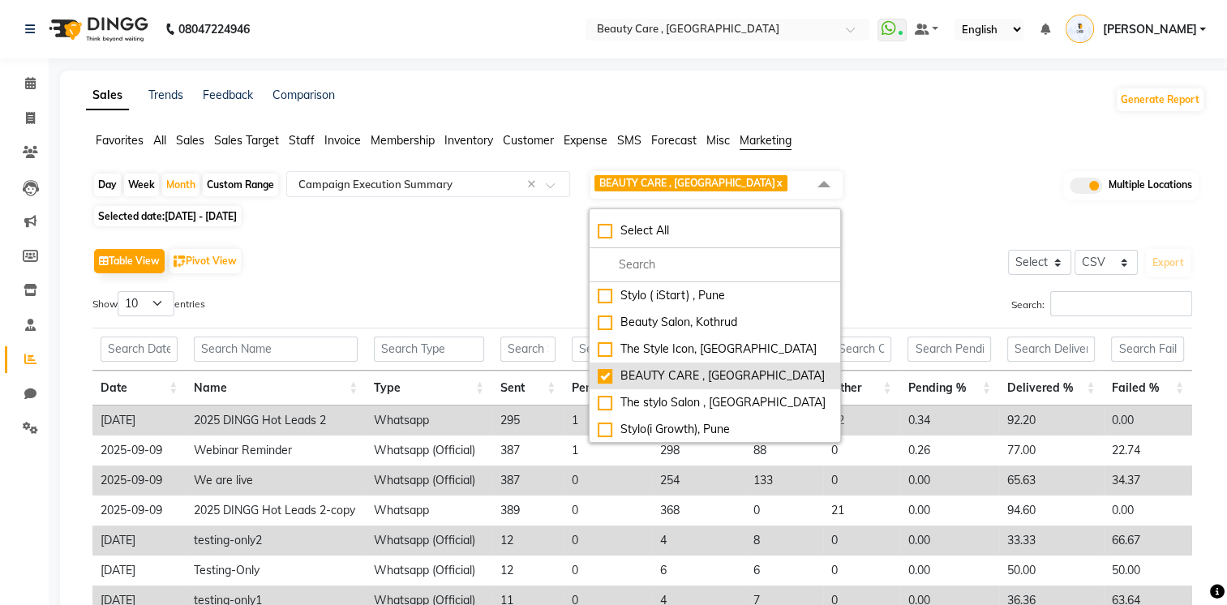
click at [918, 246] on div "Table View Pivot View Select Select CSV PDF Export" at bounding box center [641, 261] width 1099 height 34
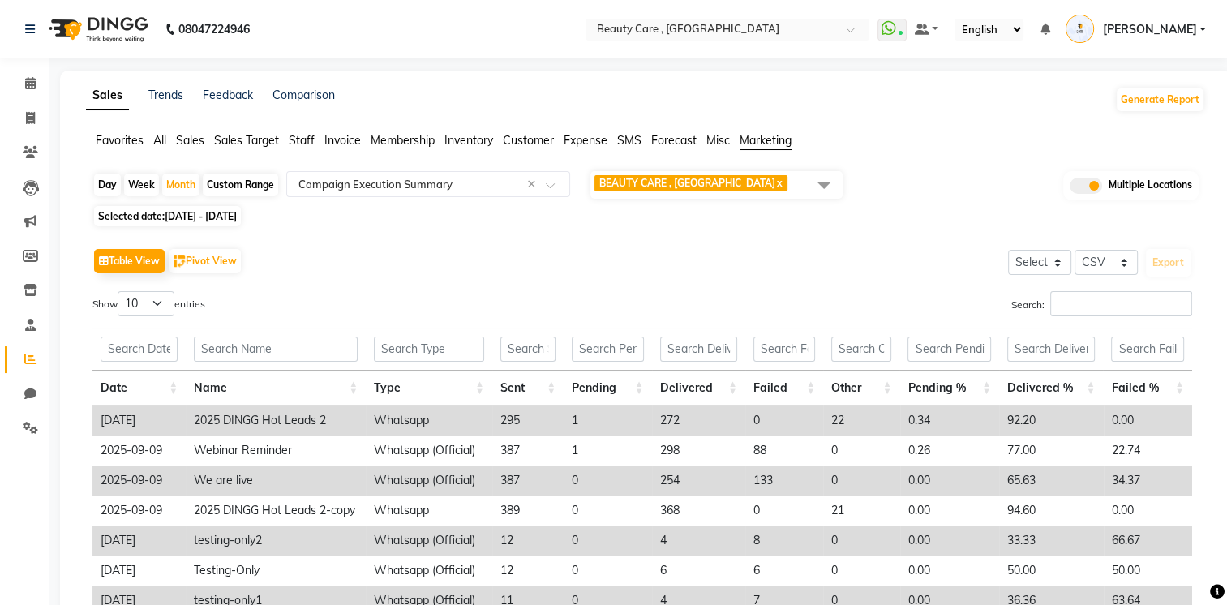
click at [783, 184] on span "BEAUTY CARE , Kandivali East x" at bounding box center [716, 185] width 252 height 28
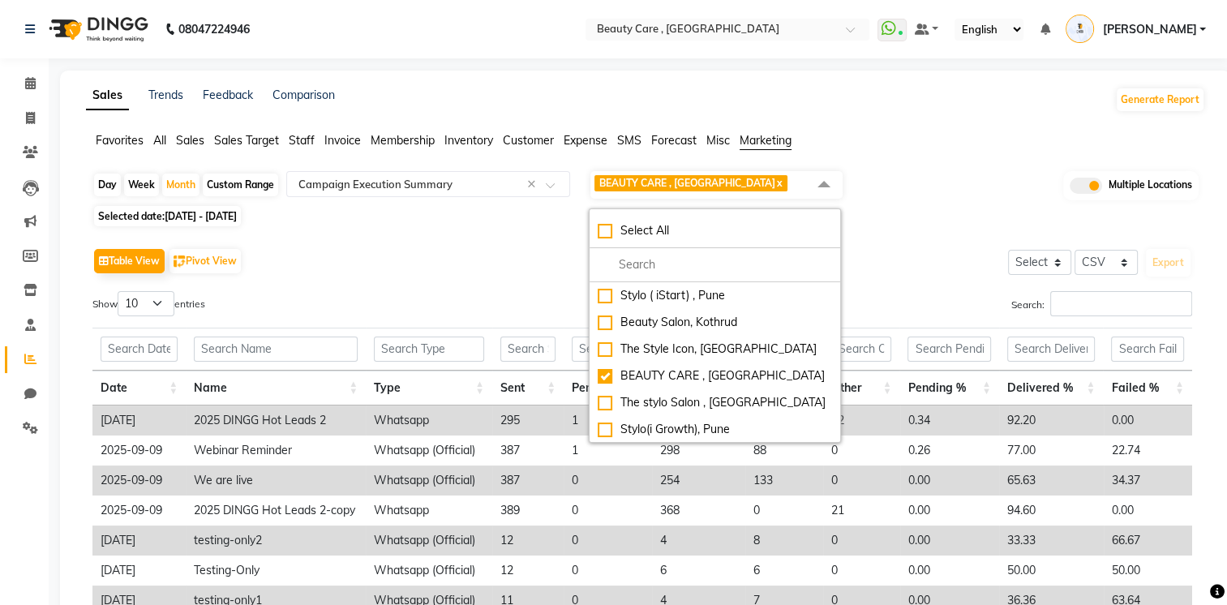
click at [1085, 184] on span at bounding box center [1085, 186] width 32 height 16
click at [1069, 188] on input "checkbox" at bounding box center [1069, 188] width 0 height 0
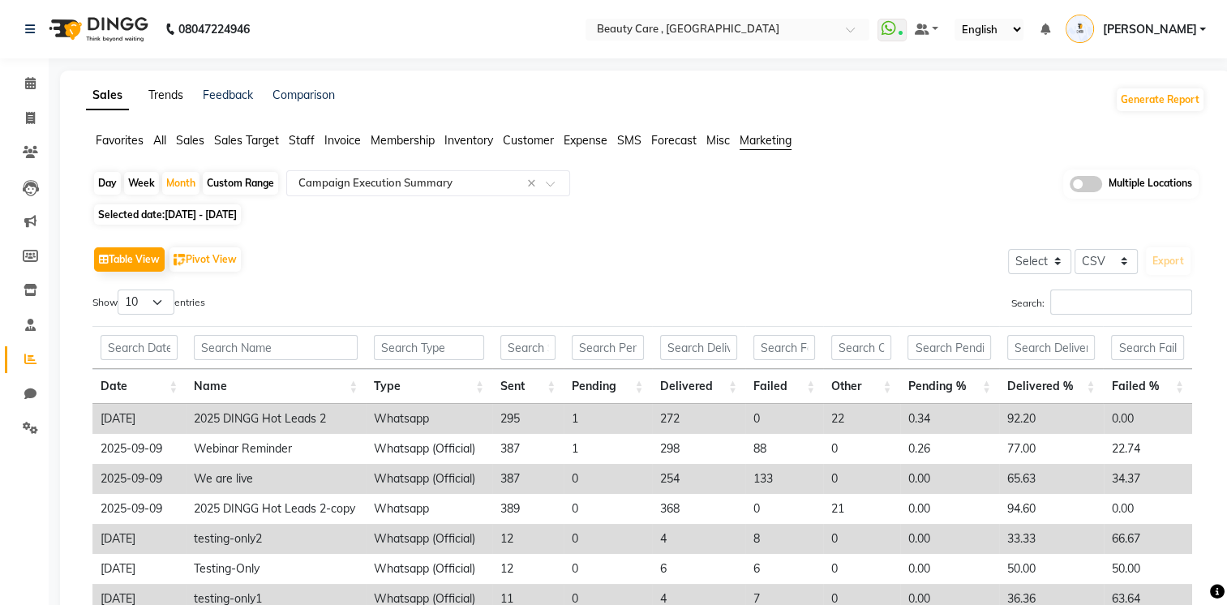
click at [161, 90] on link "Trends" at bounding box center [165, 95] width 35 height 15
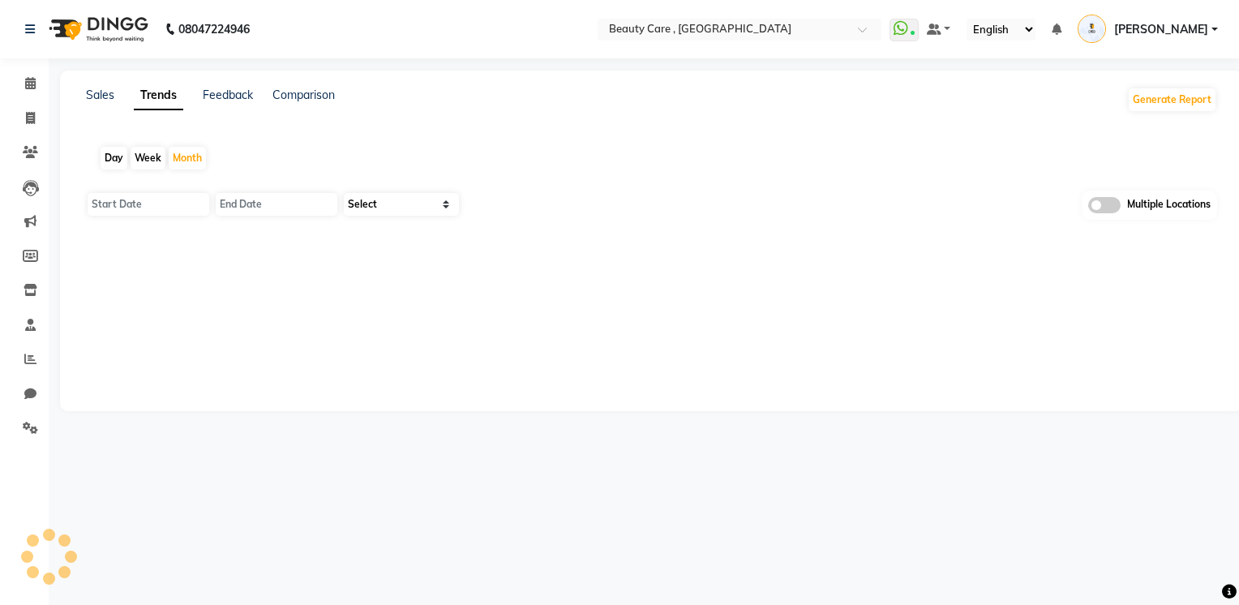
type input "[DATE]"
type input "31 October 2025"
click at [405, 210] on select "Select Sales Clients" at bounding box center [401, 204] width 115 height 23
click at [525, 224] on div "01 October 2025 31 October 2025 Select Sales Clients Multiple Locations" at bounding box center [645, 211] width 1119 height 40
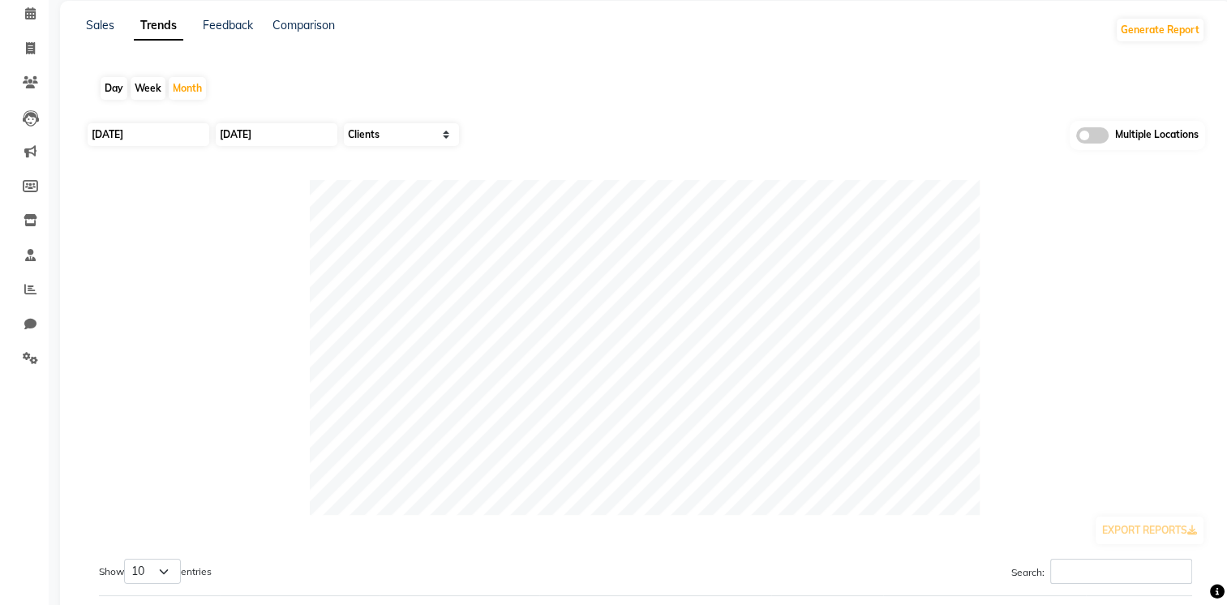
scroll to position [69, 0]
click at [366, 138] on select "Select Sales Clients" at bounding box center [401, 135] width 115 height 23
select select "by_all"
click at [344, 124] on select "Select Sales Clients" at bounding box center [401, 135] width 115 height 23
click at [182, 137] on input "[DATE]" at bounding box center [149, 135] width 122 height 23
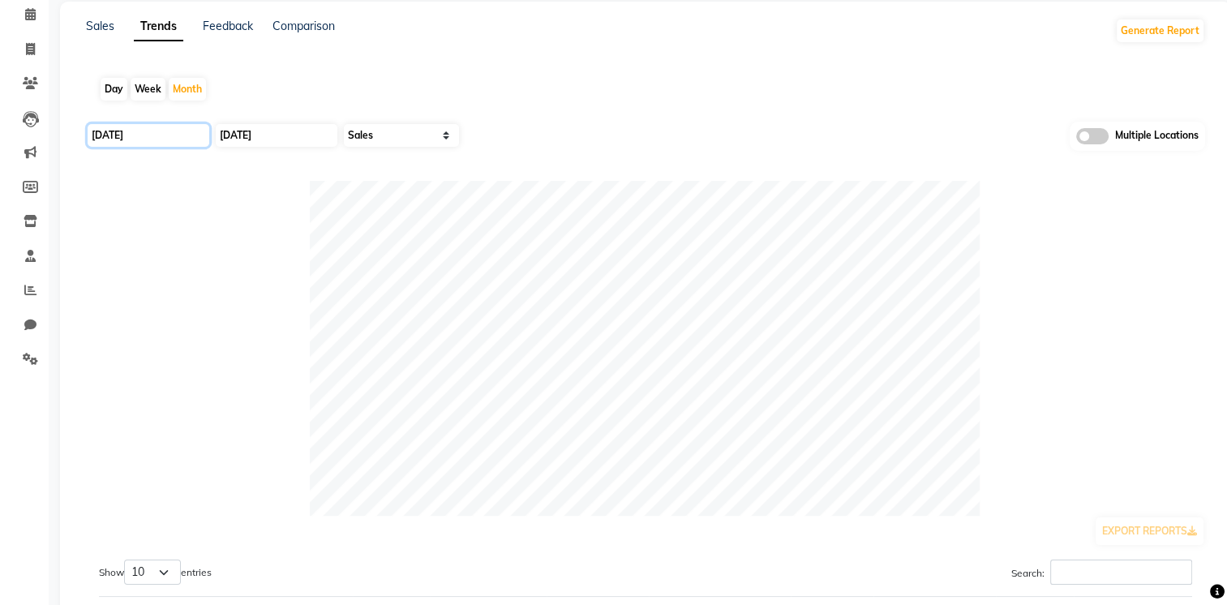
select select "10"
select select "2025"
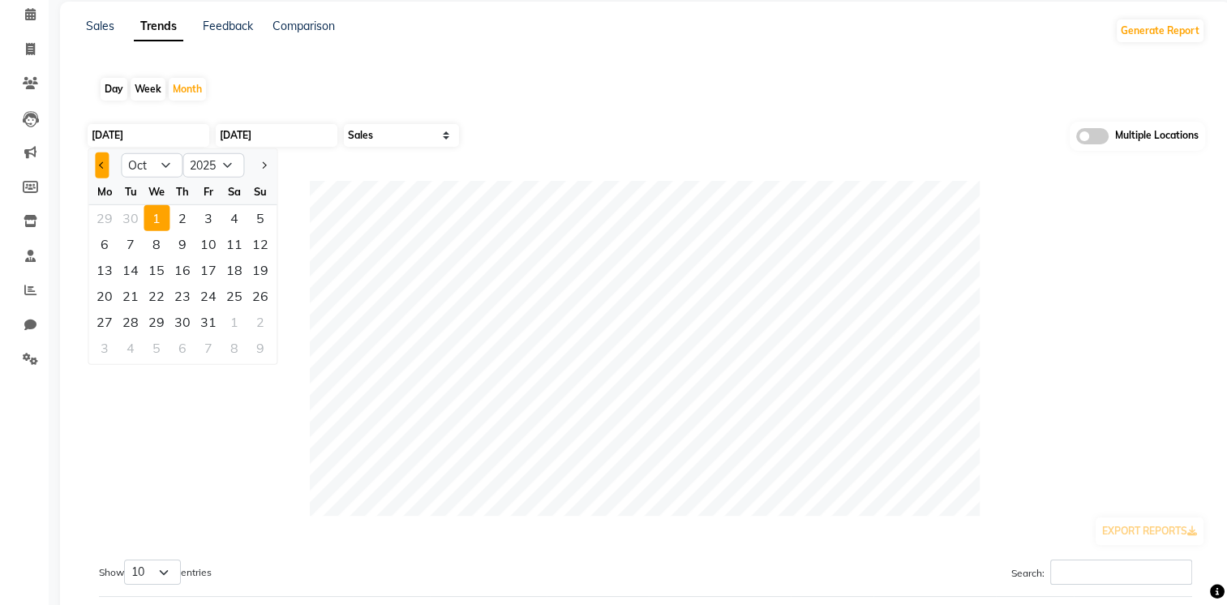
click at [102, 157] on button "Previous month" at bounding box center [102, 165] width 14 height 26
select select "9"
click at [108, 216] on div "1" at bounding box center [105, 218] width 26 height 26
type input "01 September 2025"
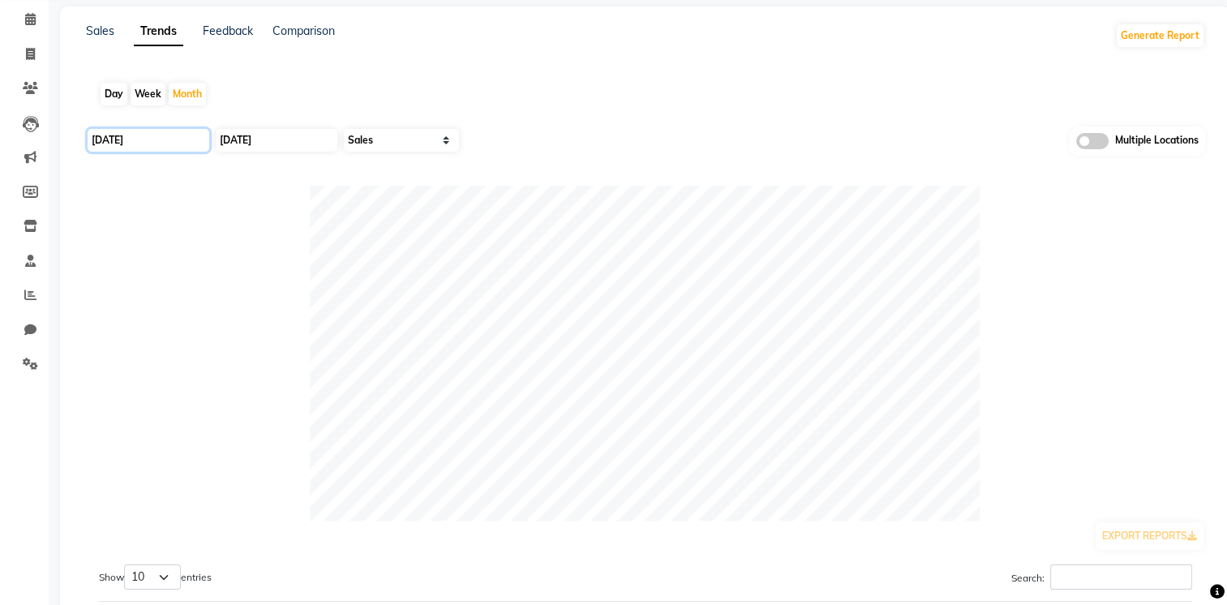
scroll to position [54, 0]
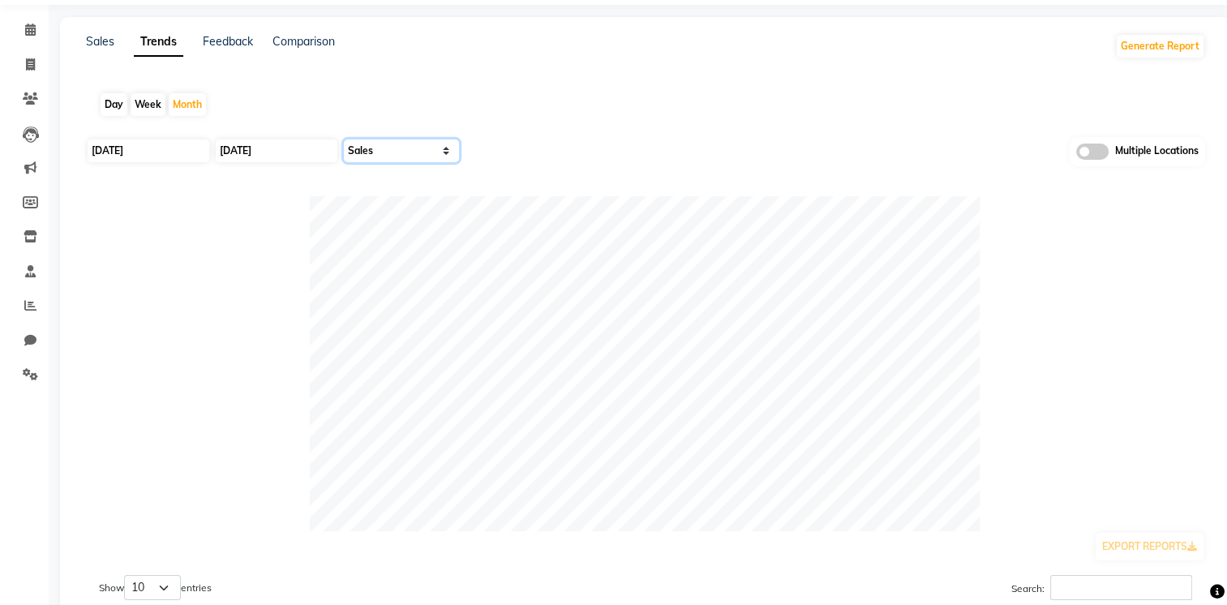
click at [419, 150] on select "Select Sales Clients" at bounding box center [401, 150] width 115 height 23
click at [344, 139] on select "Select Sales Clients" at bounding box center [401, 150] width 115 height 23
click at [320, 41] on link "Comparison" at bounding box center [303, 41] width 62 height 15
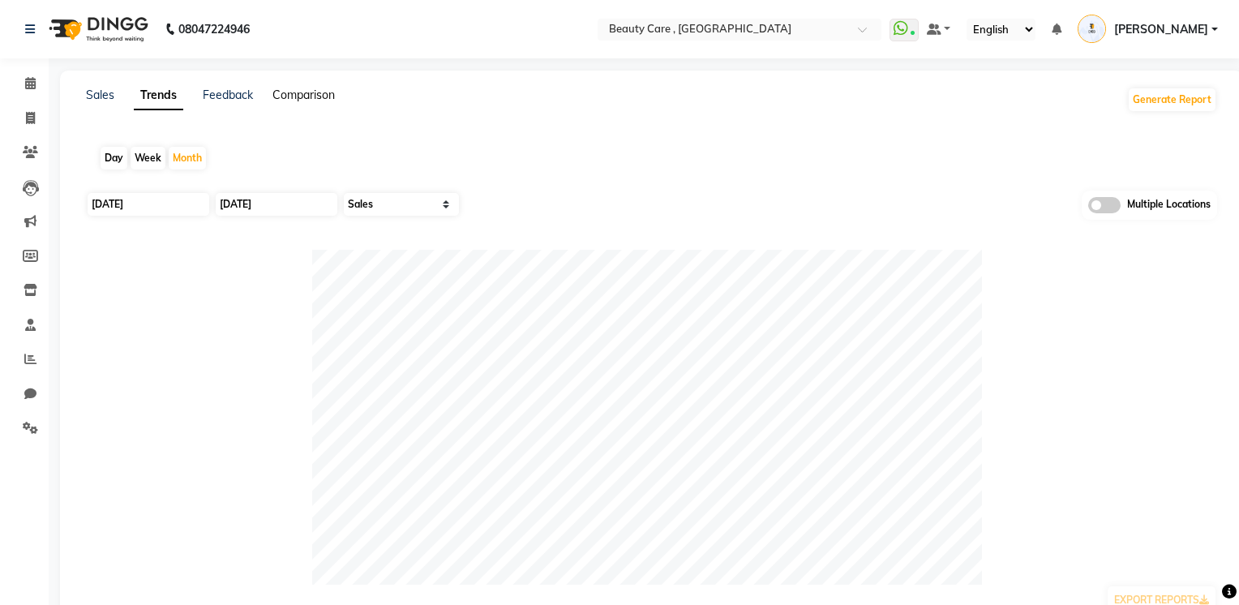
select select "single_date"
select select "single_date_dash"
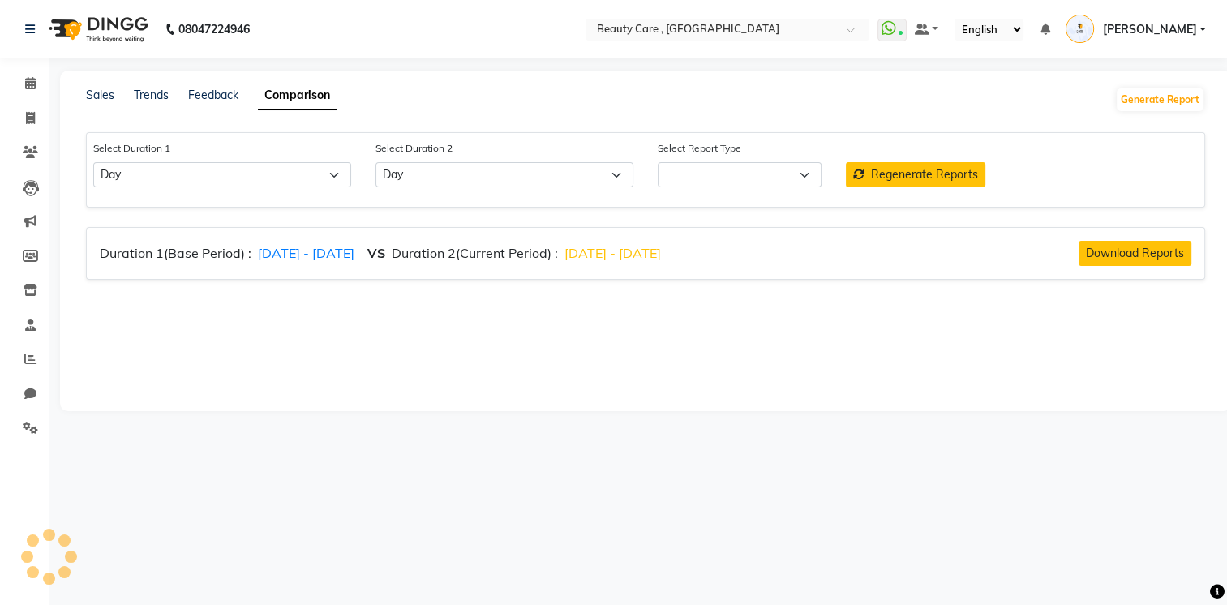
select select "comparison_report"
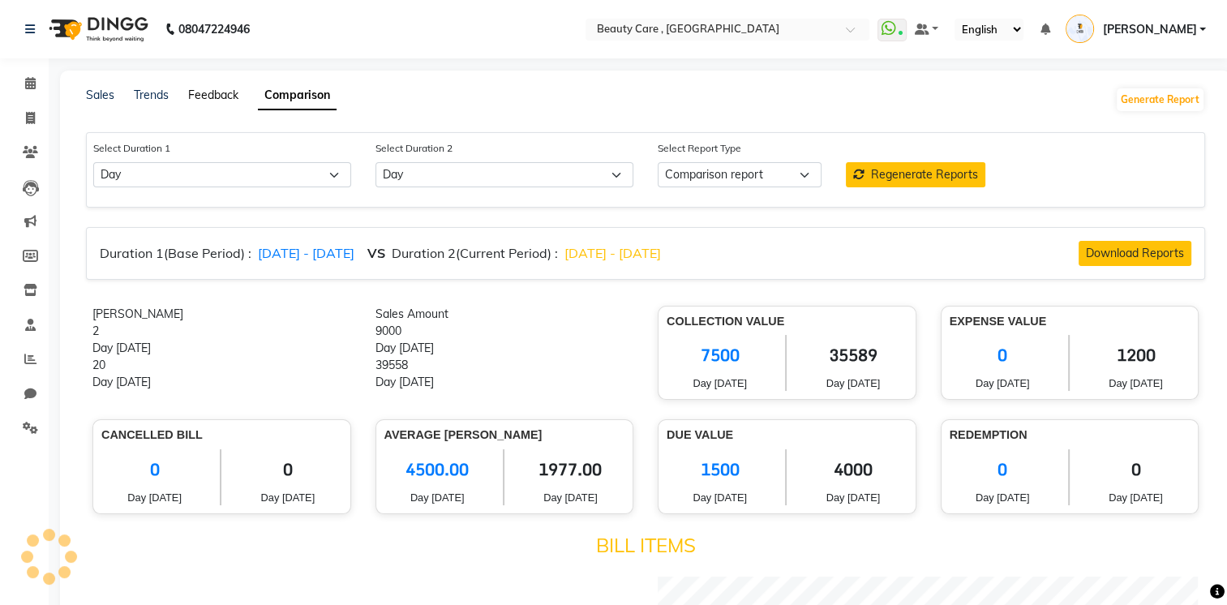
click at [213, 96] on link "Feedback" at bounding box center [213, 95] width 50 height 15
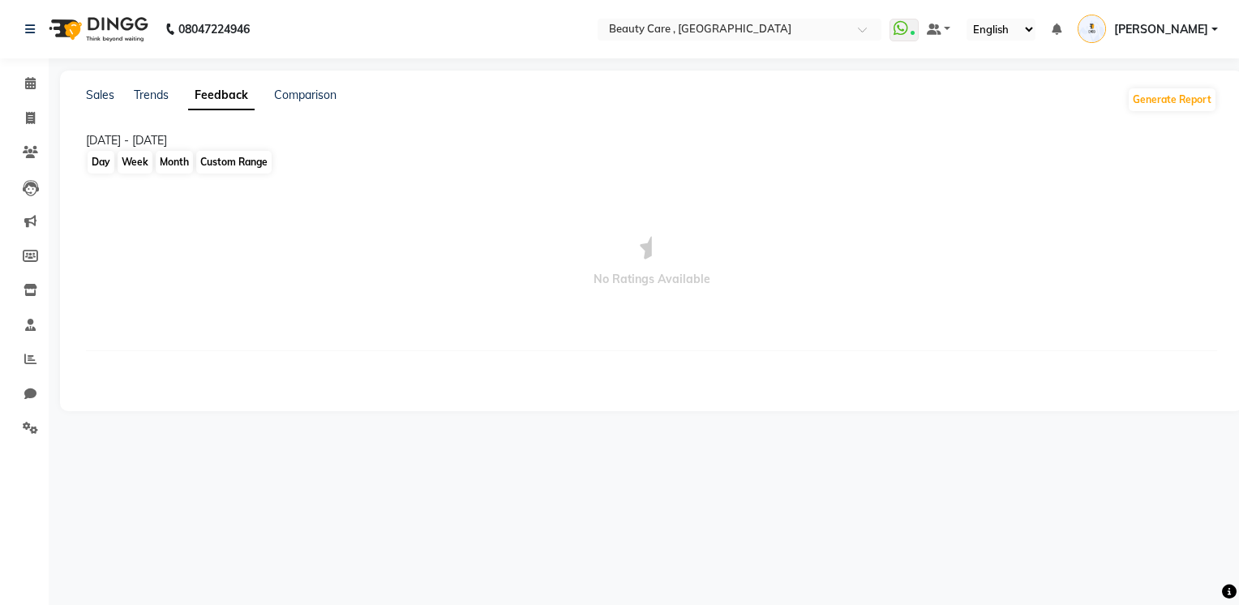
click at [220, 164] on div "Custom Range" at bounding box center [233, 162] width 75 height 23
select select "10"
select select "2025"
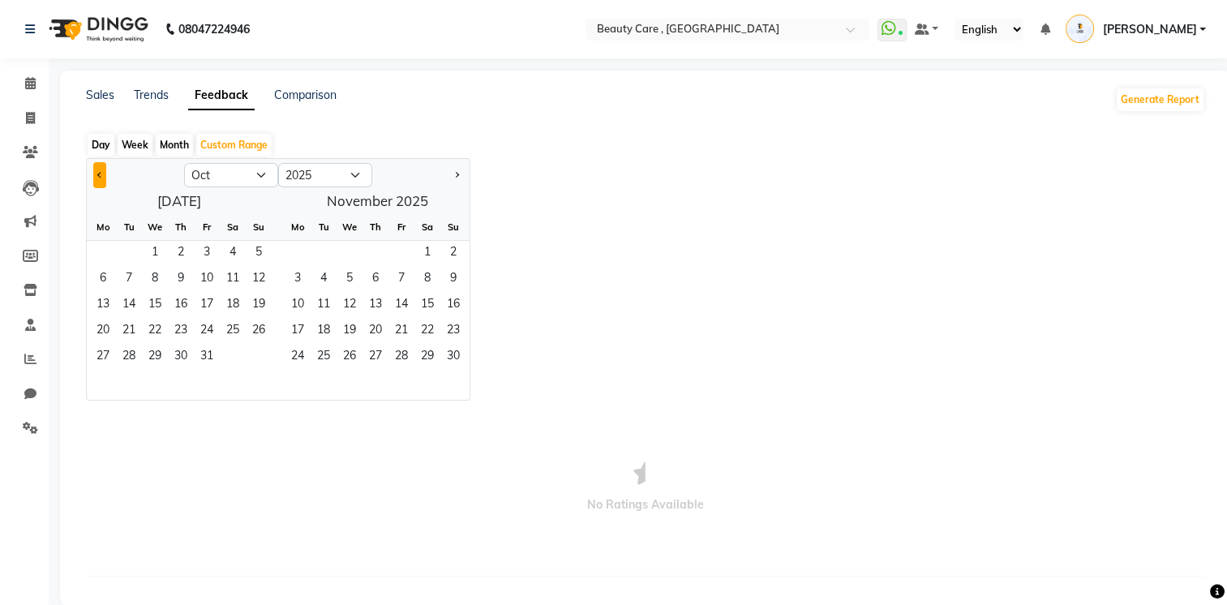
click at [101, 170] on button "Previous month" at bounding box center [99, 175] width 13 height 26
select select "9"
click at [157, 255] on span "3" at bounding box center [155, 254] width 26 height 26
click at [108, 242] on span "1" at bounding box center [103, 254] width 26 height 26
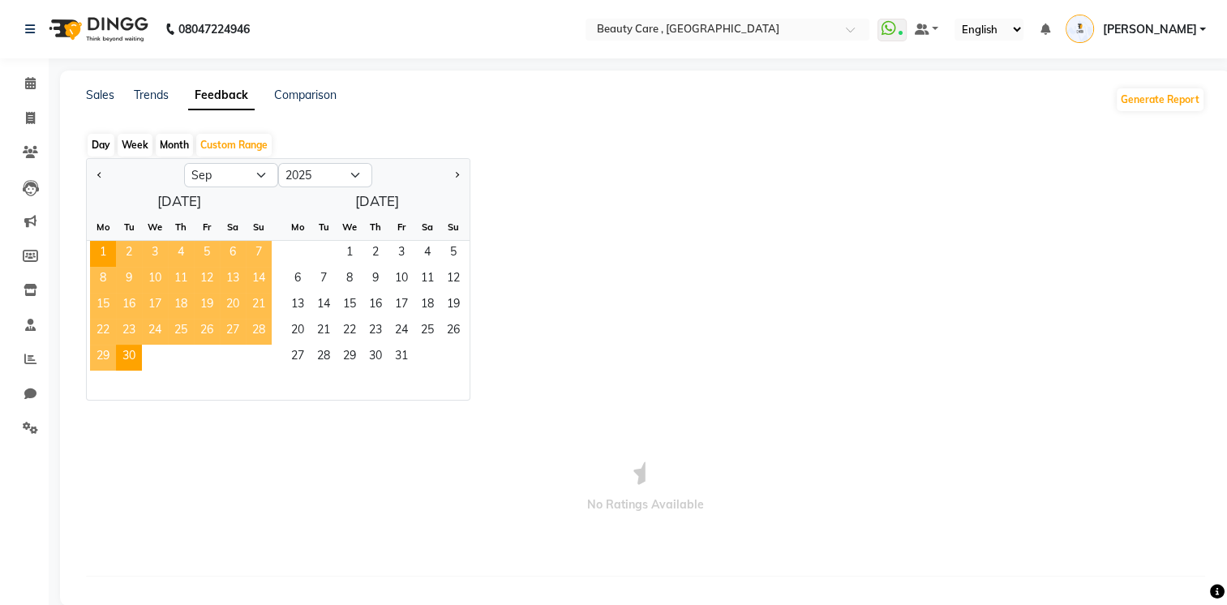
click at [139, 353] on span "30" at bounding box center [129, 358] width 26 height 26
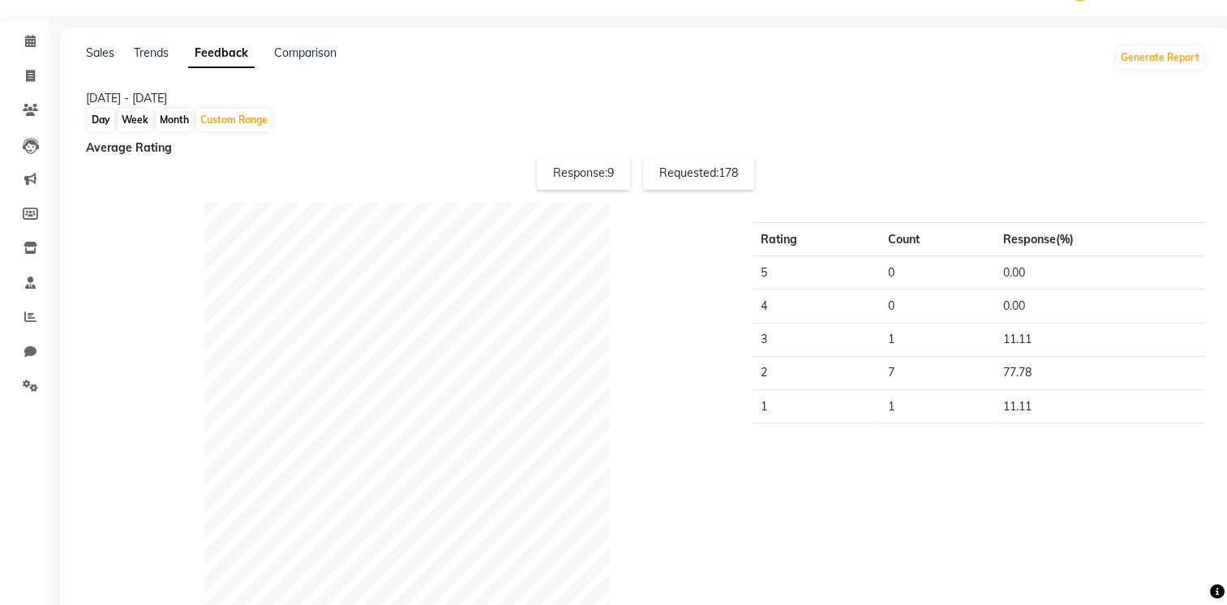
scroll to position [44, 0]
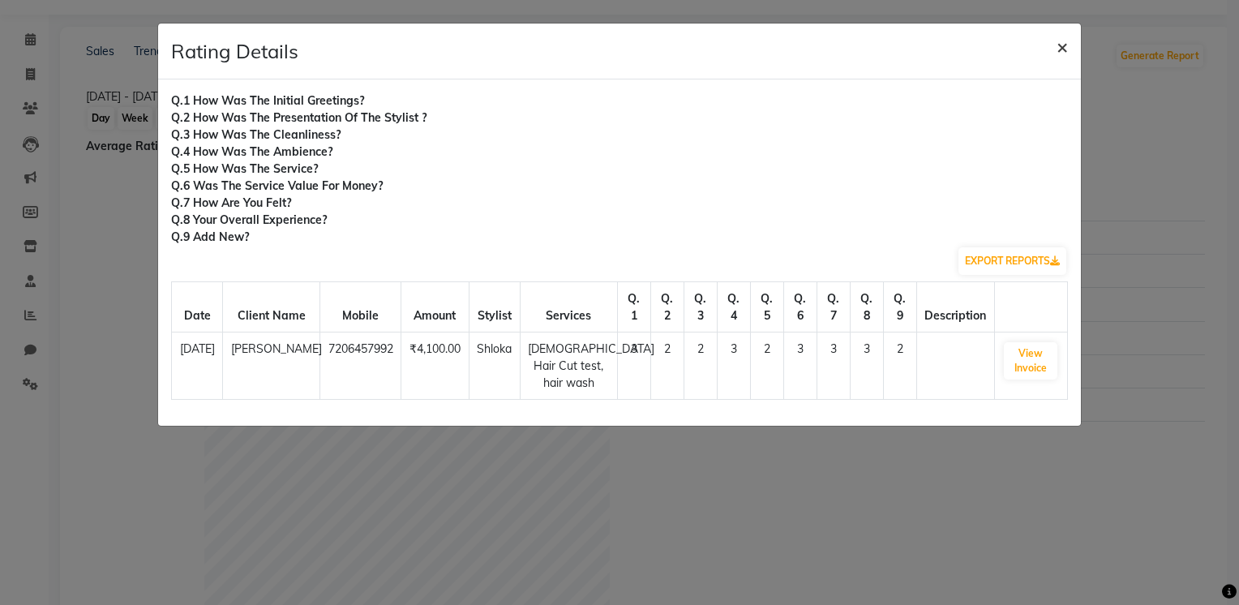
click at [1056, 49] on span "×" at bounding box center [1061, 46] width 11 height 24
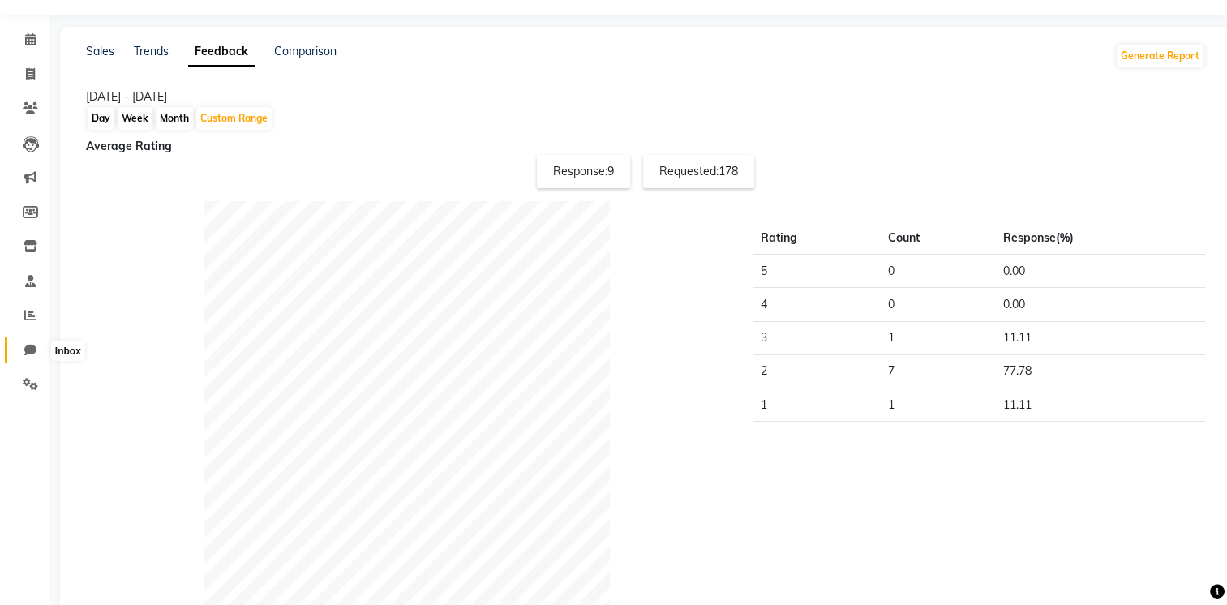
click at [28, 346] on icon at bounding box center [30, 350] width 12 height 12
select select "100"
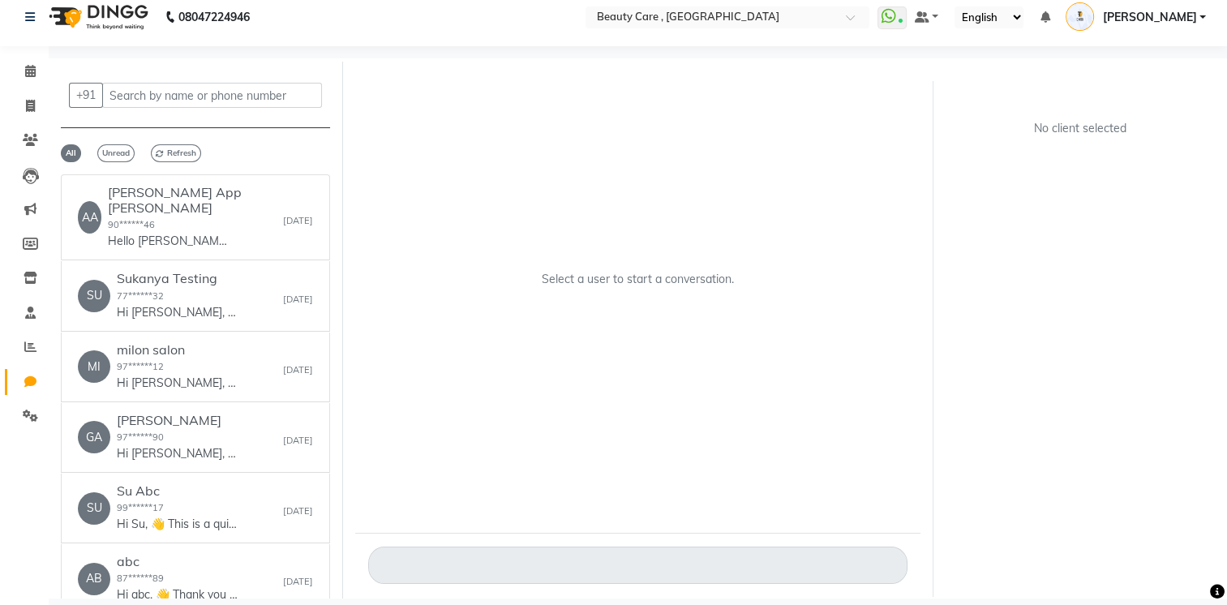
scroll to position [12, 0]
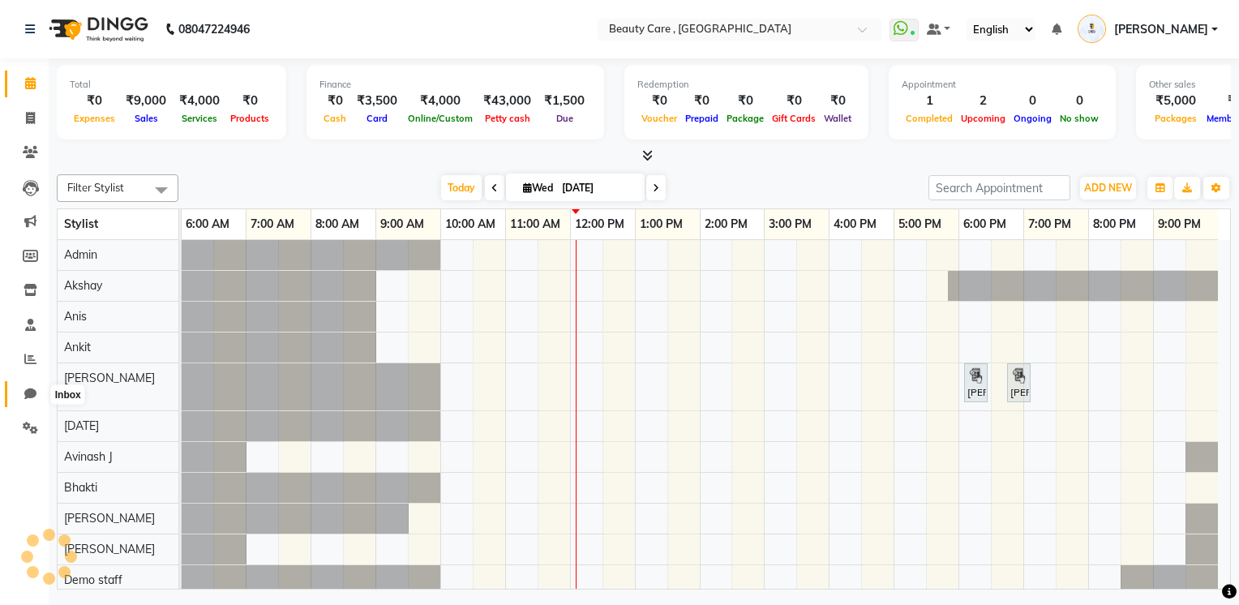
click at [25, 390] on icon at bounding box center [30, 393] width 12 height 12
select select "100"
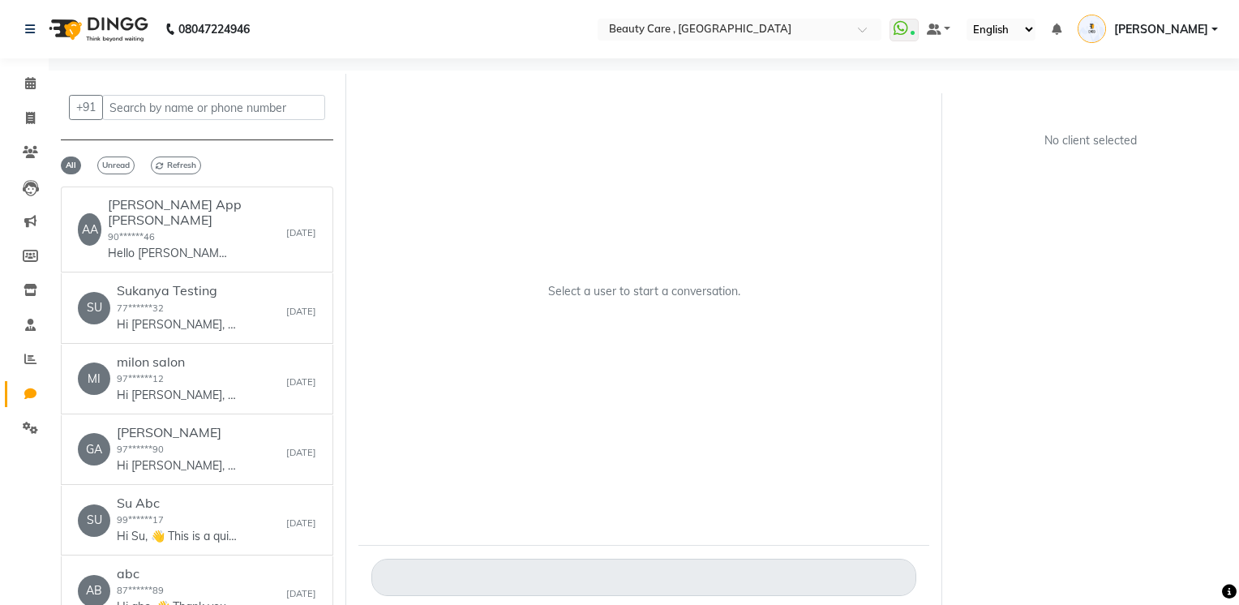
click at [232, 316] on p "Hi [PERSON_NAME], 👋 Thank you for visiting BEAUTY CARE ! 🌟 💰 [PERSON_NAME]: 640…" at bounding box center [178, 324] width 122 height 17
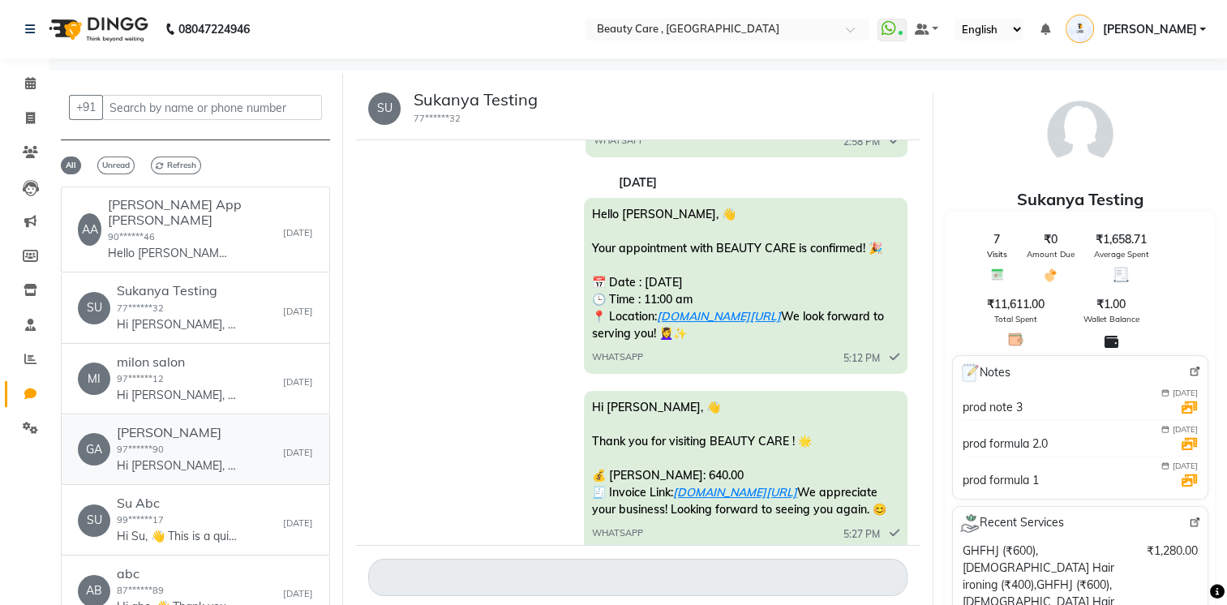
click at [169, 425] on h6 "[PERSON_NAME]" at bounding box center [178, 432] width 122 height 15
drag, startPoint x: 169, startPoint y: 420, endPoint x: 499, endPoint y: 245, distance: 372.8
click at [169, 425] on h6 "[PERSON_NAME]" at bounding box center [178, 432] width 122 height 15
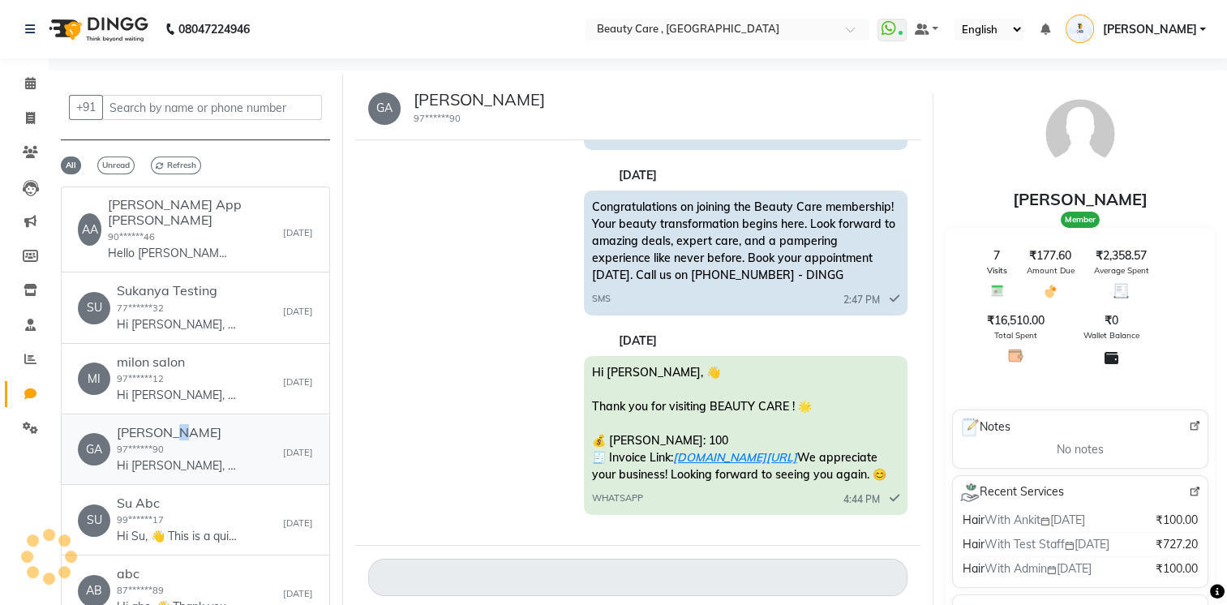
scroll to position [1389, 0]
click at [186, 167] on span "Refresh" at bounding box center [176, 165] width 50 height 18
click at [178, 245] on p "Hello [PERSON_NAME], 👋 Your appointment with BEAUTY CARE is confirmed! 🎉 📅 Date…" at bounding box center [169, 253] width 122 height 17
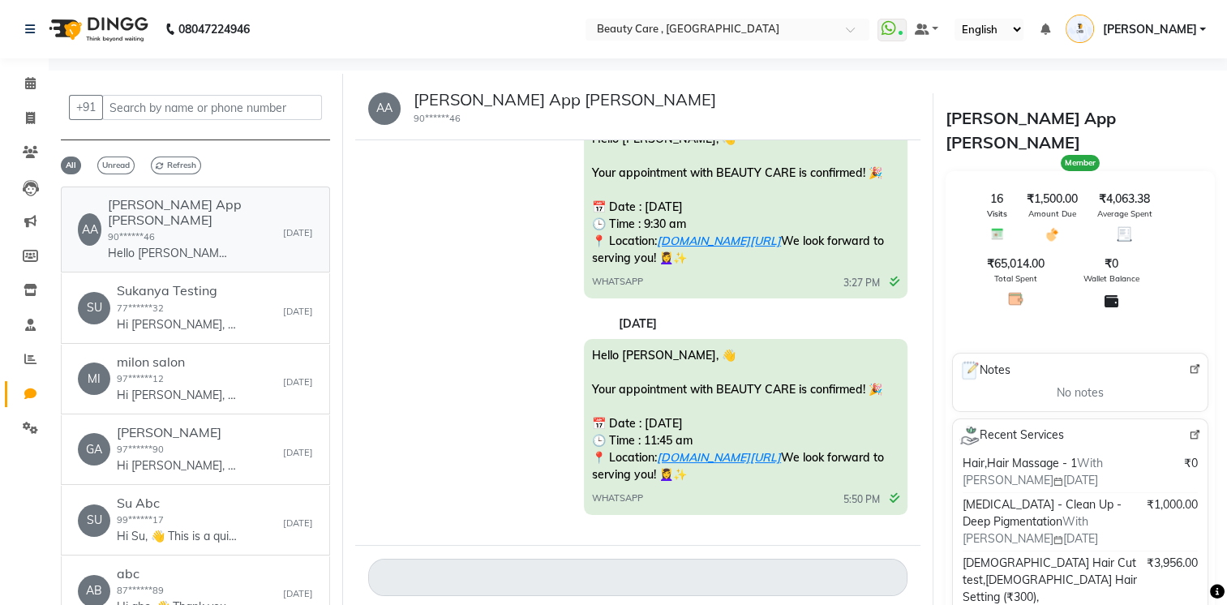
scroll to position [8988, 0]
